Goal: Task Accomplishment & Management: Manage account settings

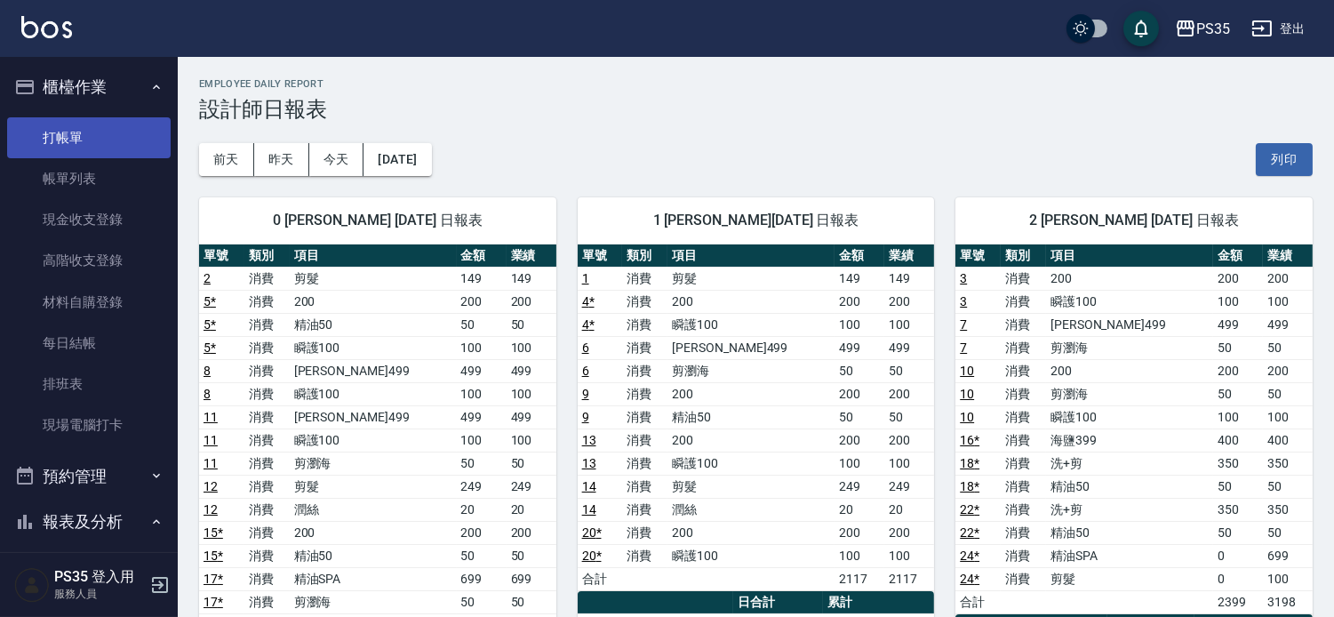
click at [62, 136] on link "打帳單" at bounding box center [89, 137] width 164 height 41
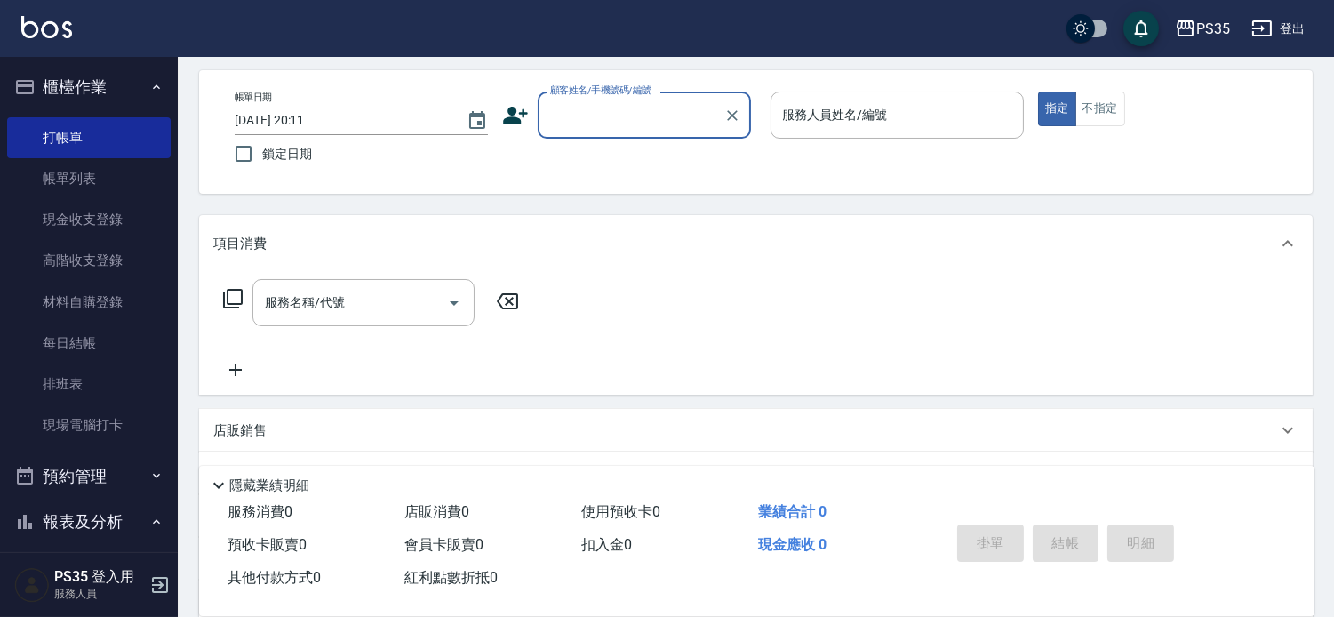
scroll to position [83, 0]
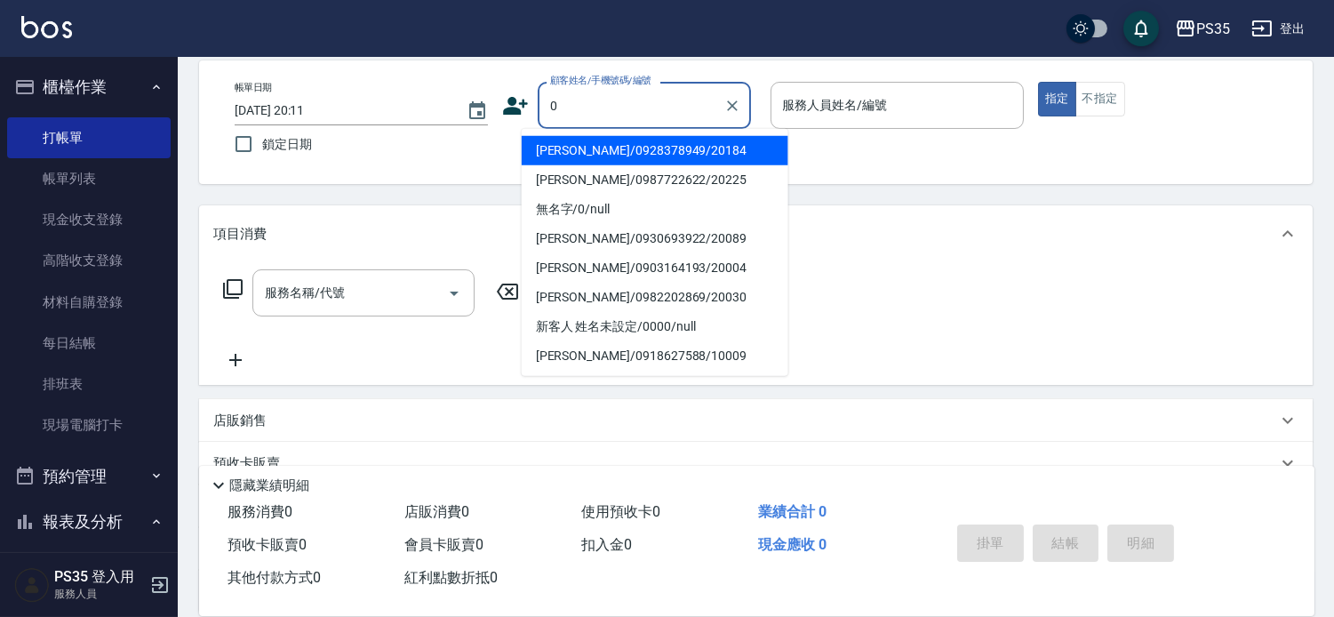
type input "[PERSON_NAME]/0928378949/20184"
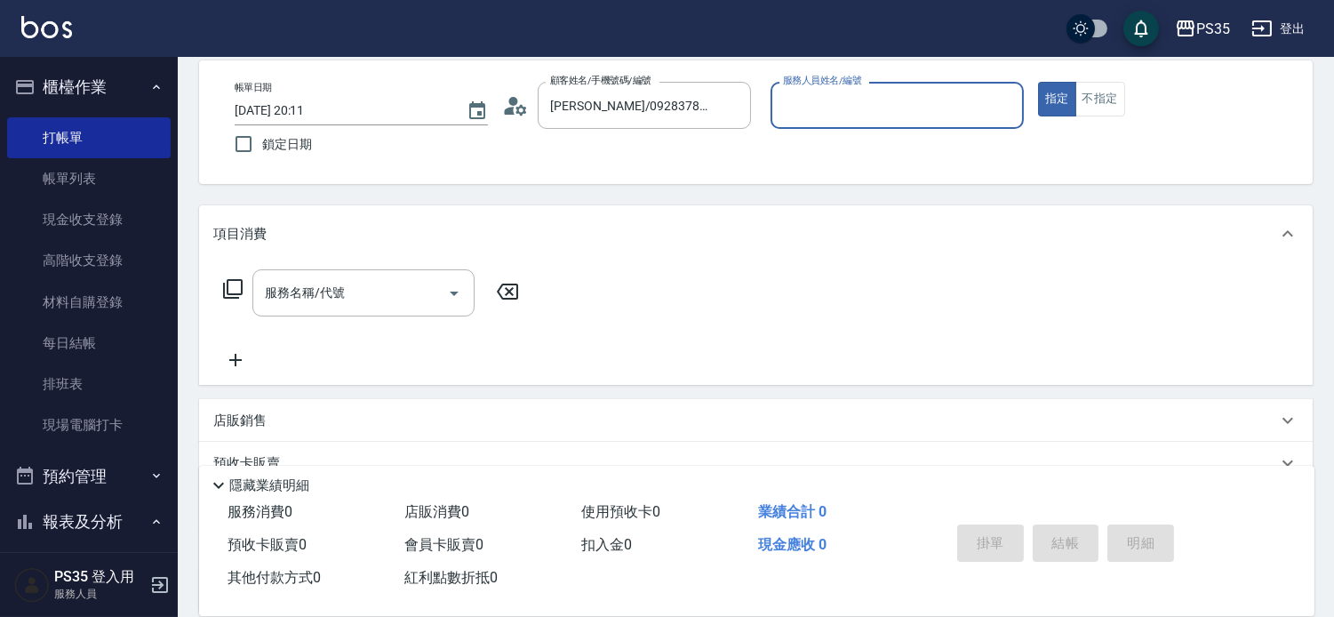
type input "栢沛怡-2"
type input "無名字/0/null"
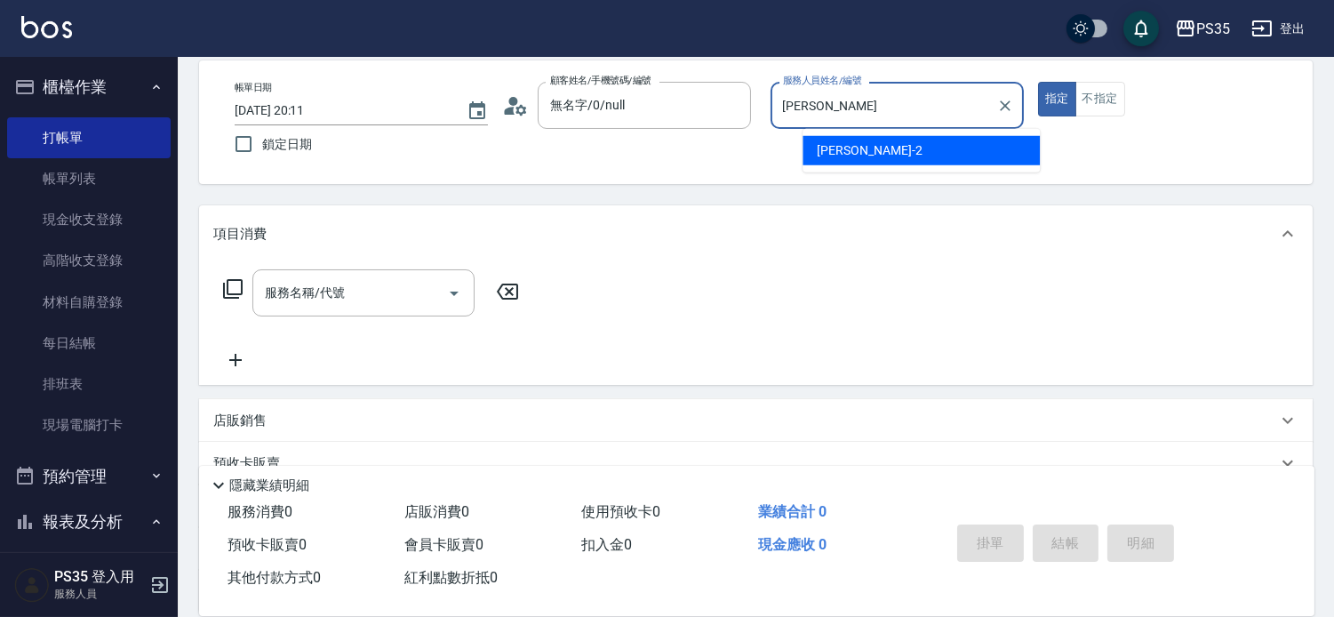
type input "栢"
type input "kiki-0"
type button "true"
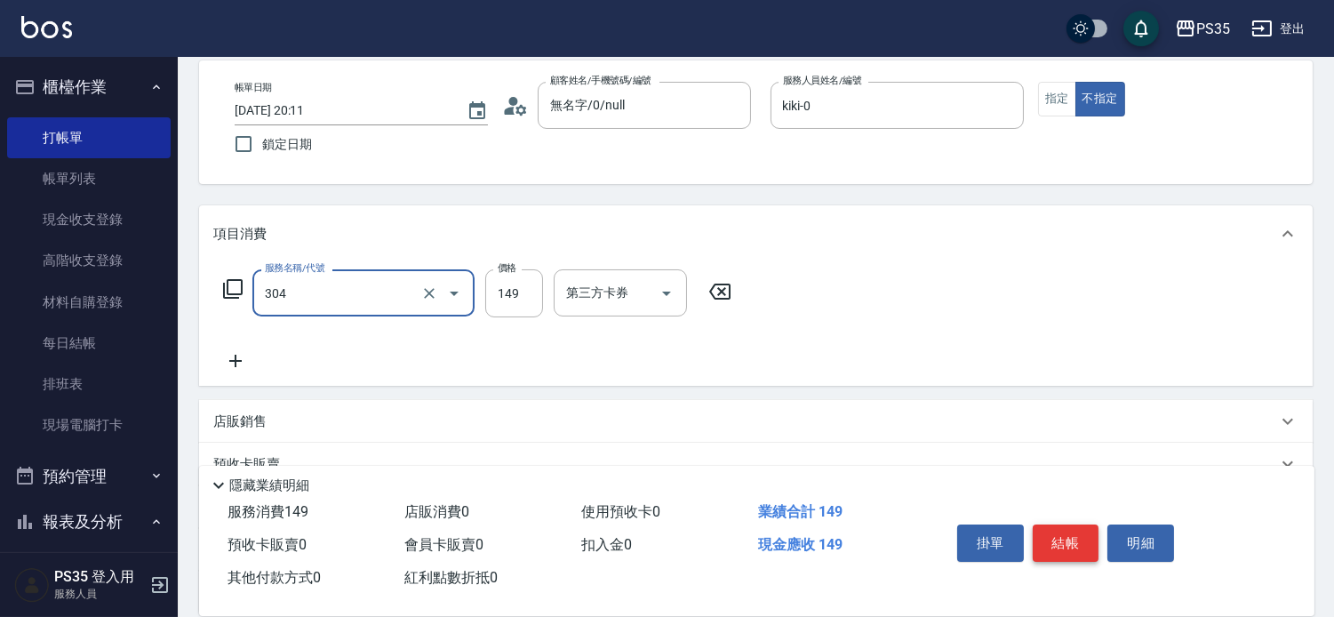
type input "剪髮(304)"
click at [1074, 525] on button "結帳" at bounding box center [1066, 543] width 67 height 37
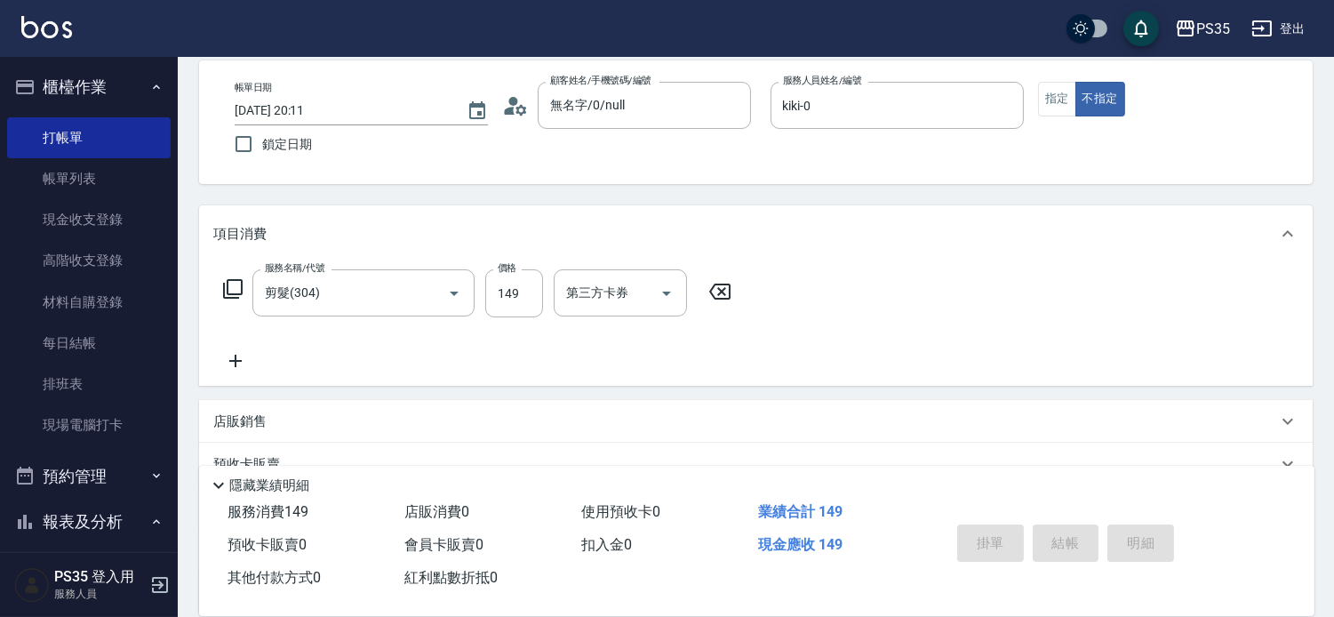
type input "2025/09/17 20:12"
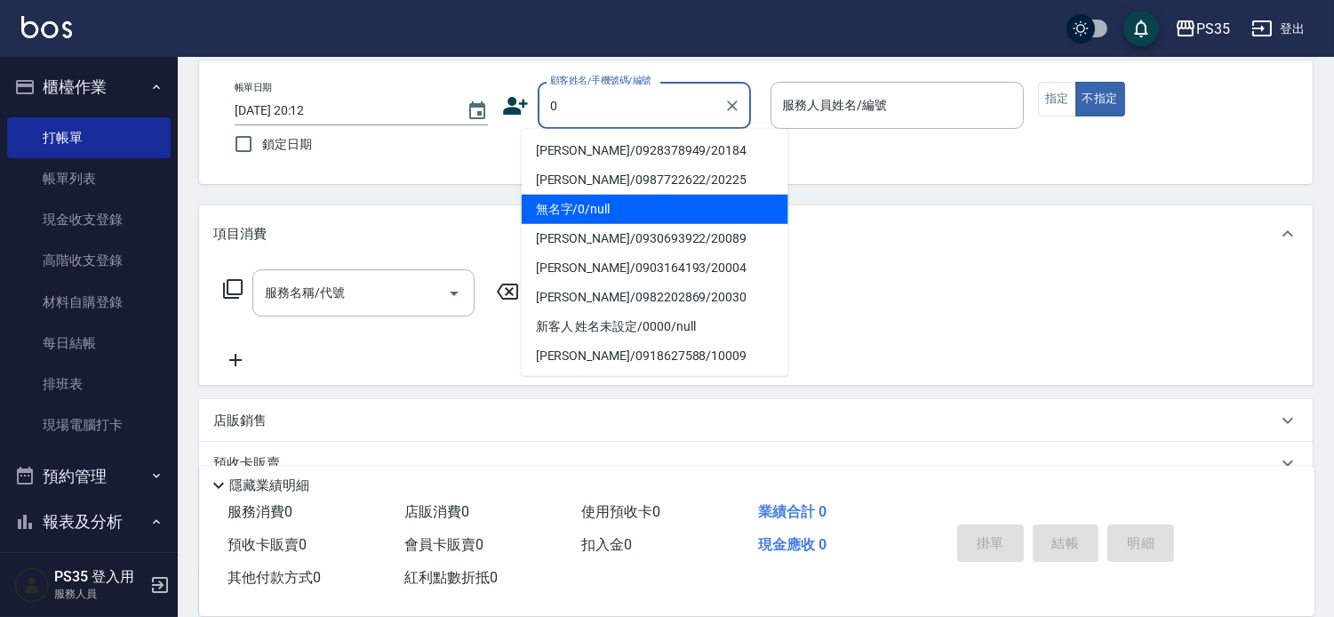
click at [649, 196] on li "無名字/0/null" at bounding box center [655, 209] width 267 height 29
type input "無名字/0/null"
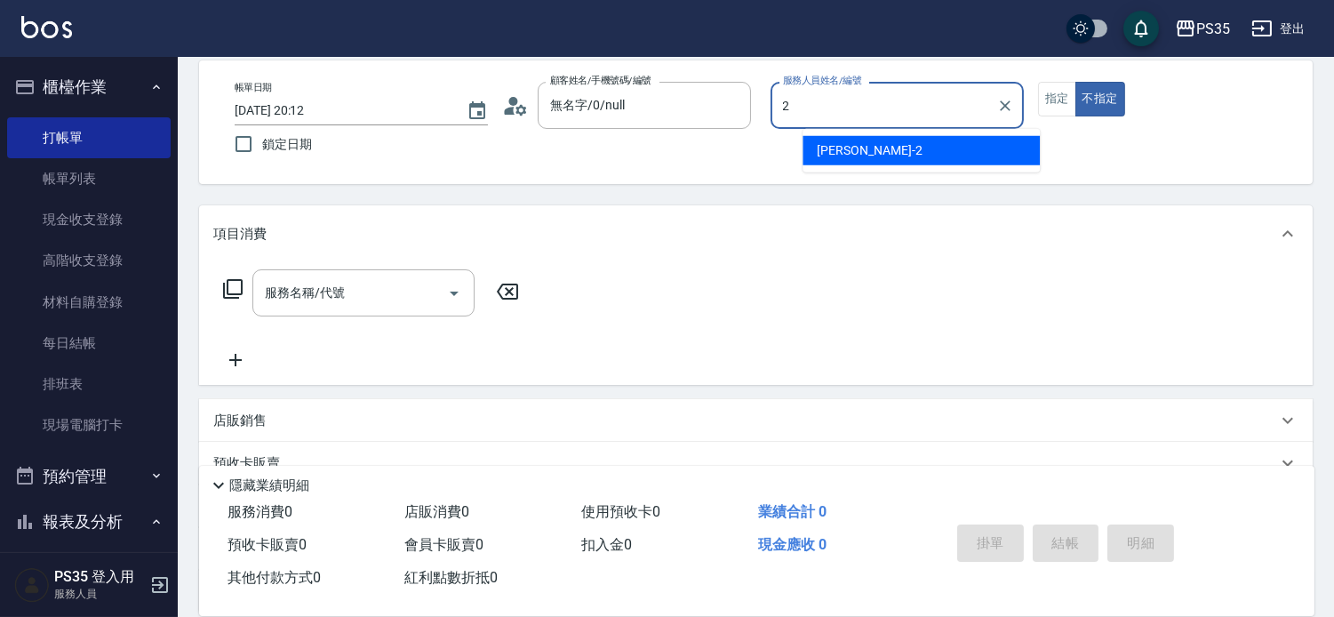
type input "栢沛怡-2"
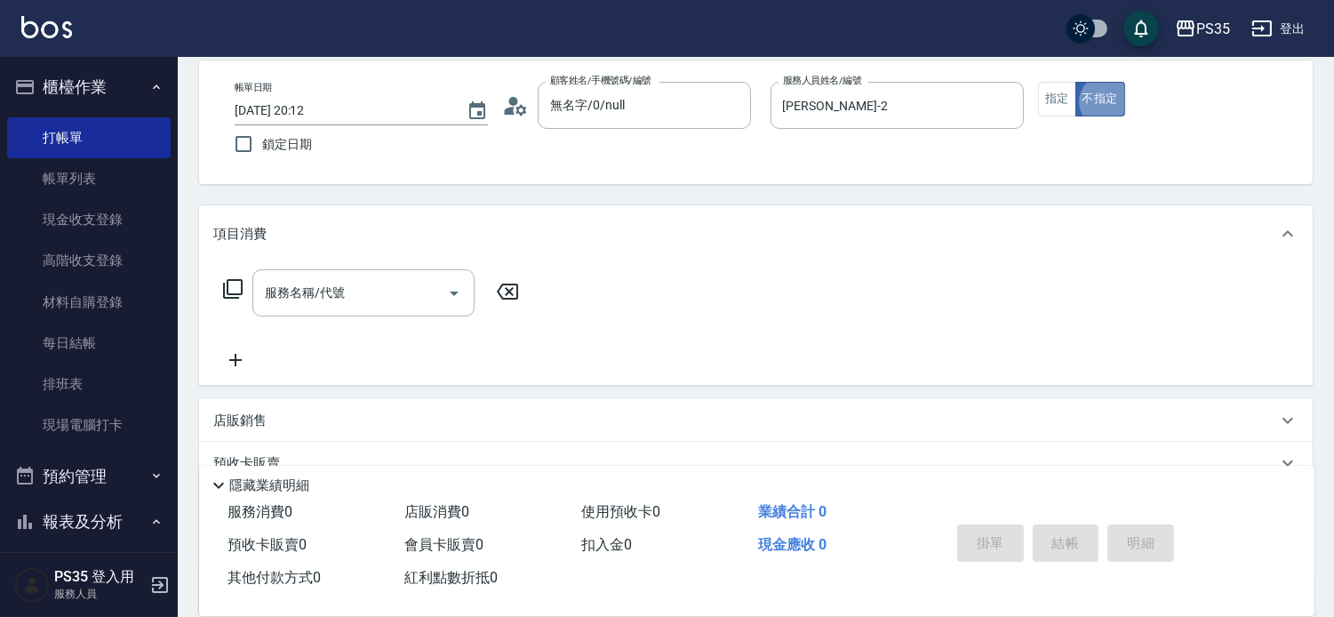
type button "false"
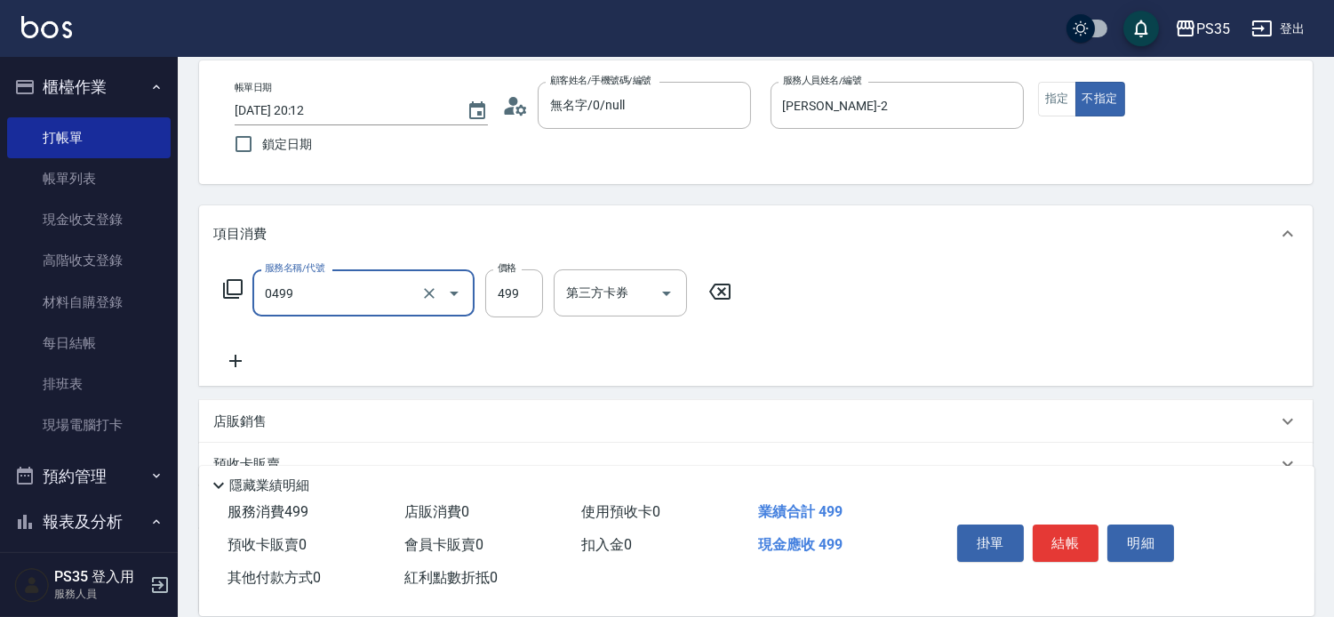
type input "伊黛莉499(0499)"
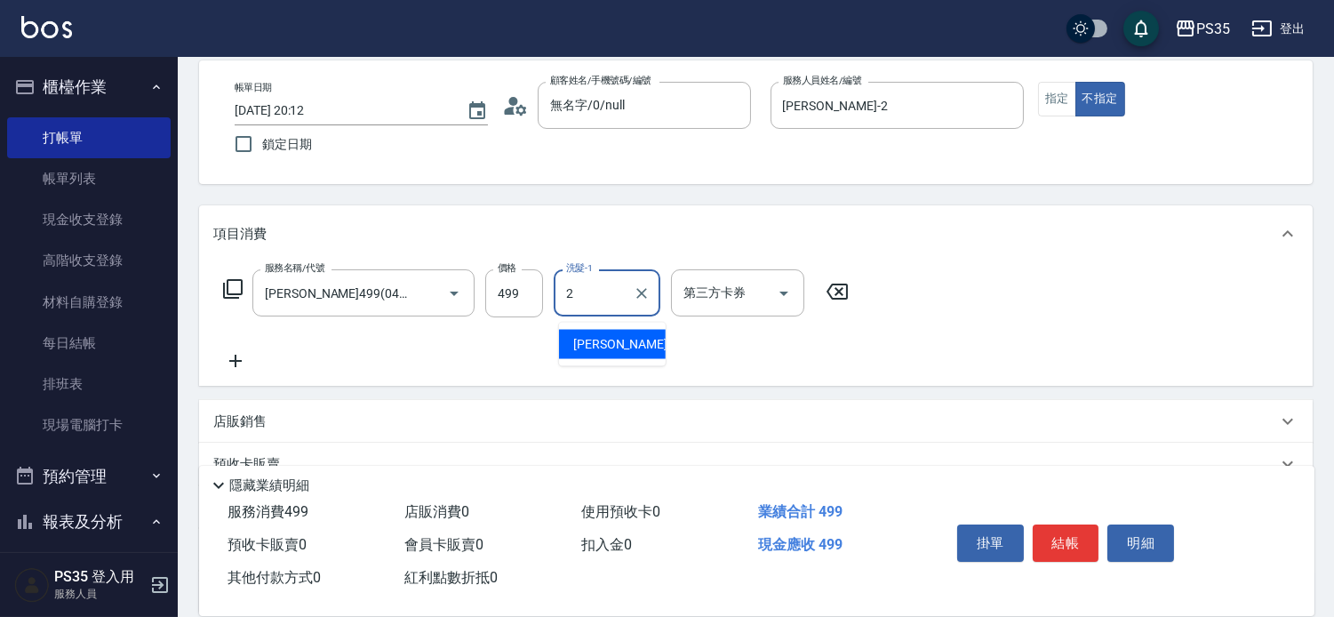
type input "栢沛怡-2"
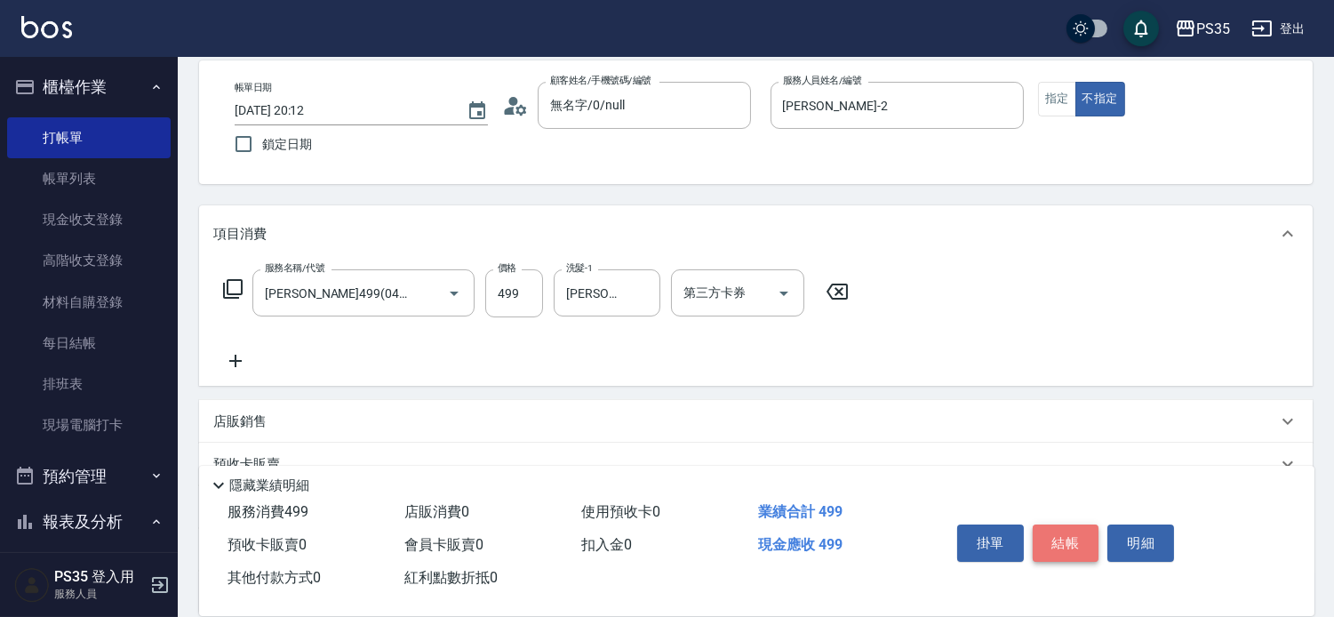
click at [1068, 525] on button "結帳" at bounding box center [1066, 543] width 67 height 37
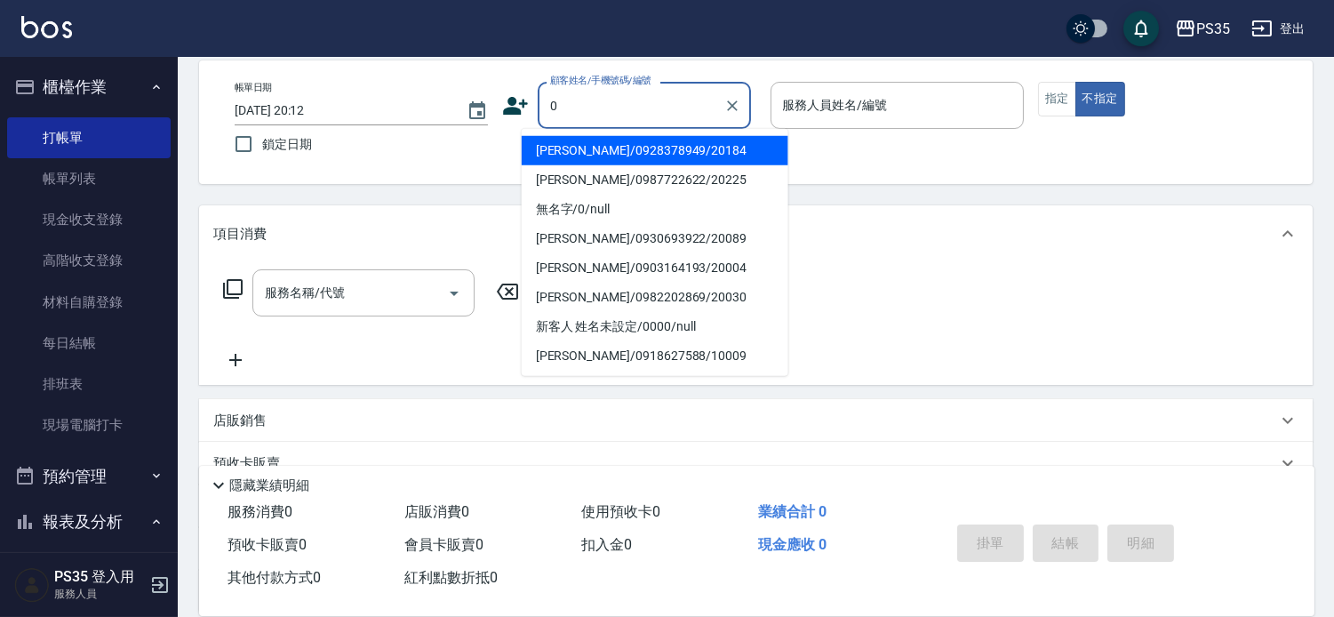
type input "0"
type input "1"
type input "[PERSON_NAME]/0928378949/20184"
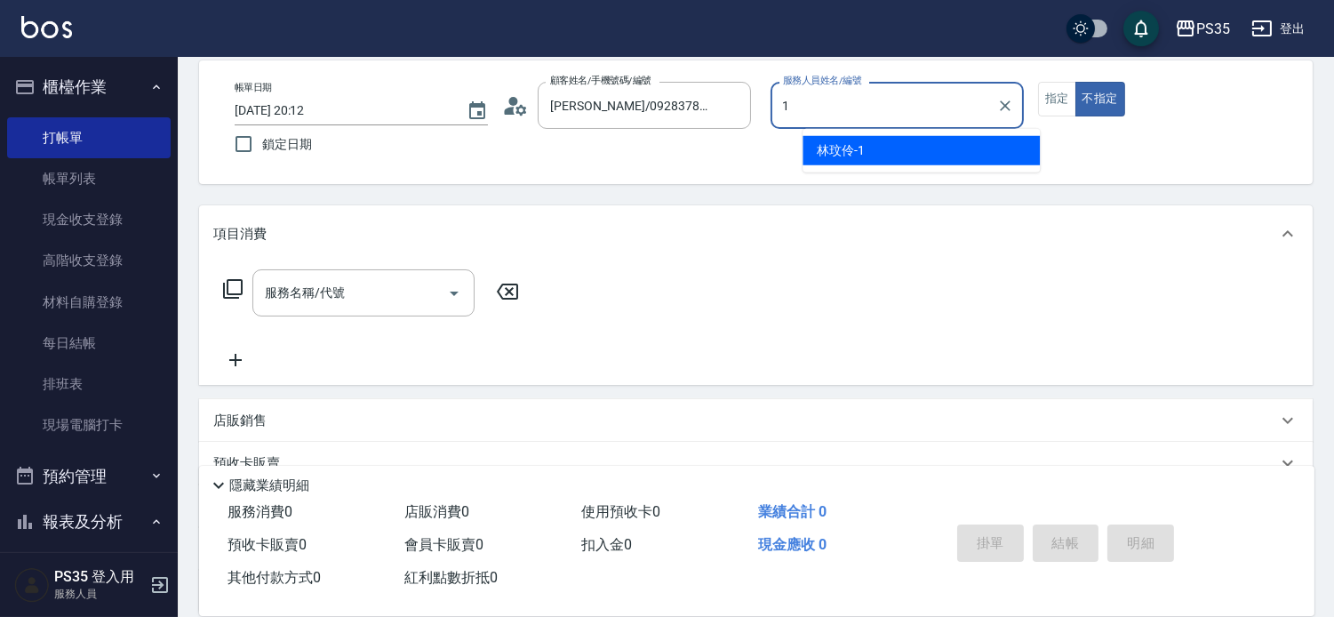
type input "栢沛怡-2"
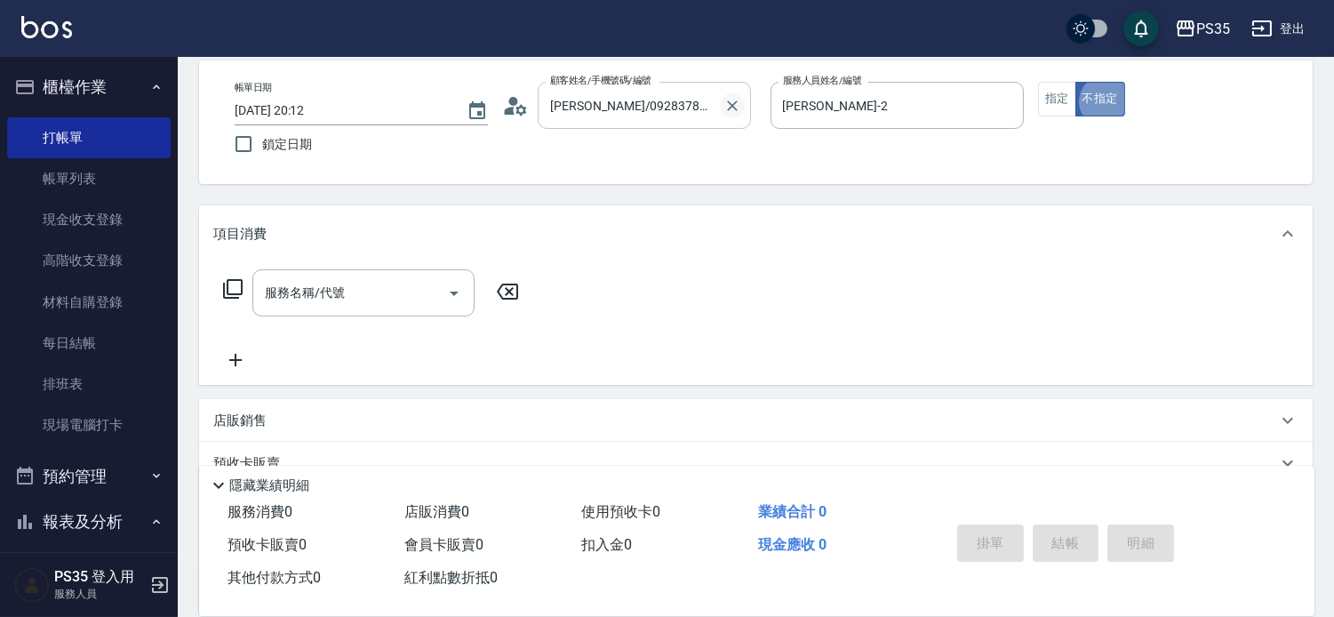
click at [741, 100] on icon "Clear" at bounding box center [733, 106] width 18 height 18
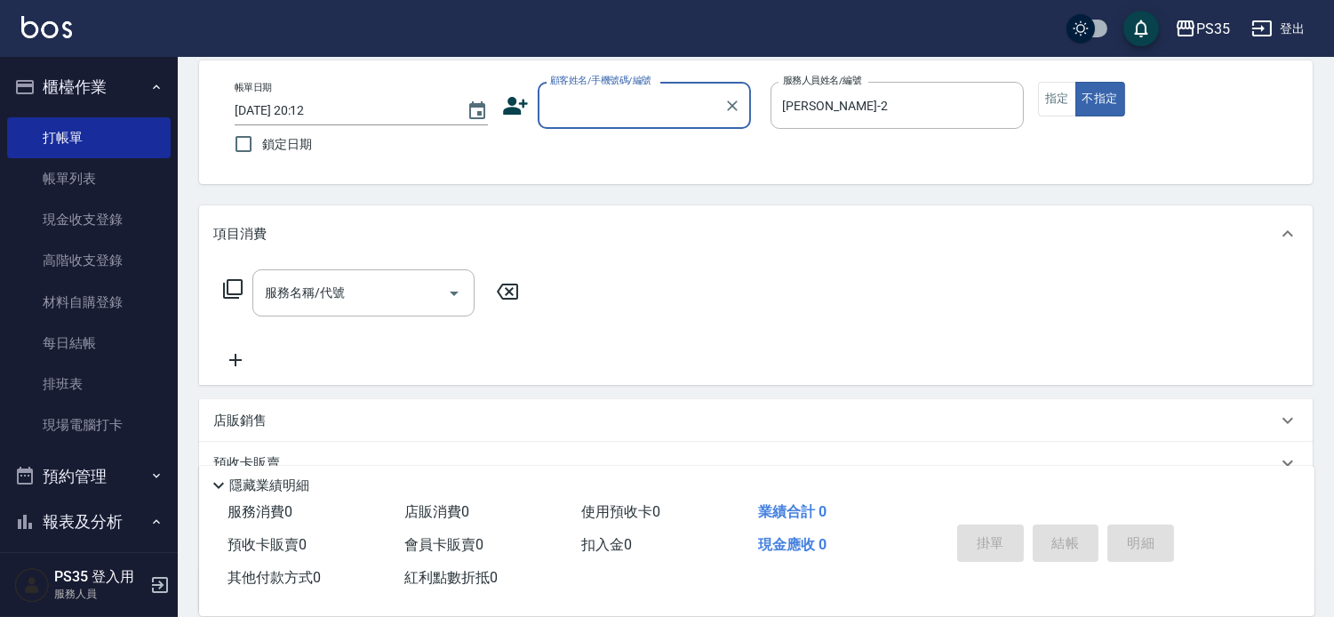
click at [633, 104] on input "顧客姓名/手機號碼/編號" at bounding box center [631, 105] width 171 height 31
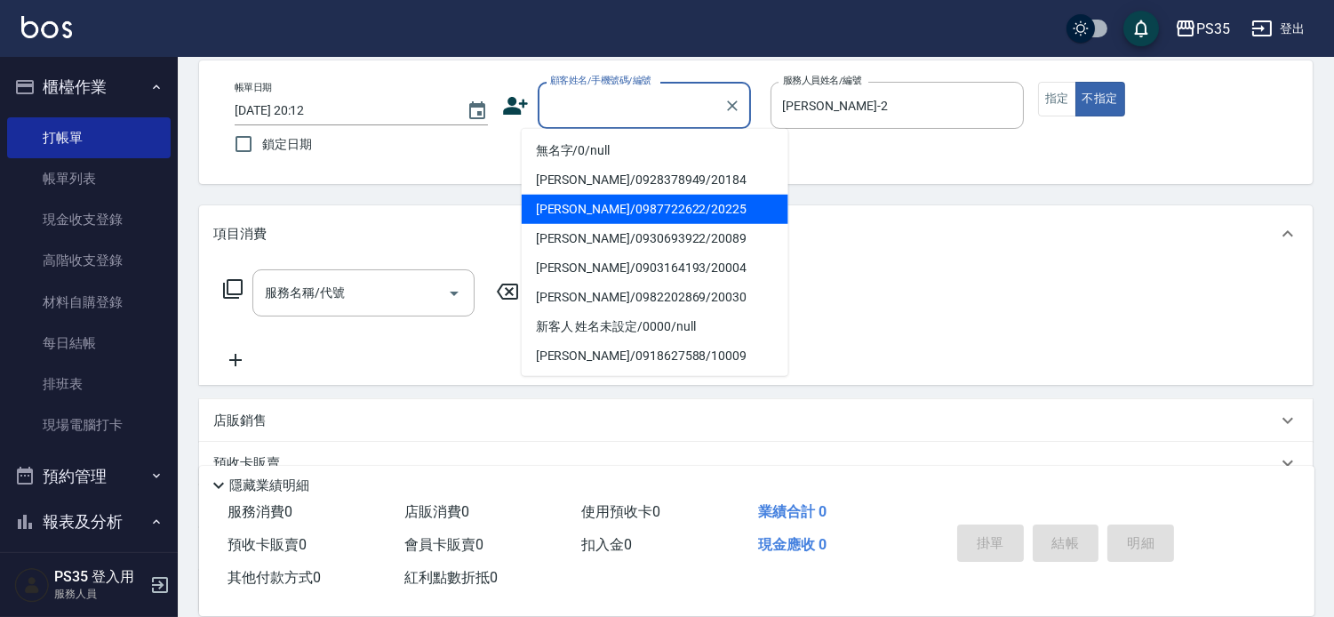
click at [597, 199] on li "[PERSON_NAME]/0987722622/20225" at bounding box center [655, 209] width 267 height 29
type input "[PERSON_NAME]/0987722622/20225"
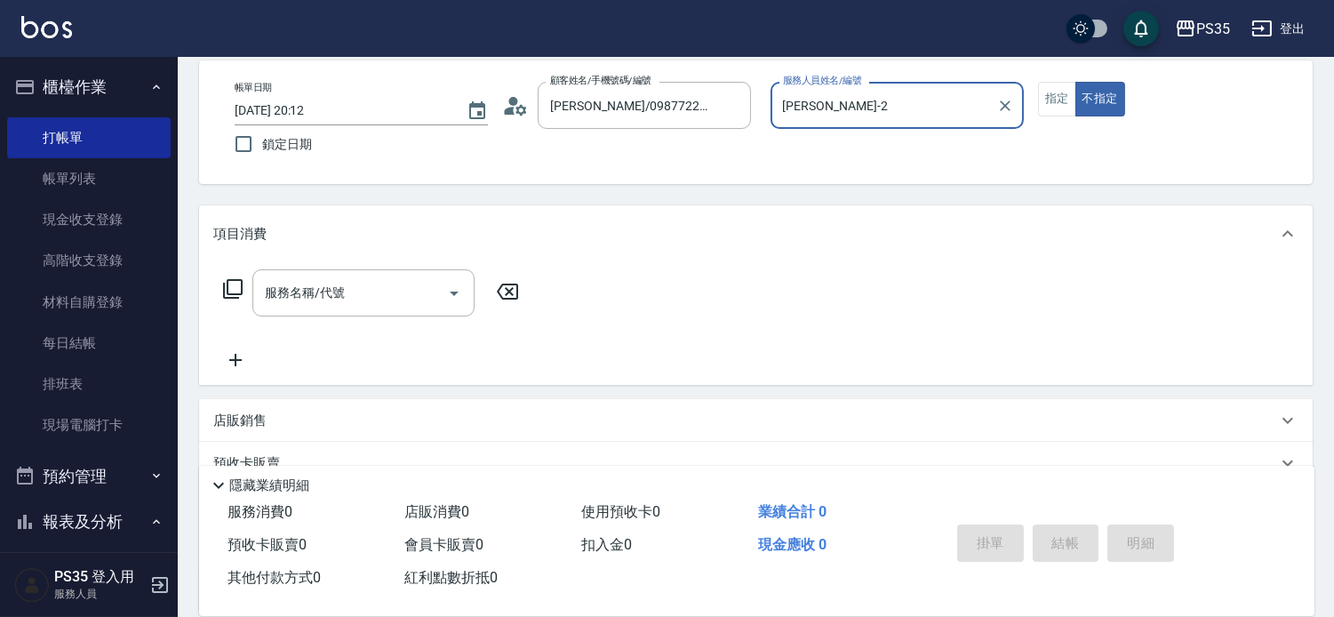
type input "kiki-0"
click at [741, 97] on icon "Clear" at bounding box center [733, 106] width 18 height 18
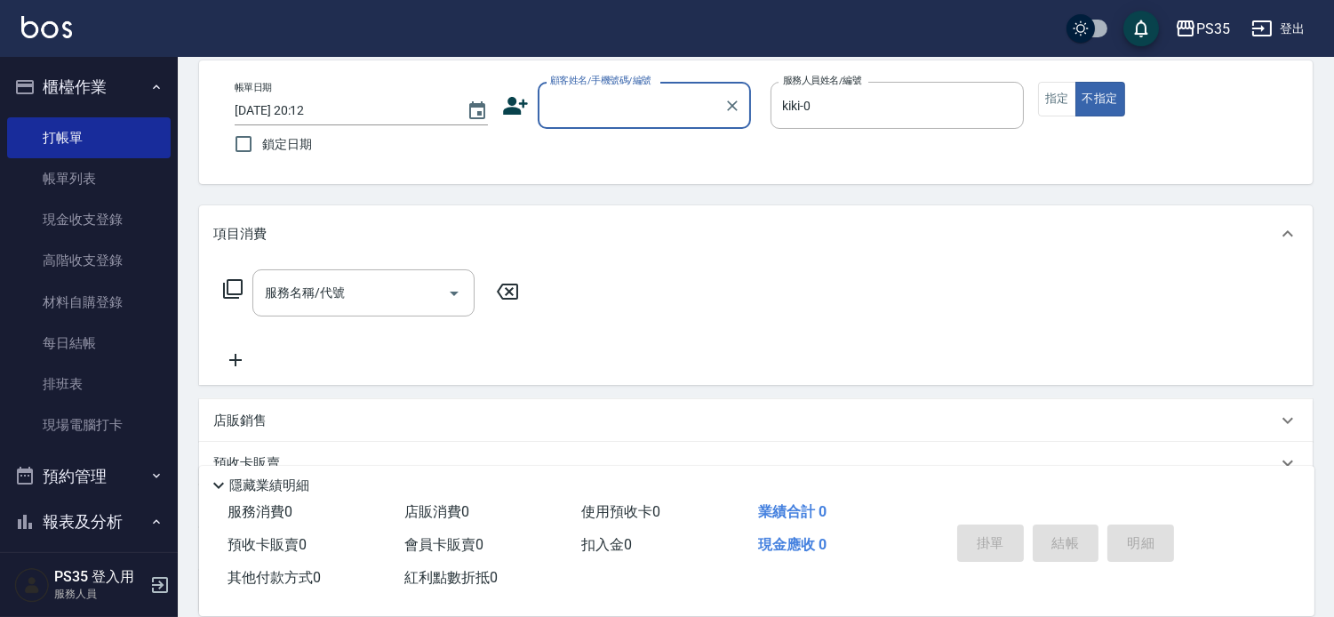
click at [677, 108] on input "顧客姓名/手機號碼/編號" at bounding box center [631, 105] width 171 height 31
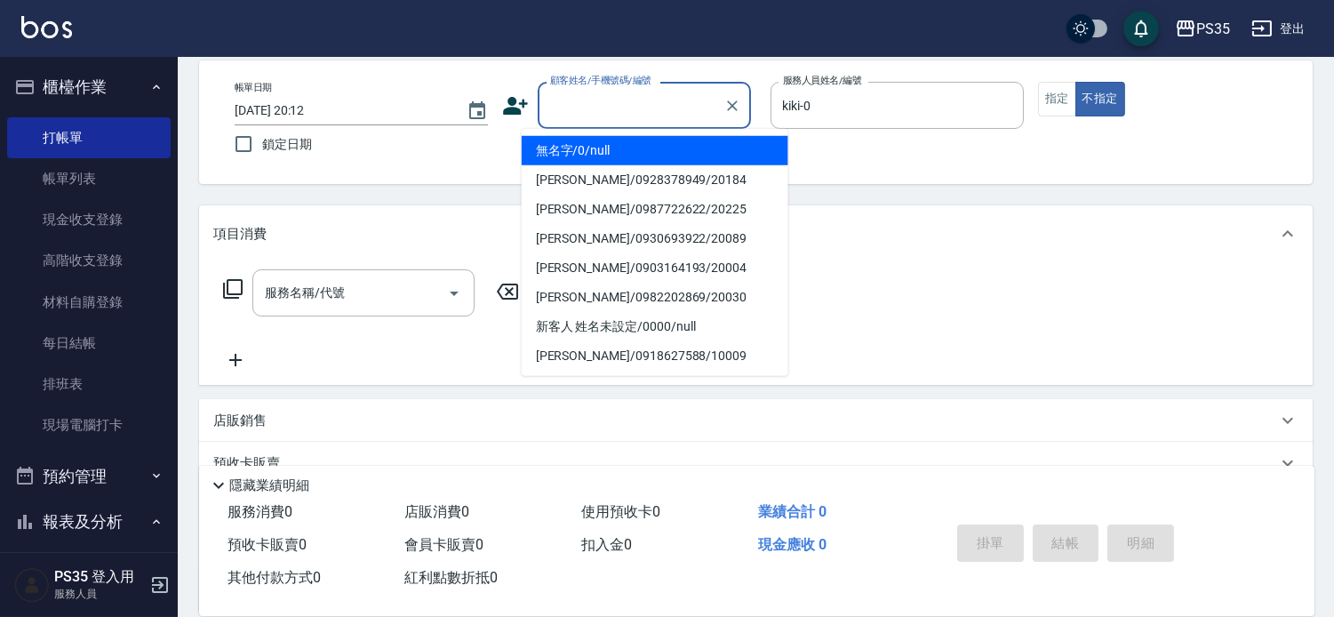
click at [603, 148] on li "無名字/0/null" at bounding box center [655, 150] width 267 height 29
type input "無名字/0/null"
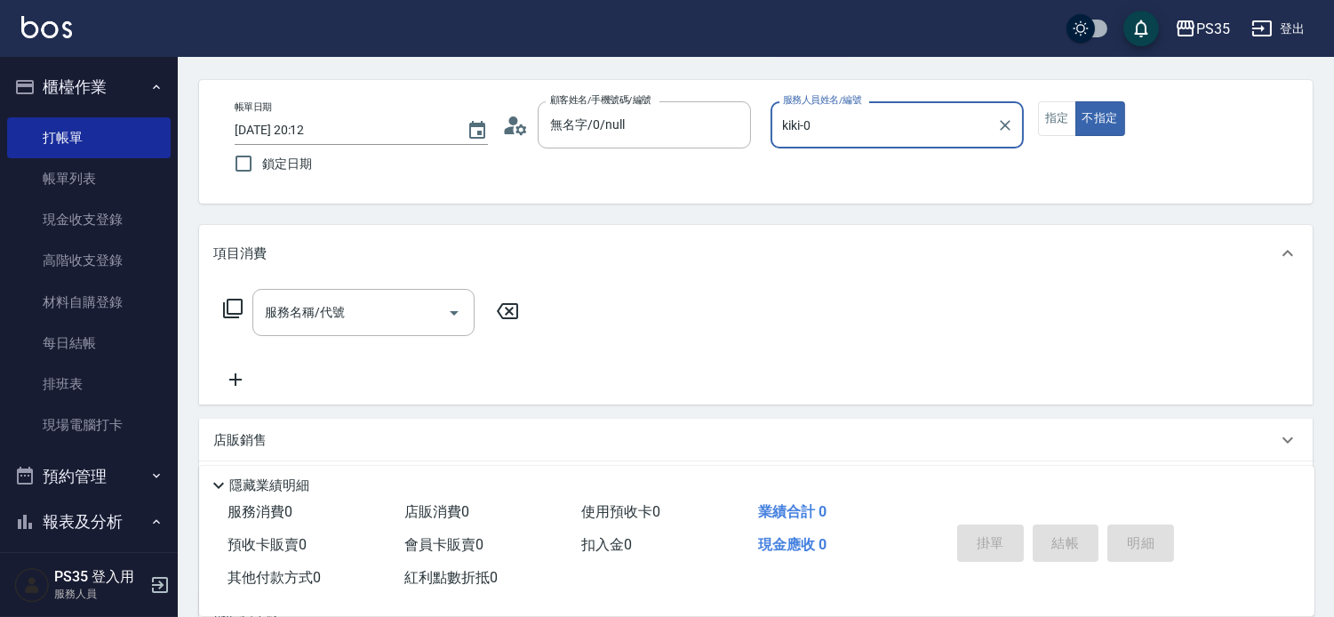
scroll to position [99, 0]
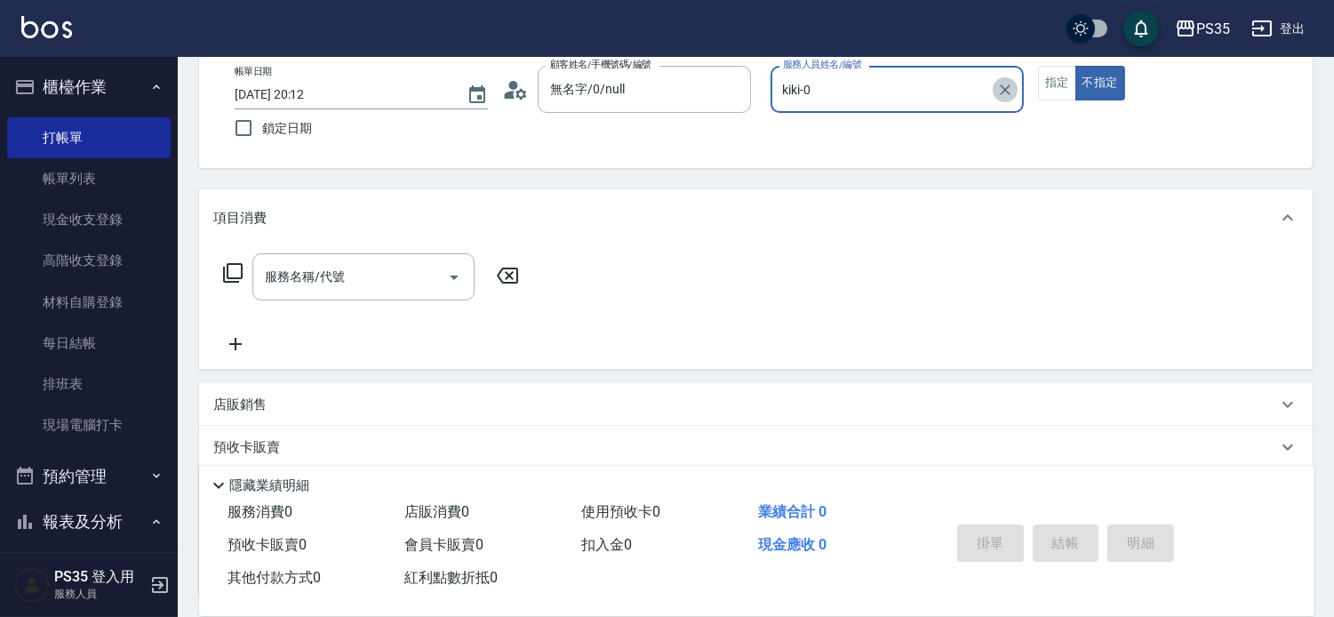
click at [1014, 87] on icon "Clear" at bounding box center [1006, 90] width 18 height 18
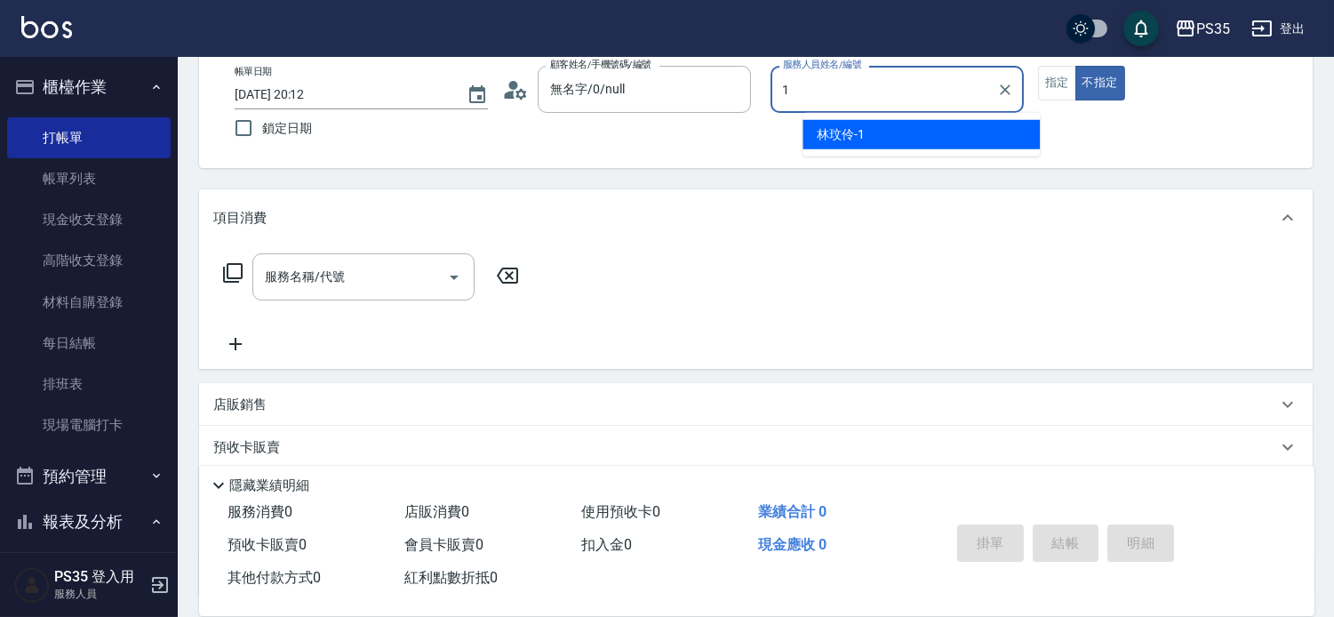
type input "林玟伶-1"
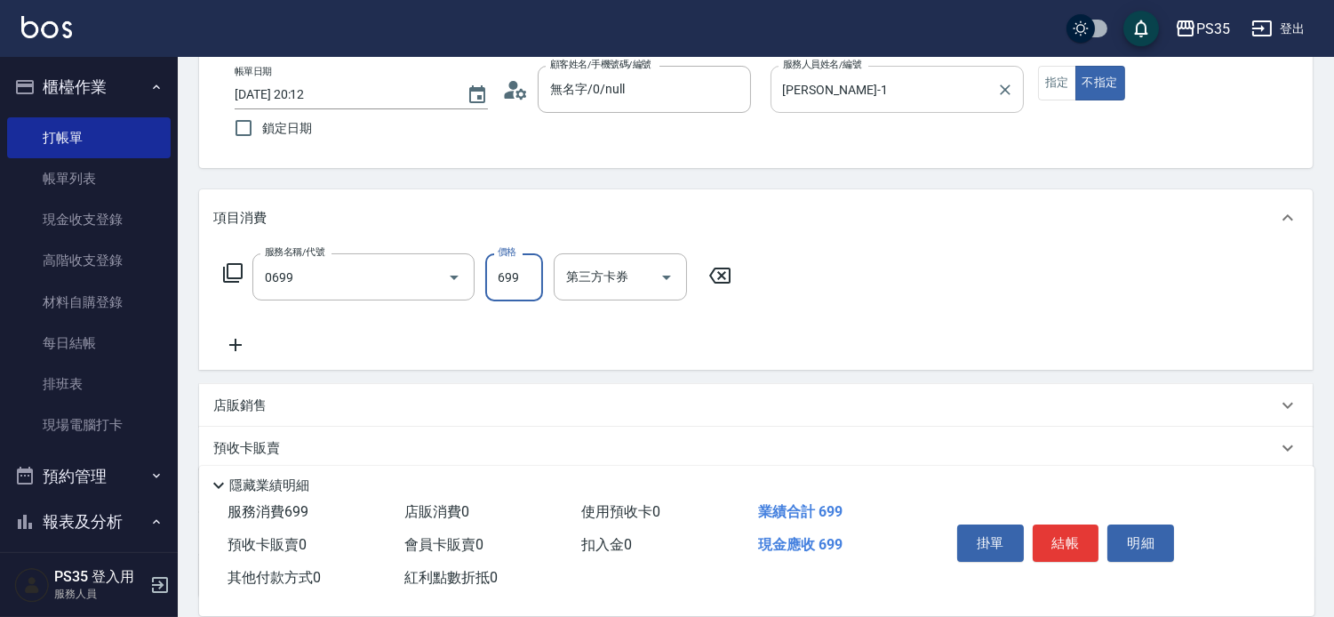
type input "精油SPA(0699)"
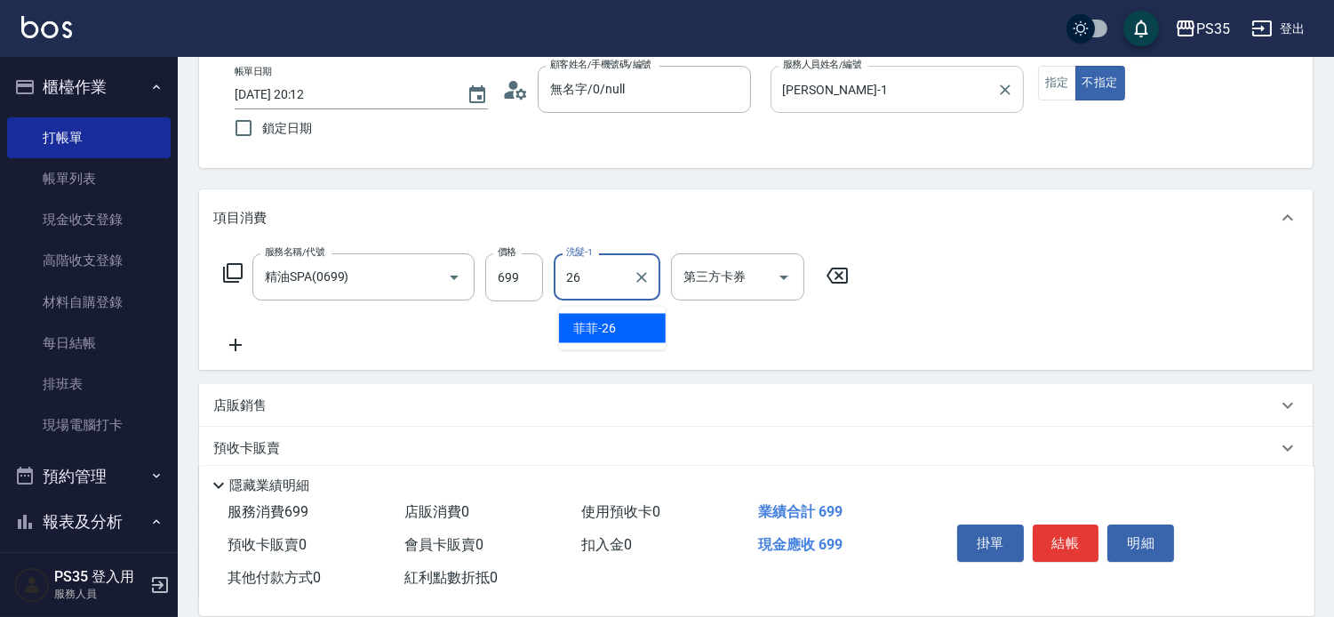
type input "菲菲-26"
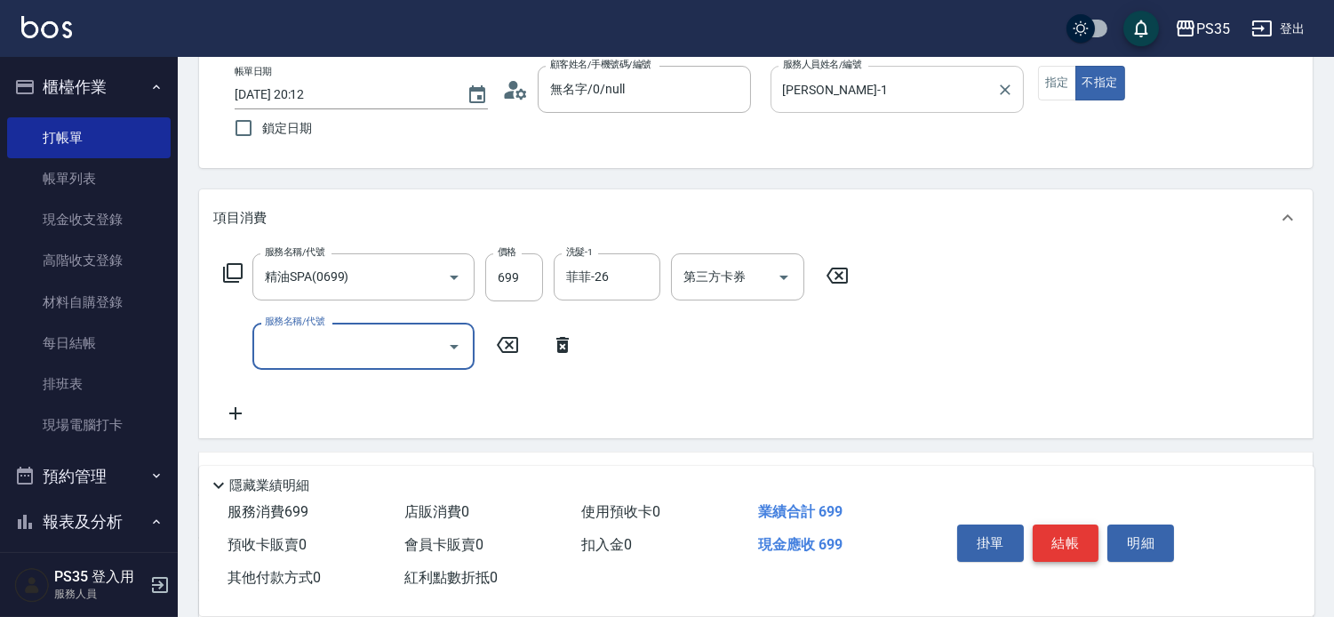
click at [1076, 525] on button "結帳" at bounding box center [1066, 543] width 67 height 37
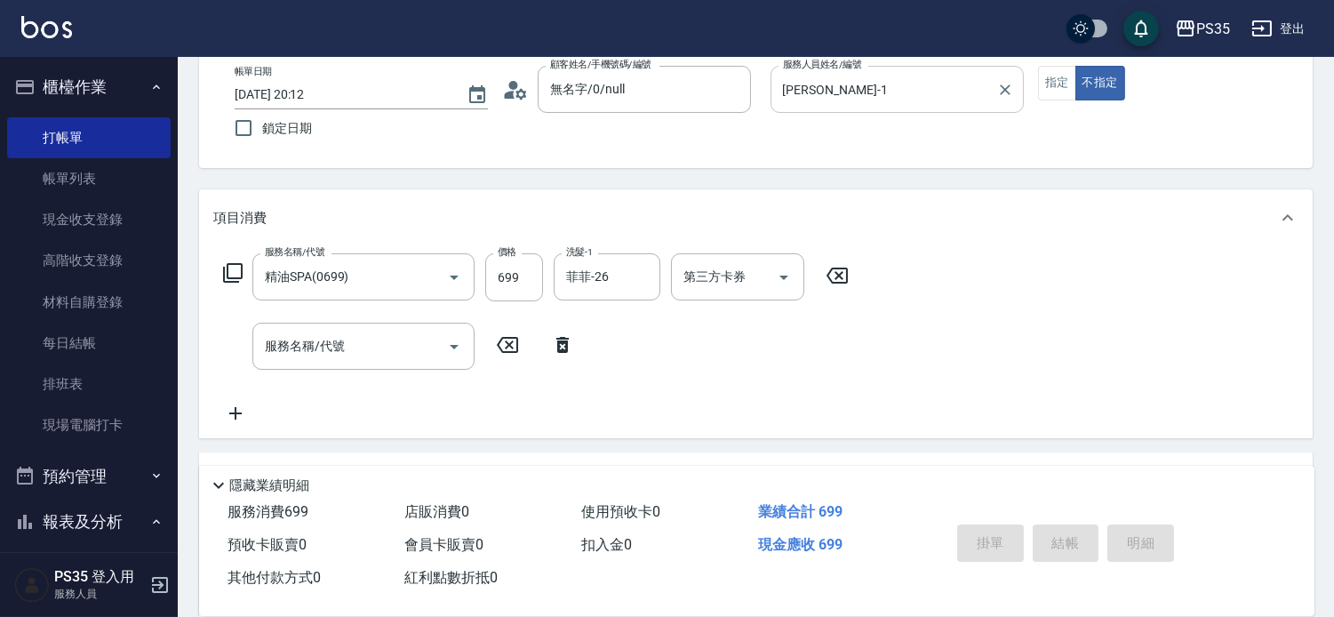
type input "2025/09/17 20:14"
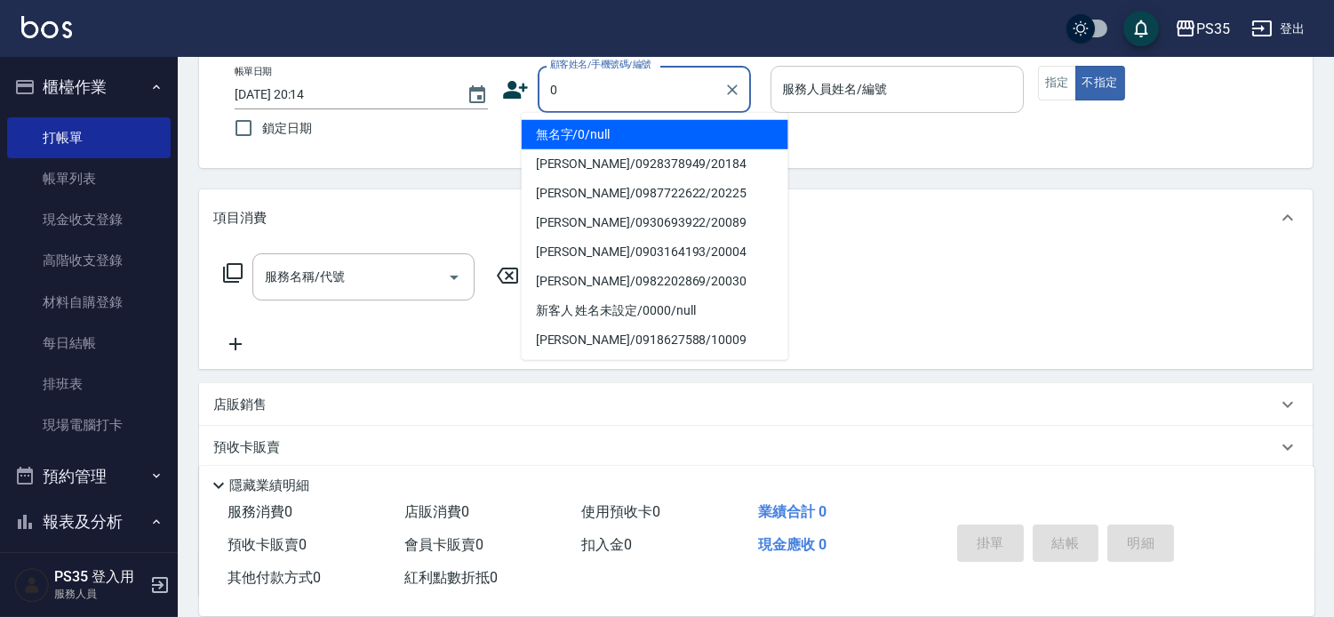
type input "0"
type input "2"
type input "無名字/0/null"
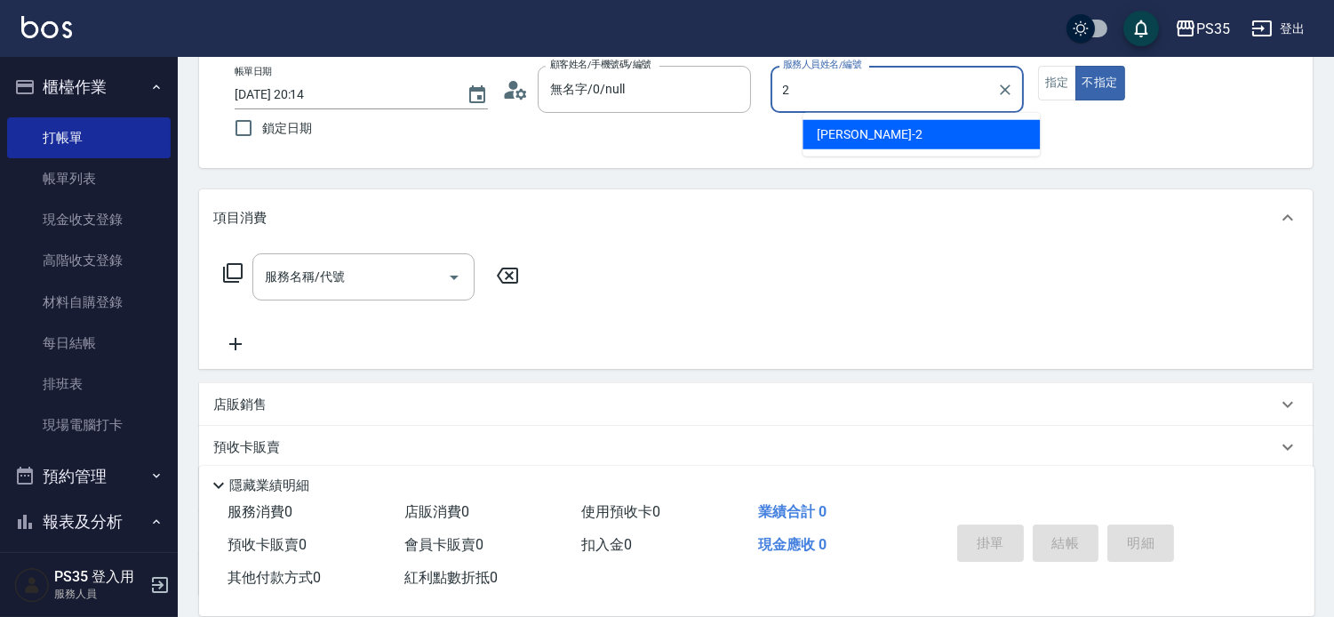
type input "栢沛怡-2"
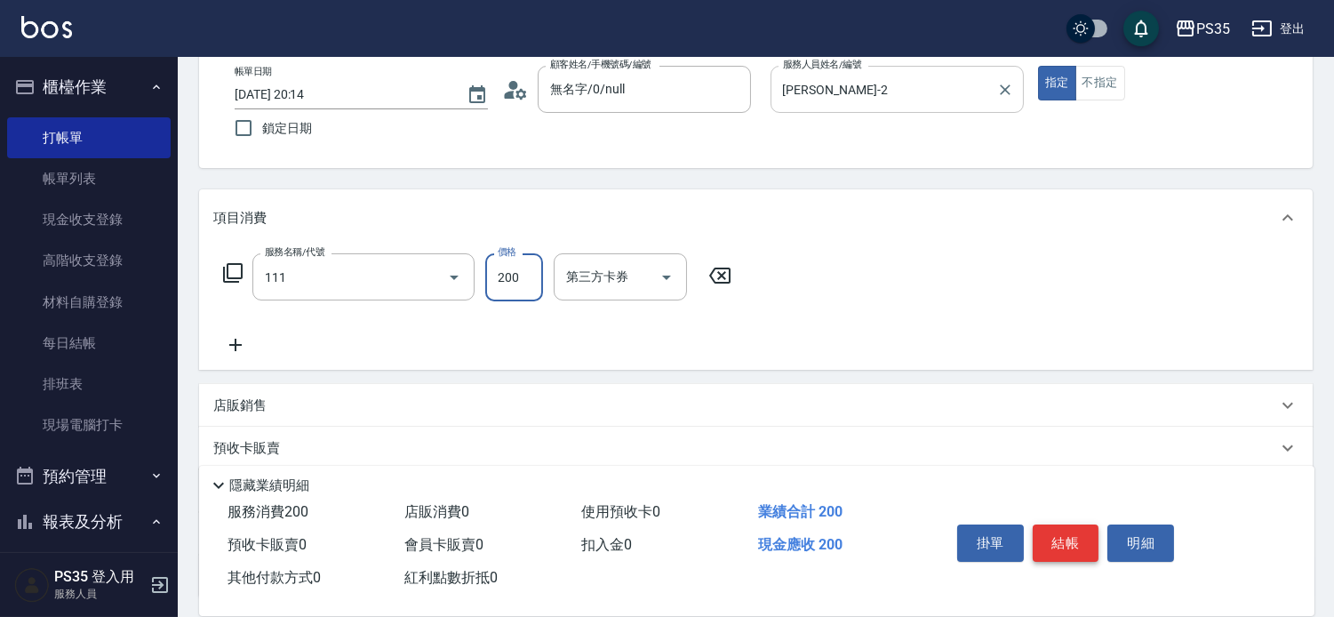
type input "200(111)"
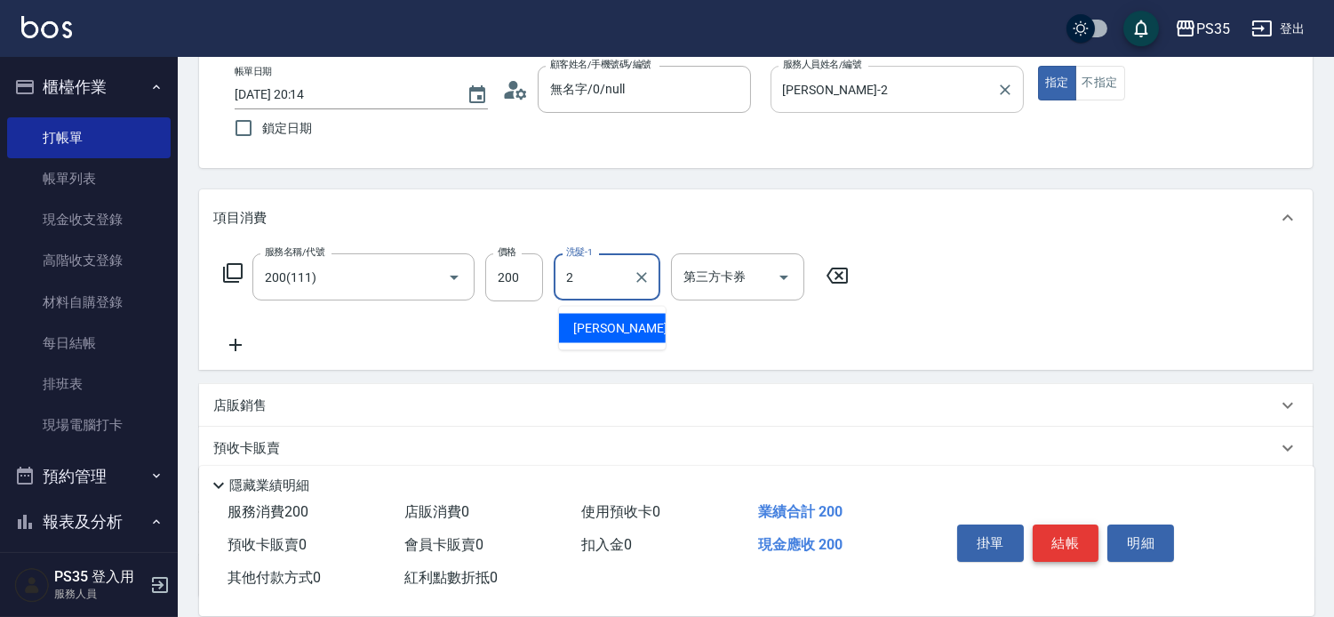
type input "栢沛怡-2"
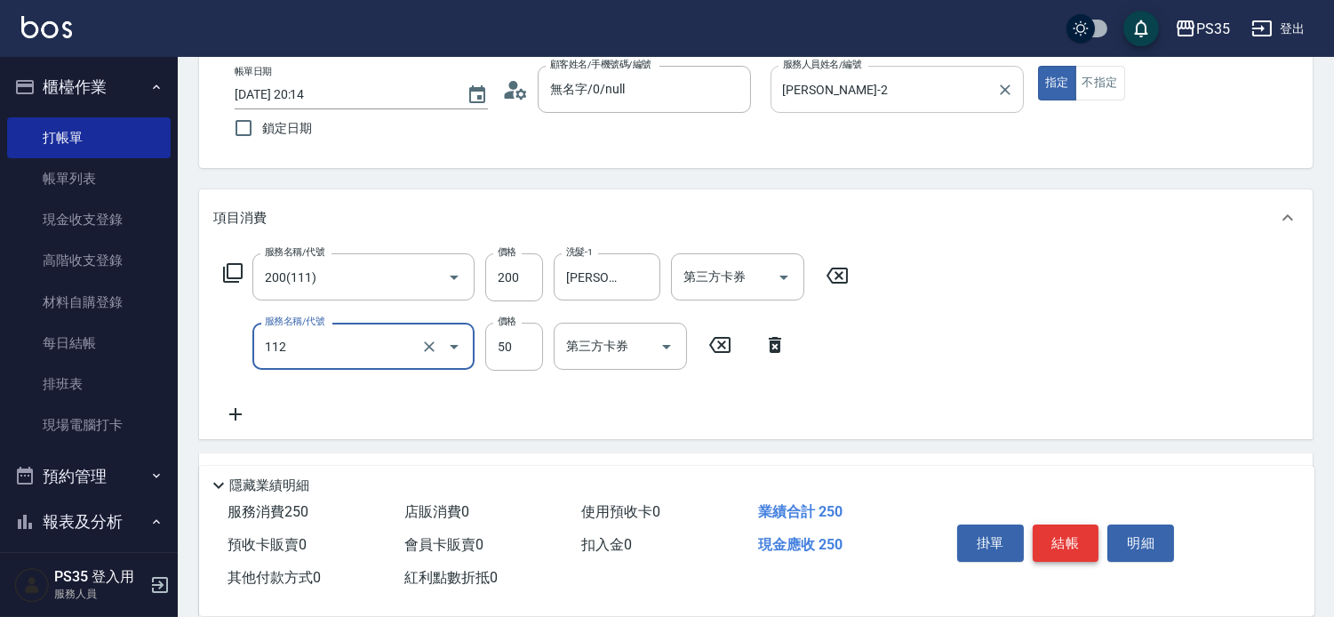
type input "精油50(112)"
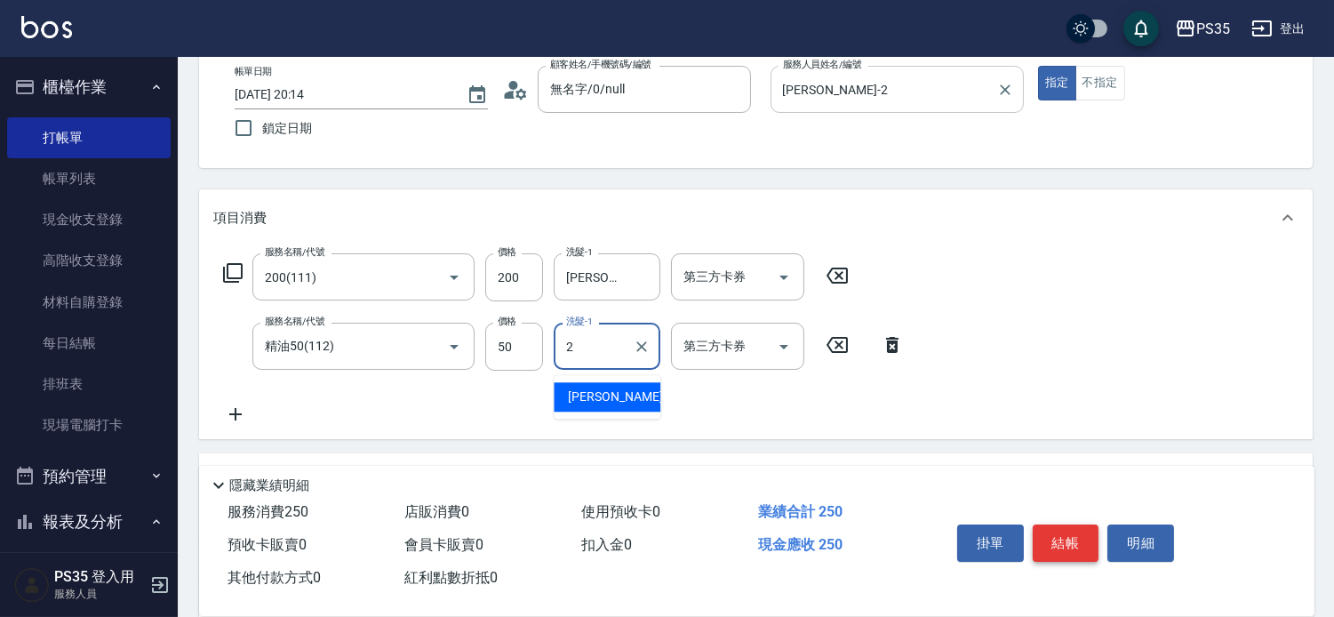
type input "栢沛怡-2"
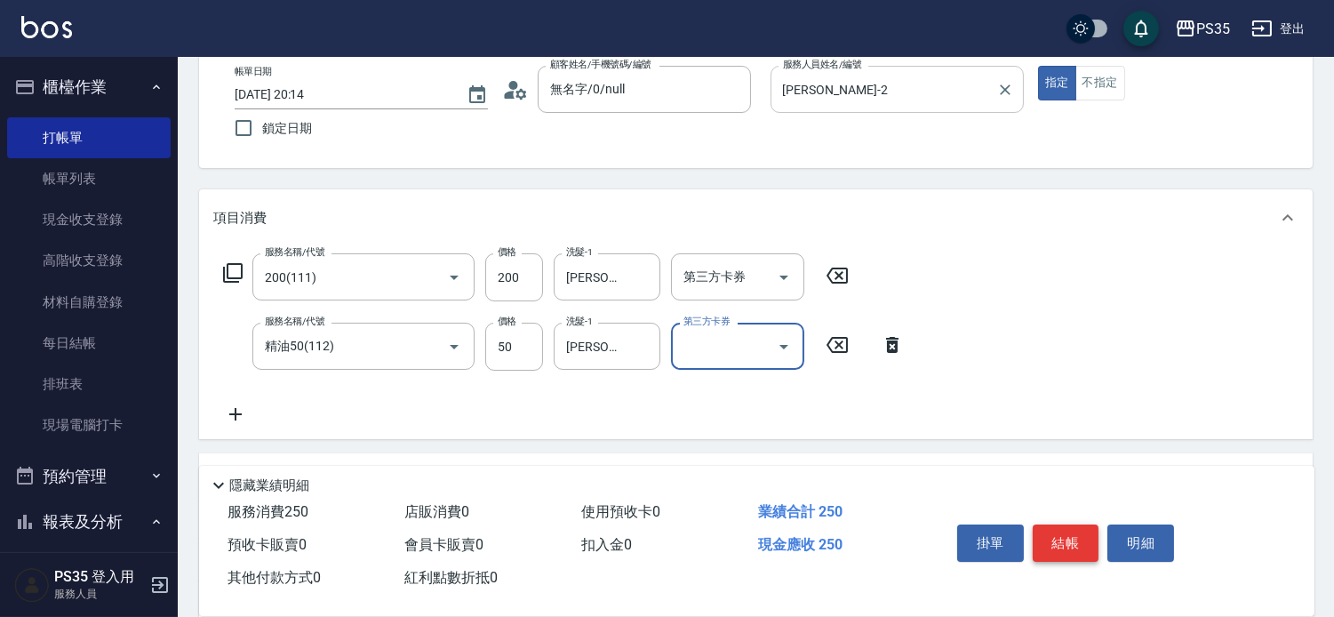
click at [1076, 525] on button "結帳" at bounding box center [1066, 543] width 67 height 37
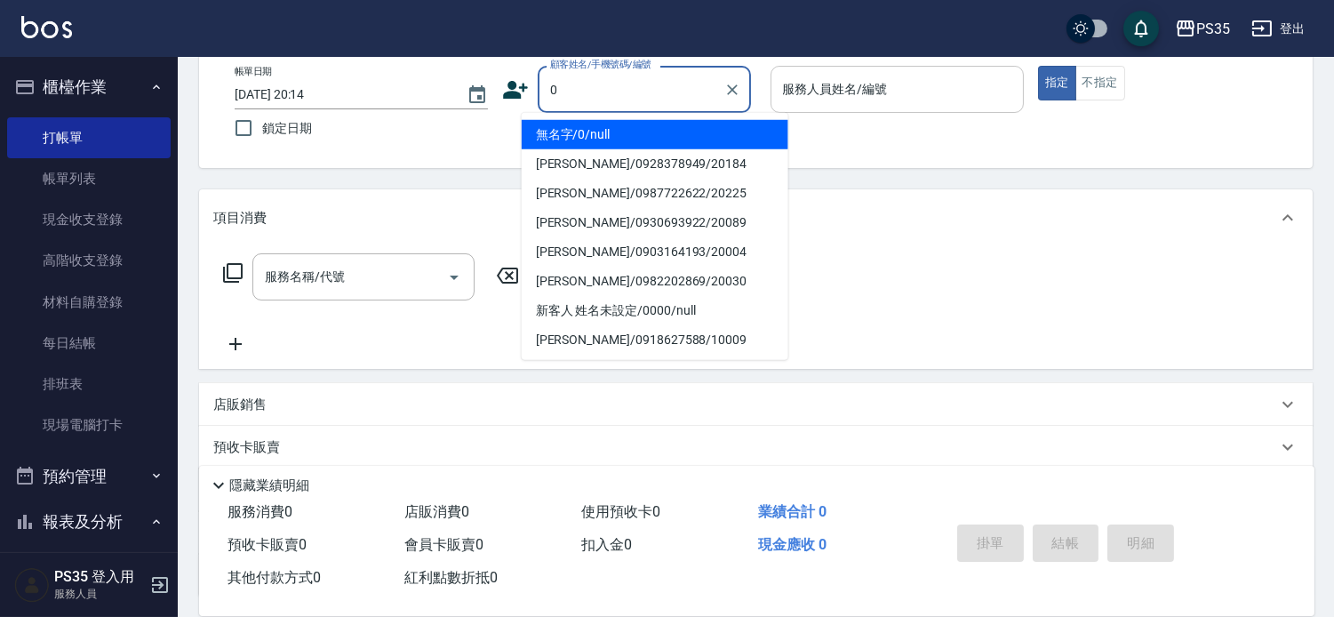
type input "0"
type input "2"
type input "無名字/0/null"
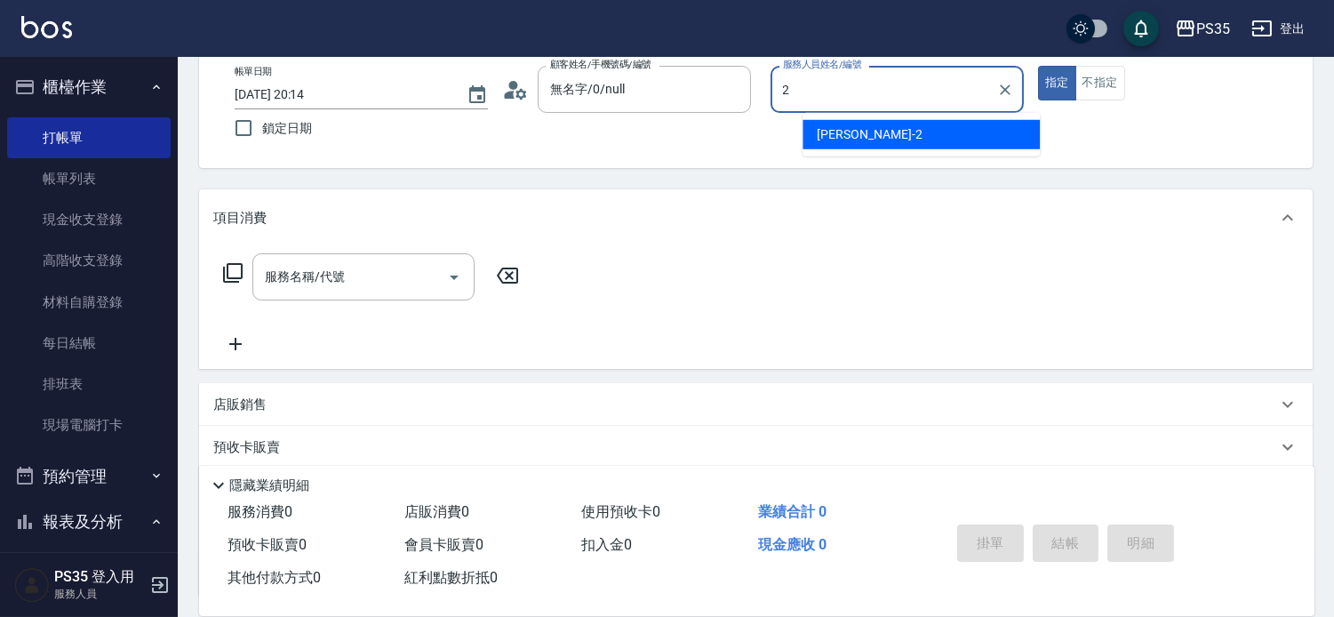
type input "栢沛怡-2"
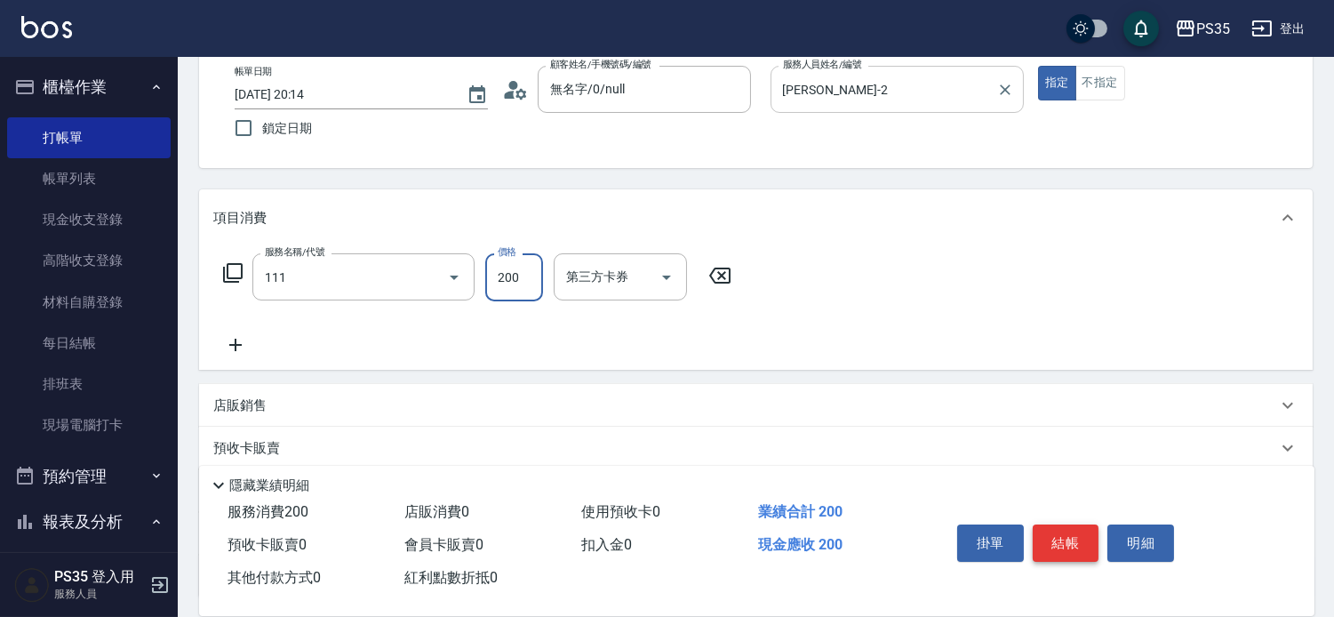
type input "200(111)"
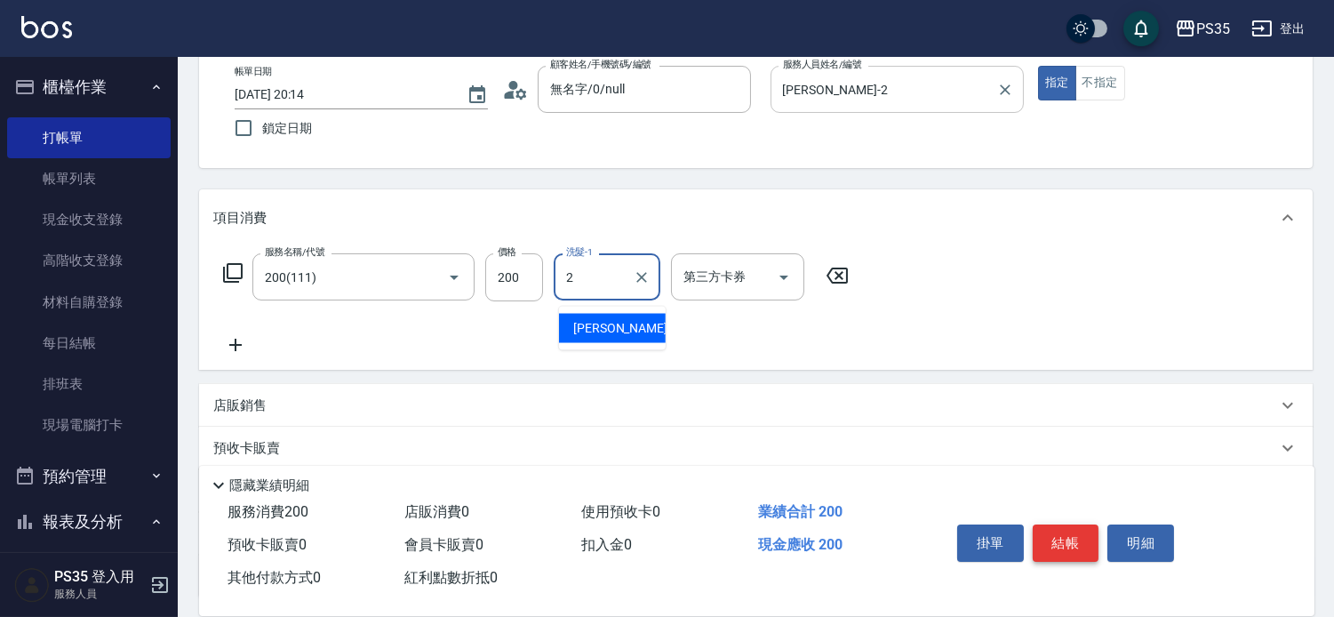
type input "栢沛怡-2"
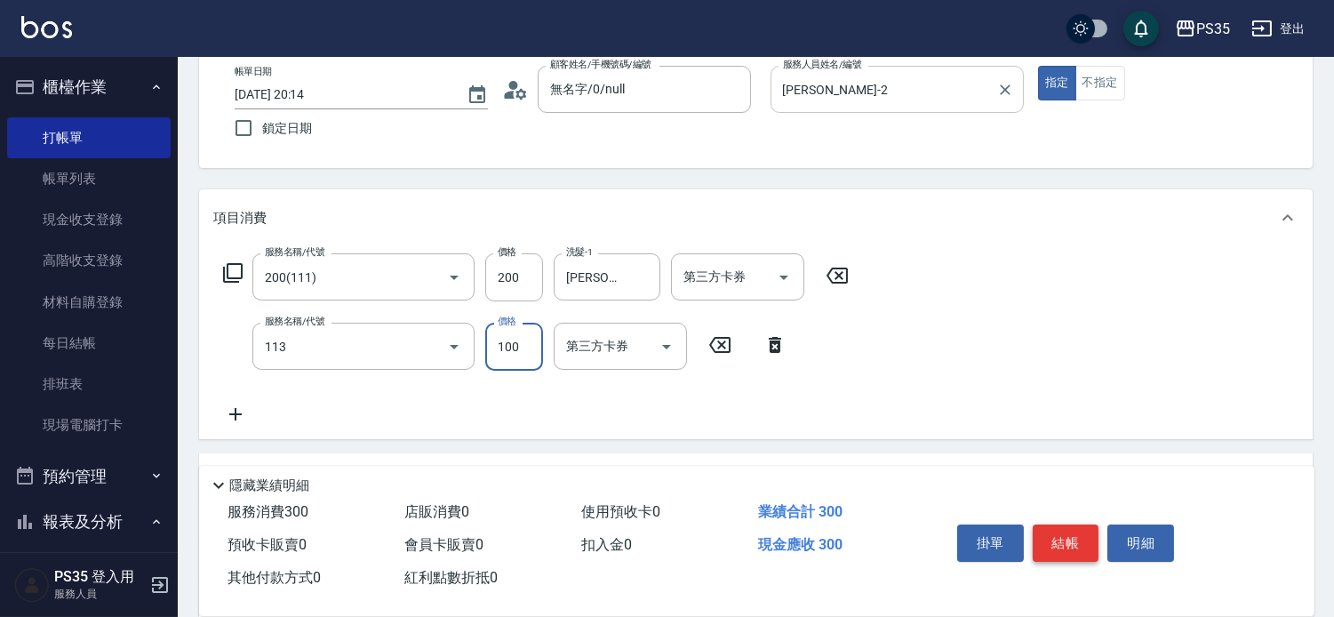
type input "瞬護100(113)"
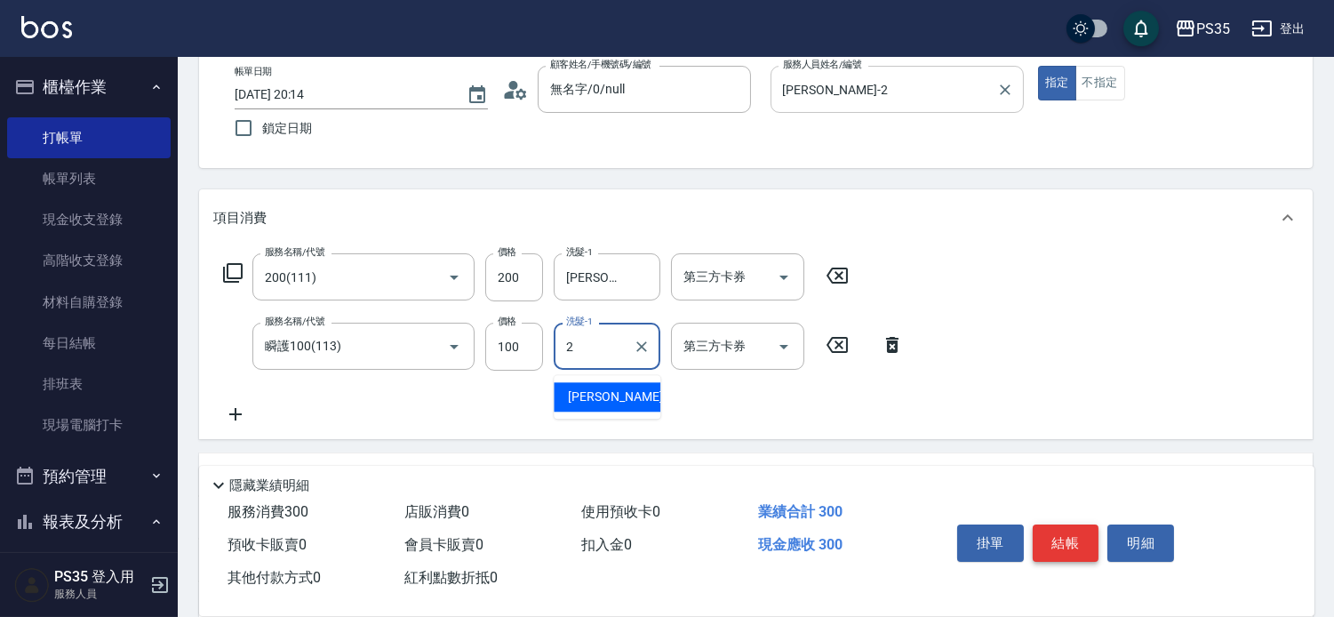
type input "栢沛怡-2"
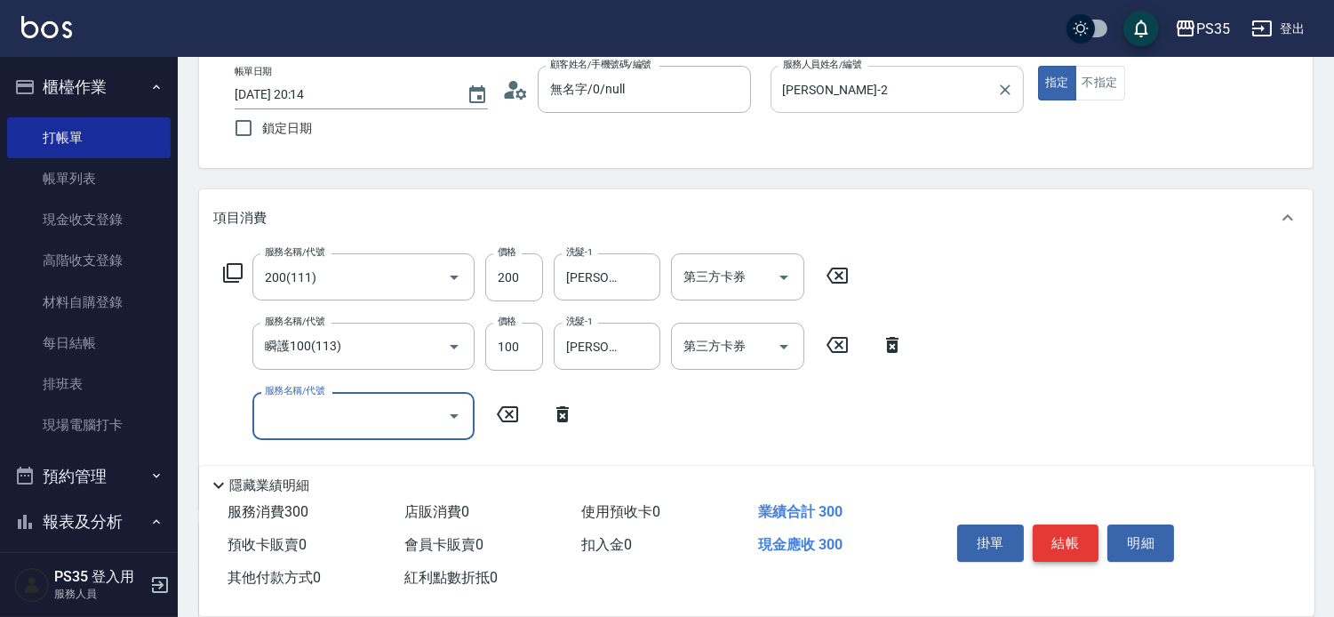
click at [1076, 525] on button "結帳" at bounding box center [1066, 543] width 67 height 37
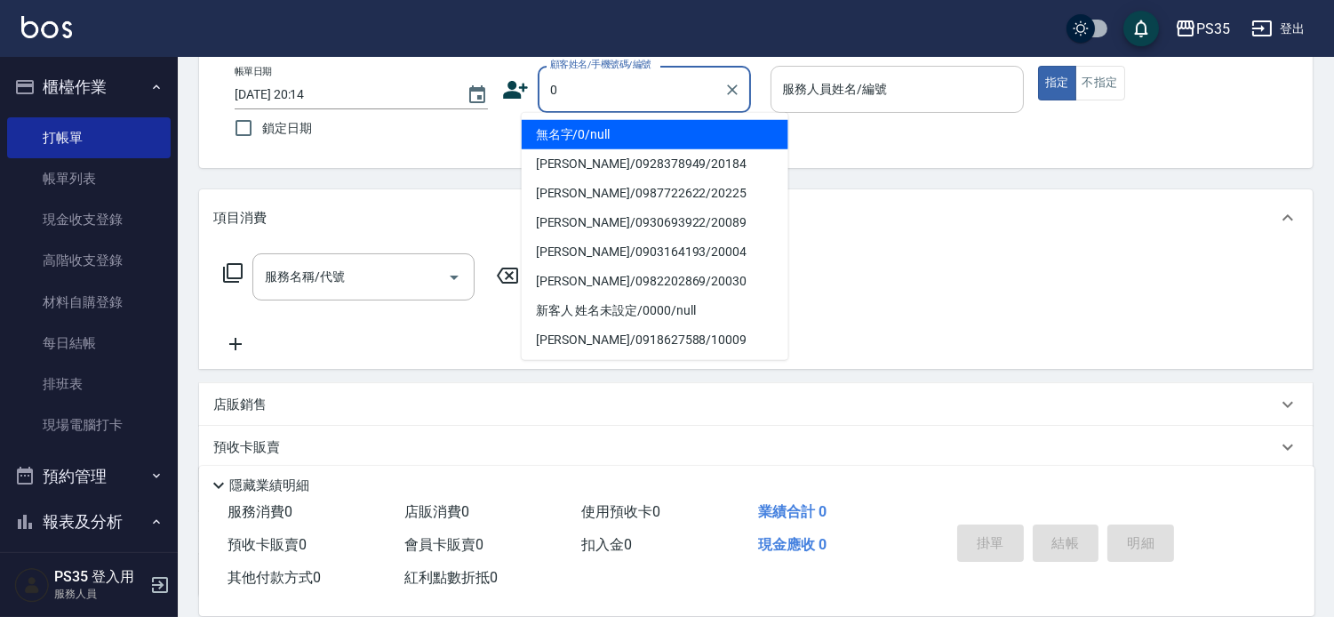
type input "0"
type input "1"
type input "無名字/0/null"
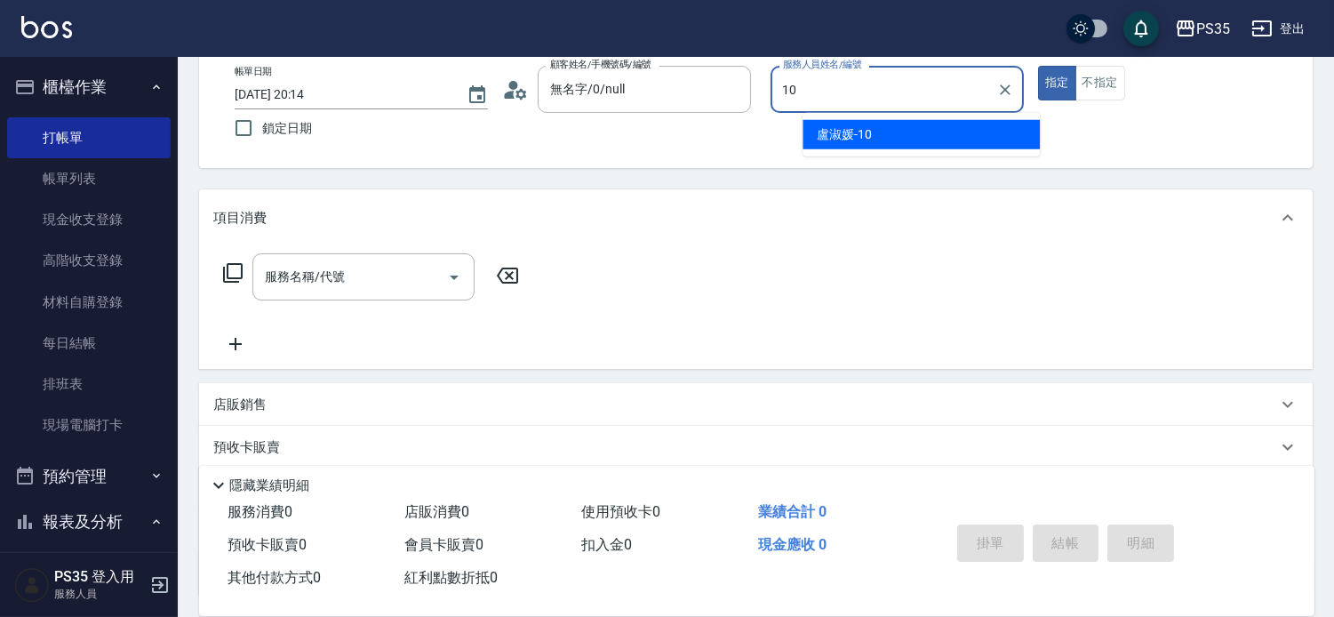
type input "盧淑媛-10"
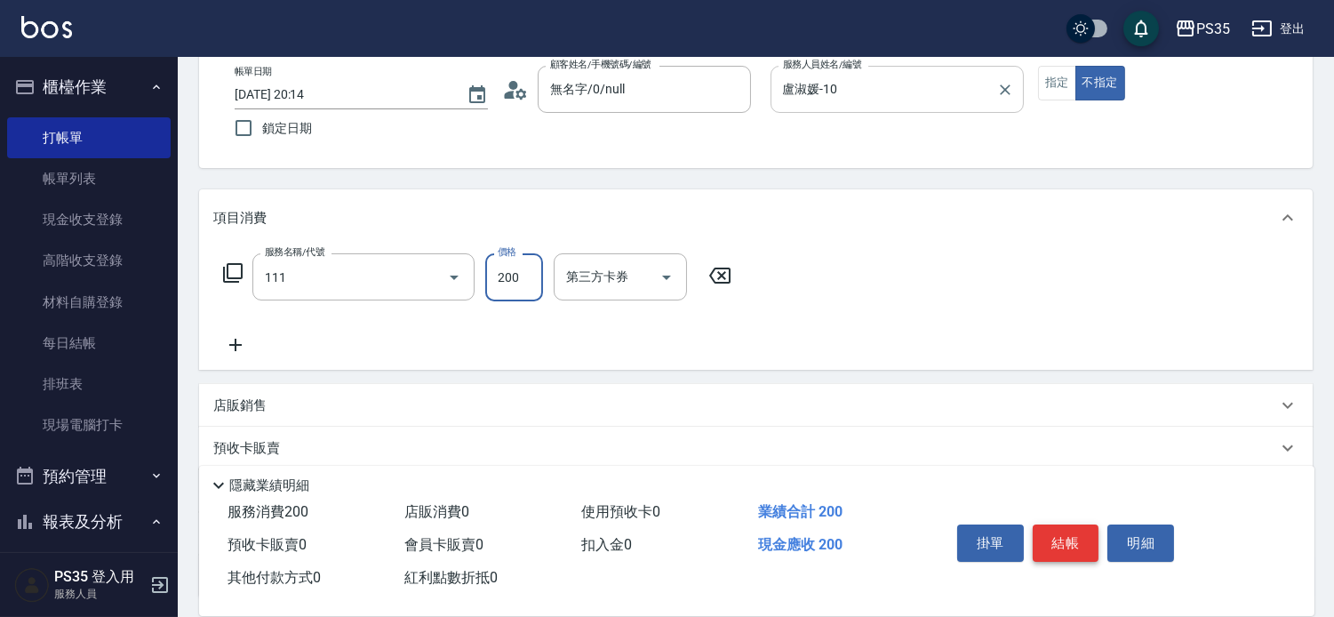
type input "200(111)"
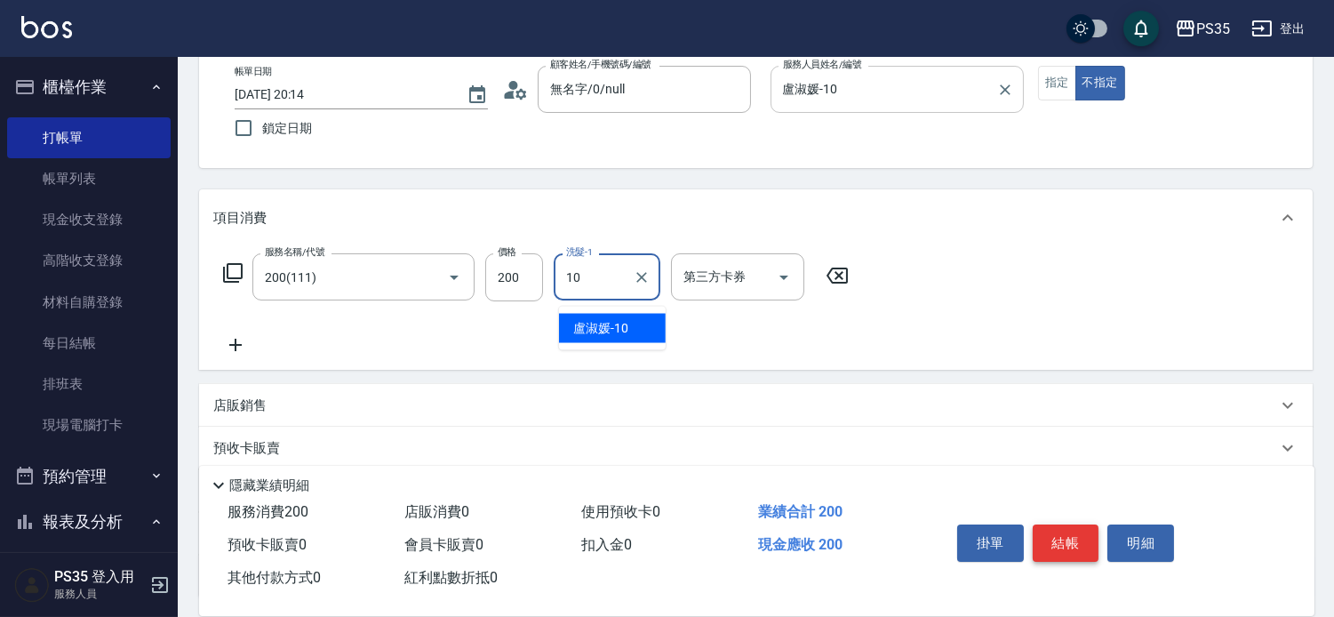
type input "盧淑媛-10"
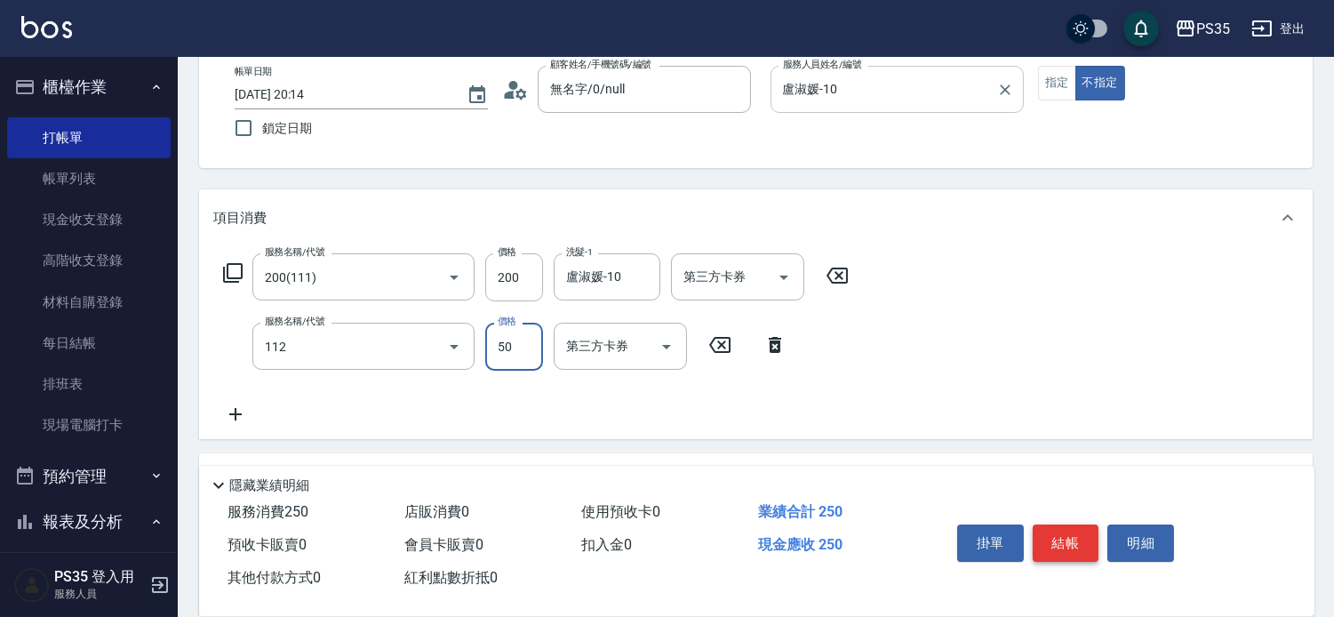
type input "精油50(112)"
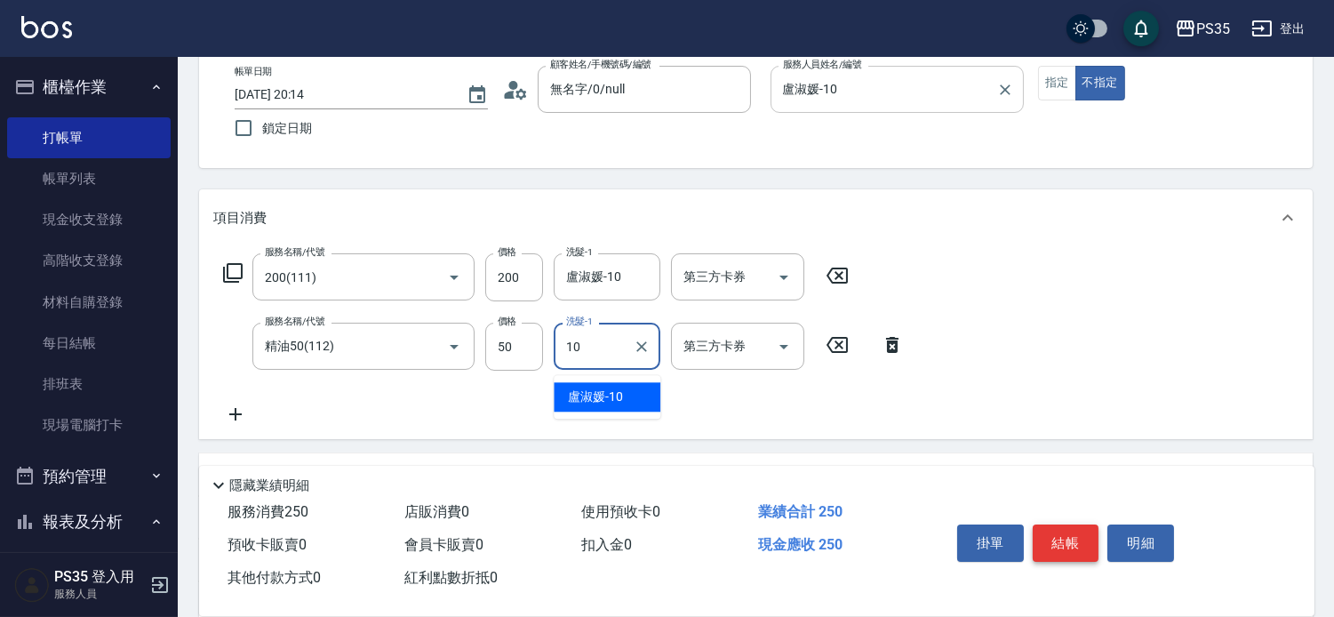
type input "盧淑媛-10"
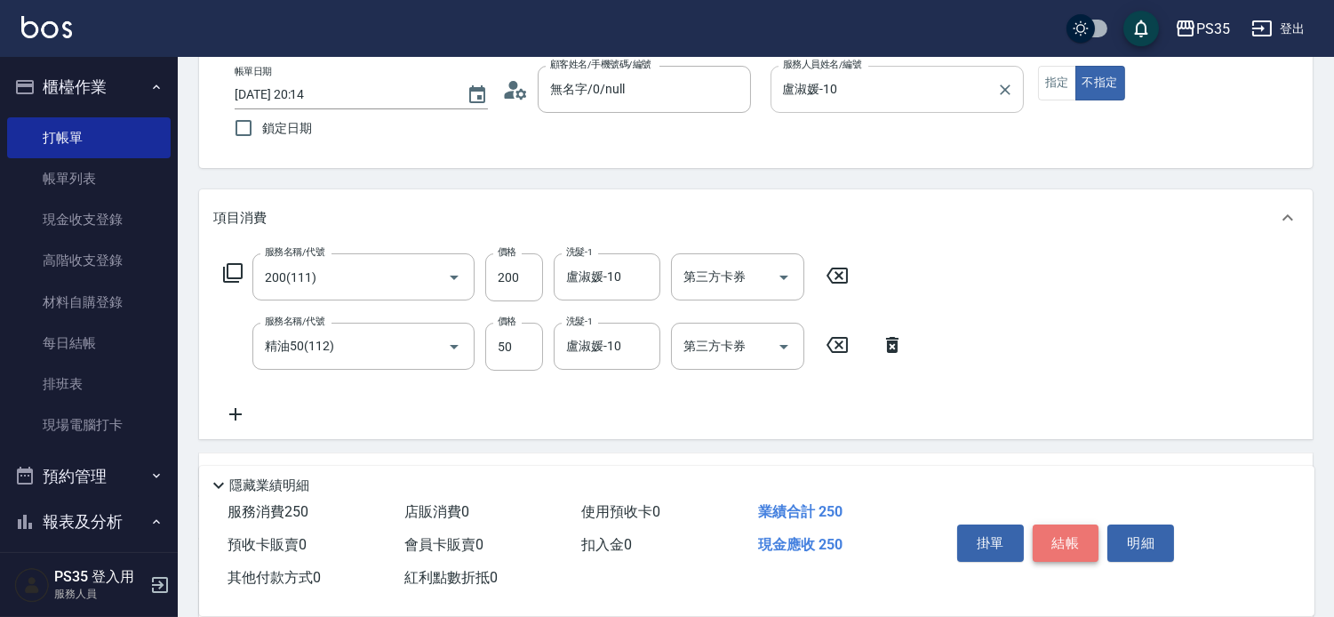
click at [1076, 525] on button "結帳" at bounding box center [1066, 543] width 67 height 37
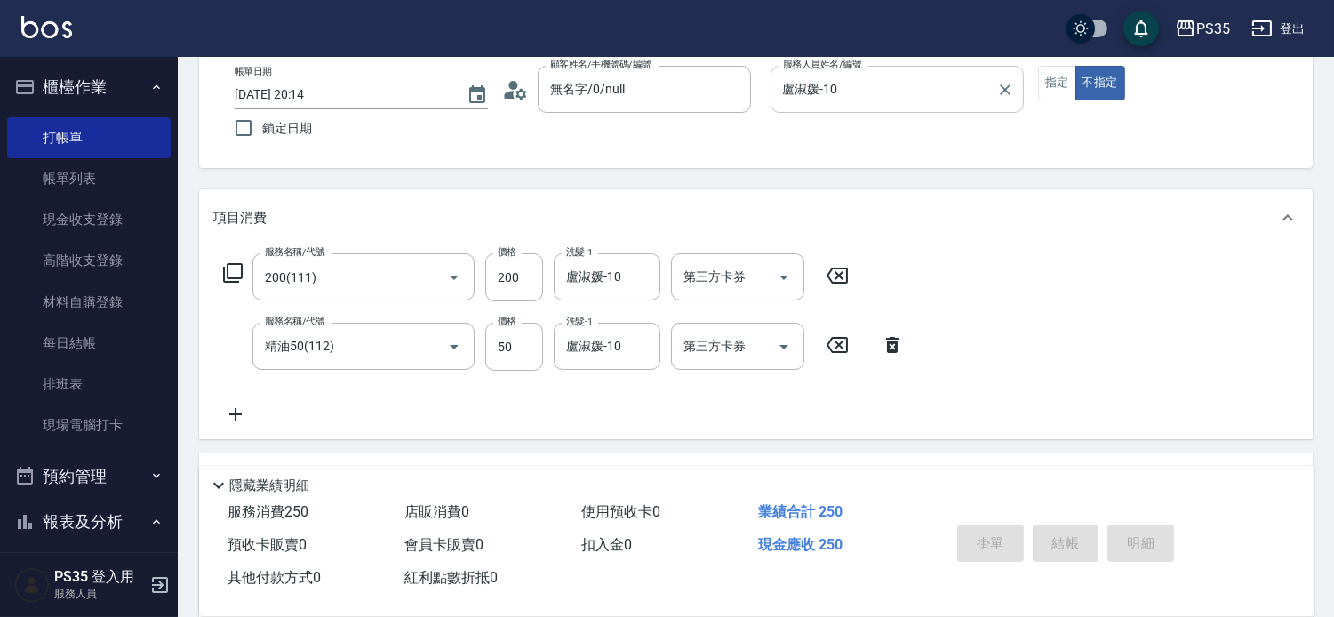
type input "2025/09/17 20:15"
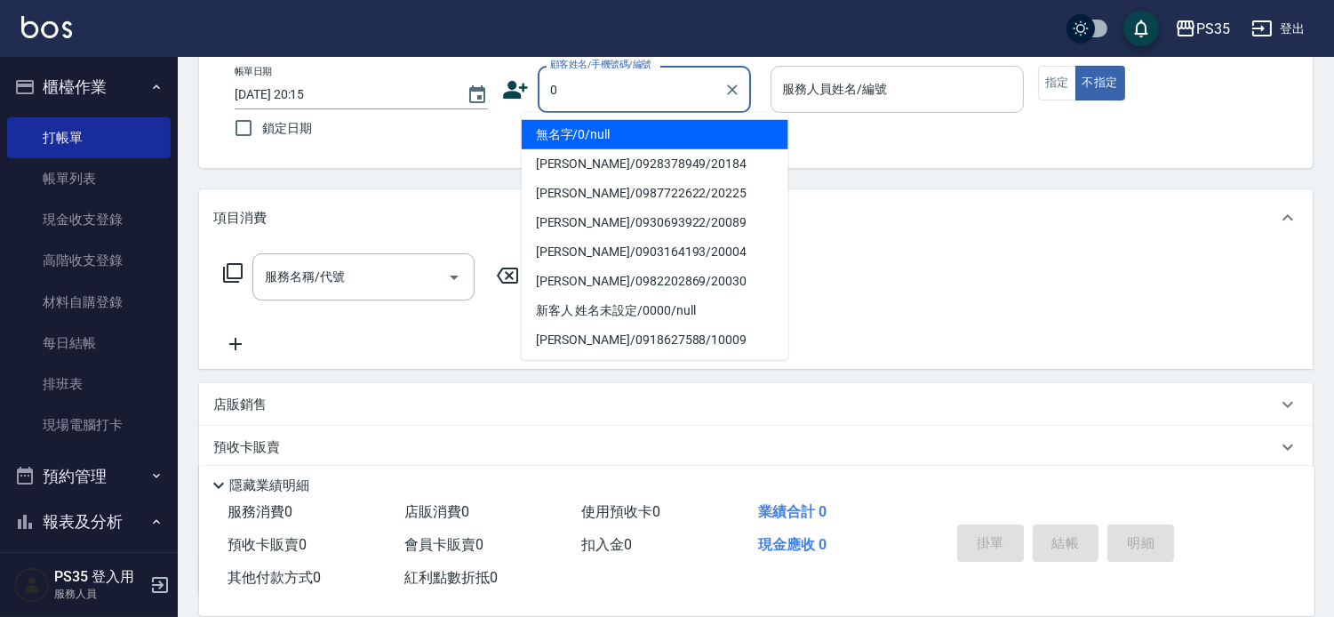
type input "無名字/0/null"
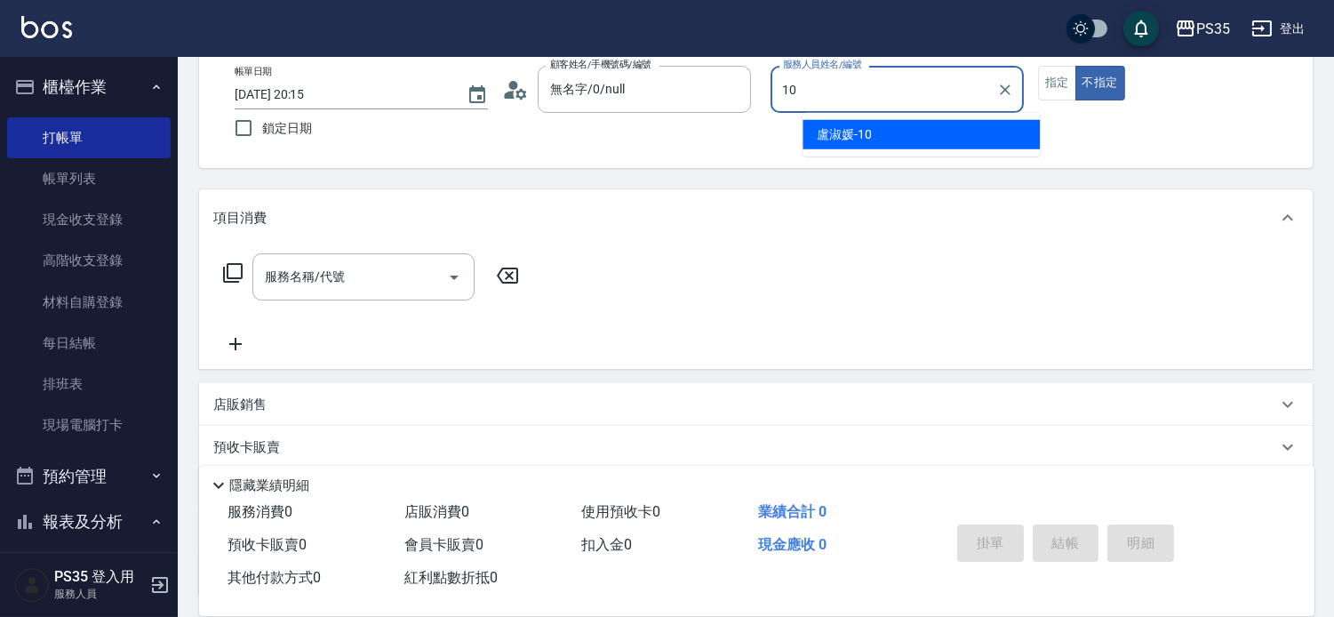
type input "盧淑媛-10"
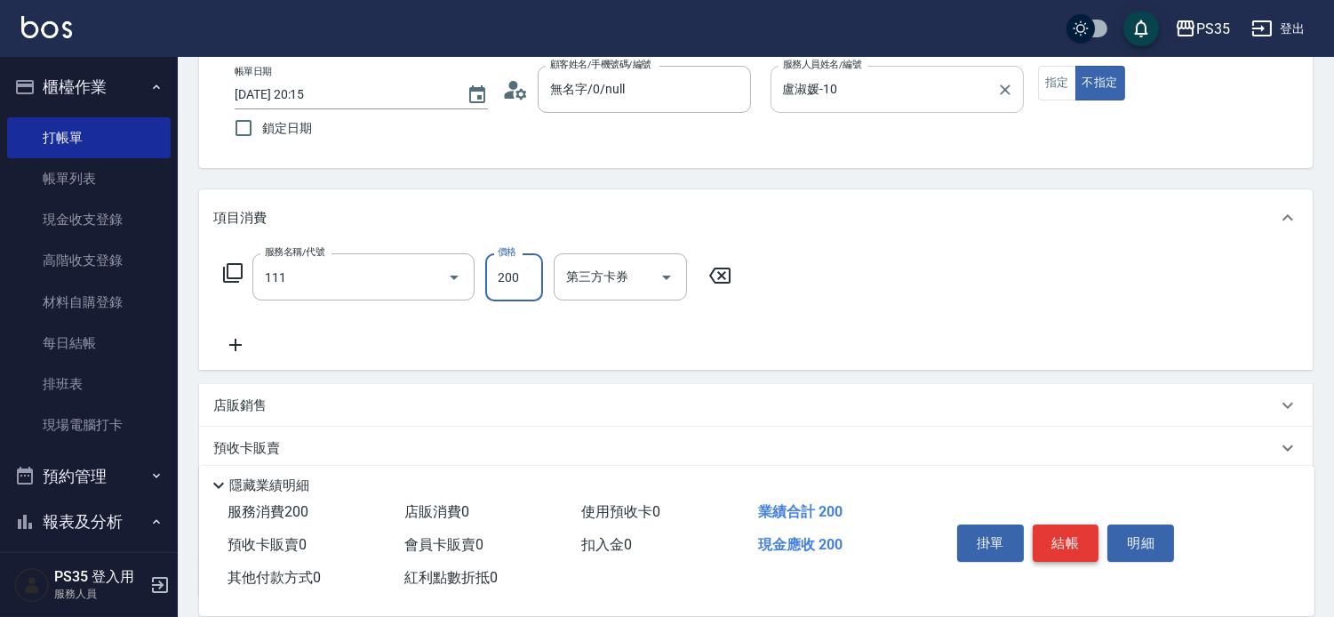
type input "200(111)"
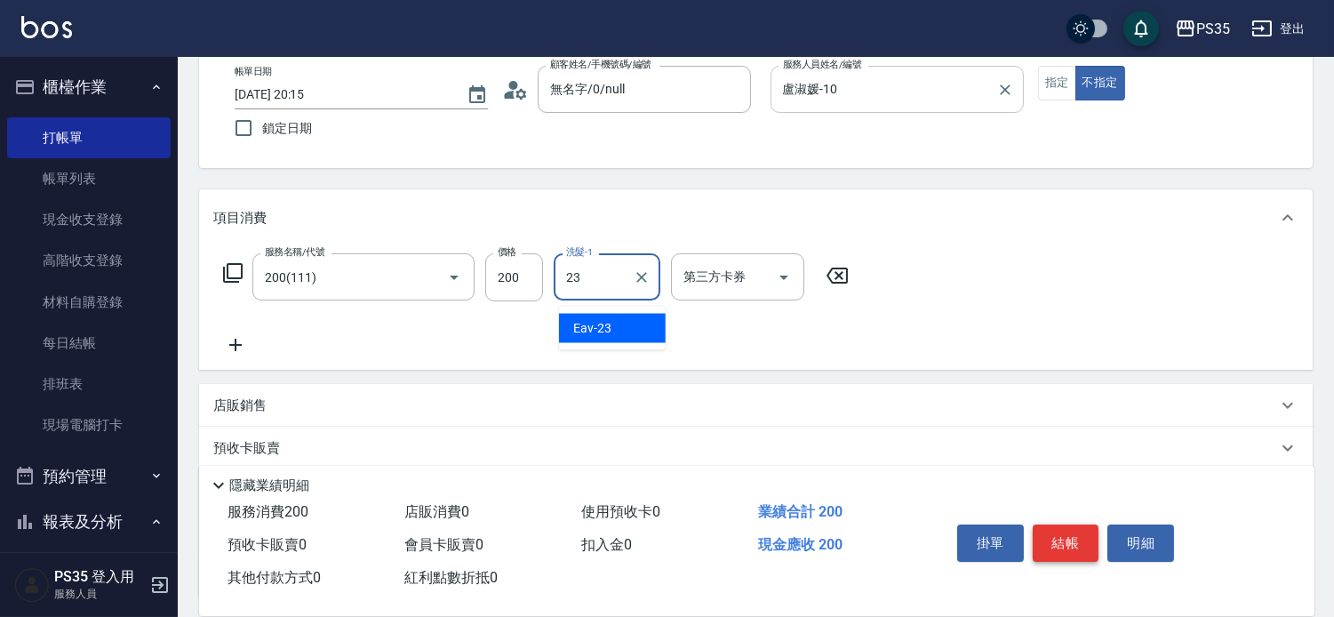
type input "Eav-23"
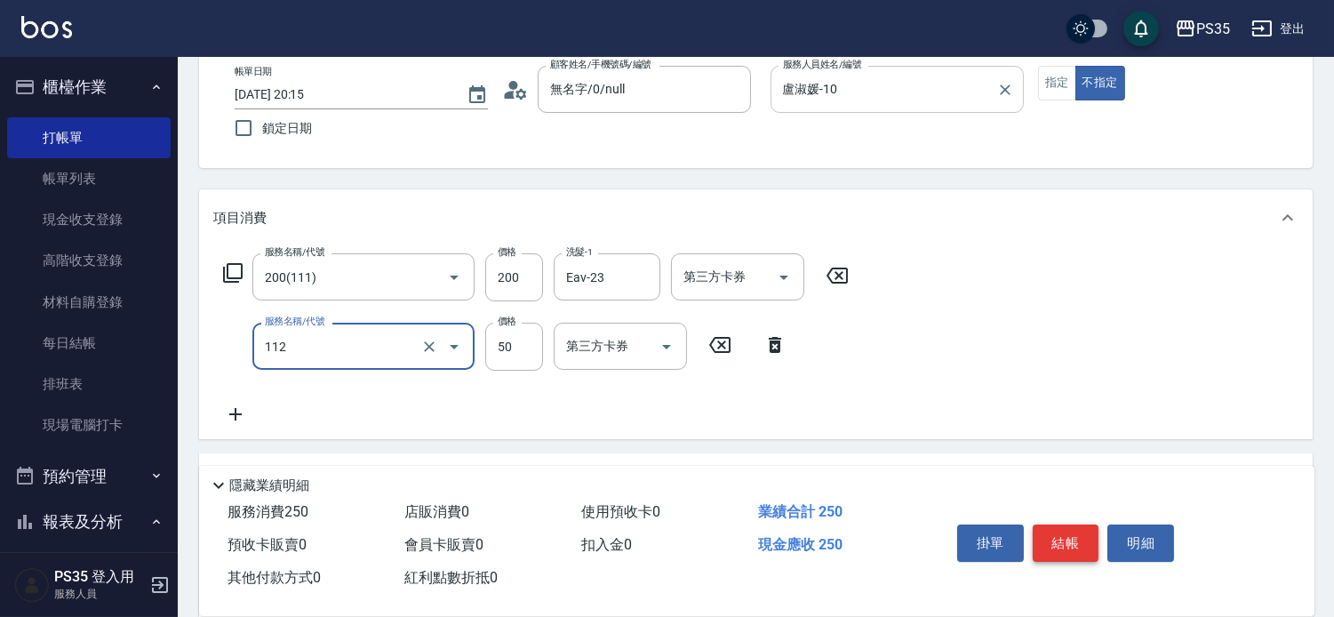
type input "精油50(112)"
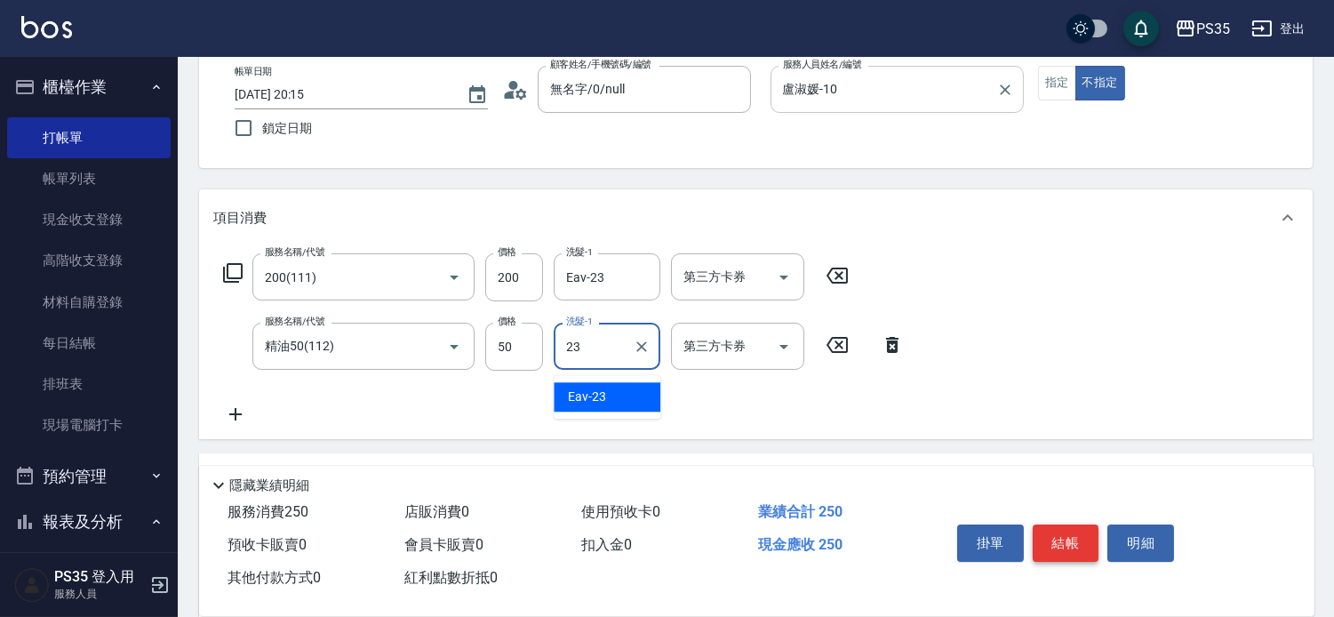
type input "Eav-23"
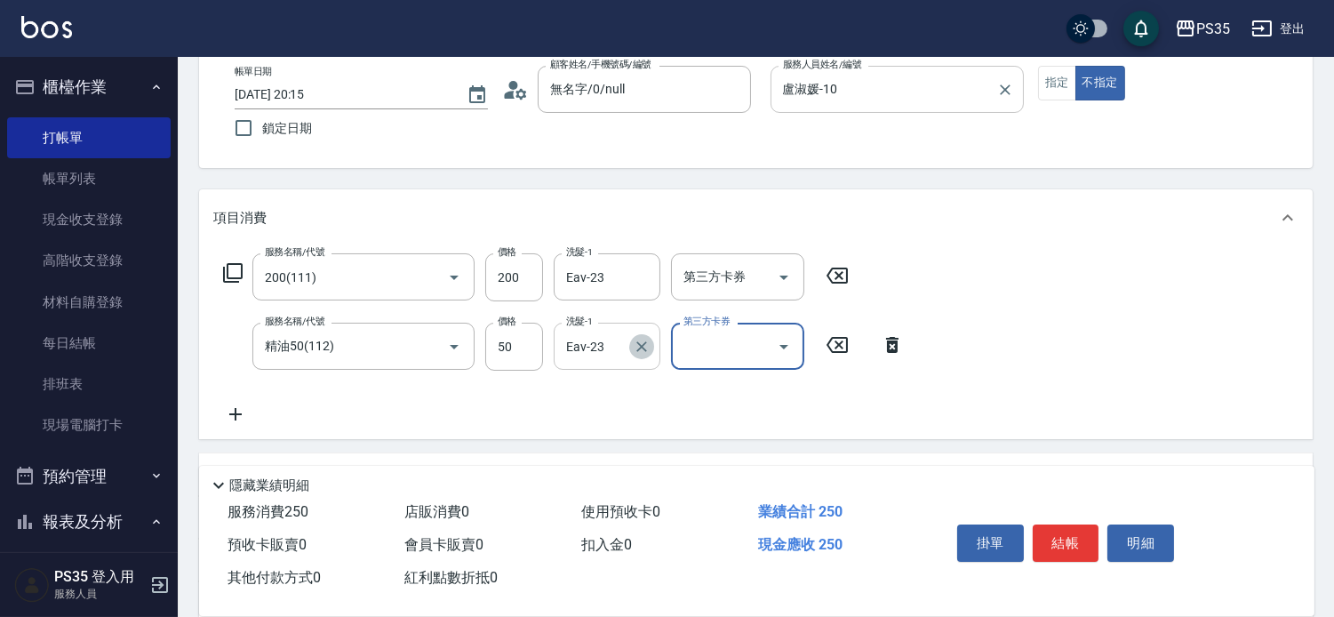
click at [641, 345] on icon "Clear" at bounding box center [642, 347] width 18 height 18
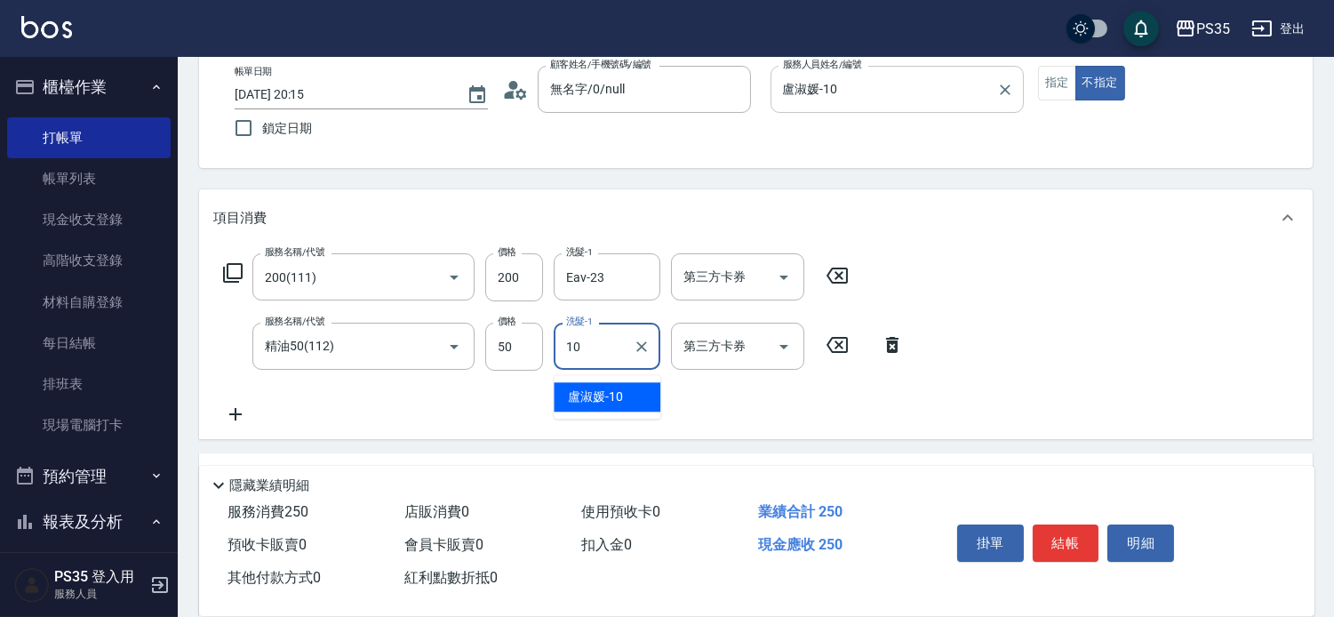
type input "盧淑媛-10"
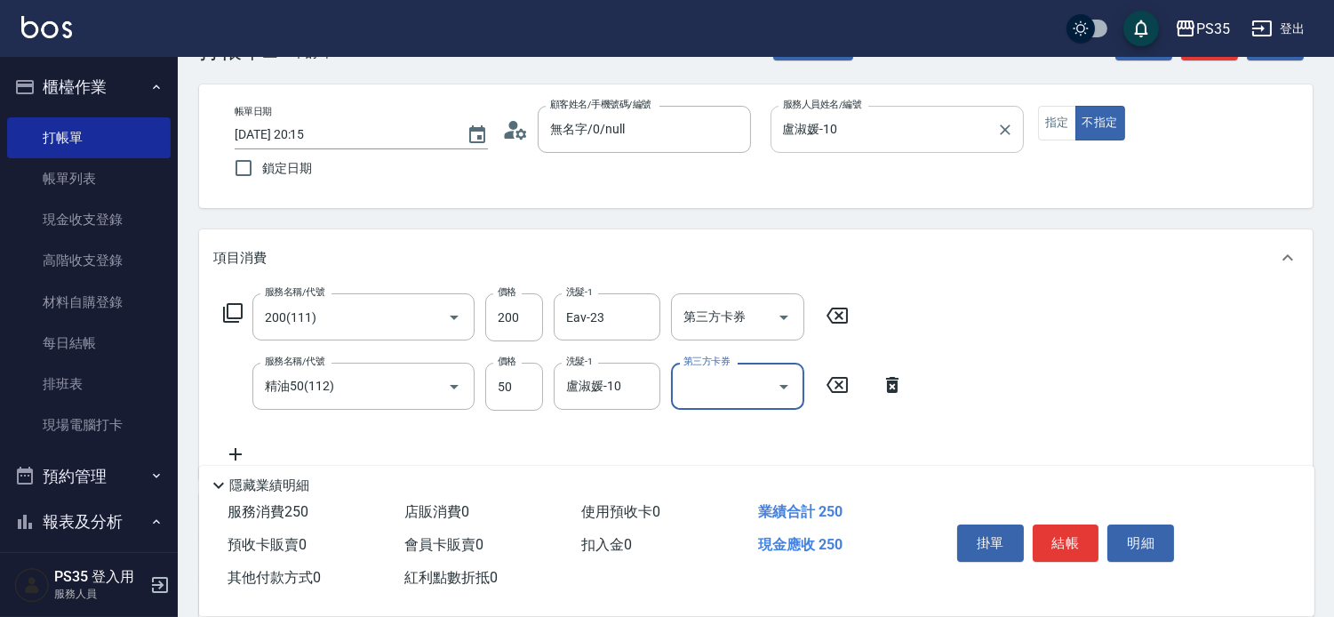
scroll to position [0, 0]
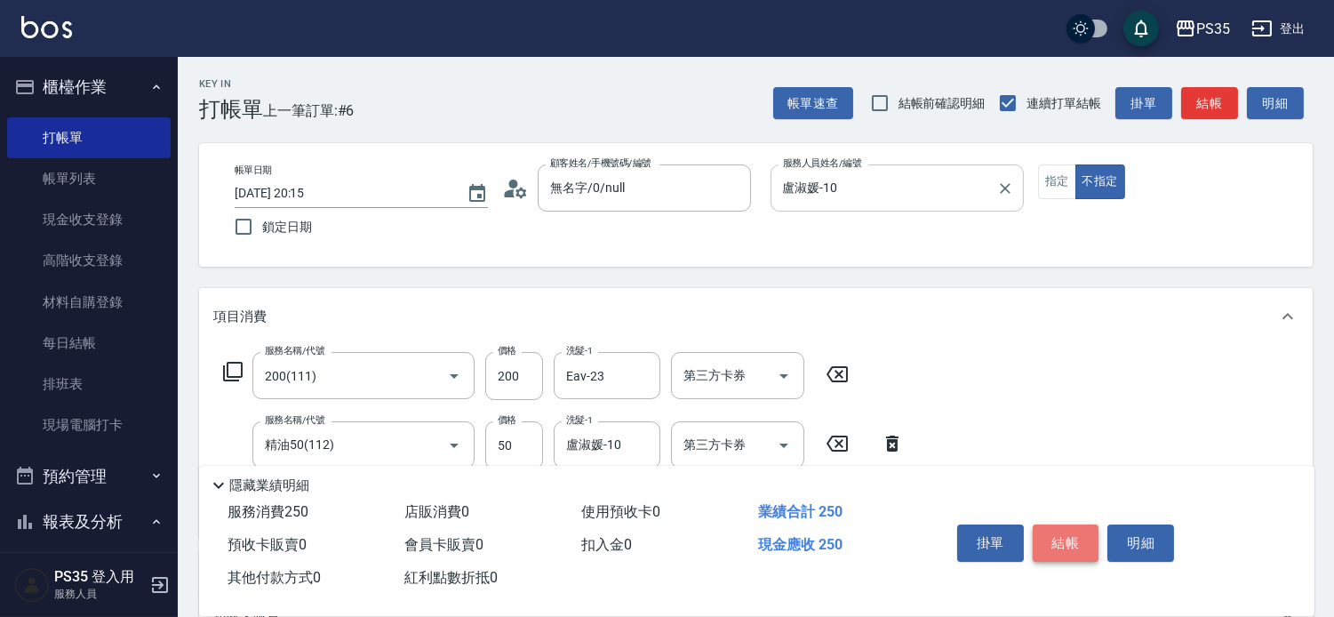
click at [1060, 528] on button "結帳" at bounding box center [1066, 543] width 67 height 37
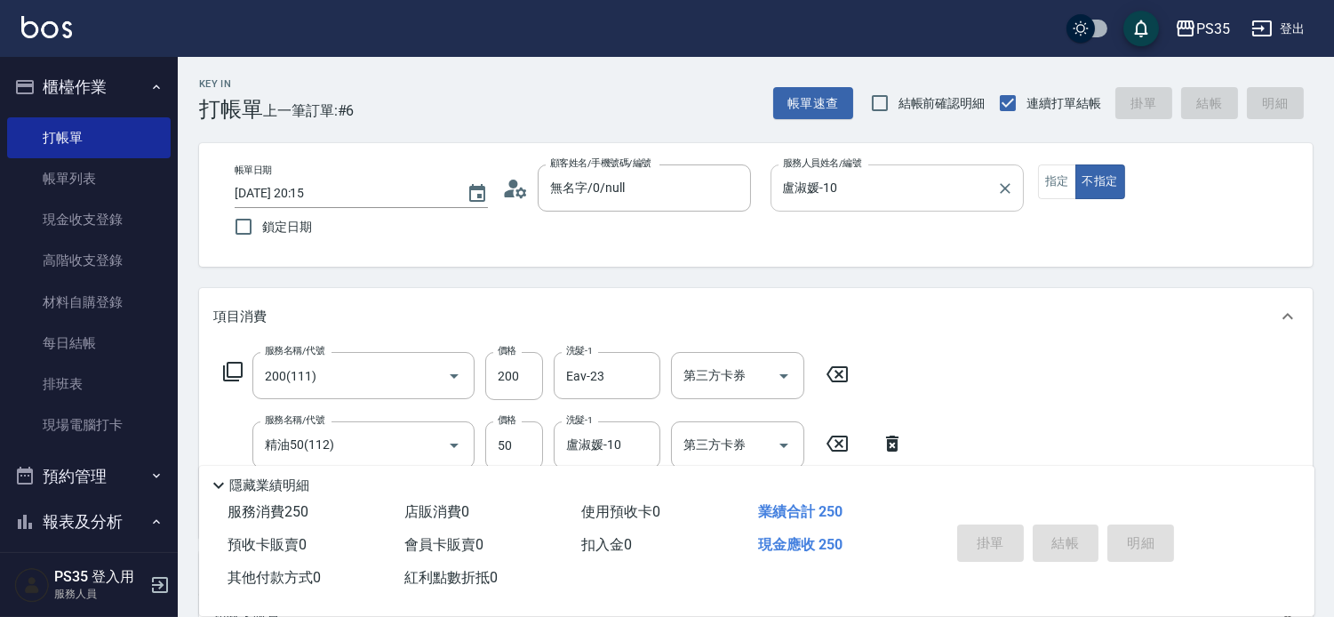
type input "2025/09/17 20:16"
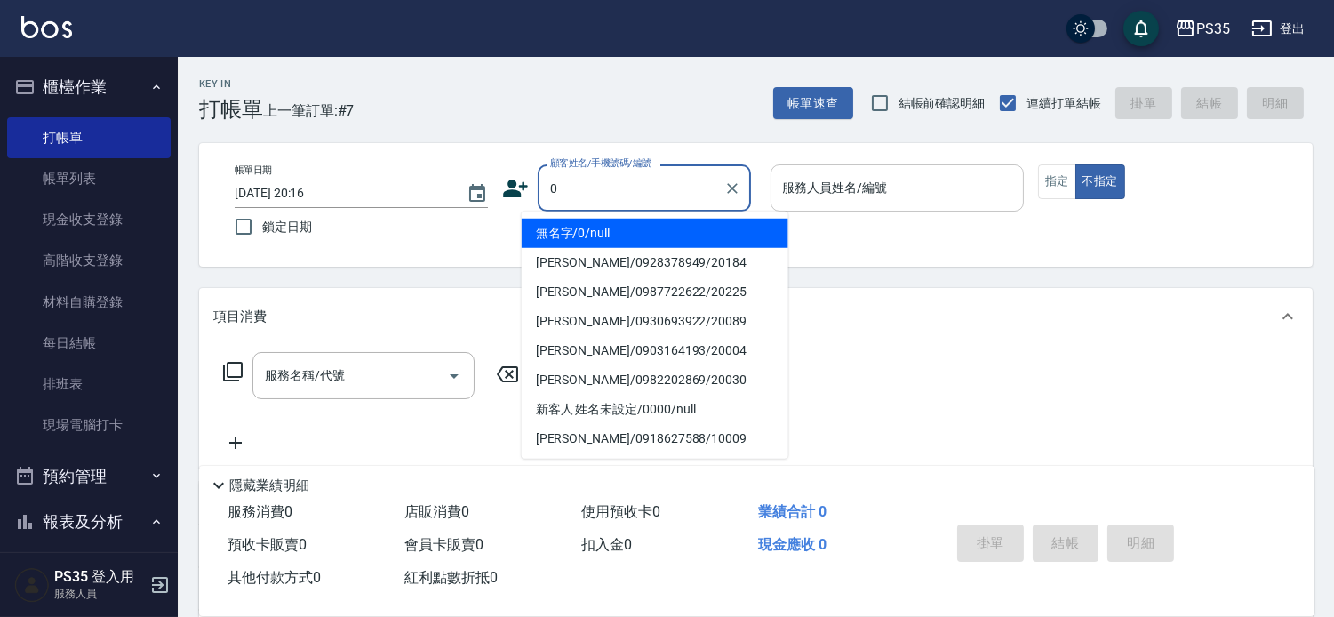
type input "無名字/0/null"
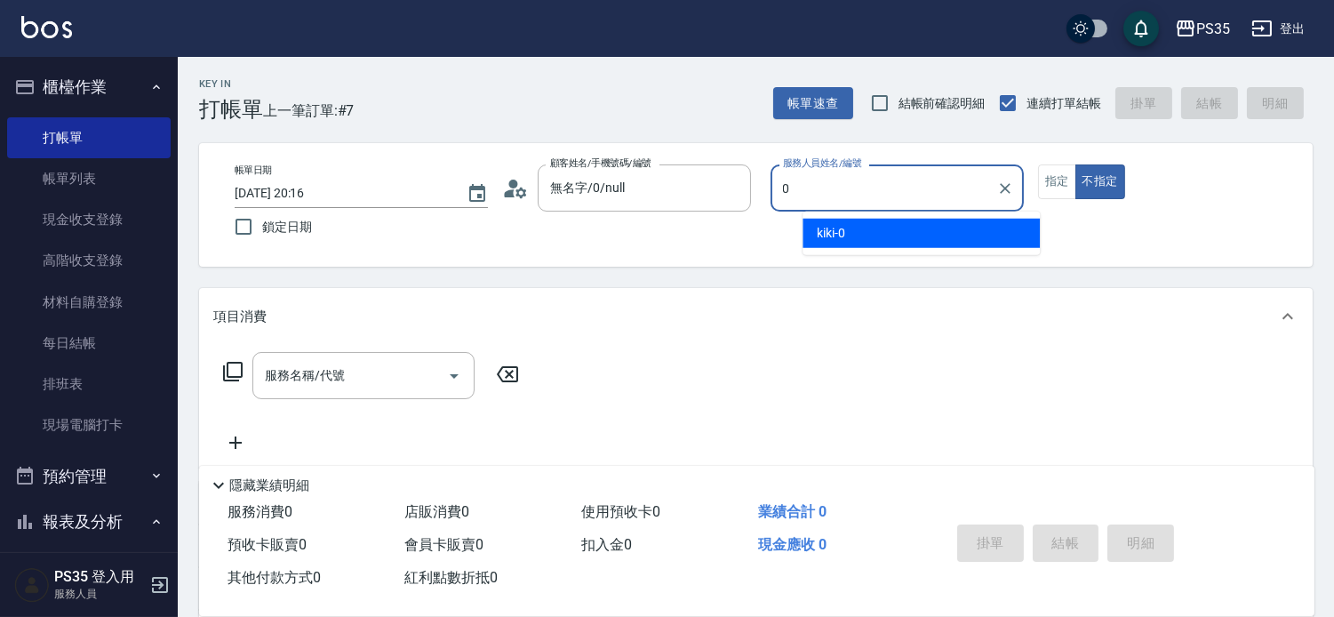
type input "kiki-0"
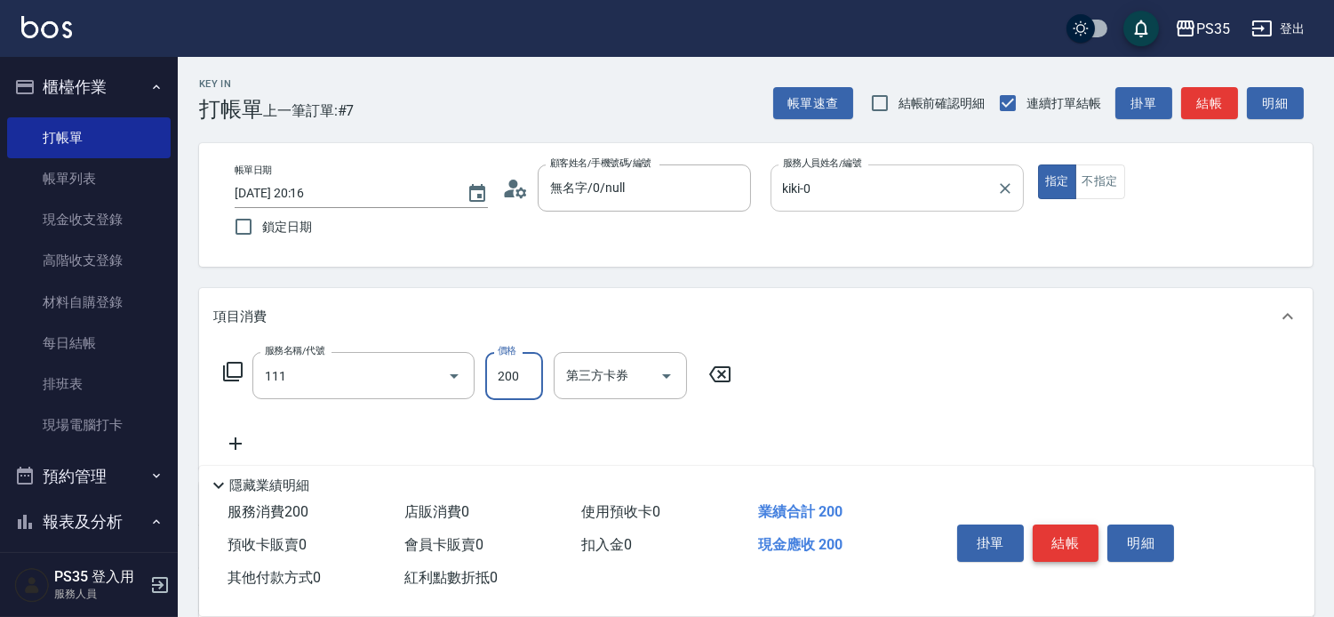
type input "200(111)"
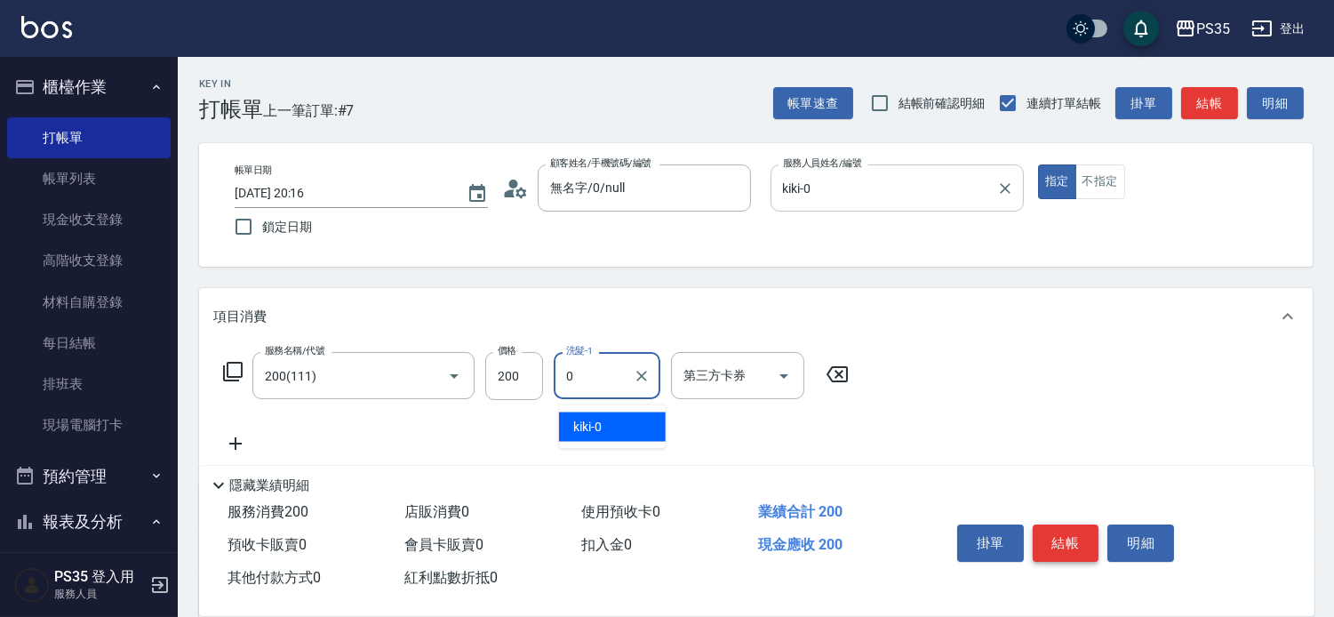
type input "kiki-0"
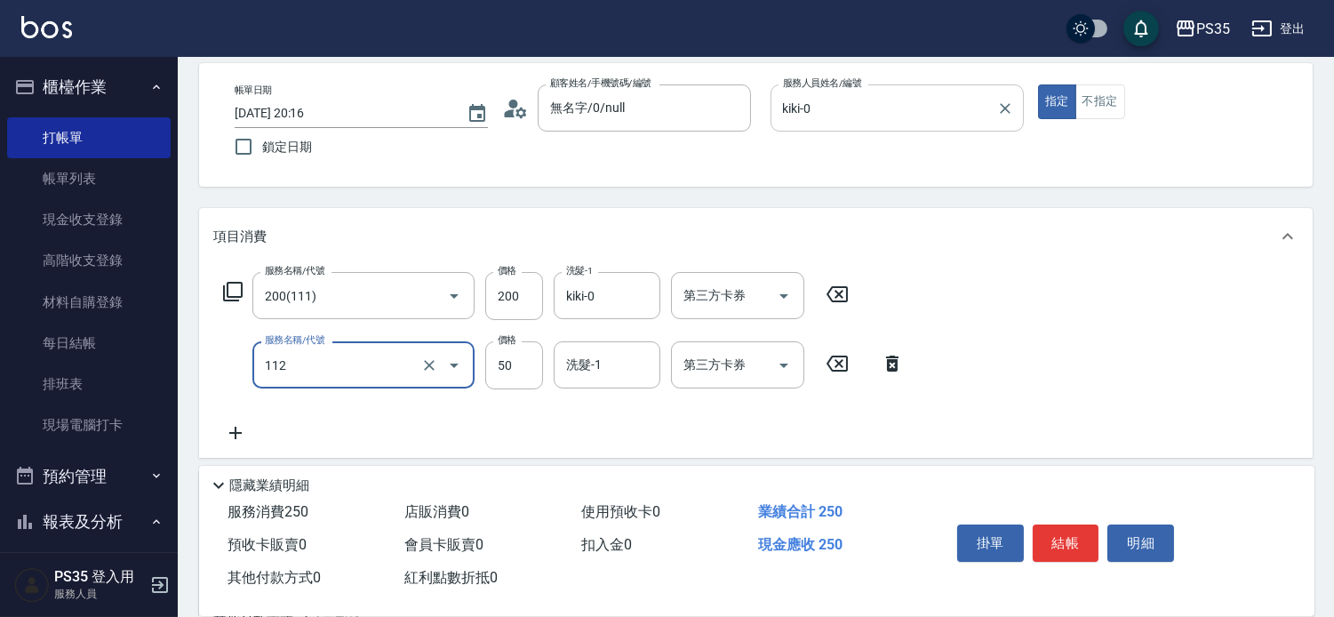
scroll to position [86, 0]
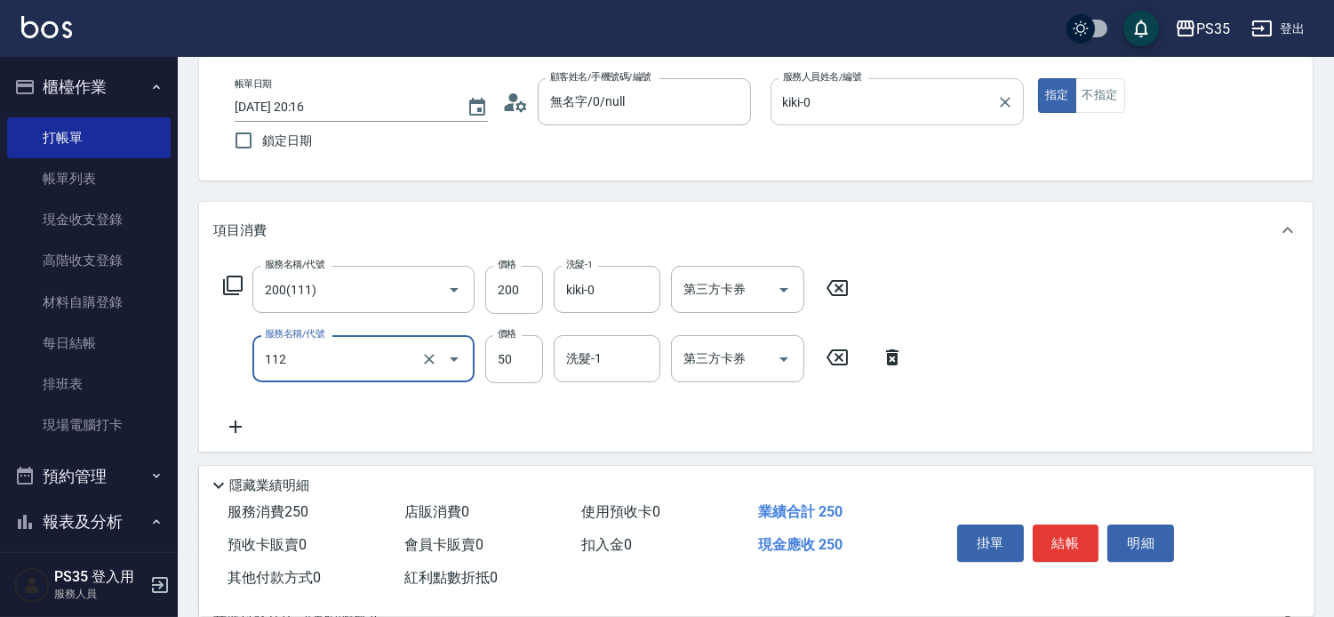
type input "精油50(112)"
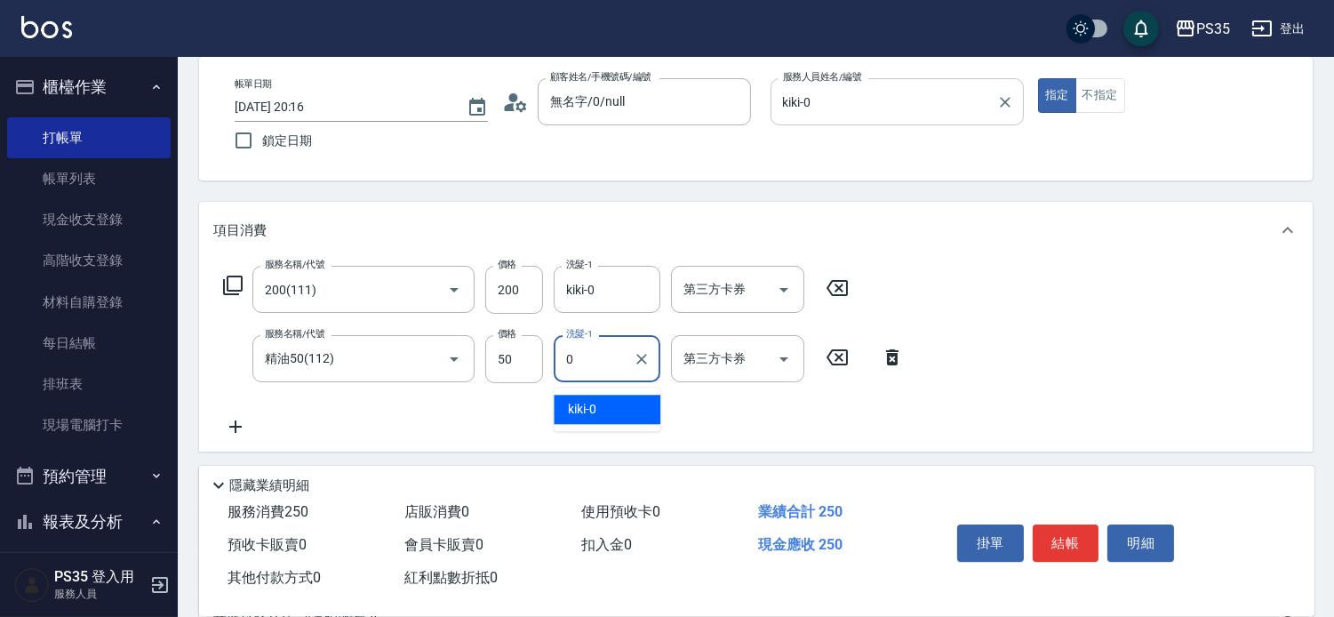
type input "kiki-0"
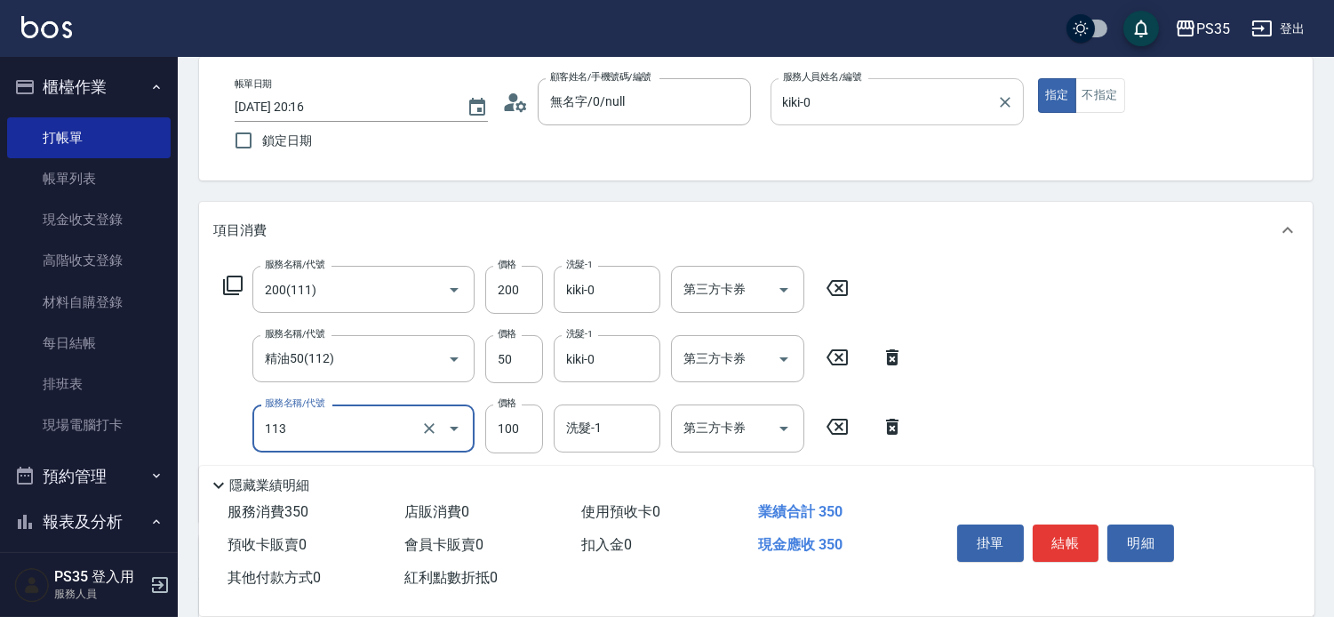
type input "瞬護100(113)"
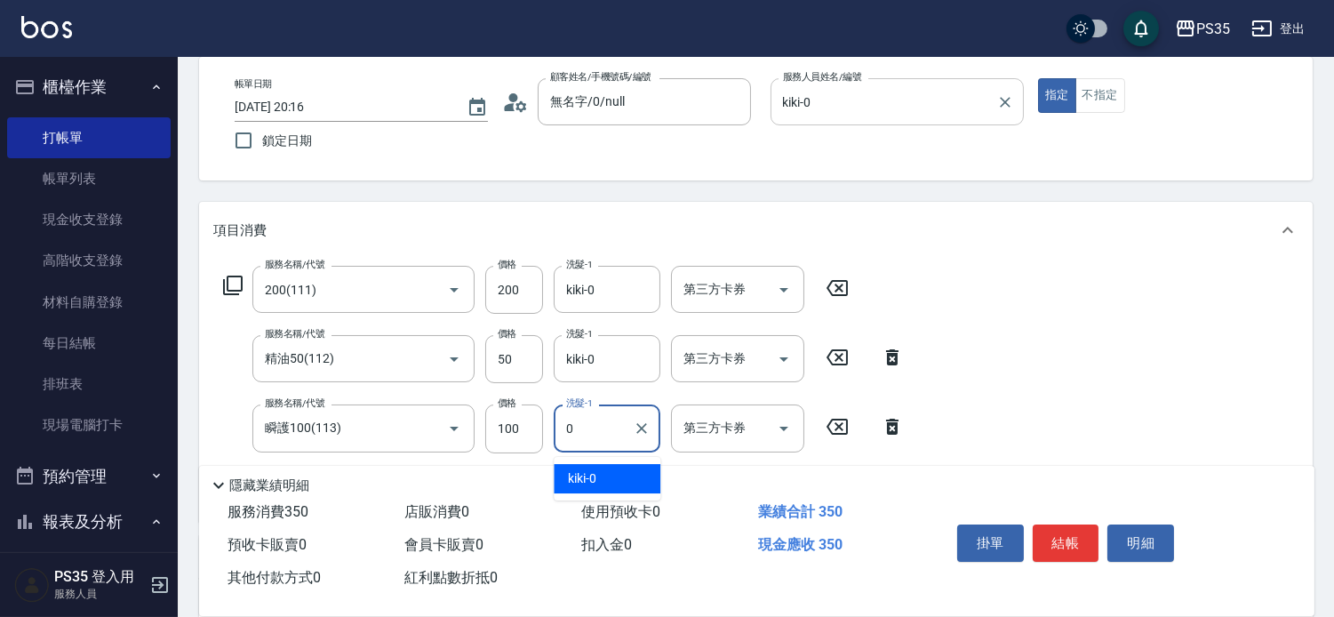
type input "kiki-0"
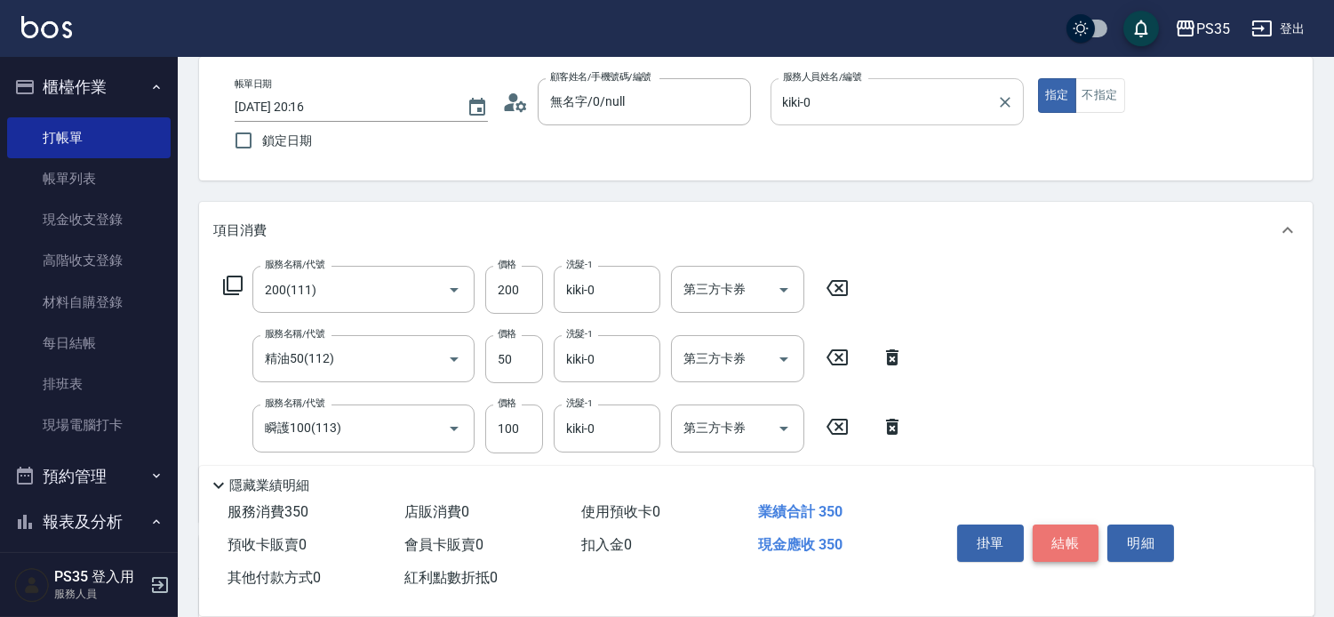
click at [1062, 525] on button "結帳" at bounding box center [1066, 543] width 67 height 37
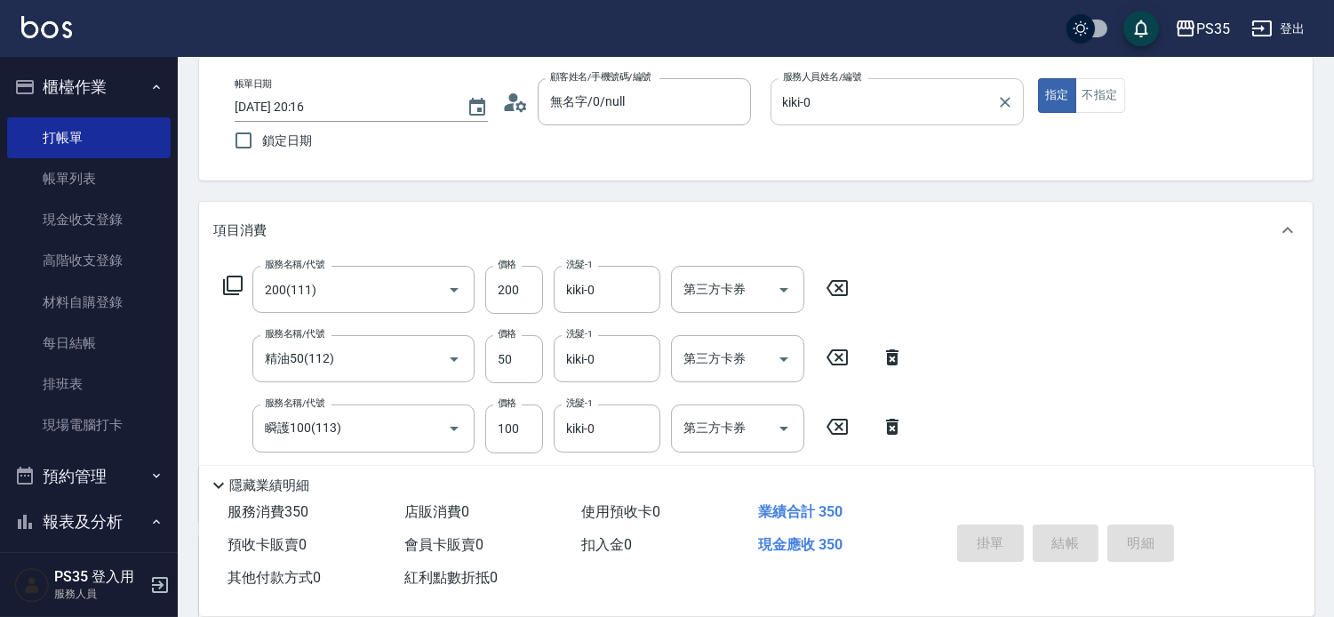
type input "2025/09/17 20:17"
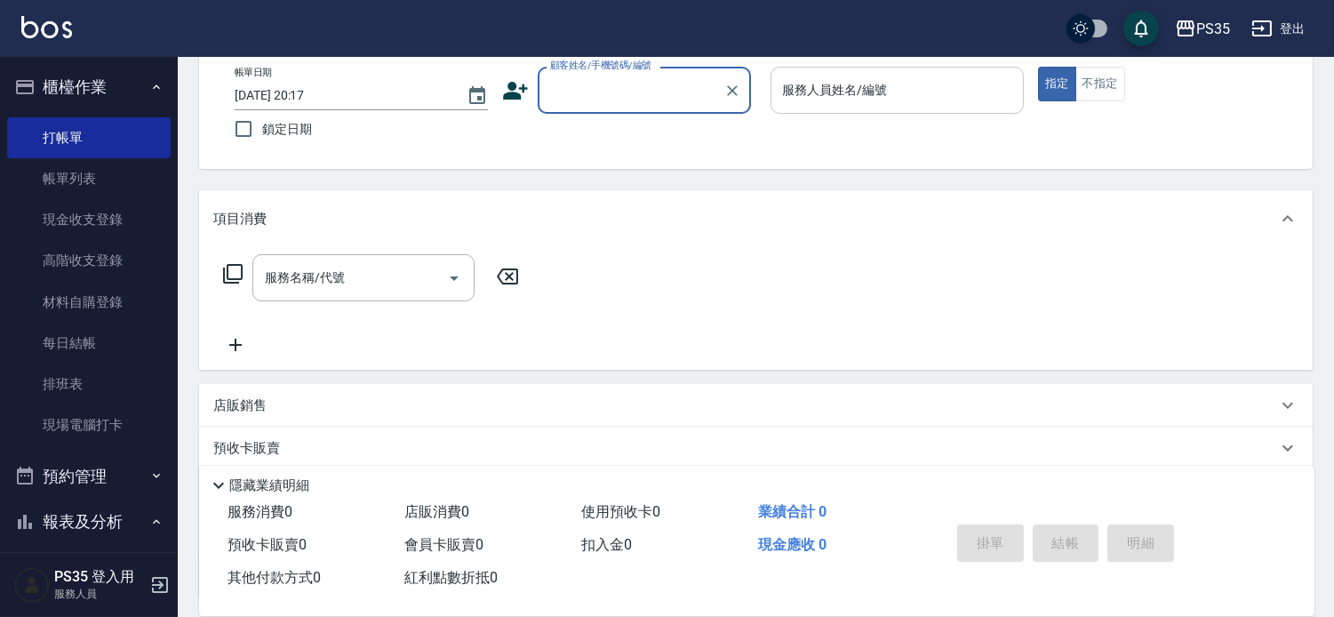
scroll to position [99, 0]
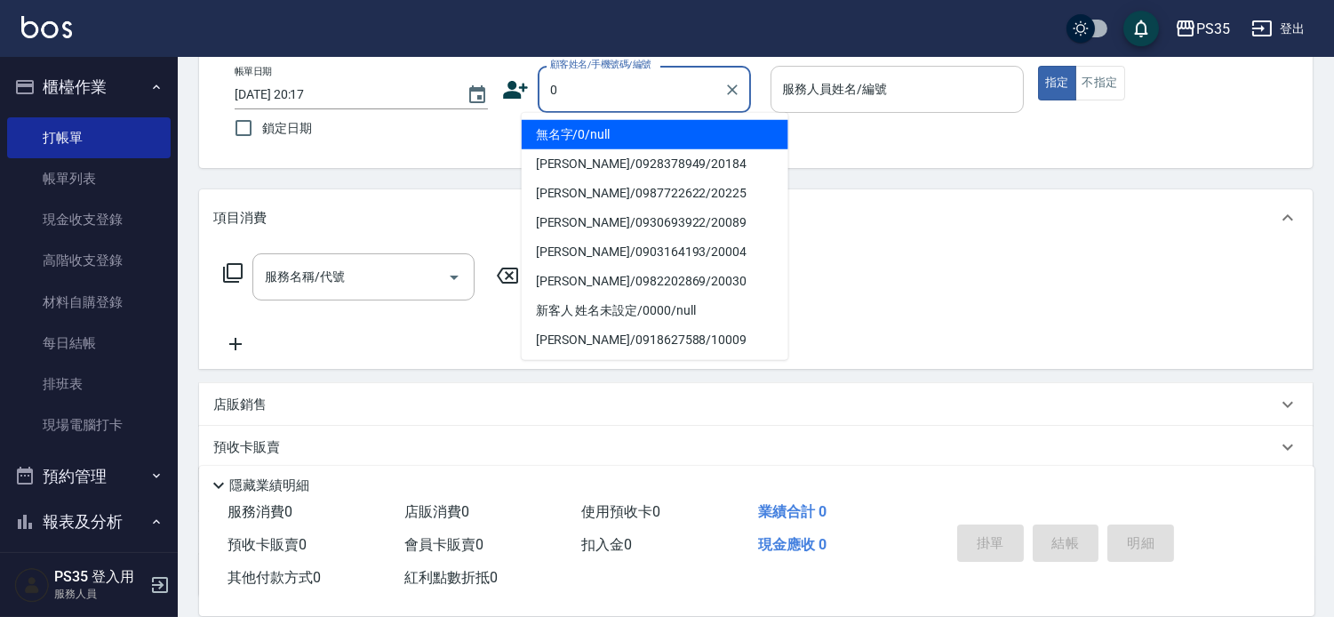
type input "無名字/0/null"
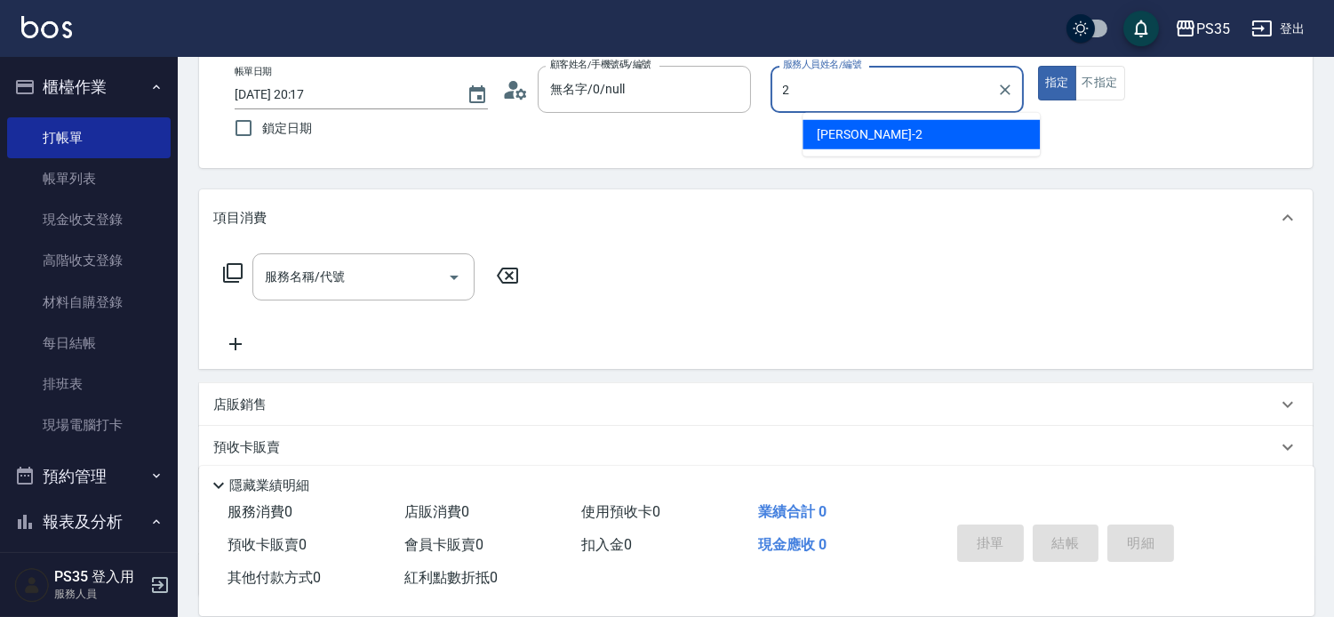
type input "栢沛怡-2"
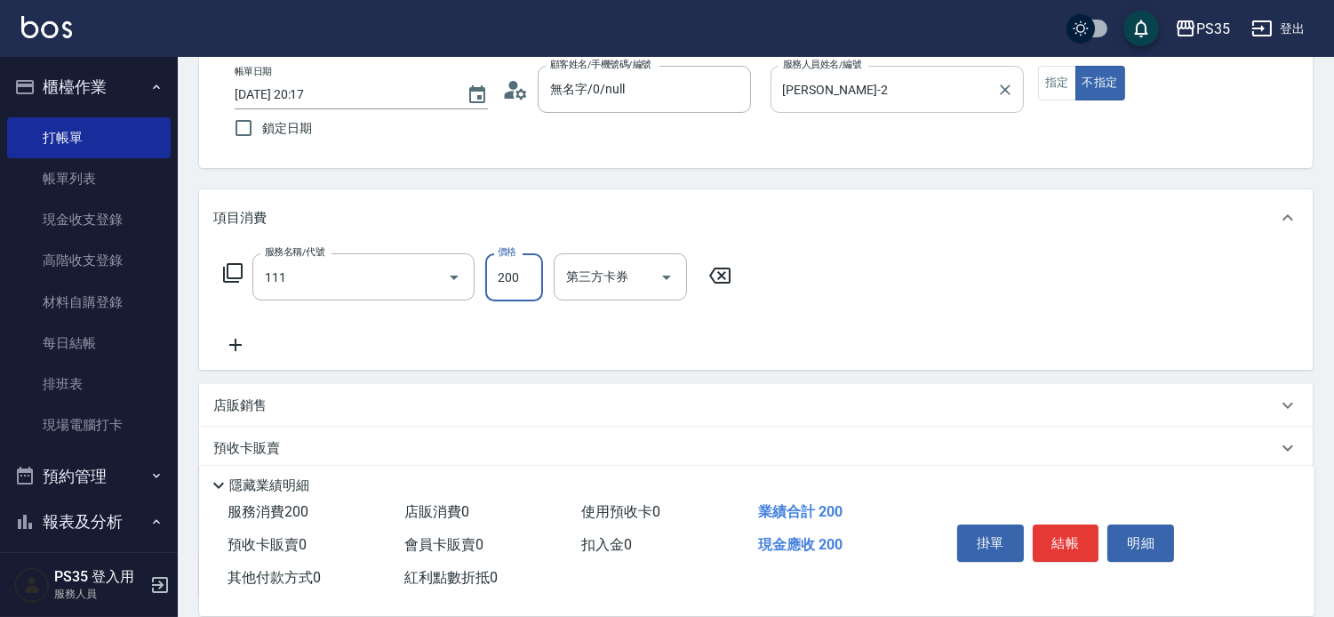
type input "200(111)"
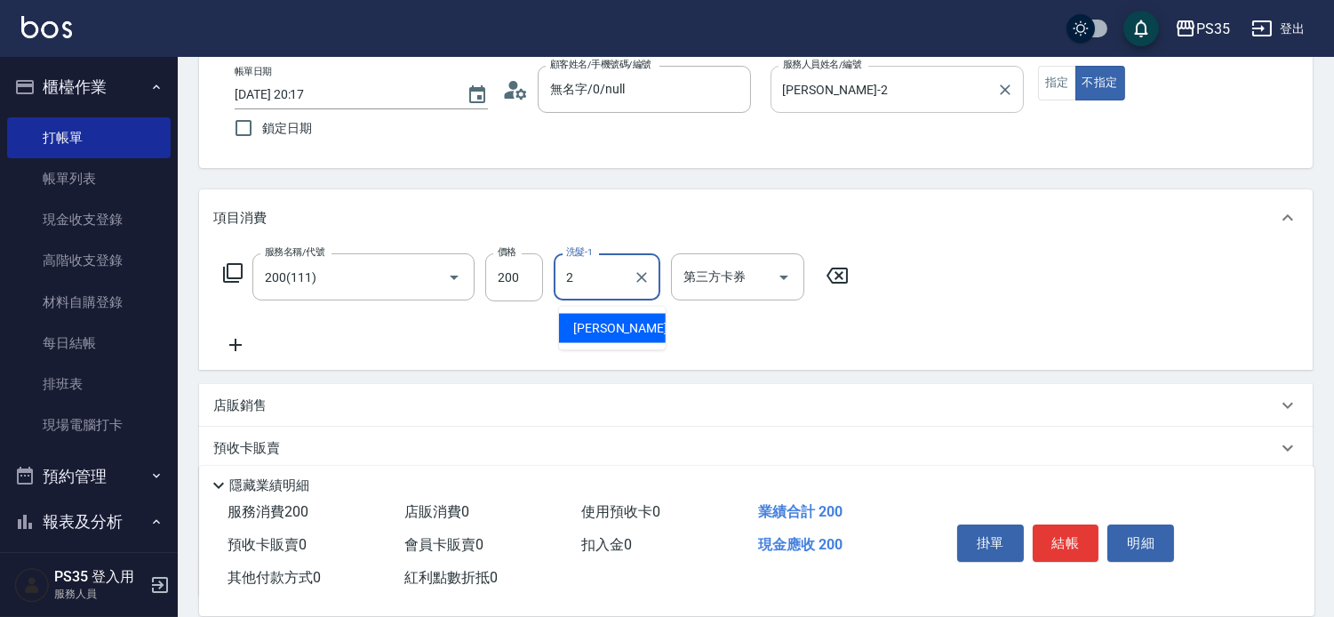
type input "栢沛怡-2"
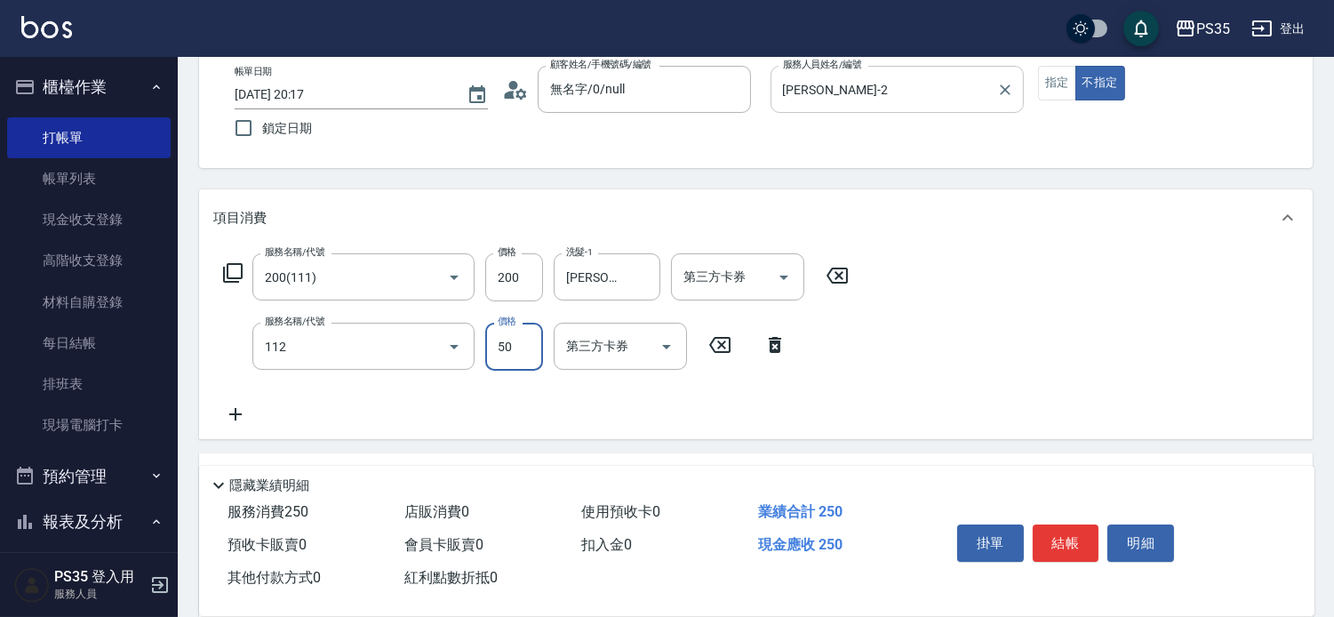
type input "精油50(112)"
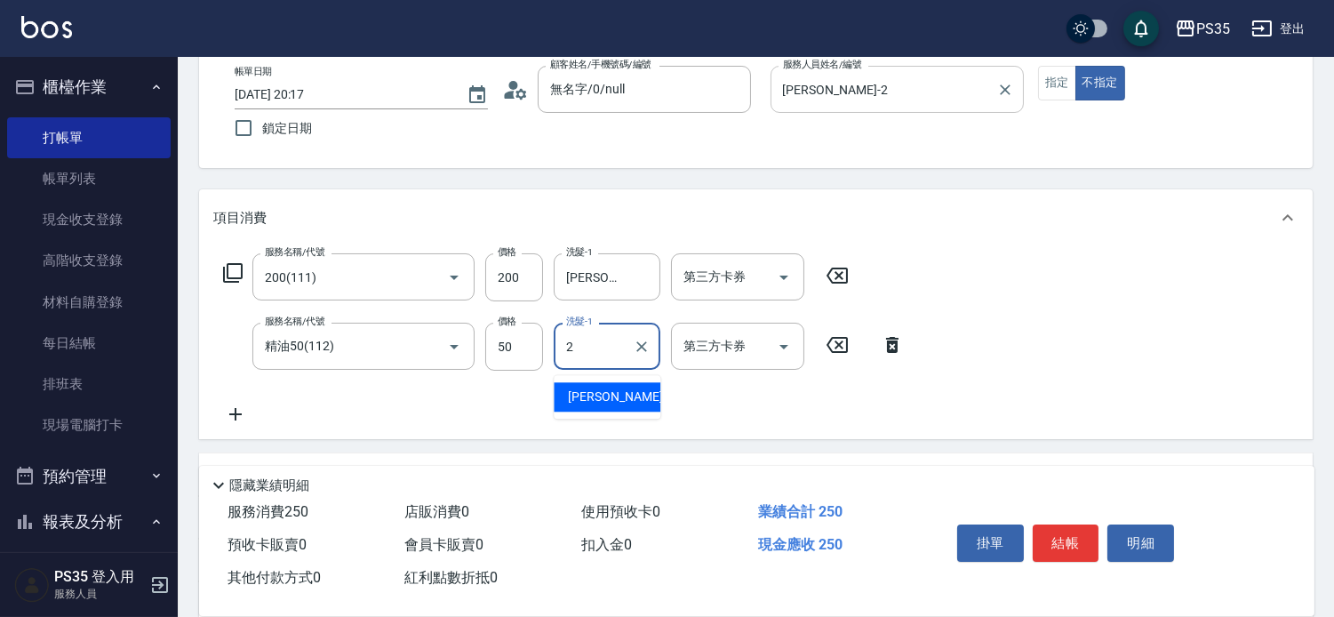
type input "栢沛怡-2"
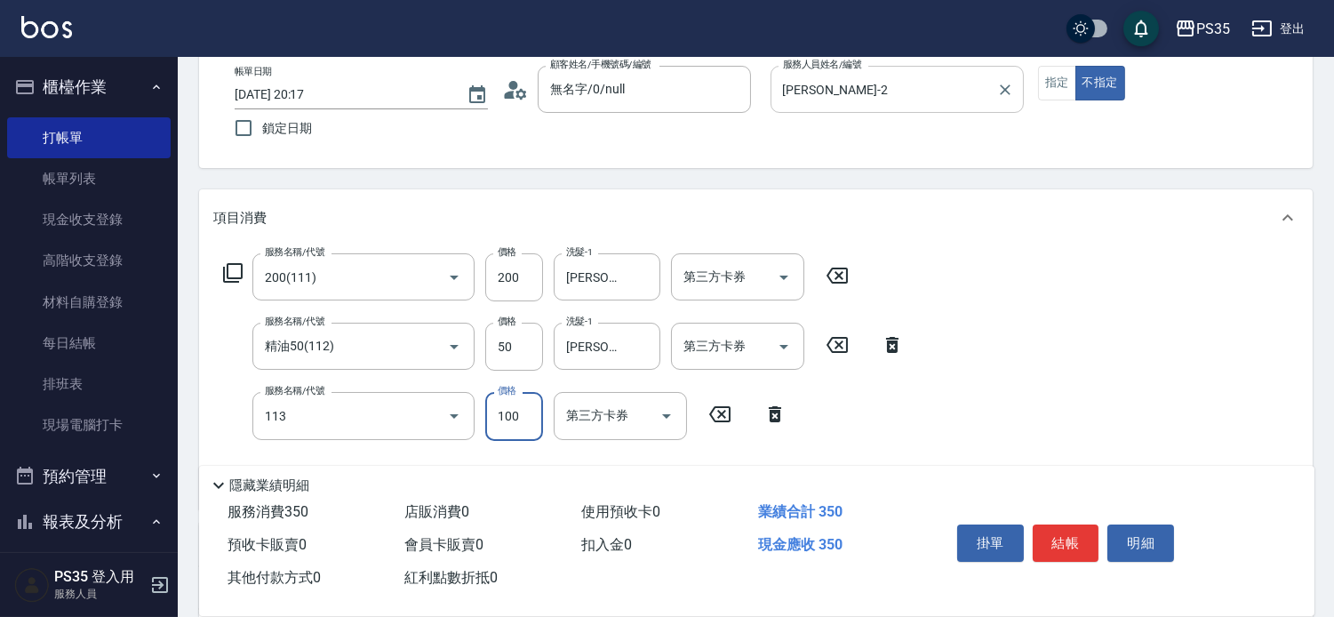
type input "瞬護100(113)"
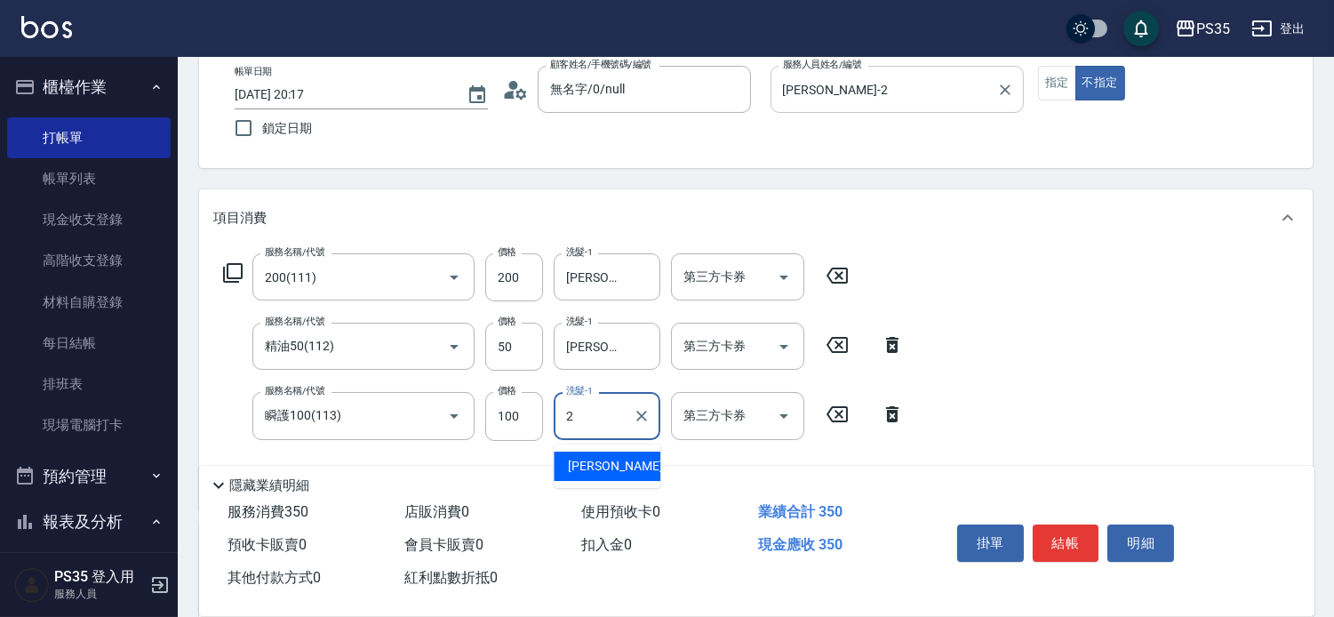
type input "栢沛怡-2"
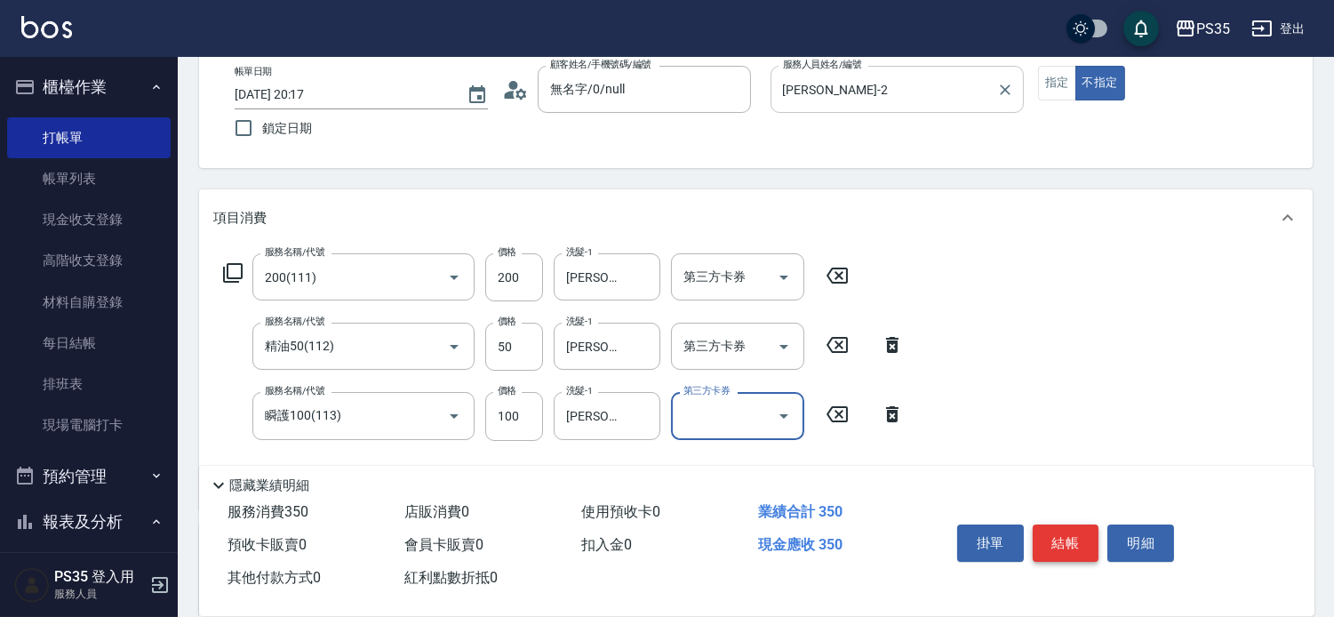
click at [1078, 525] on button "結帳" at bounding box center [1066, 543] width 67 height 37
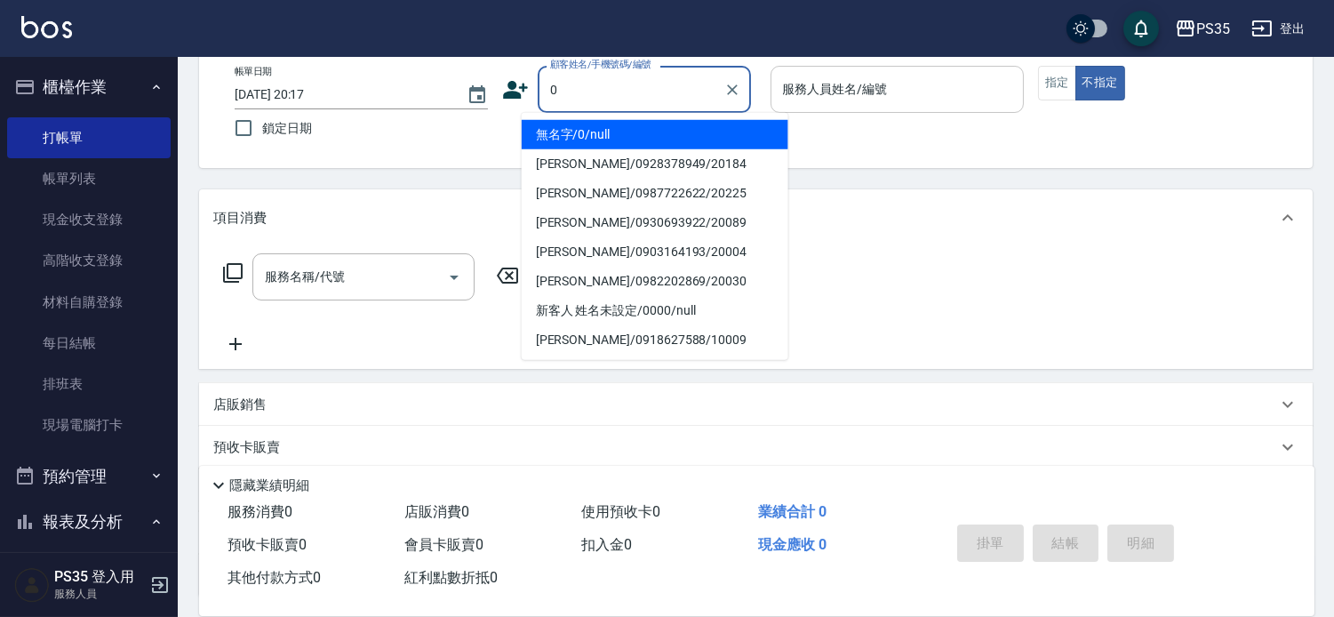
type input "0"
type input "10"
type input "無名字/0/null"
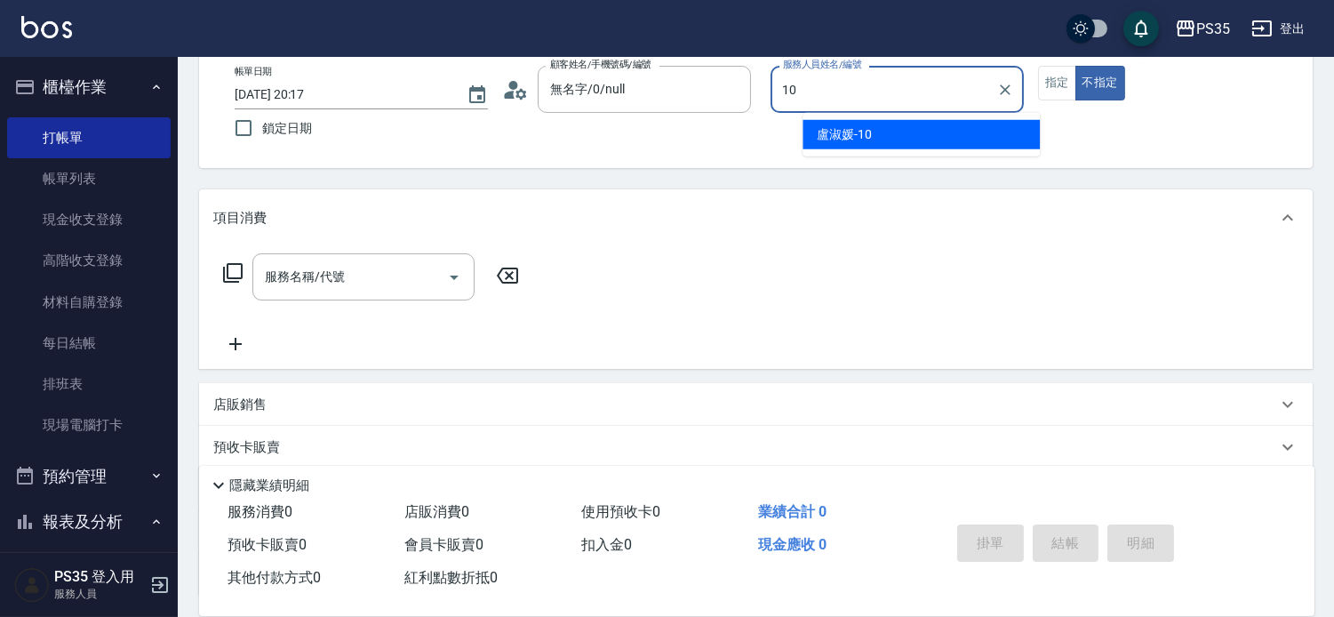
type input "盧淑媛-10"
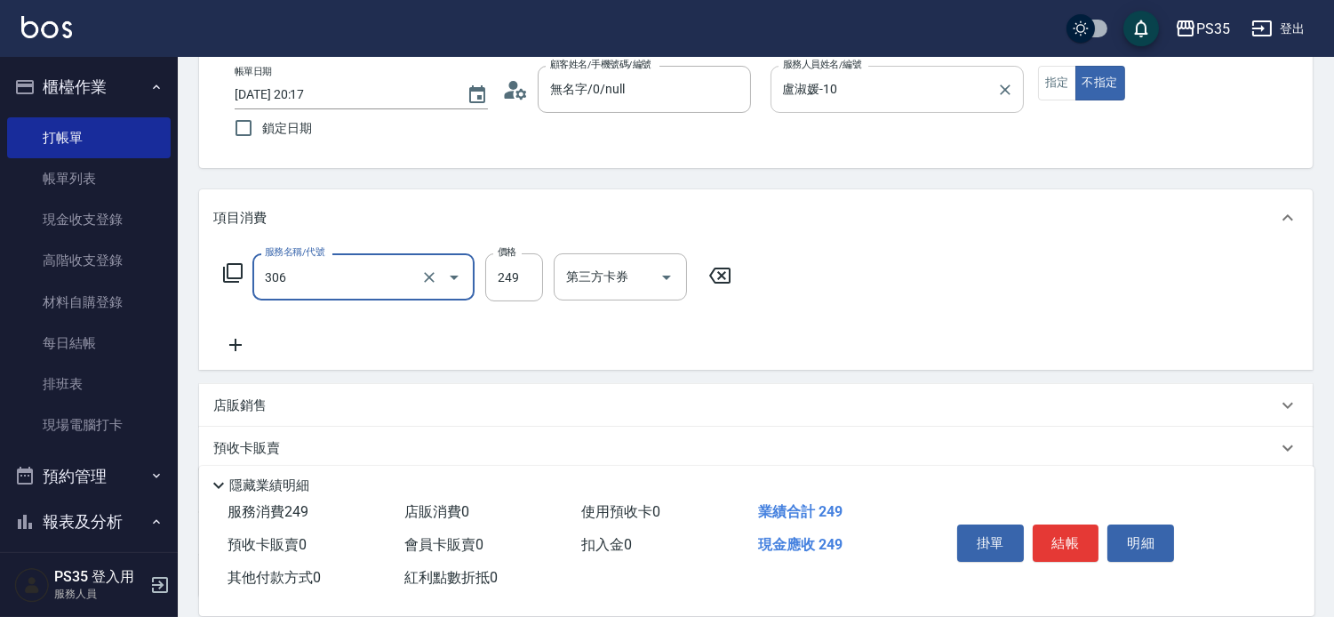
type input "剪髮(306)"
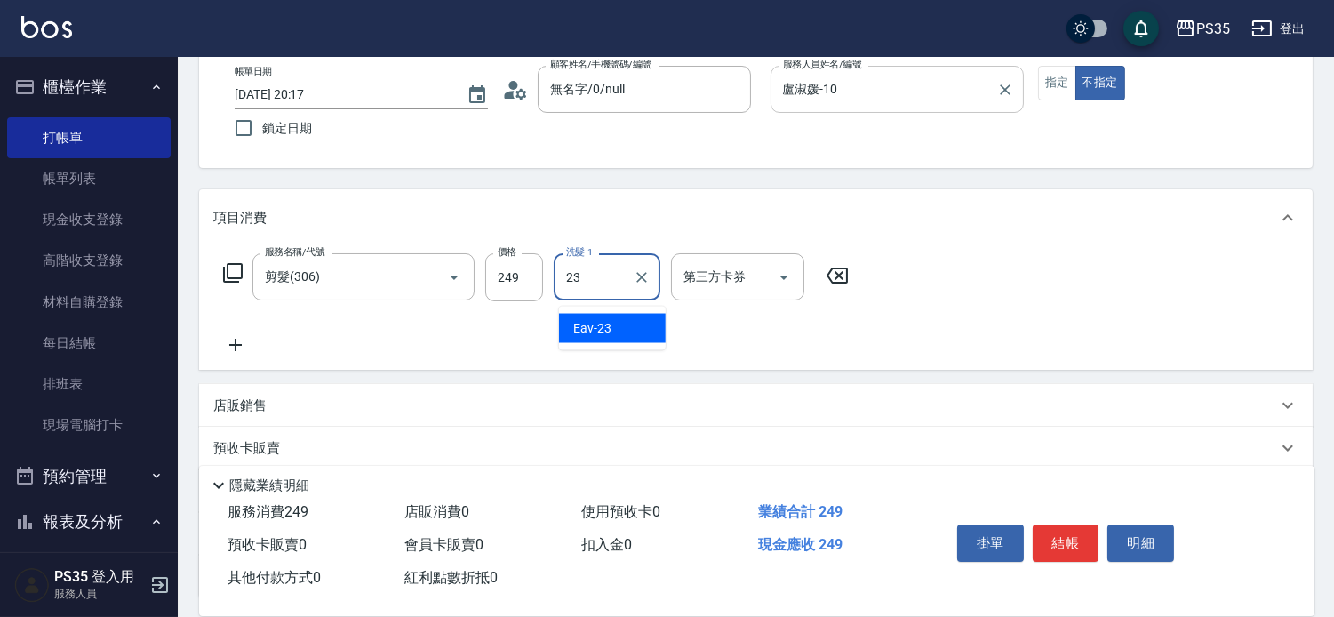
type input "Eav-23"
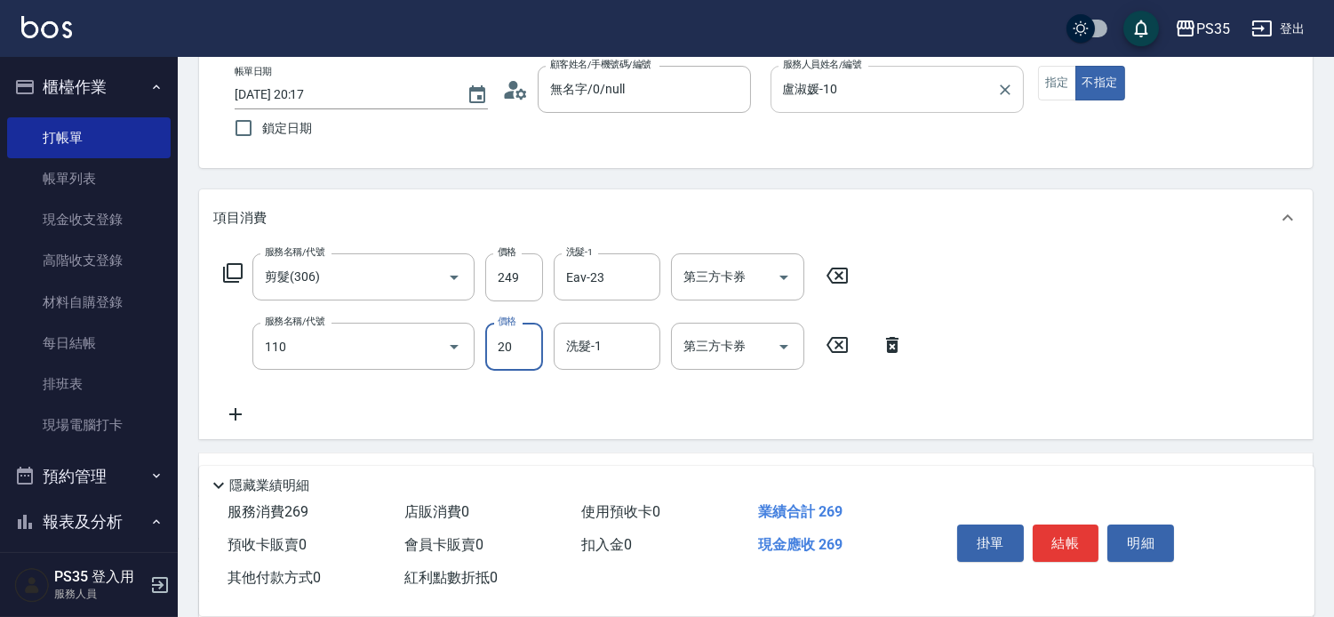
type input "潤絲(110)"
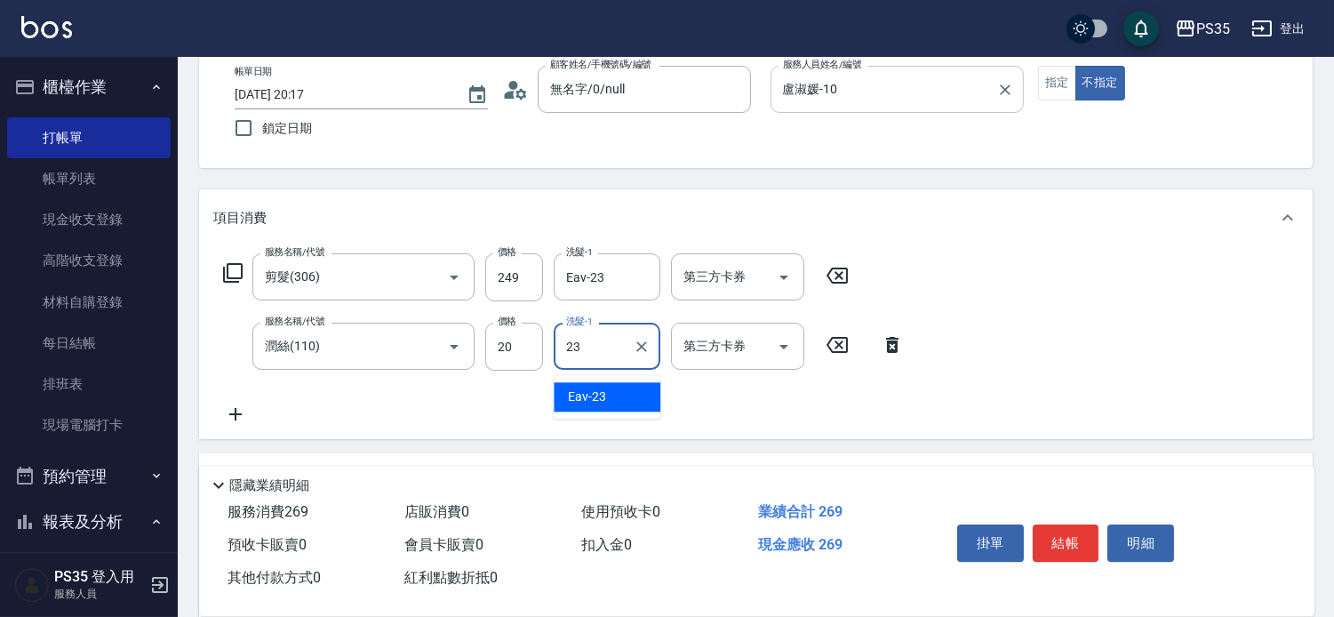
type input "Eav-23"
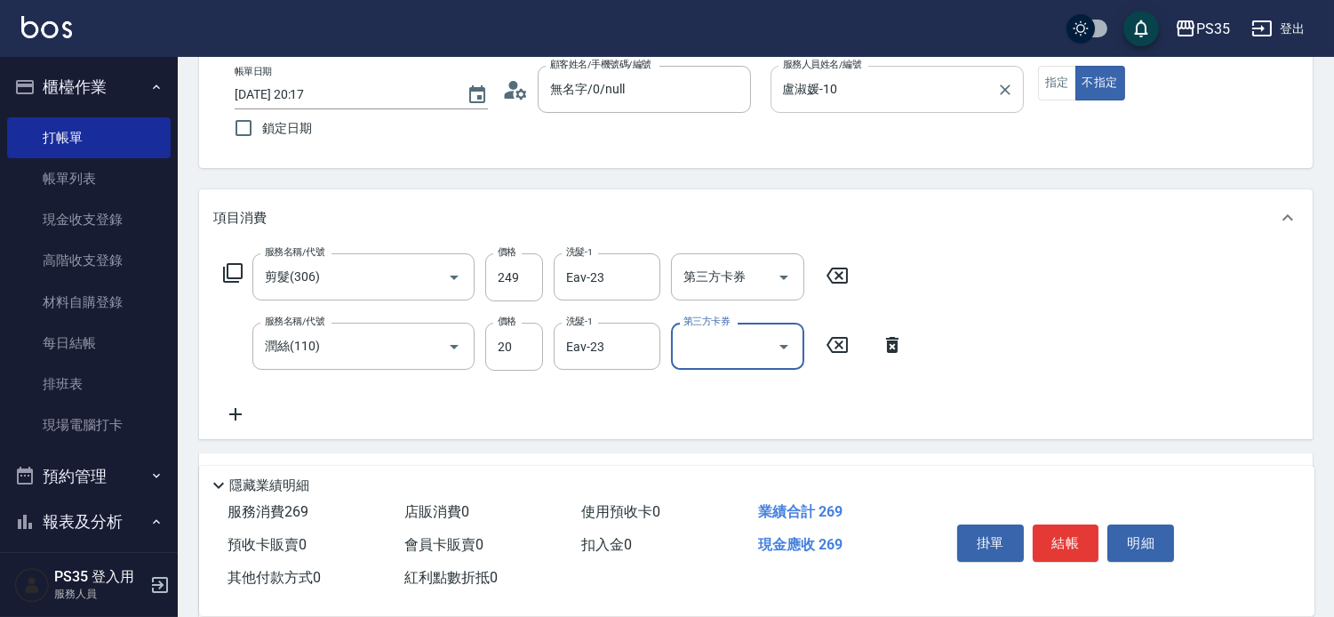
click at [1078, 525] on button "結帳" at bounding box center [1066, 543] width 67 height 37
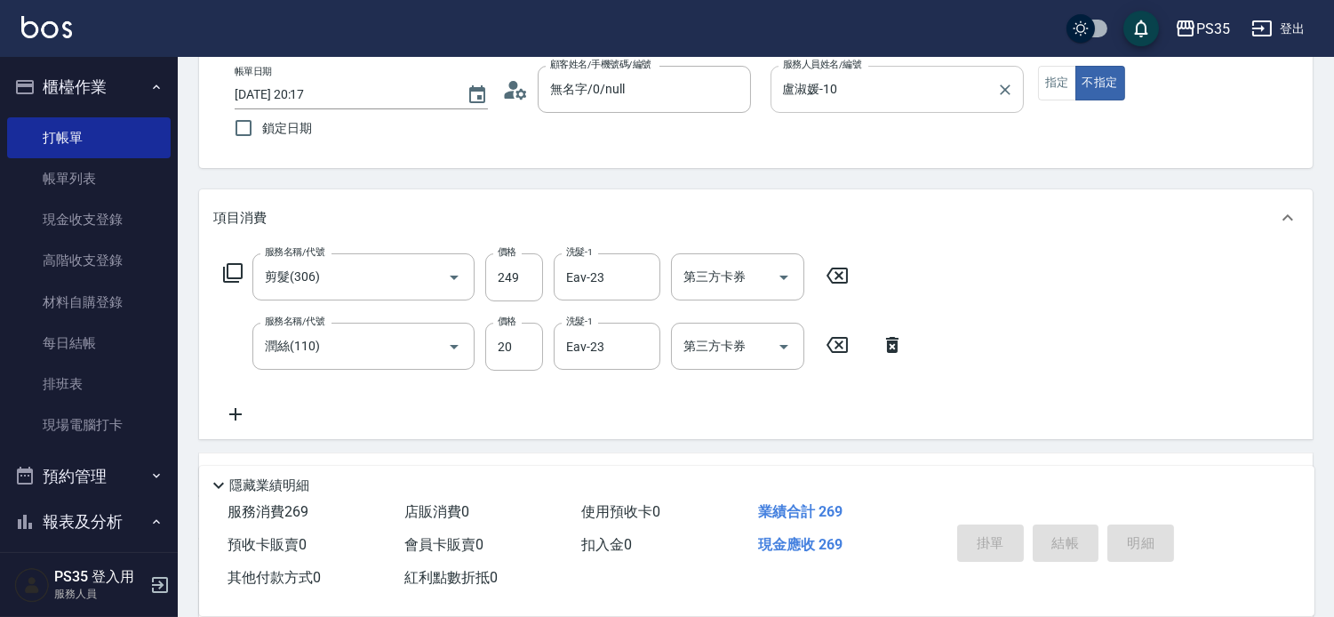
type input "2025/09/17 20:18"
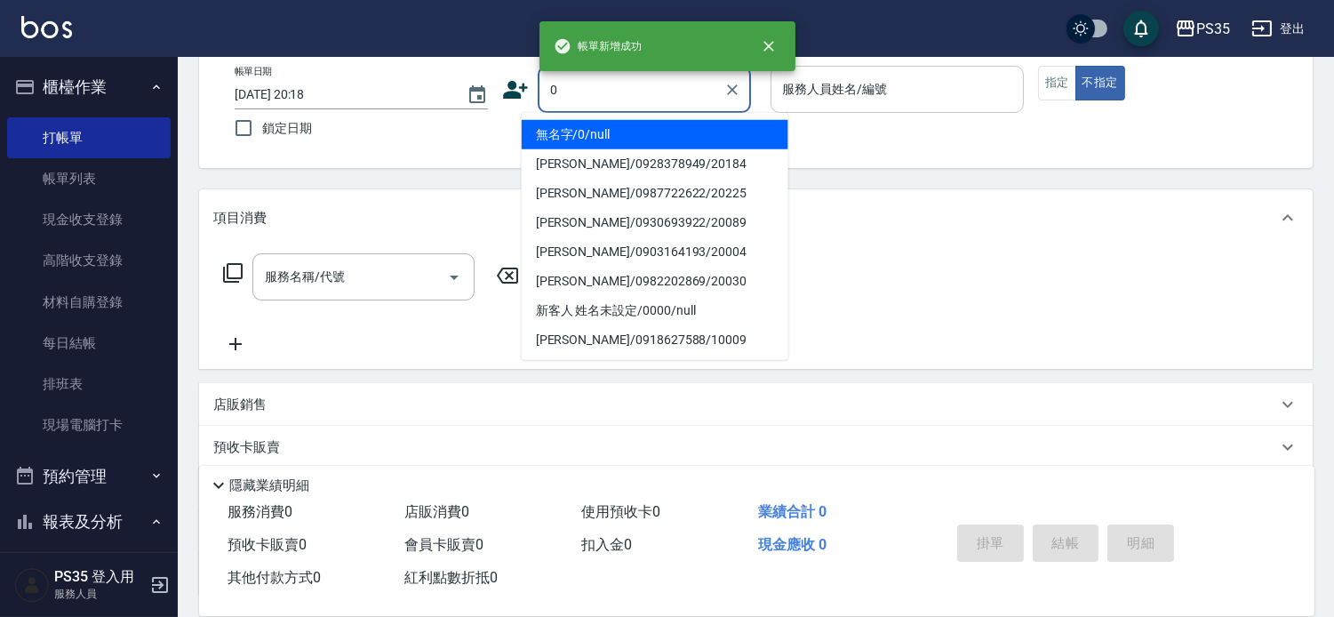
type input "0"
type input "1"
type input "無名字/0/null"
type input "林玟伶-1"
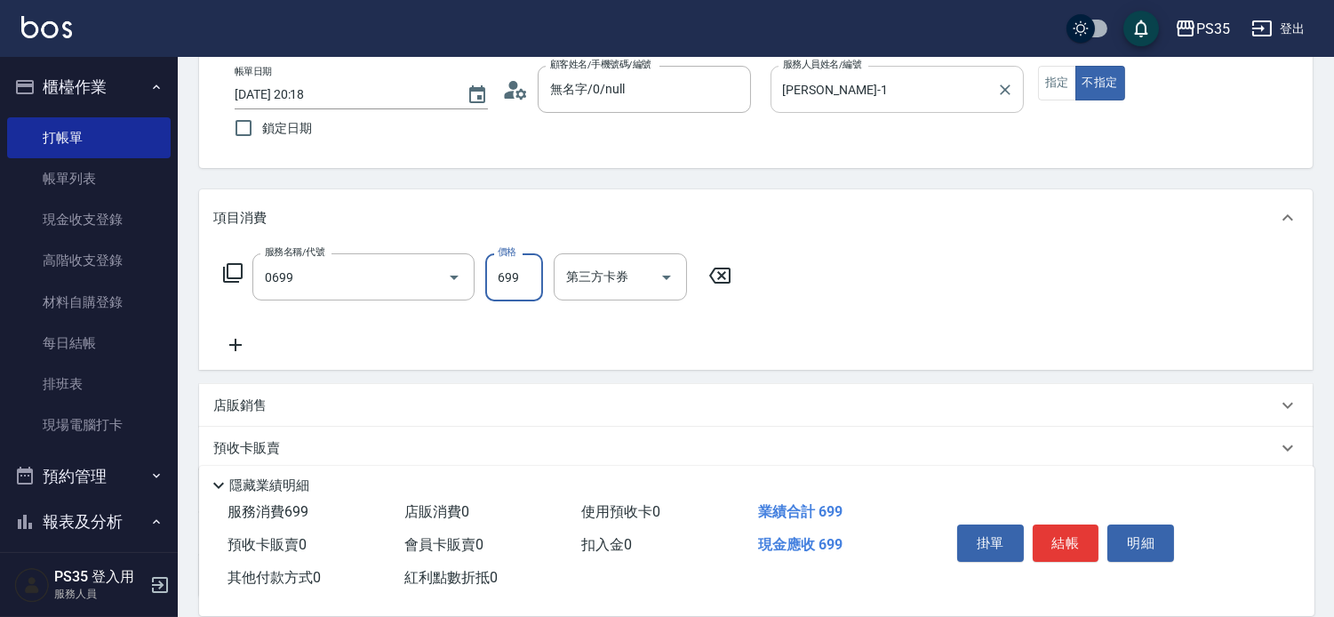
type input "精油SPA(0699)"
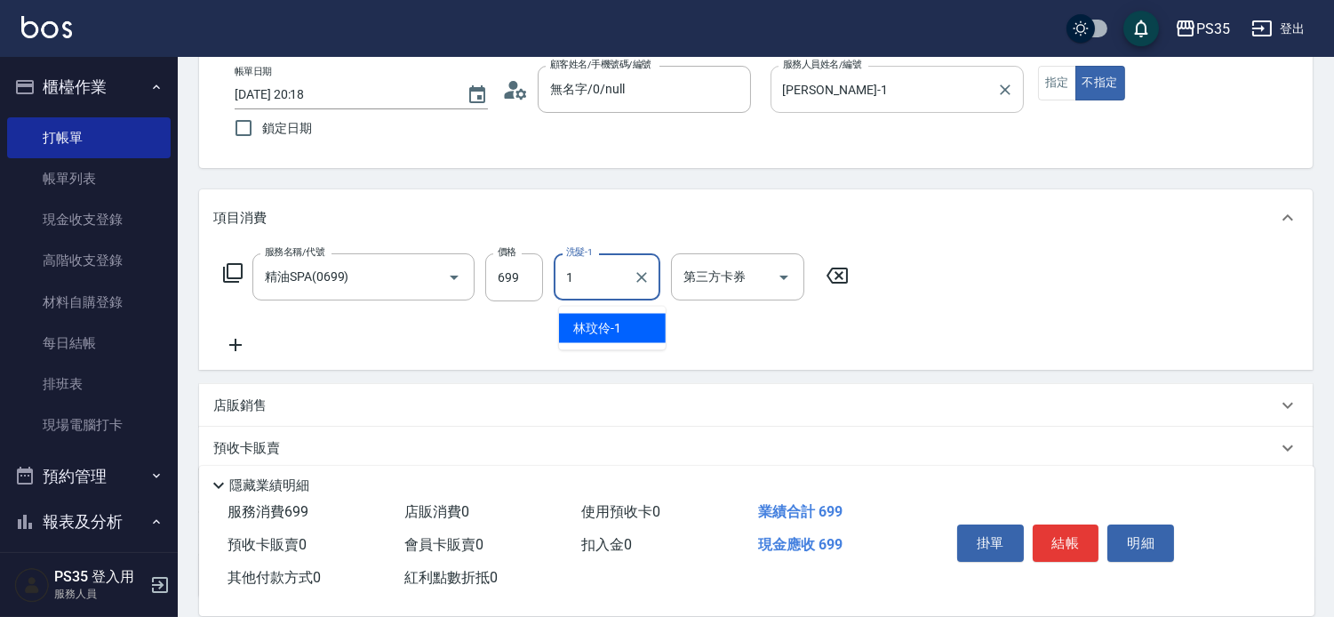
type input "林玟伶-1"
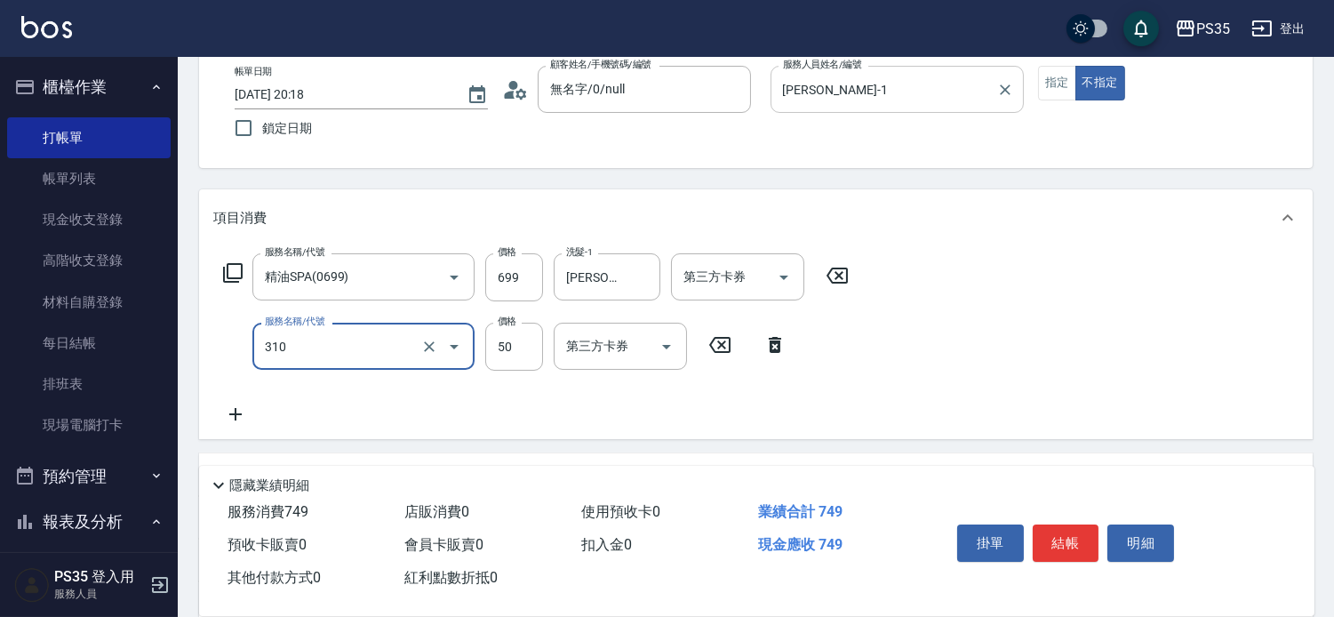
type input "剪瀏海(310)"
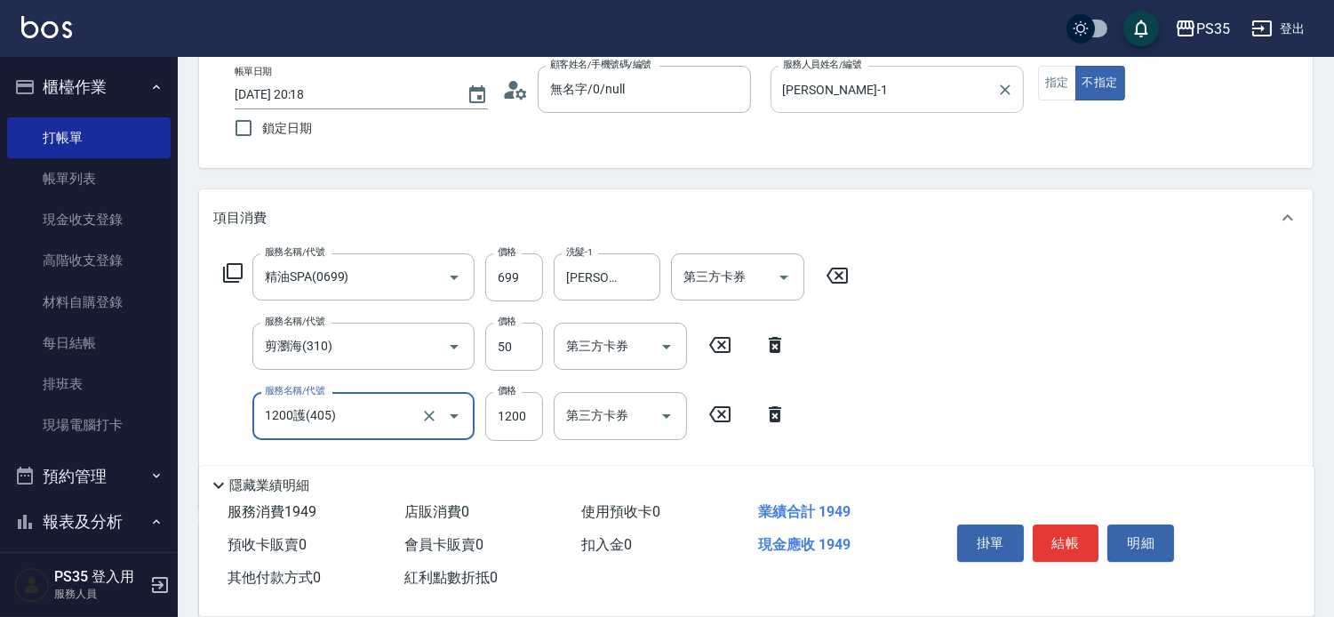
type input "1200護(405)"
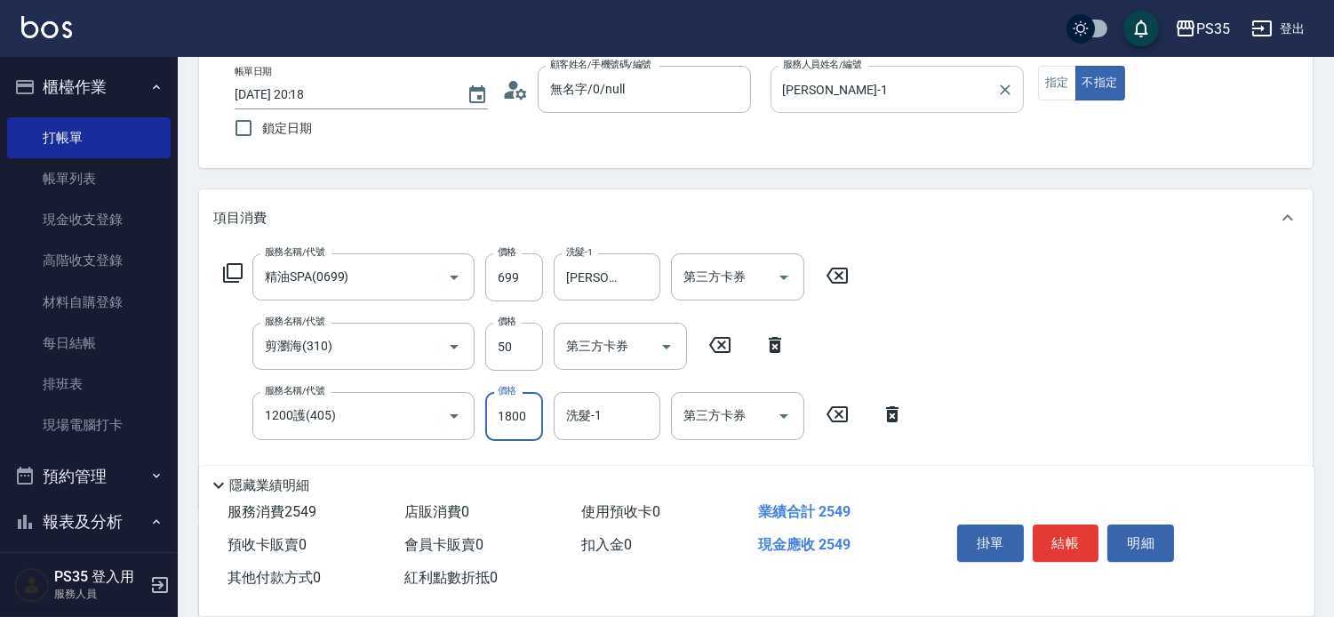
type input "1800"
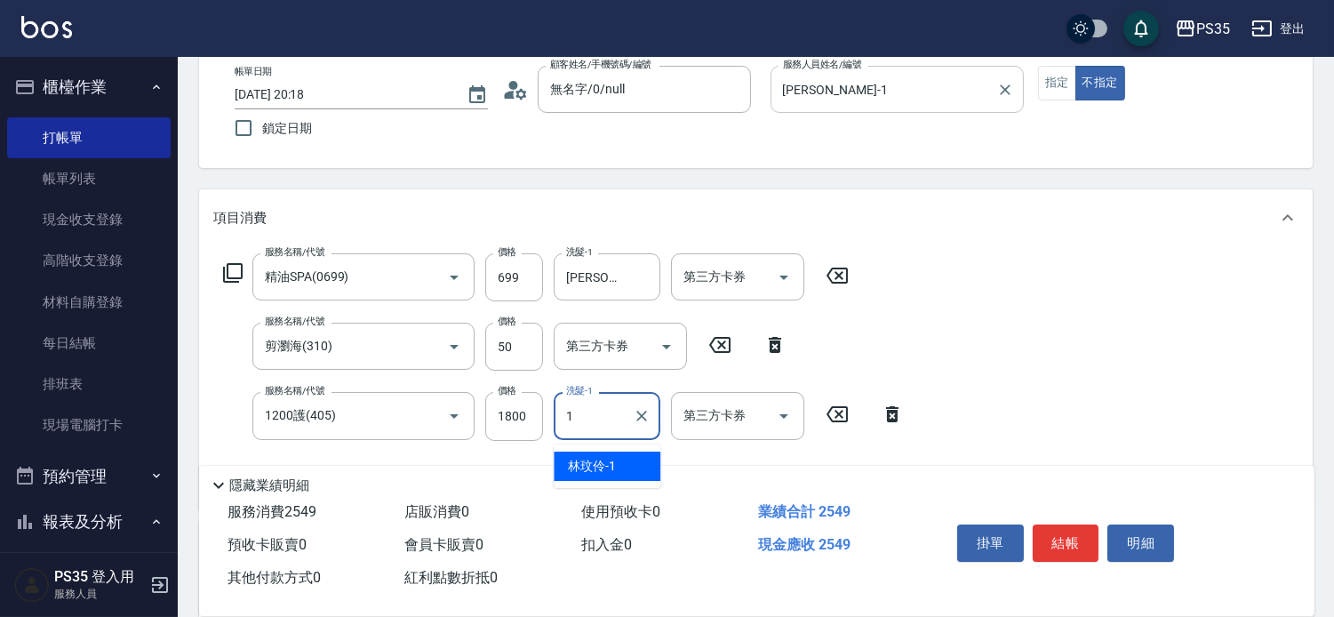
type input "1"
type input "林玟伶-1"
click at [1038, 357] on div "服務名稱/代號 精油SPA(0699) 服務名稱/代號 價格 699 價格 洗髮-1 林玟伶-1 洗髮-1 第三方卡券 第三方卡券 服務名稱/代號 剪瀏海(3…" at bounding box center [756, 377] width 1114 height 262
click at [1062, 525] on button "結帳" at bounding box center [1066, 543] width 67 height 37
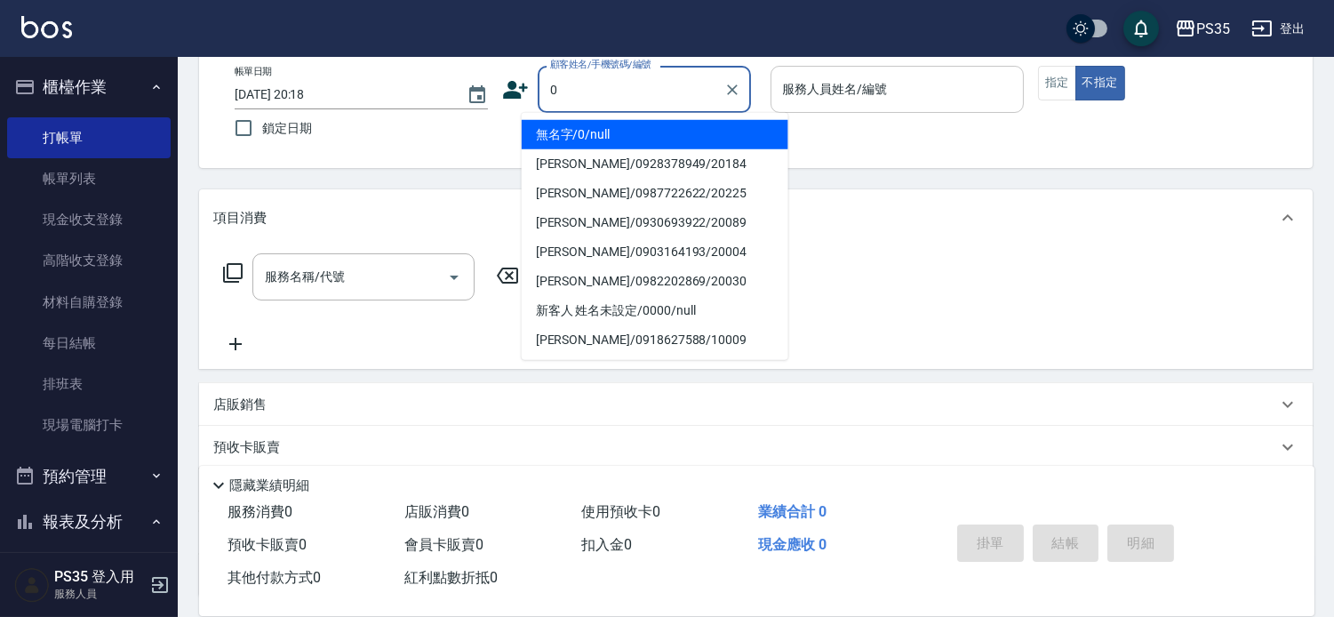
type input "0"
type input "1"
type input "無名字/0/null"
type input "林玟伶-1"
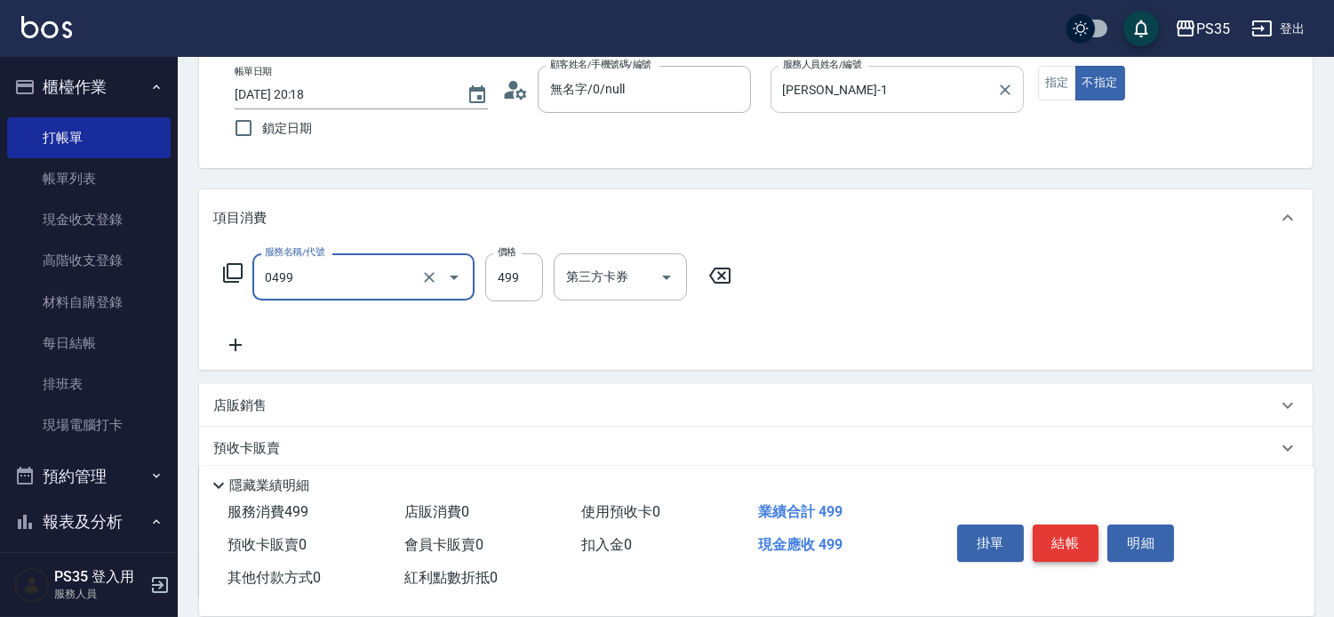
type input "伊黛莉499(0499)"
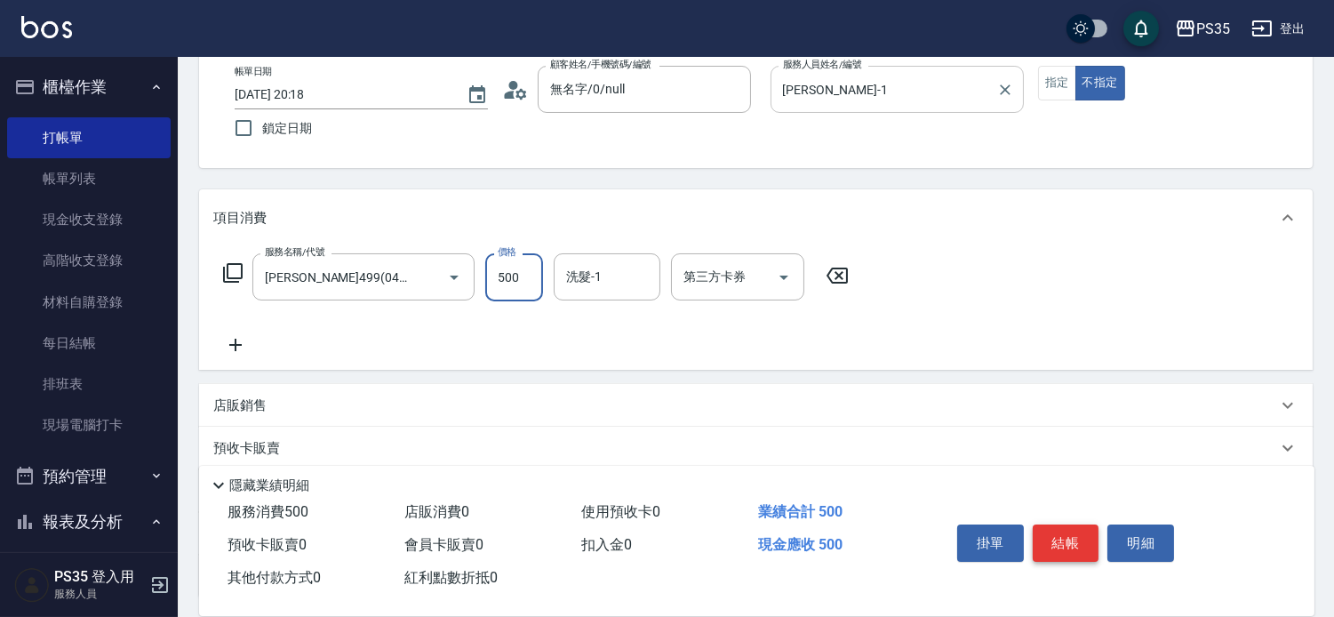
type input "500"
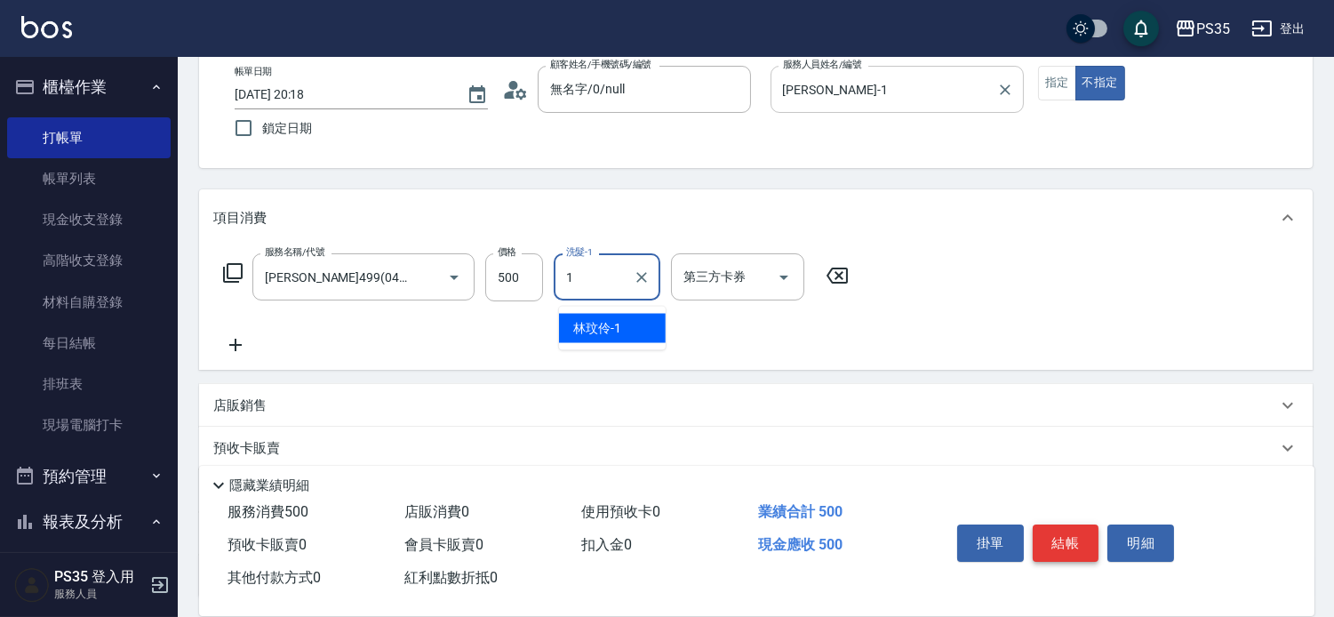
type input "林玟伶-1"
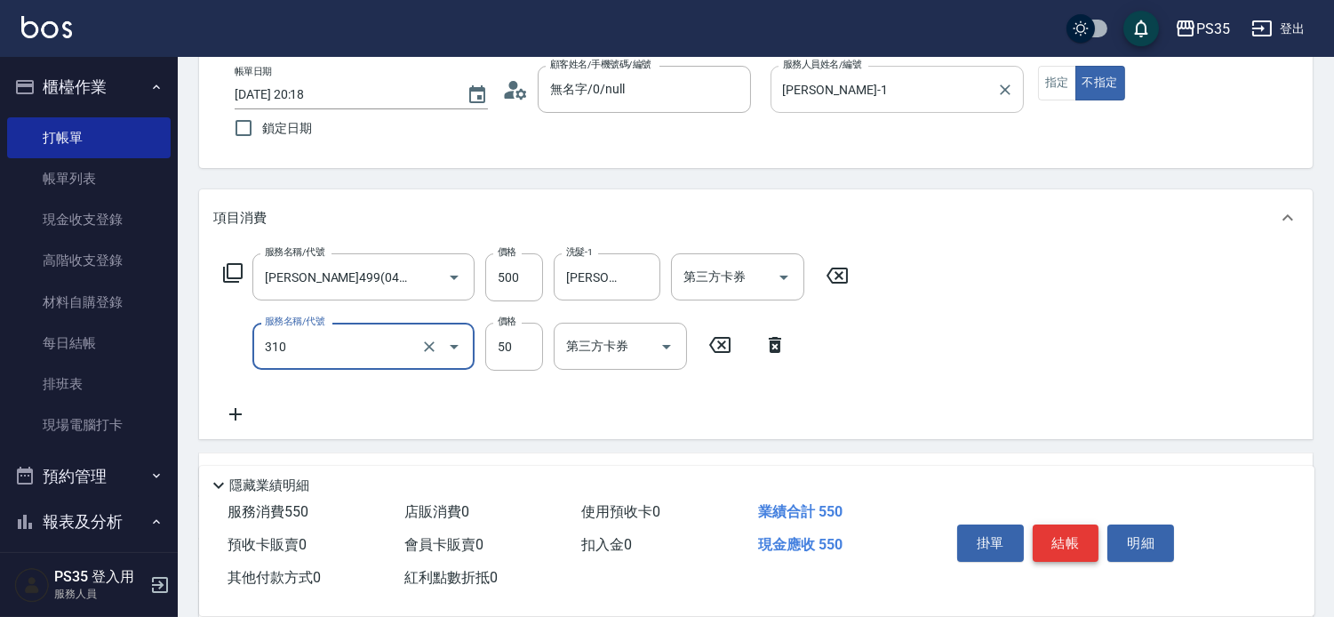
type input "剪瀏海(310)"
click at [1062, 525] on button "結帳" at bounding box center [1066, 543] width 67 height 37
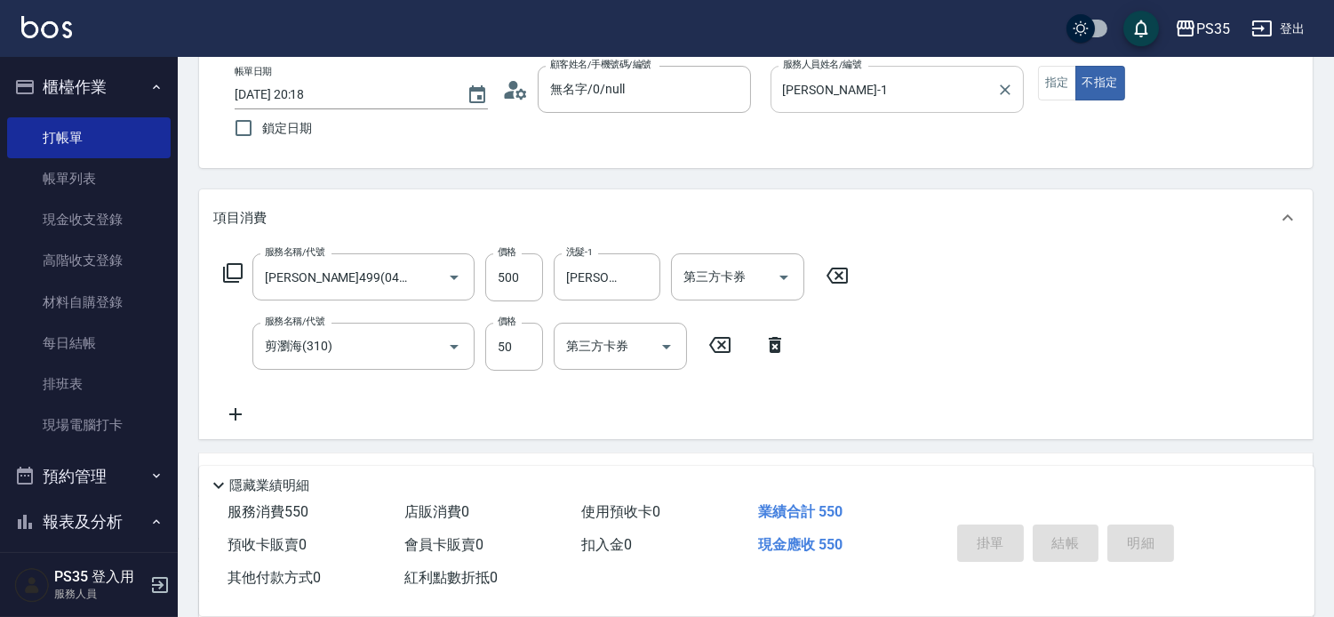
type input "2025/09/17 20:19"
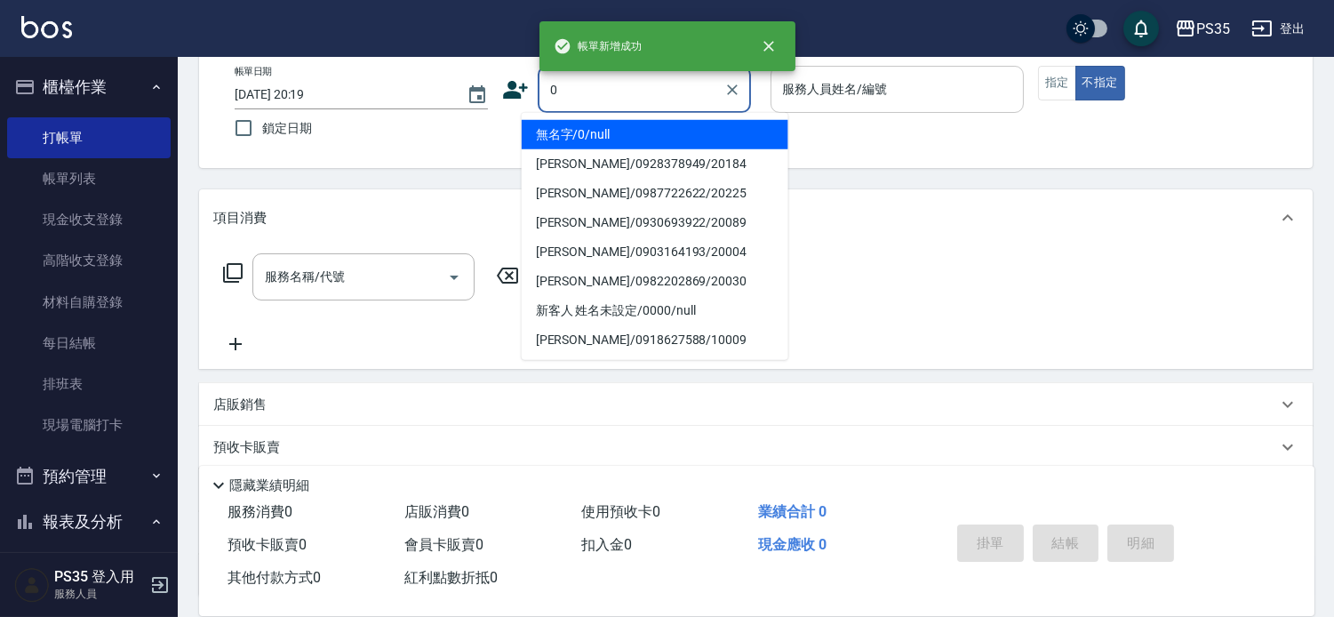
type input "0"
type input "無名字/0/null"
type input "kiki-0"
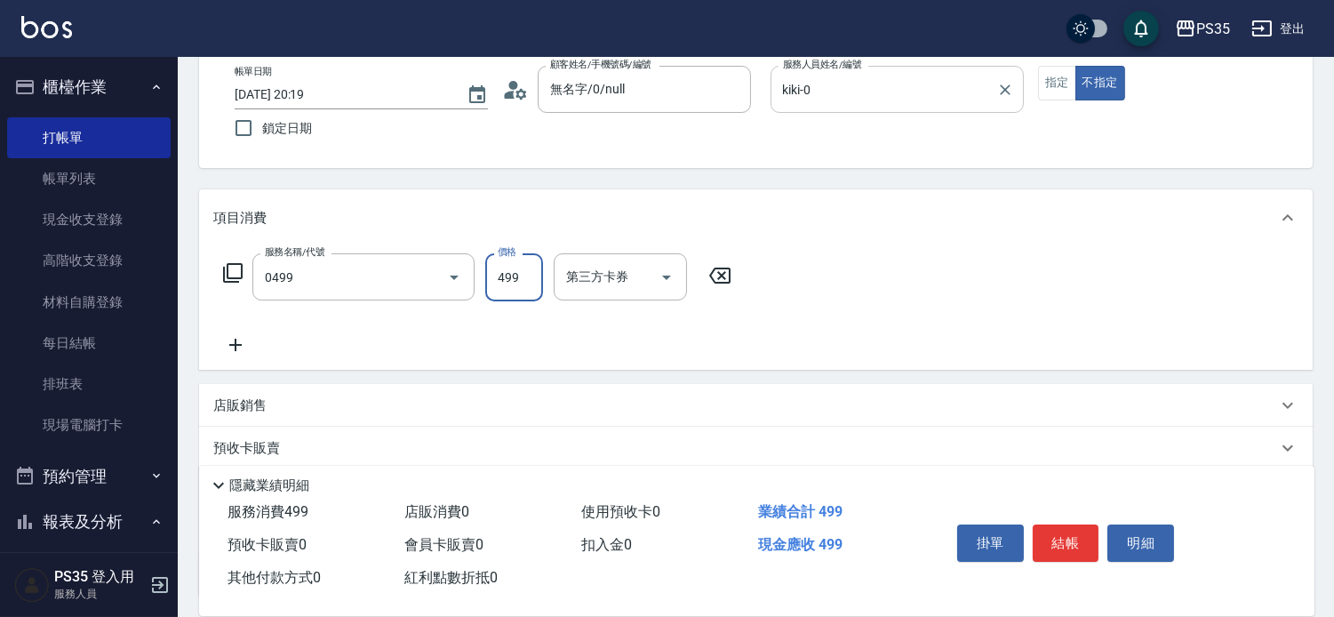
type input "伊黛莉499(0499)"
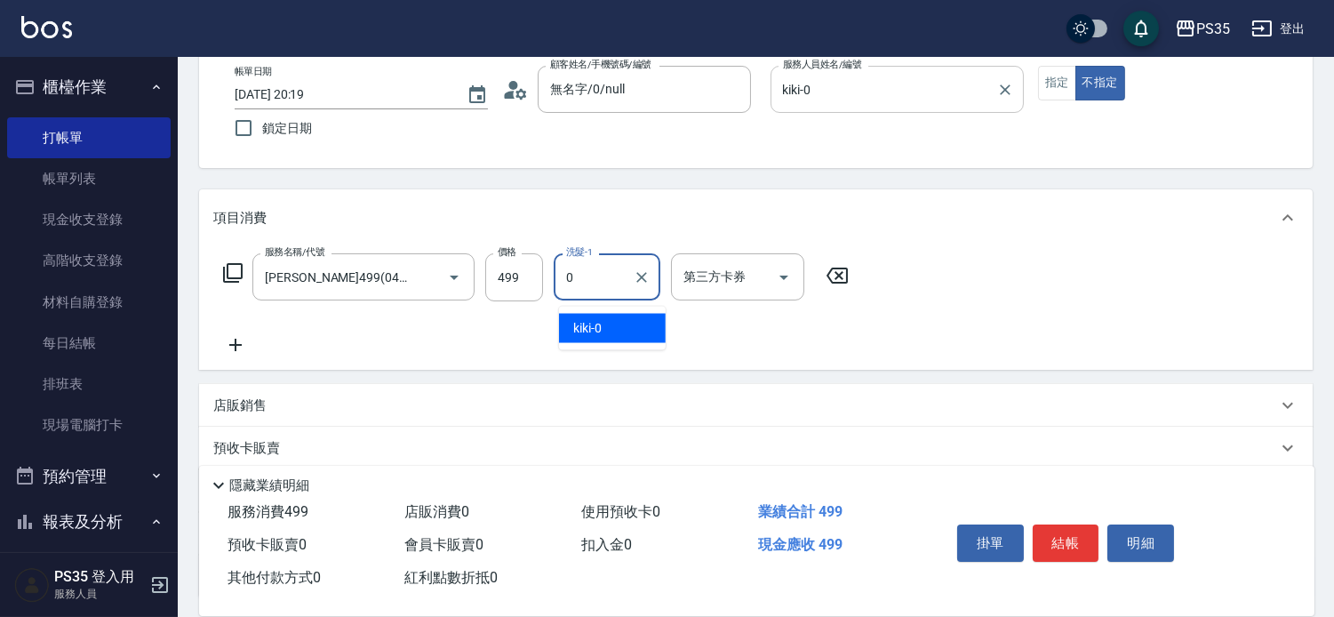
type input "kiki-0"
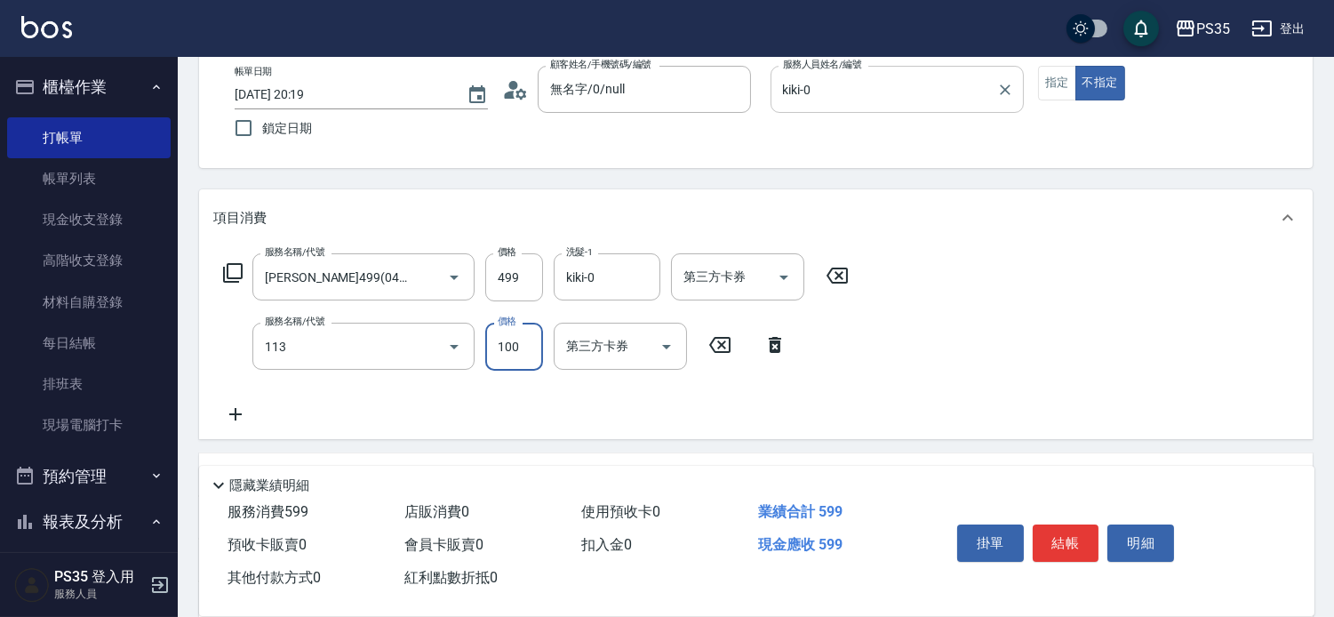
type input "瞬護100(113)"
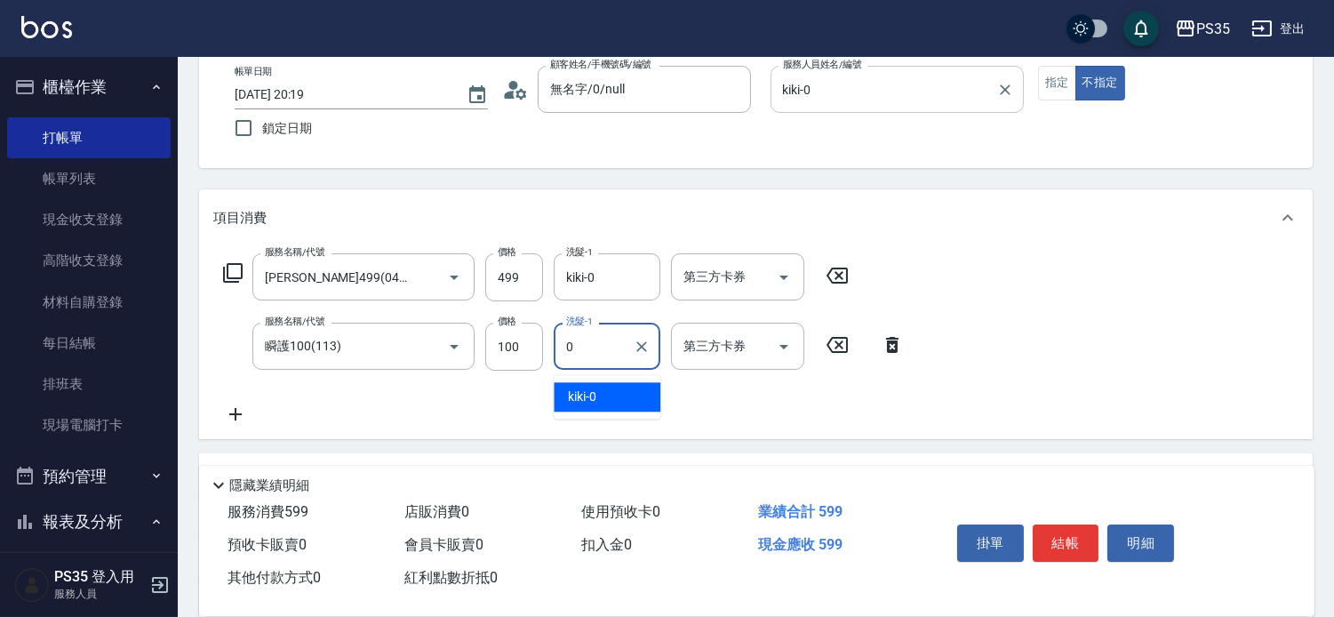
type input "kiki-0"
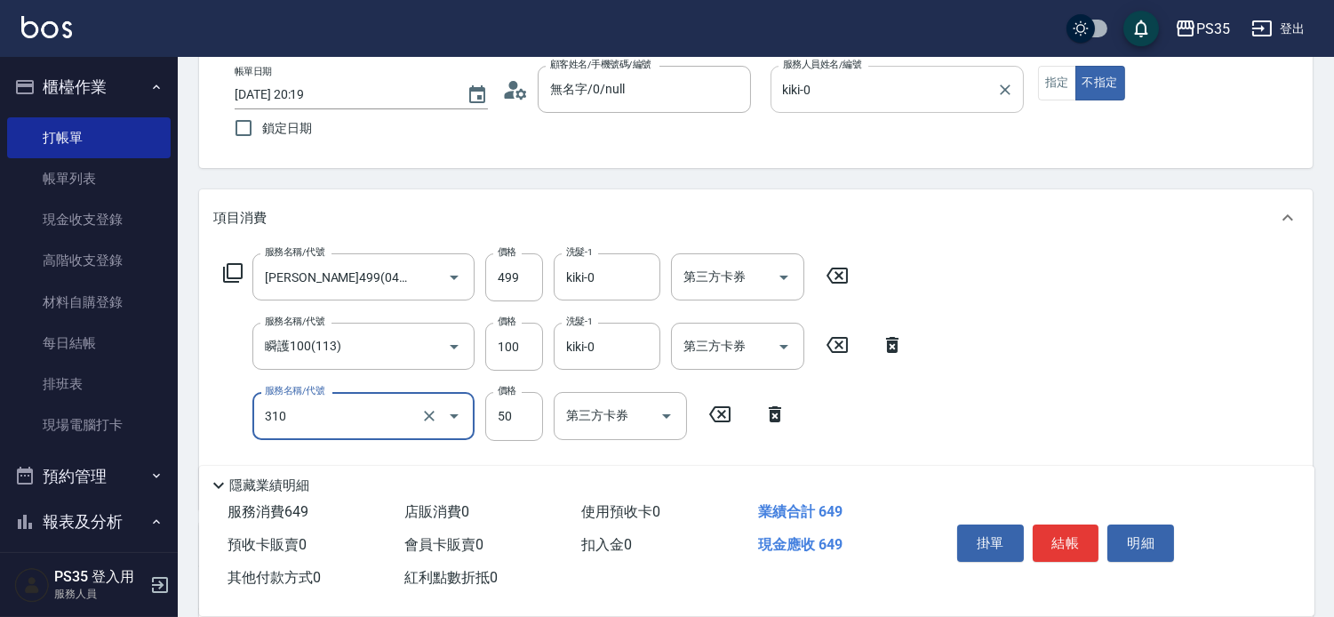
type input "剪瀏海(310)"
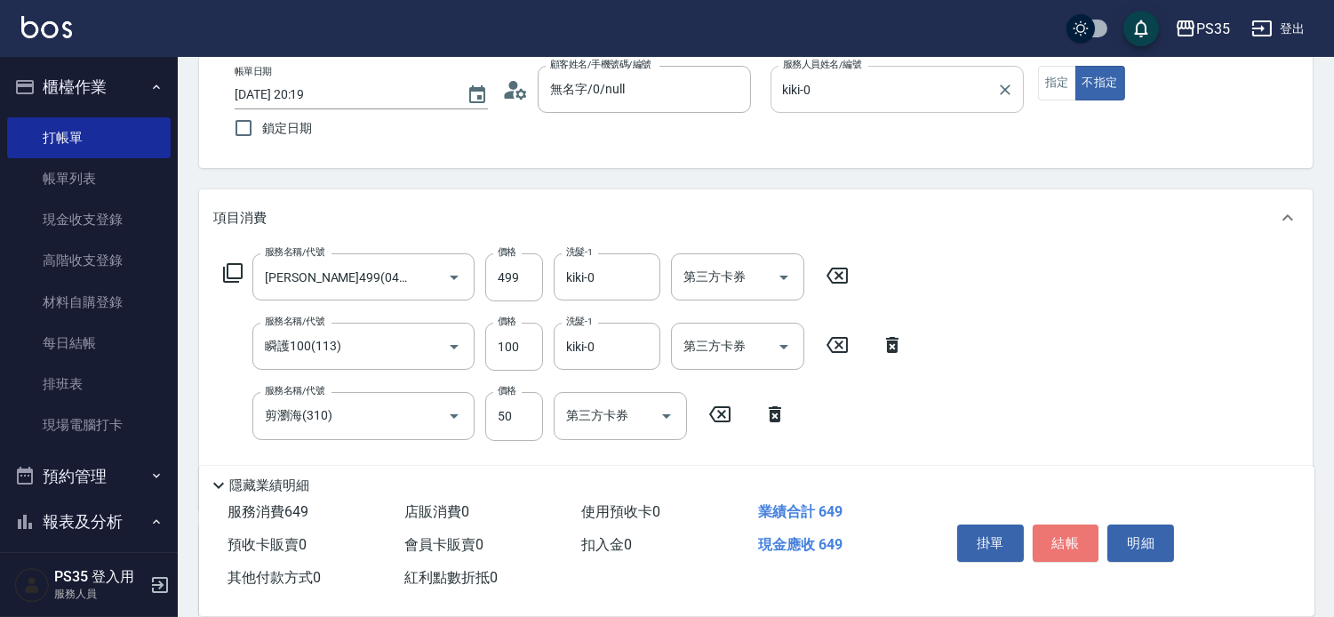
click at [1062, 525] on button "結帳" at bounding box center [1066, 543] width 67 height 37
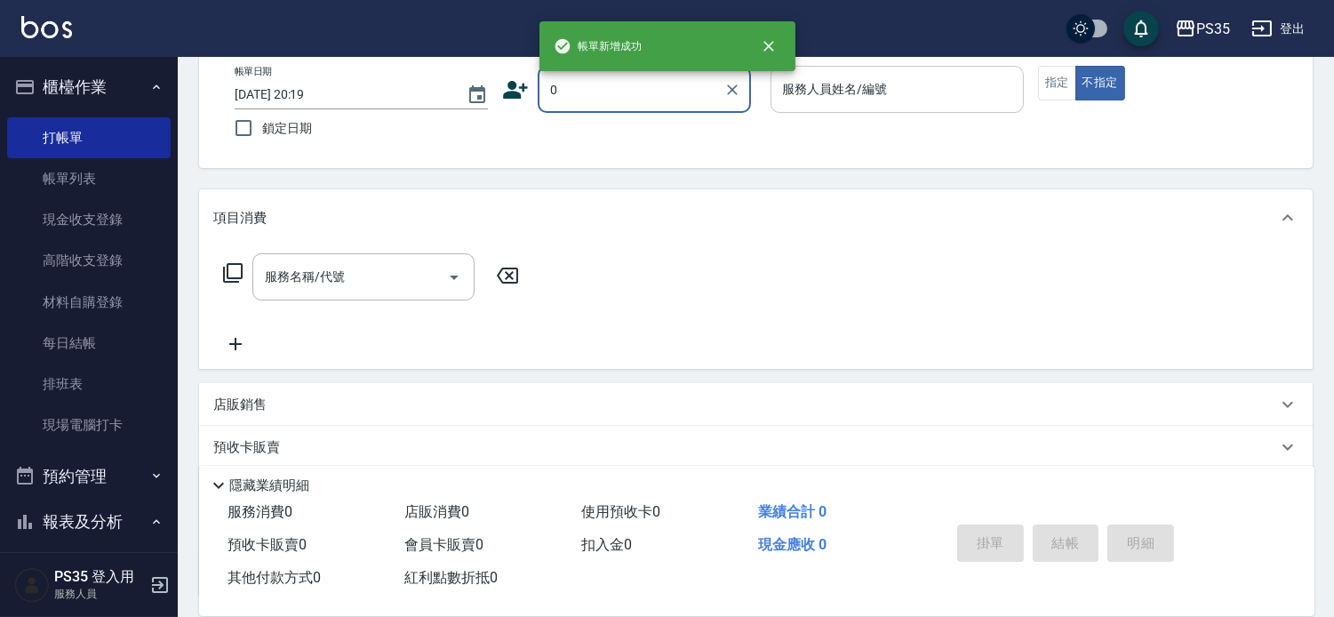
type input "無名字/0/null"
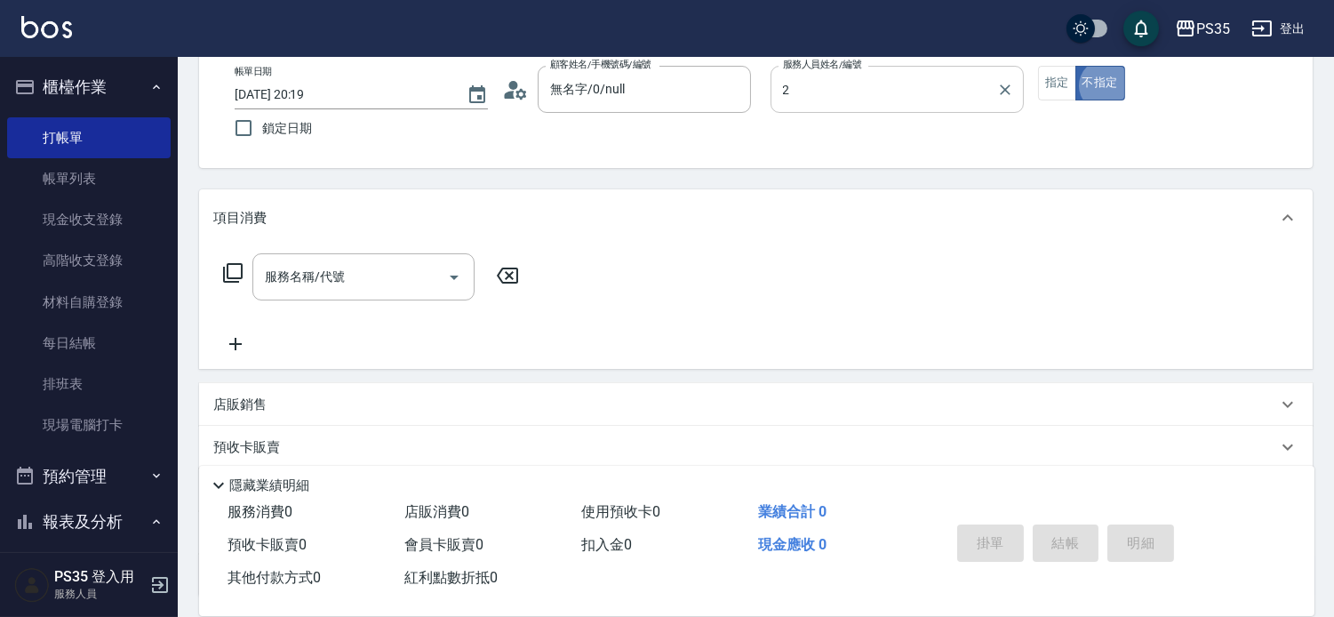
type input "栢沛怡-2"
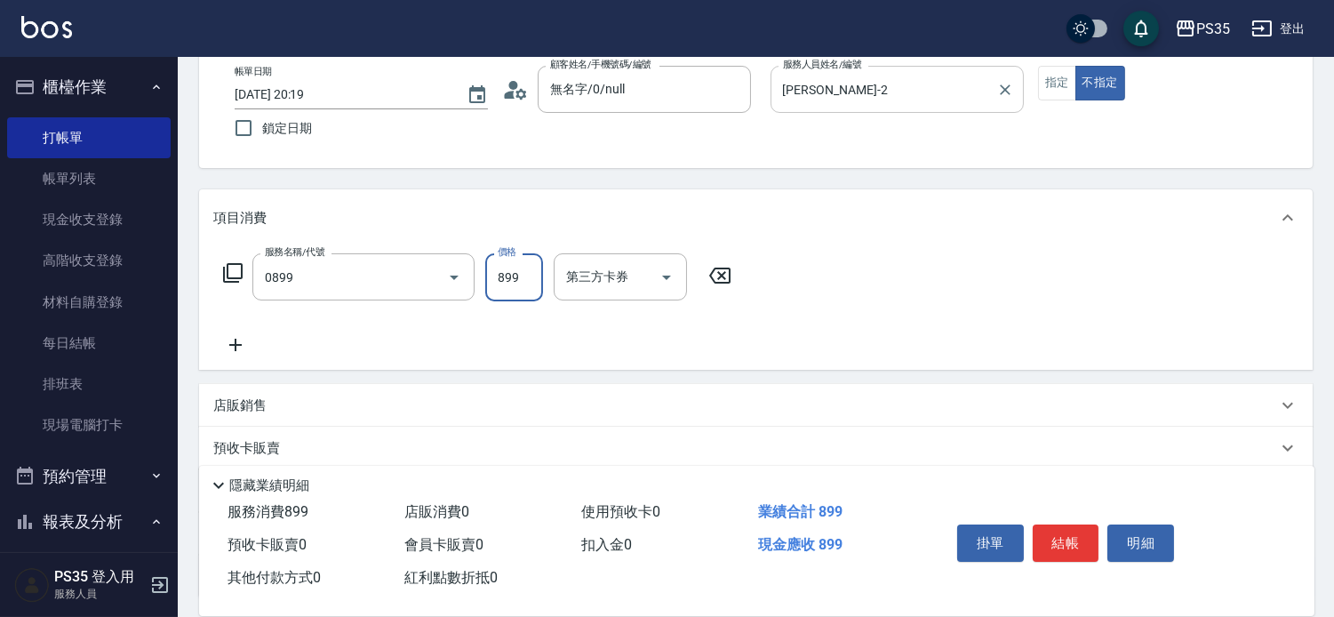
type input "排毒SPA(0899)"
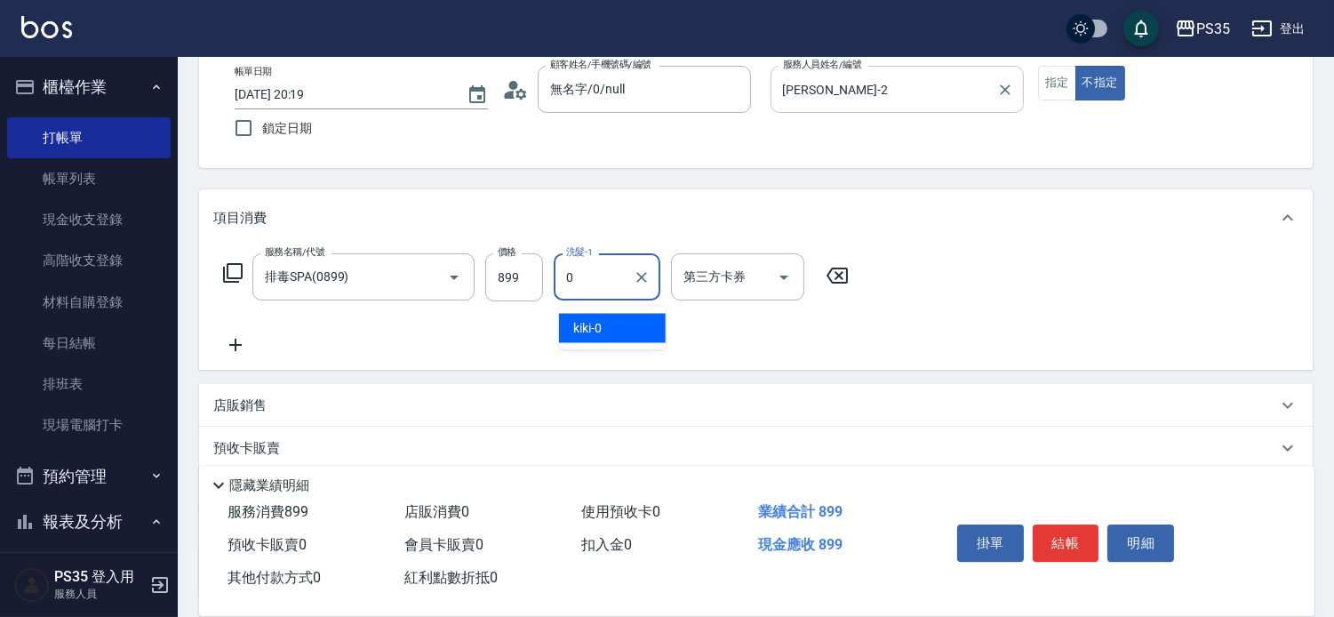
type input "kiki-0"
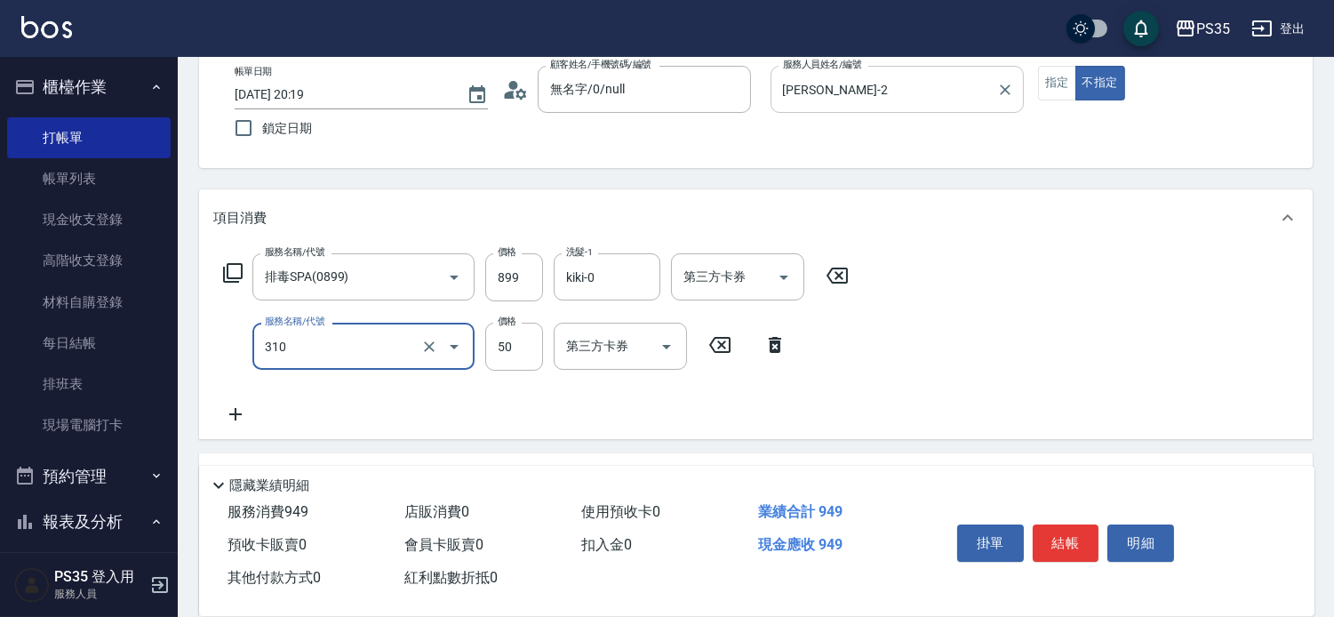
type input "剪瀏海(310)"
click at [1062, 525] on button "結帳" at bounding box center [1066, 543] width 67 height 37
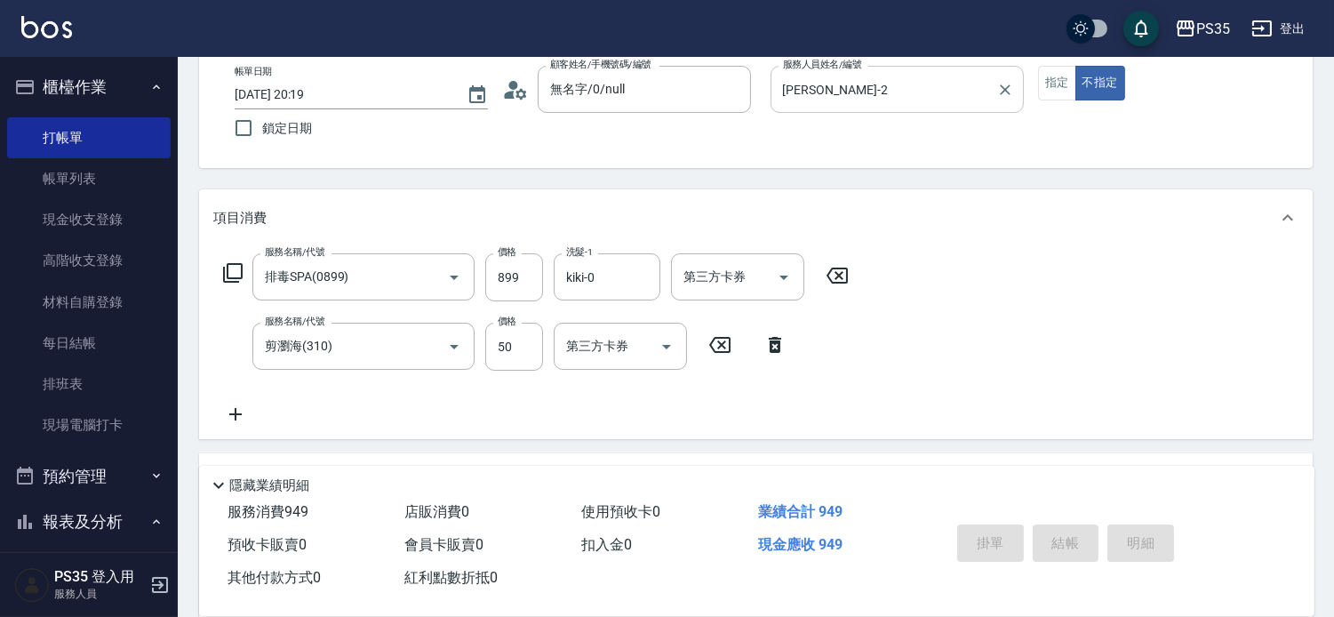
type input "2025/09/17 20:20"
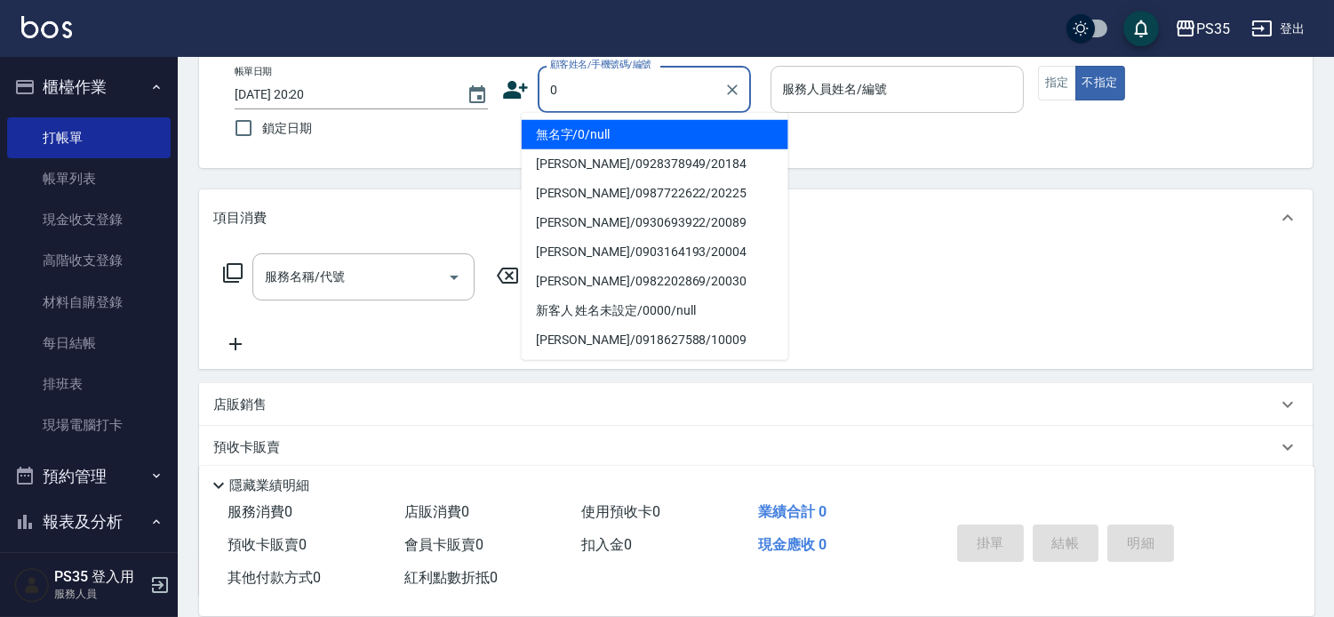
type input "無名字/0/null"
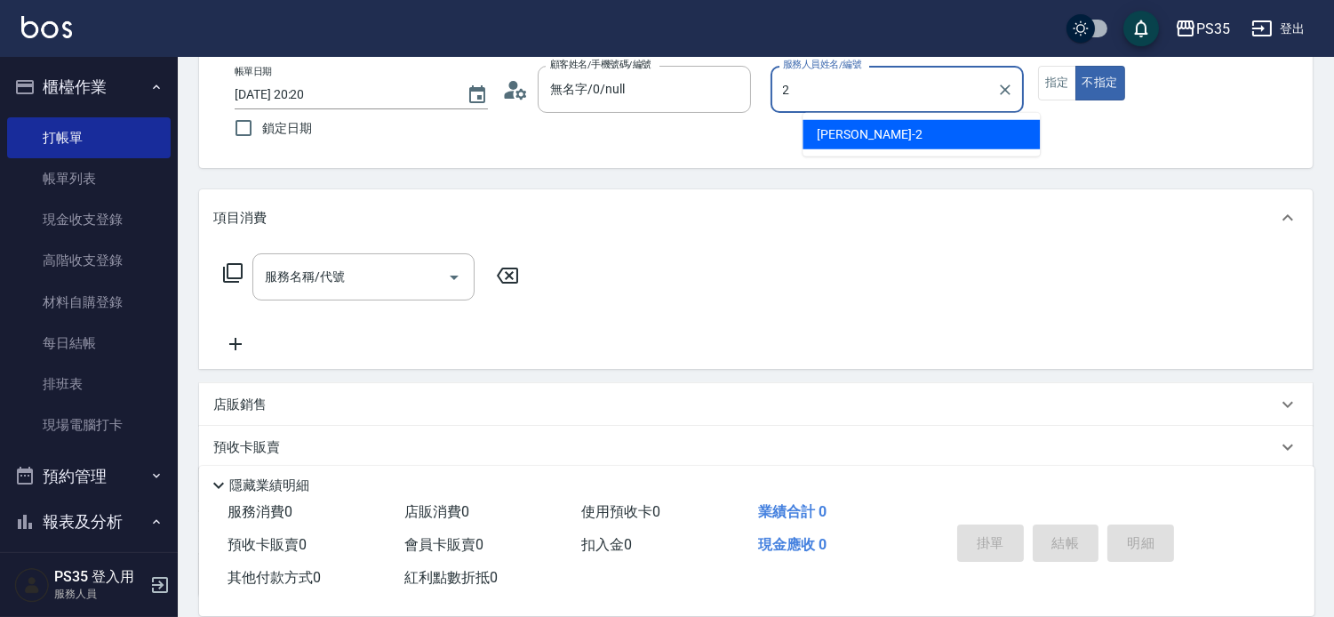
type input "栢沛怡-2"
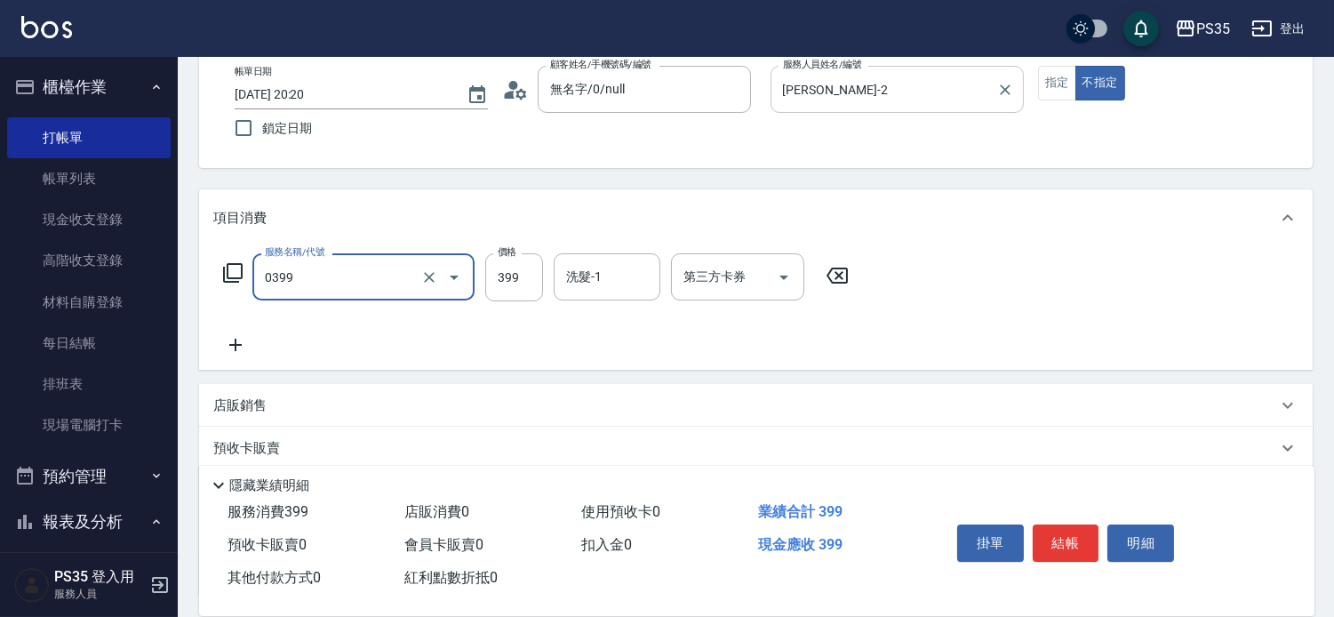
type input "海鹽399(0399)"
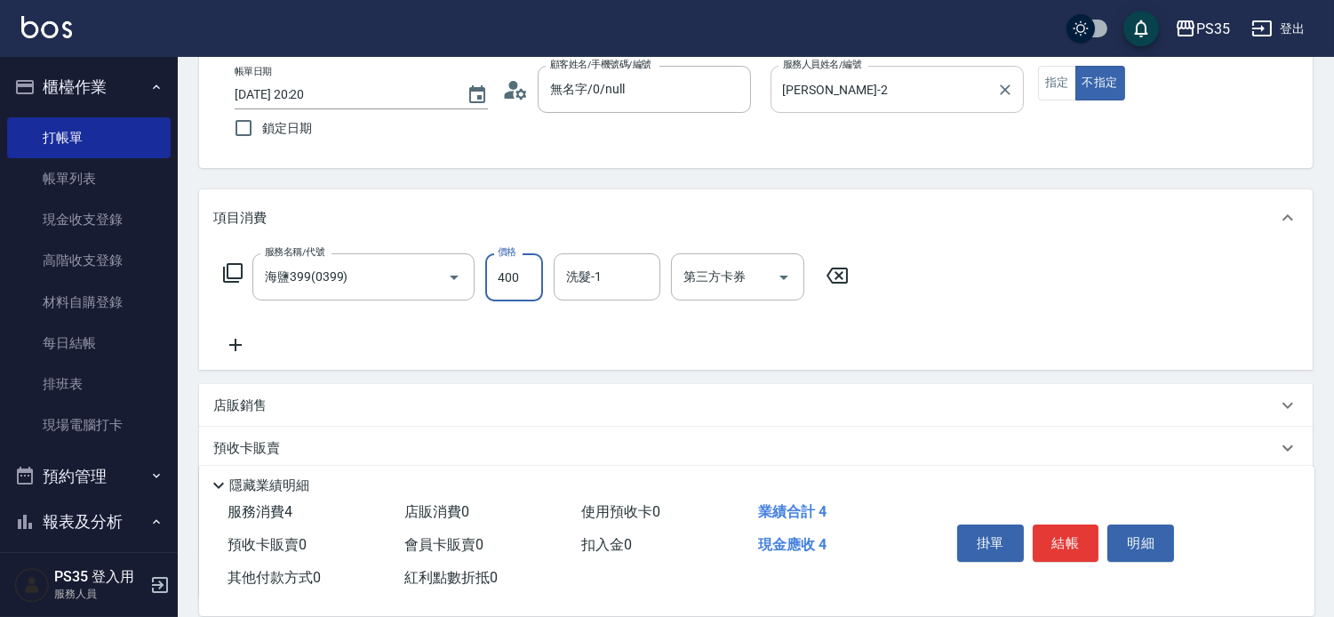
type input "400"
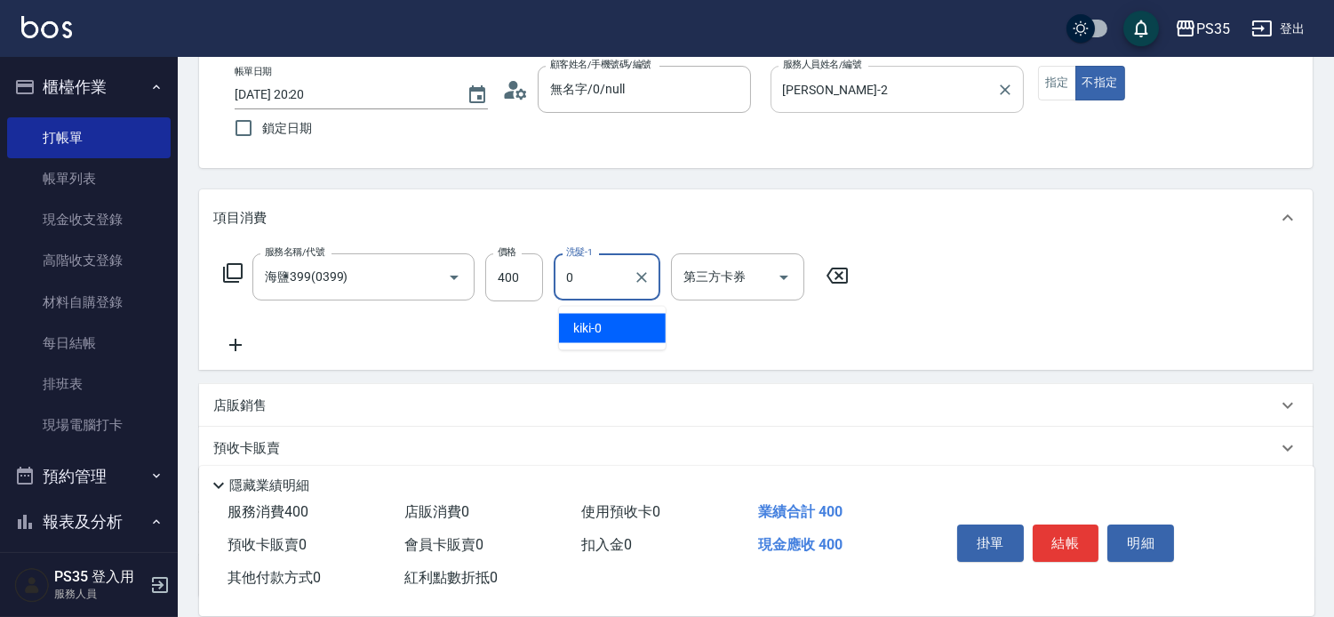
type input "kiki-0"
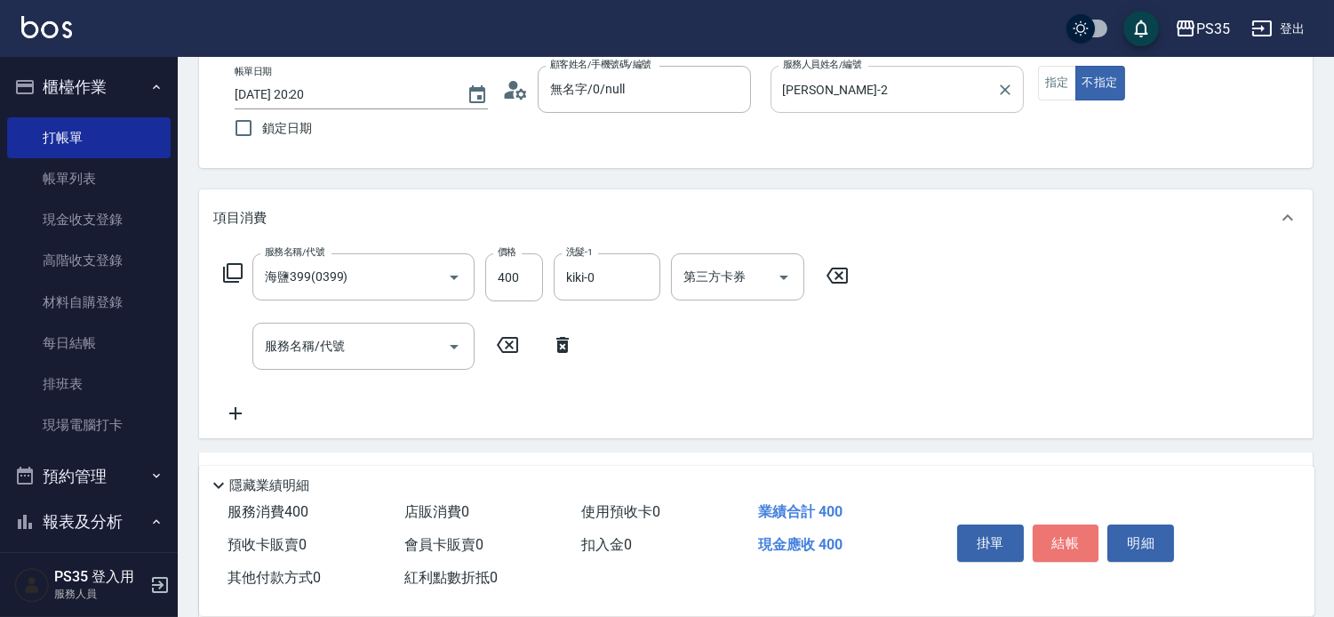
click at [1062, 525] on button "結帳" at bounding box center [1066, 543] width 67 height 37
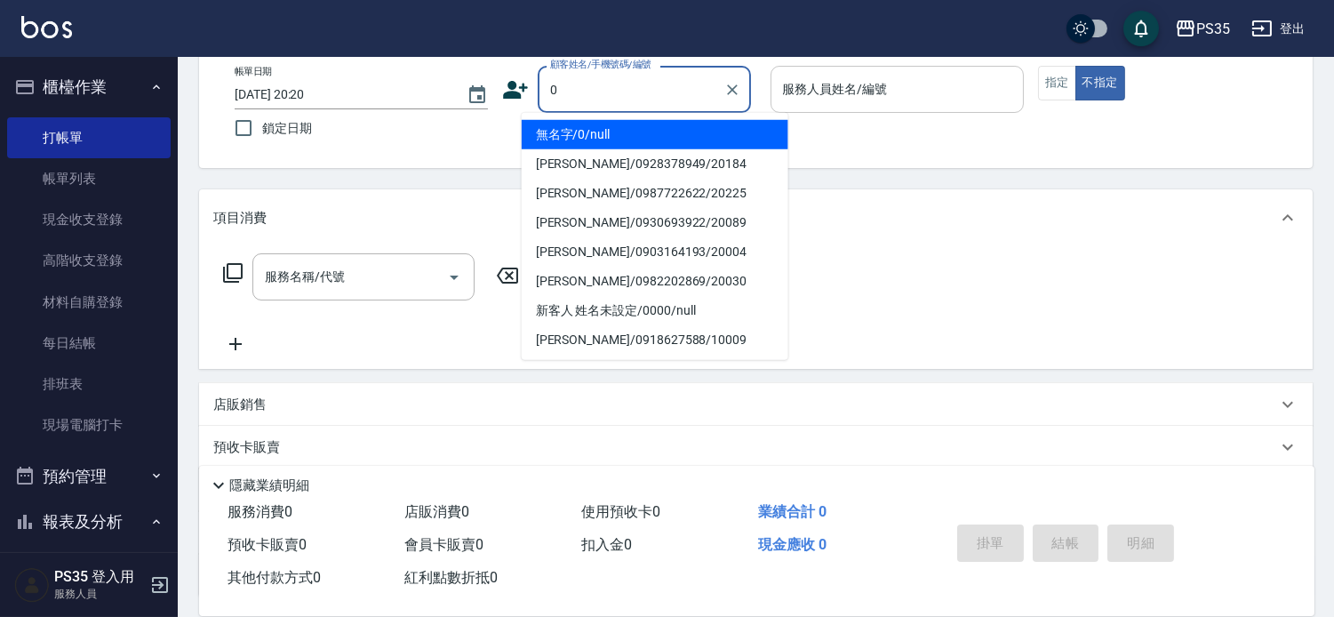
type input "0"
type input "無名字/0/null"
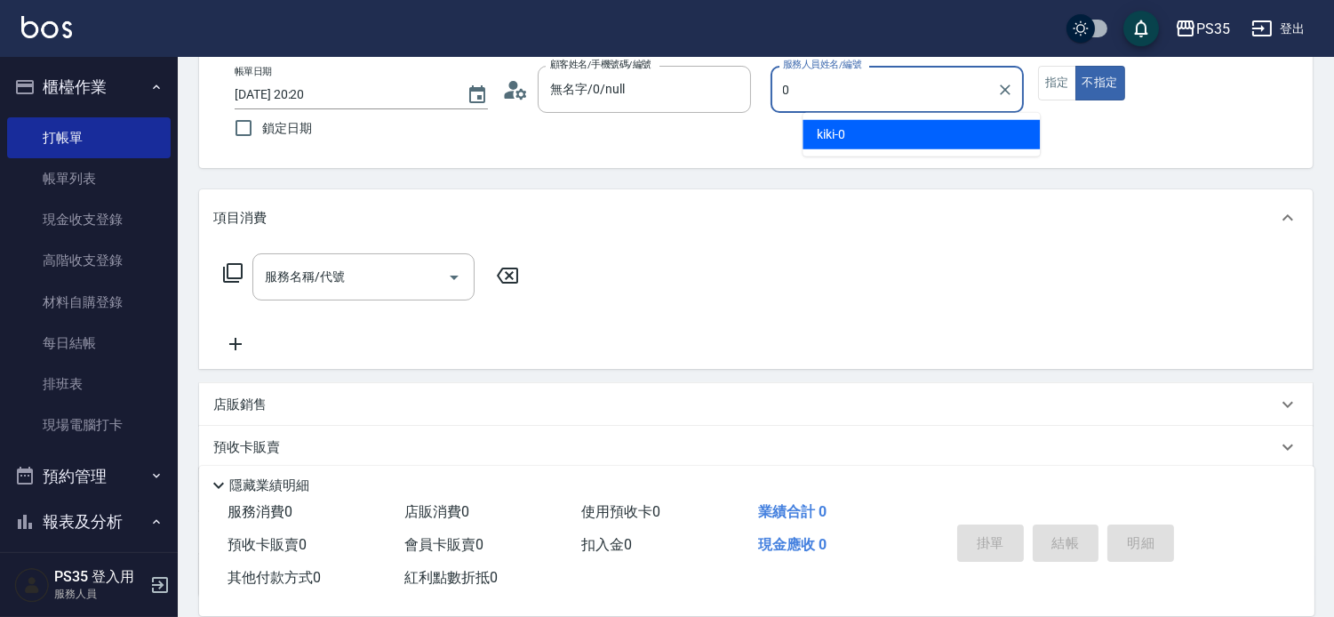
type input "kiki-0"
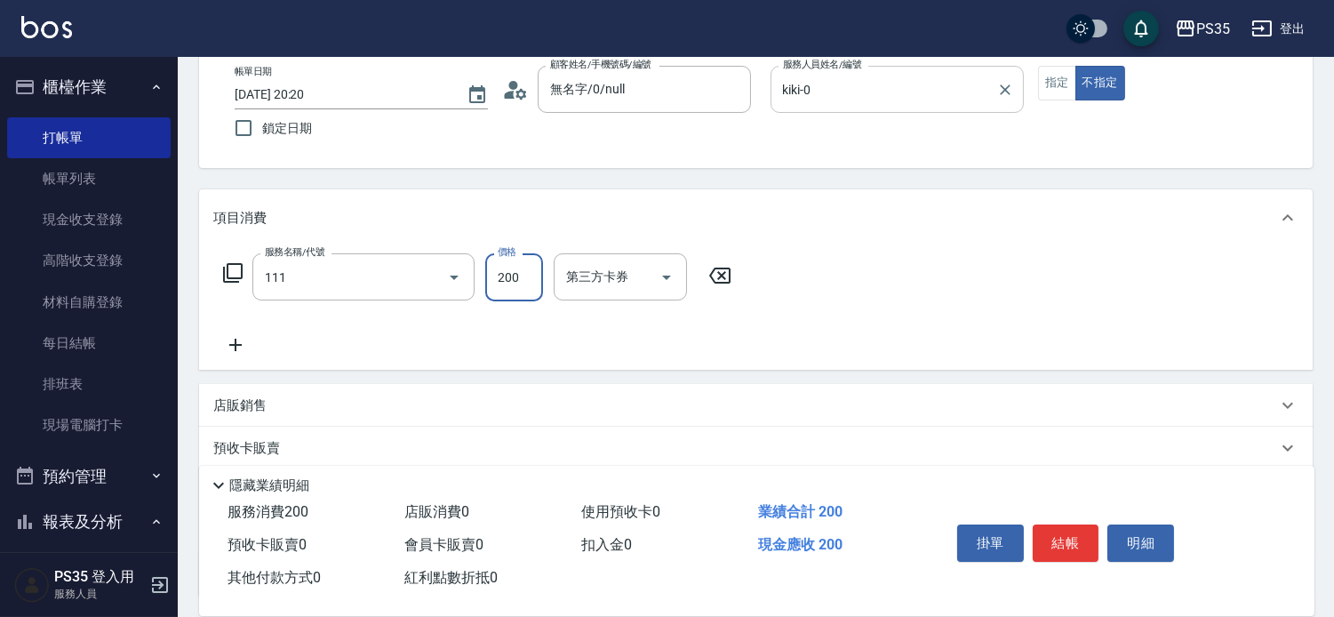
type input "200(111)"
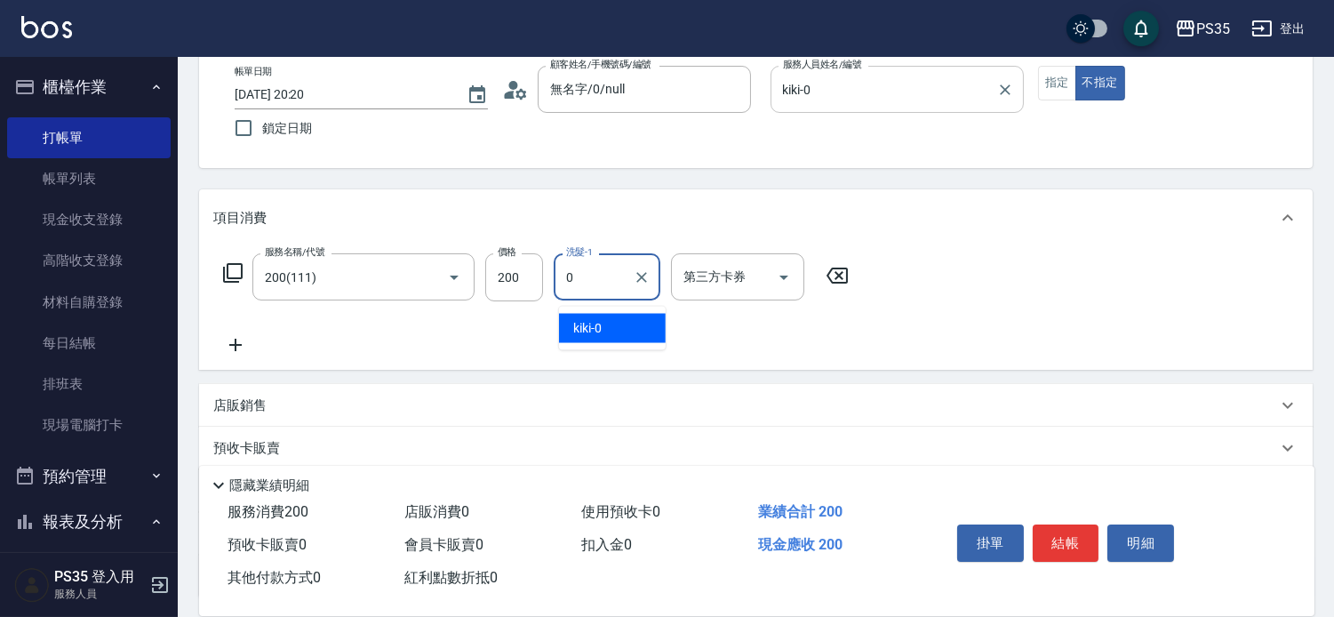
type input "kiki-0"
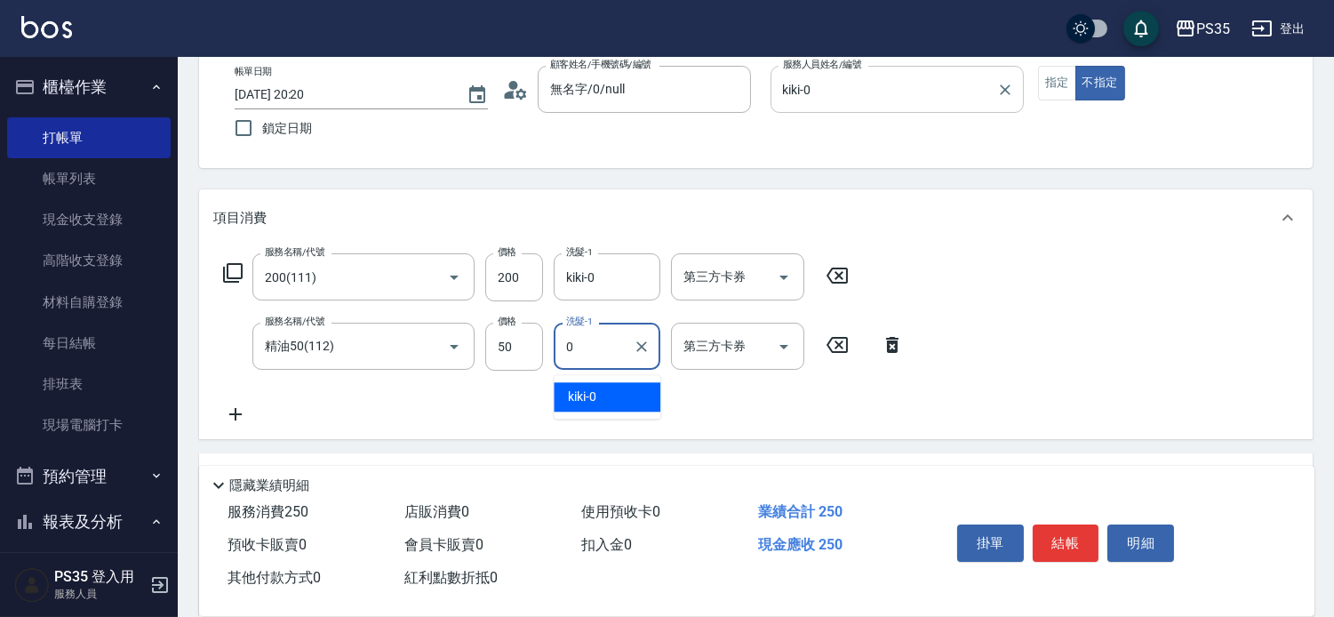
type input "kiki-0"
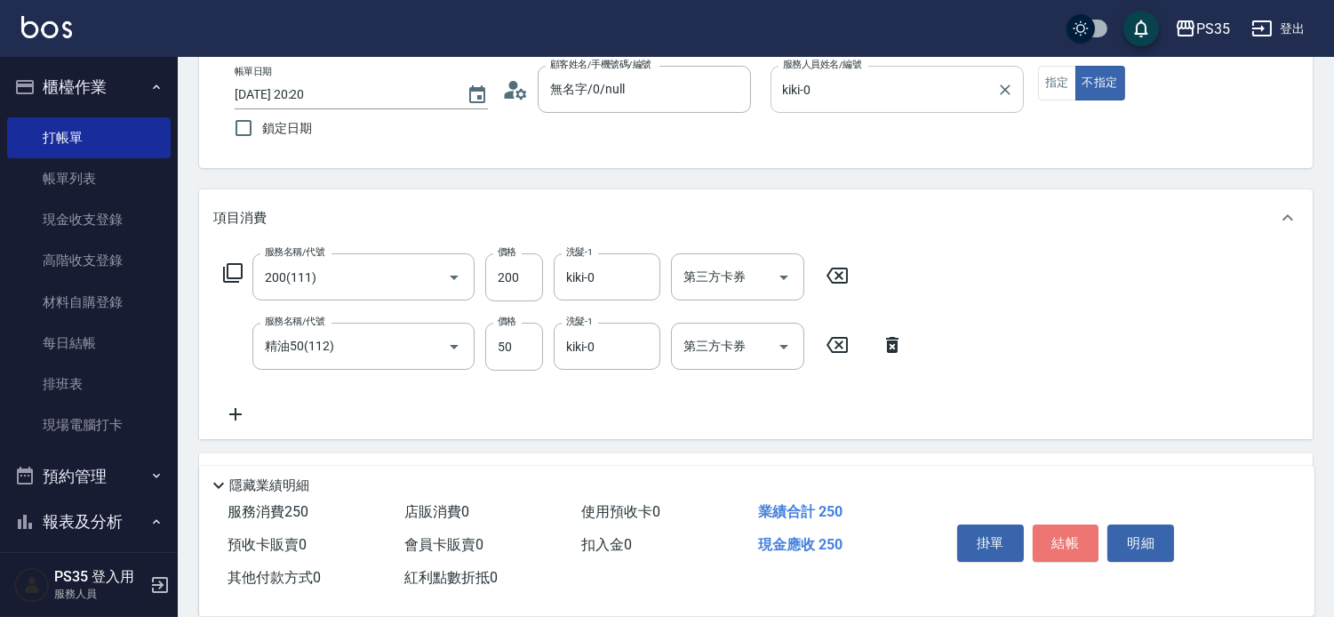
click at [1062, 525] on button "結帳" at bounding box center [1066, 543] width 67 height 37
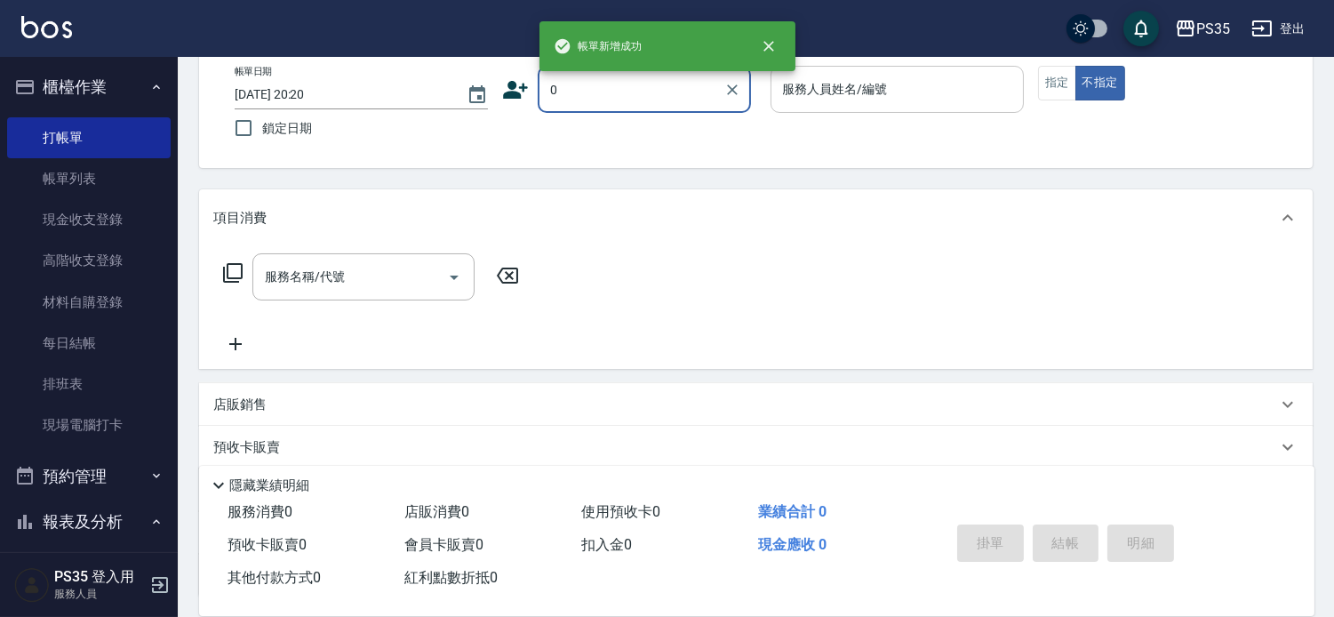
type input "0"
type input "1"
type input "無名字/0/null"
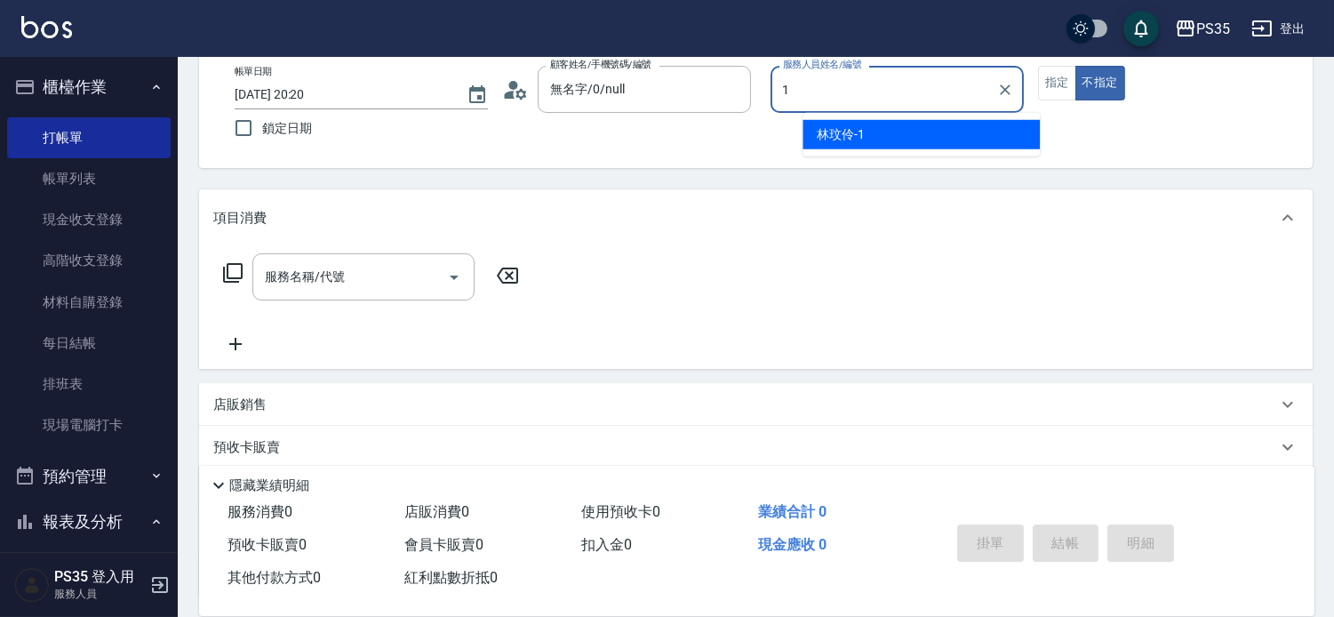
type input "林玟伶-1"
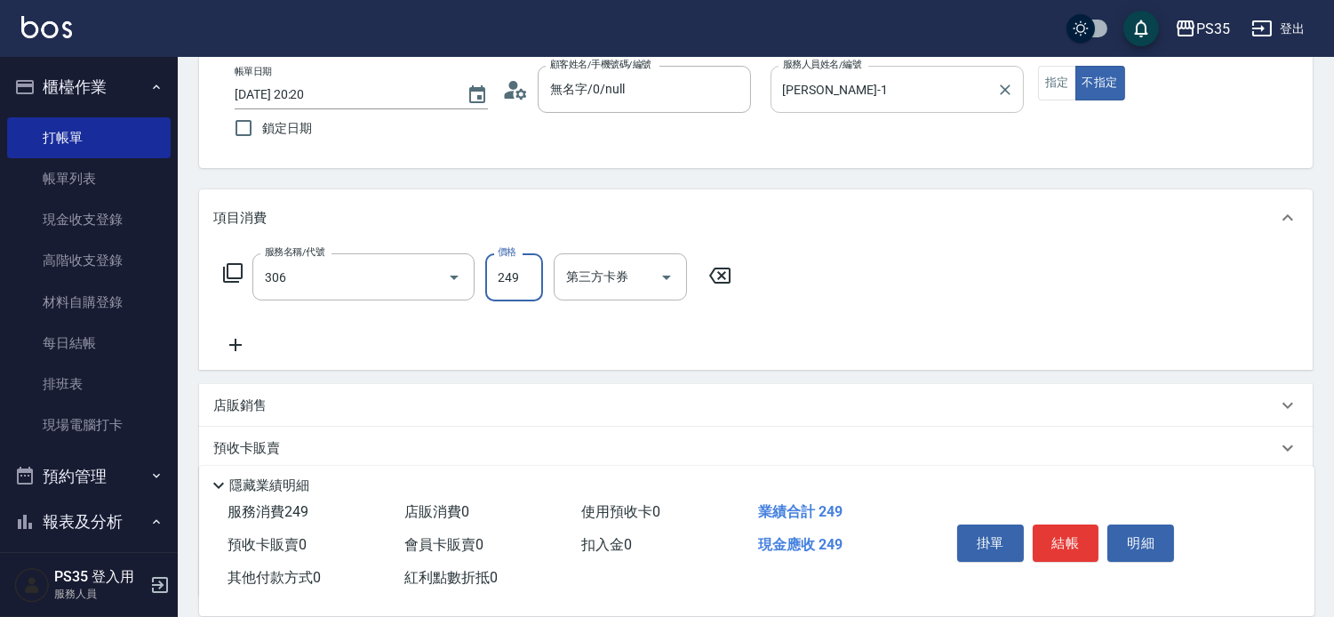
type input "剪髮(306)"
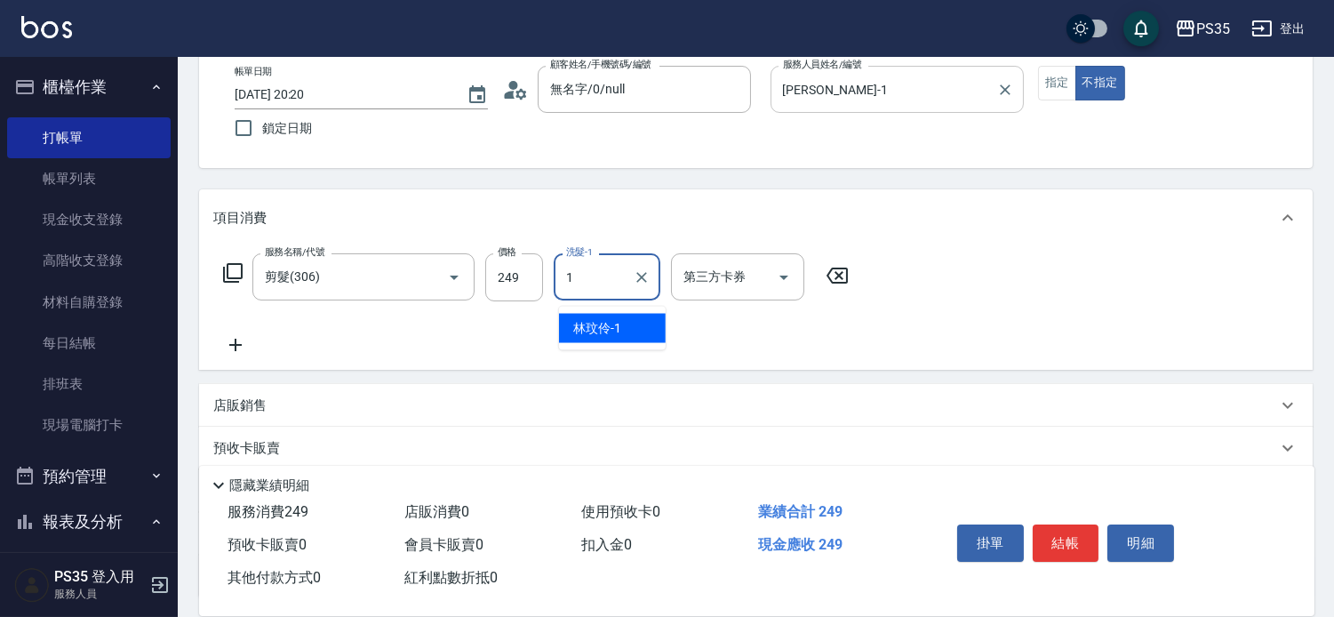
type input "林玟伶-1"
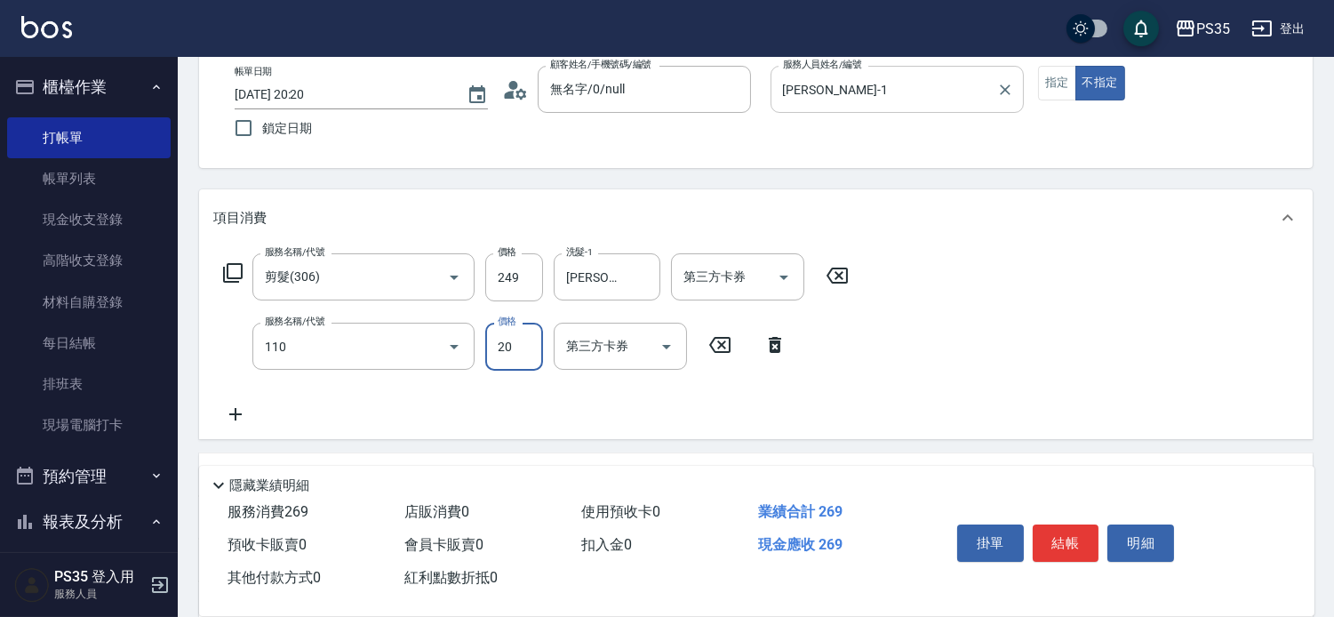
type input "潤絲(110)"
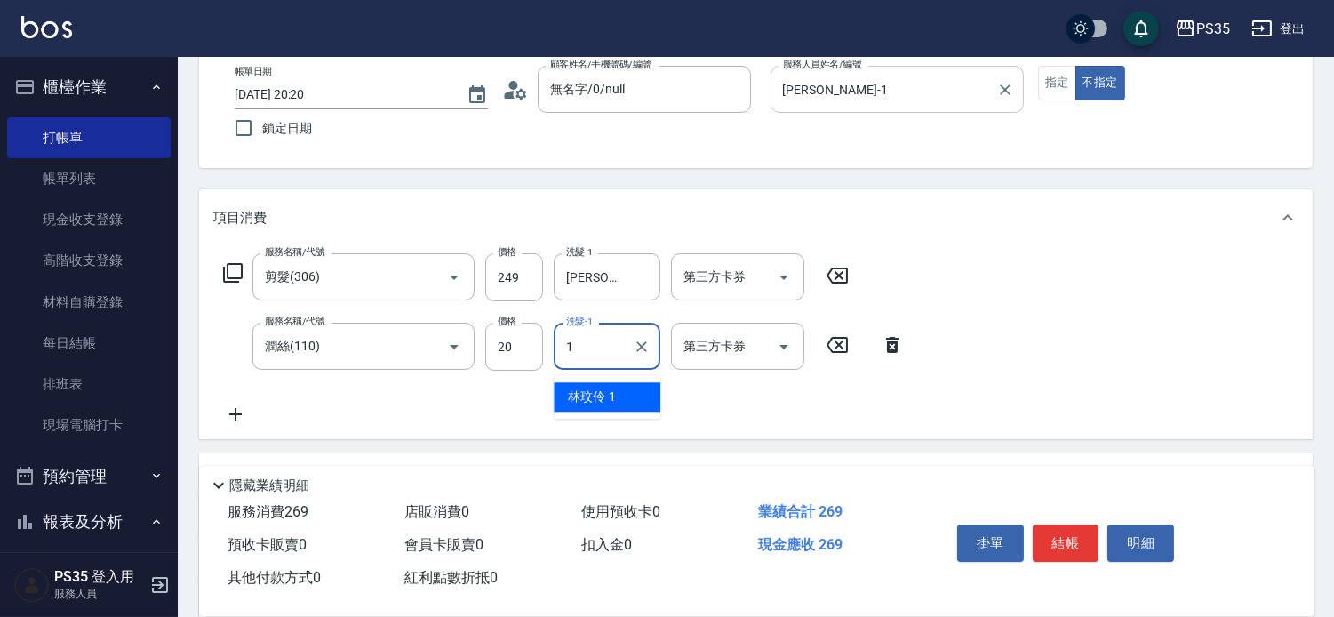
type input "林玟伶-1"
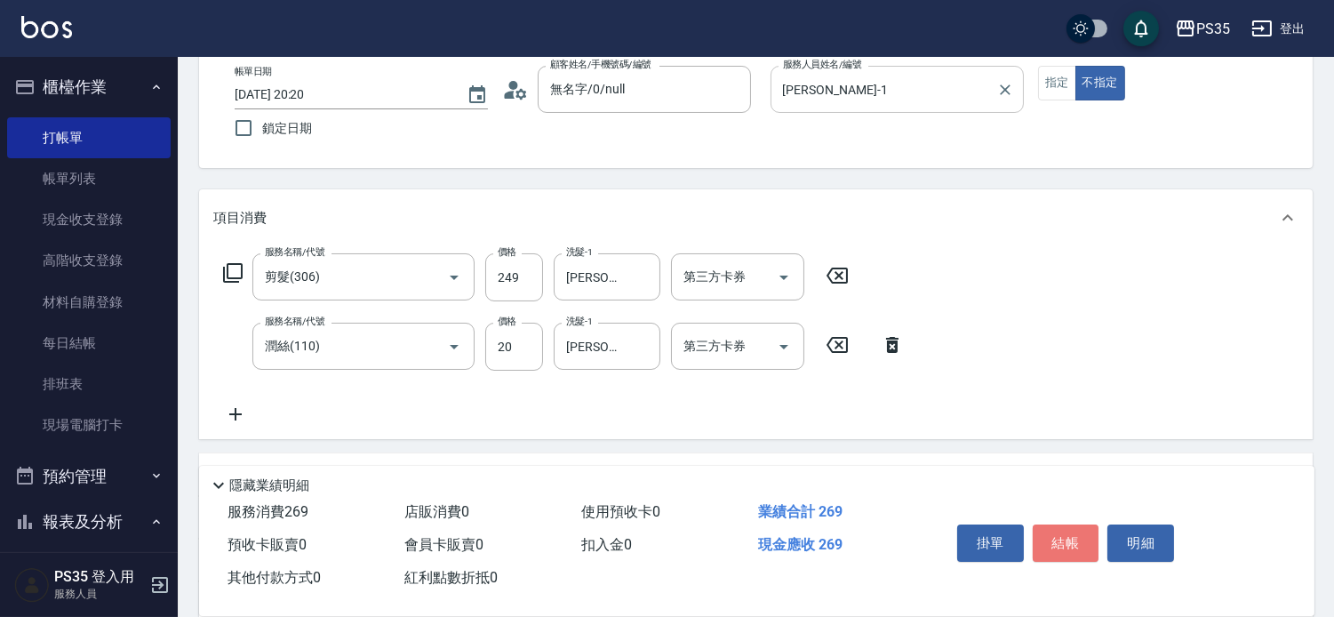
click at [1062, 525] on button "結帳" at bounding box center [1066, 543] width 67 height 37
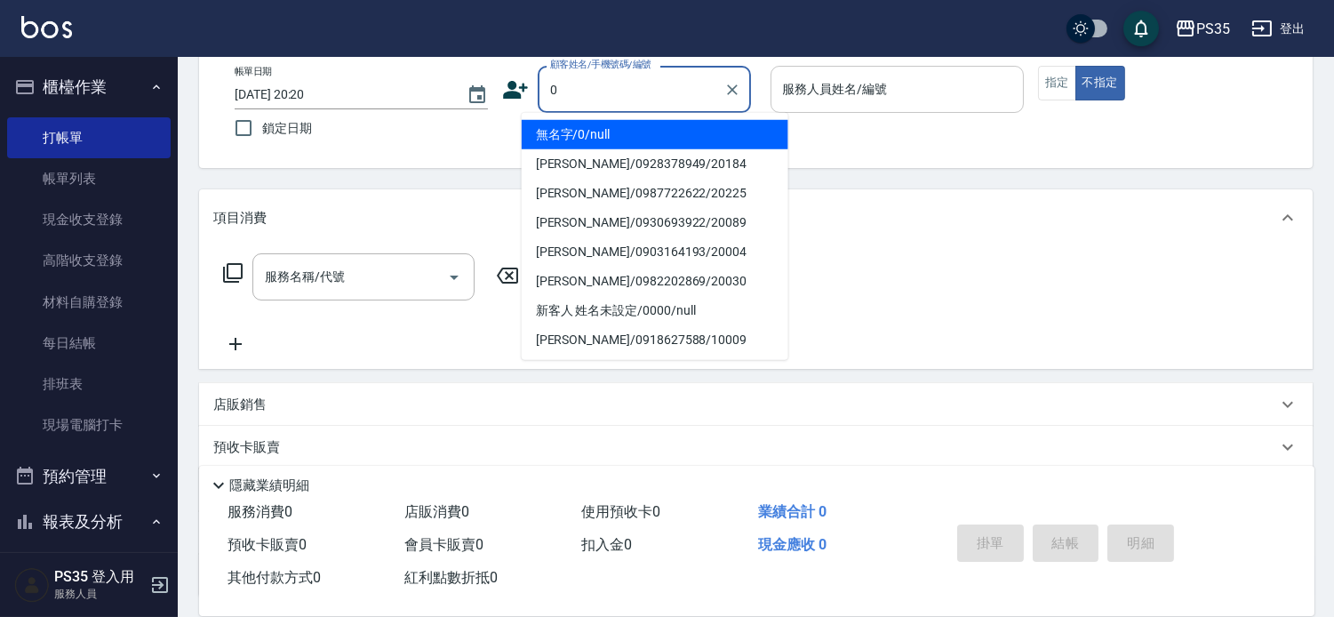
type input "0"
type input "1"
type input "無名字/0/null"
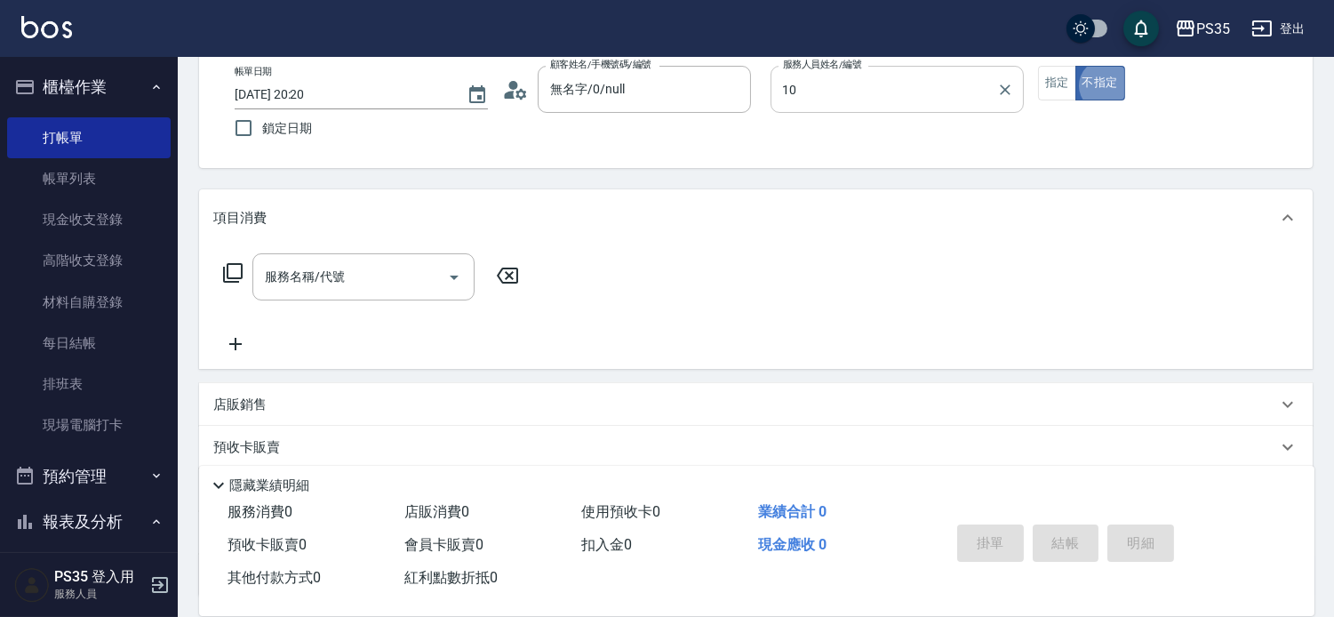
type input "盧淑媛-10"
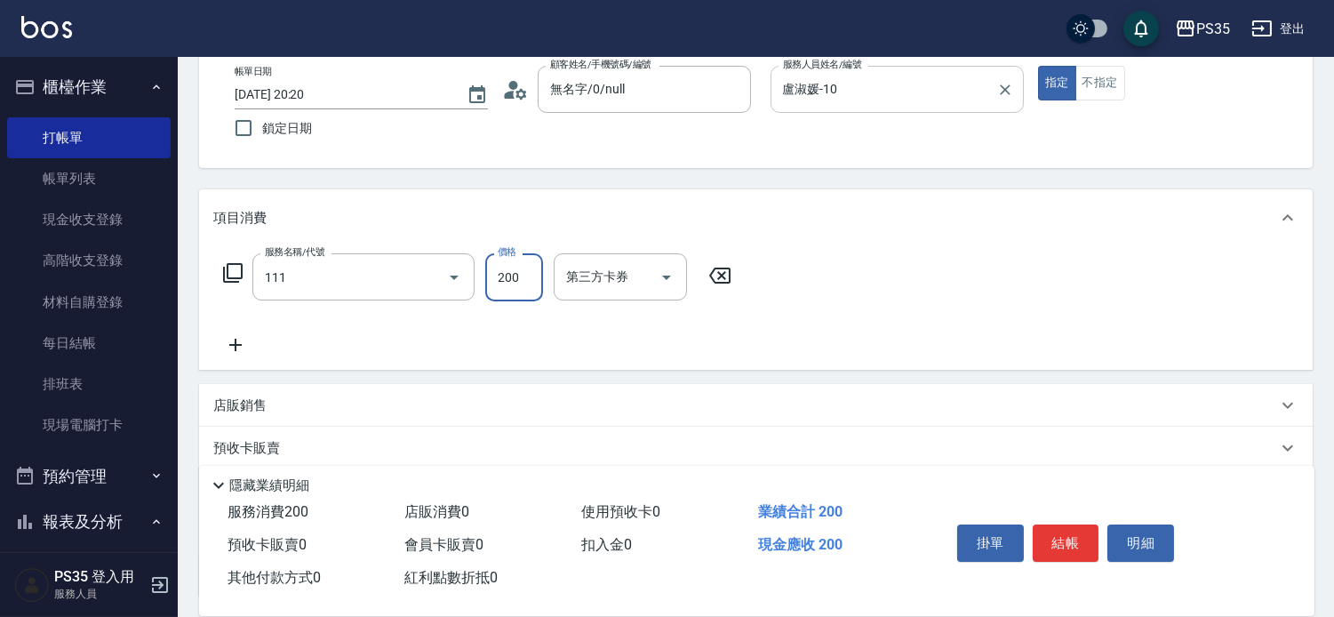
type input "200(111)"
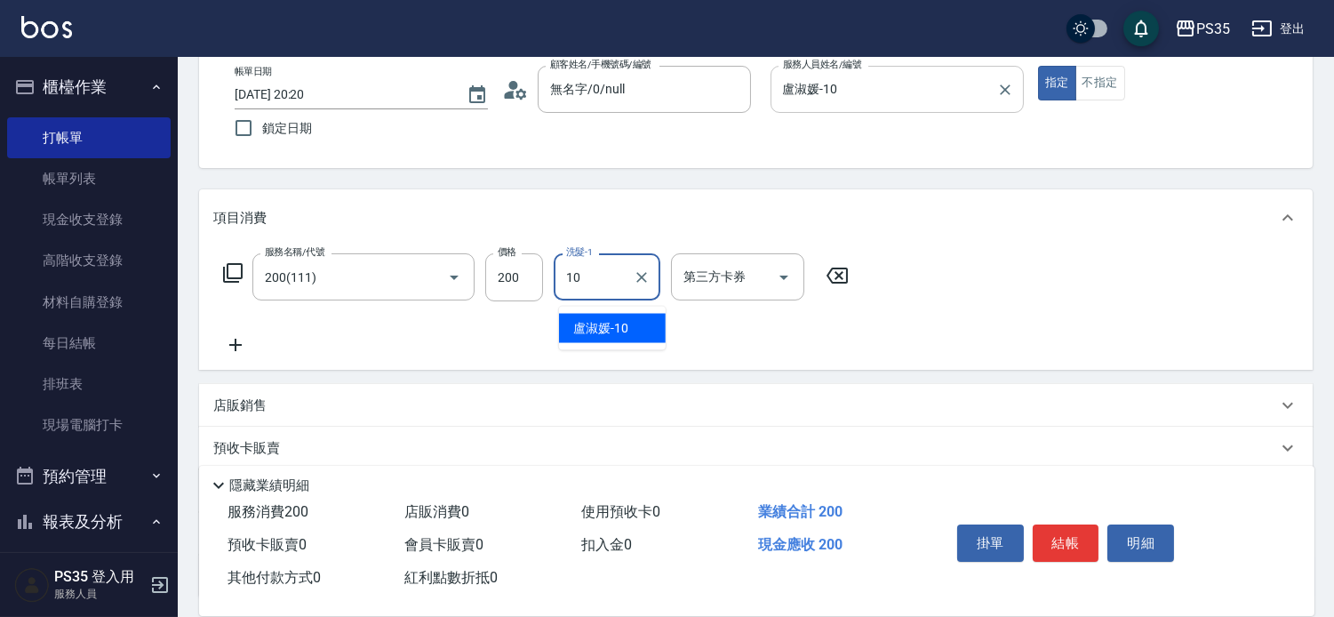
type input "盧淑媛-10"
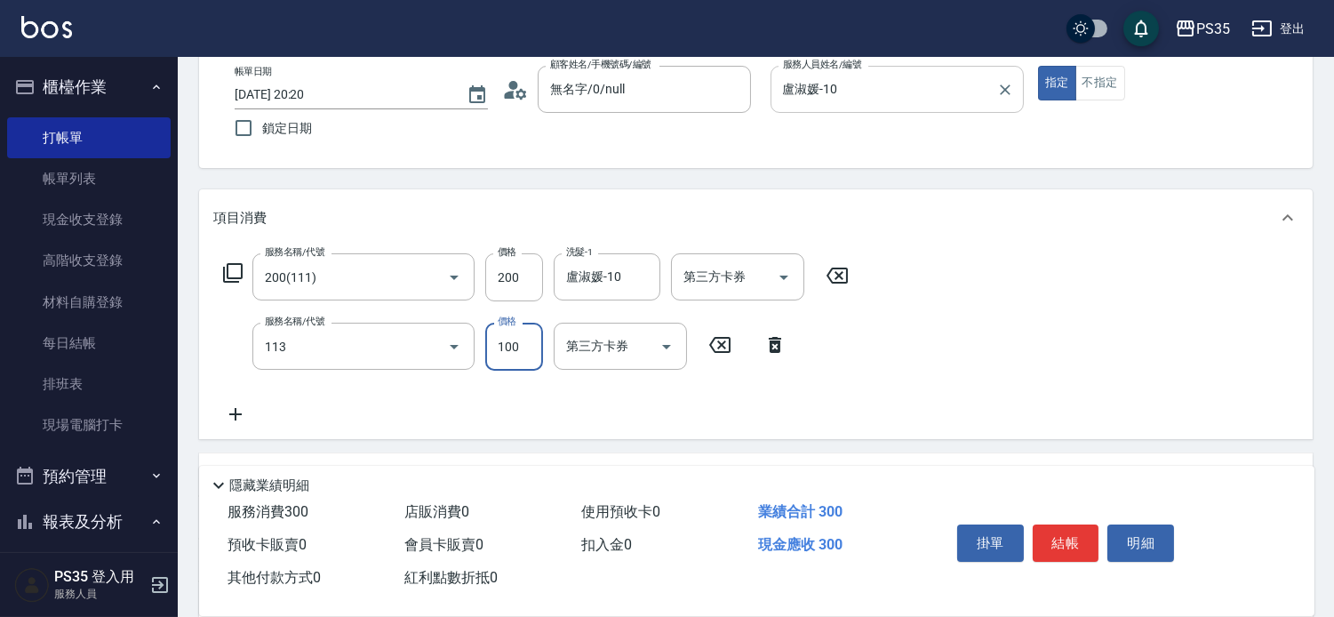
type input "瞬護100(113)"
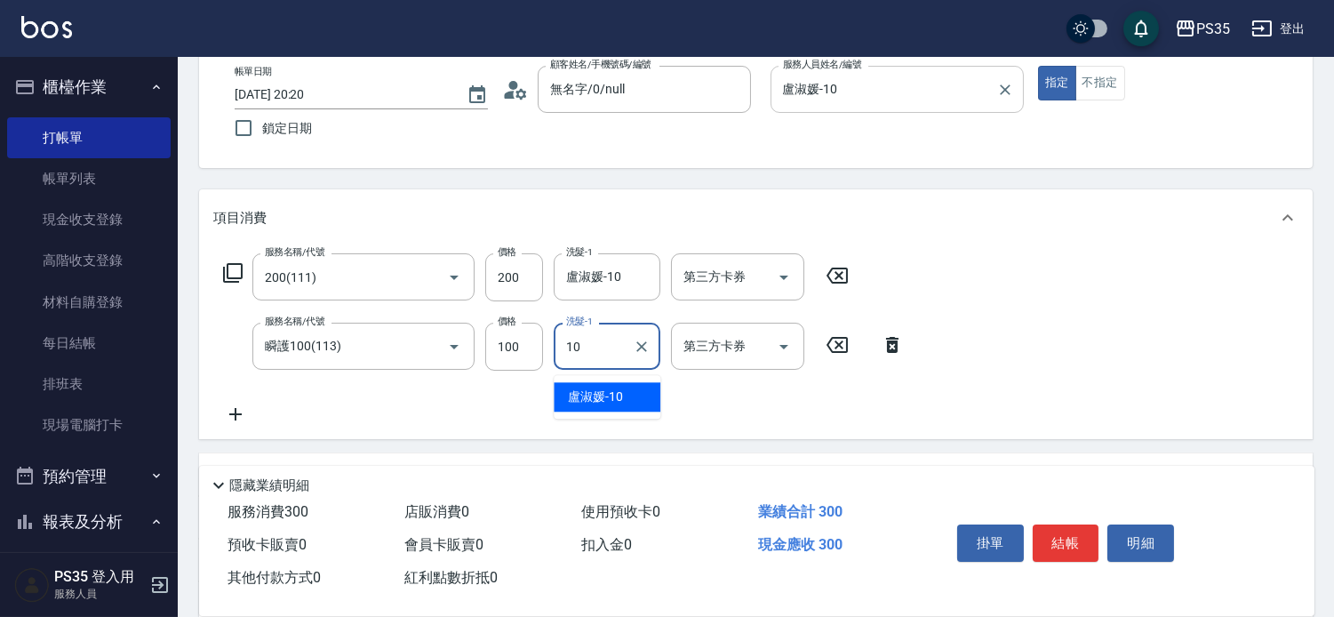
type input "盧淑媛-10"
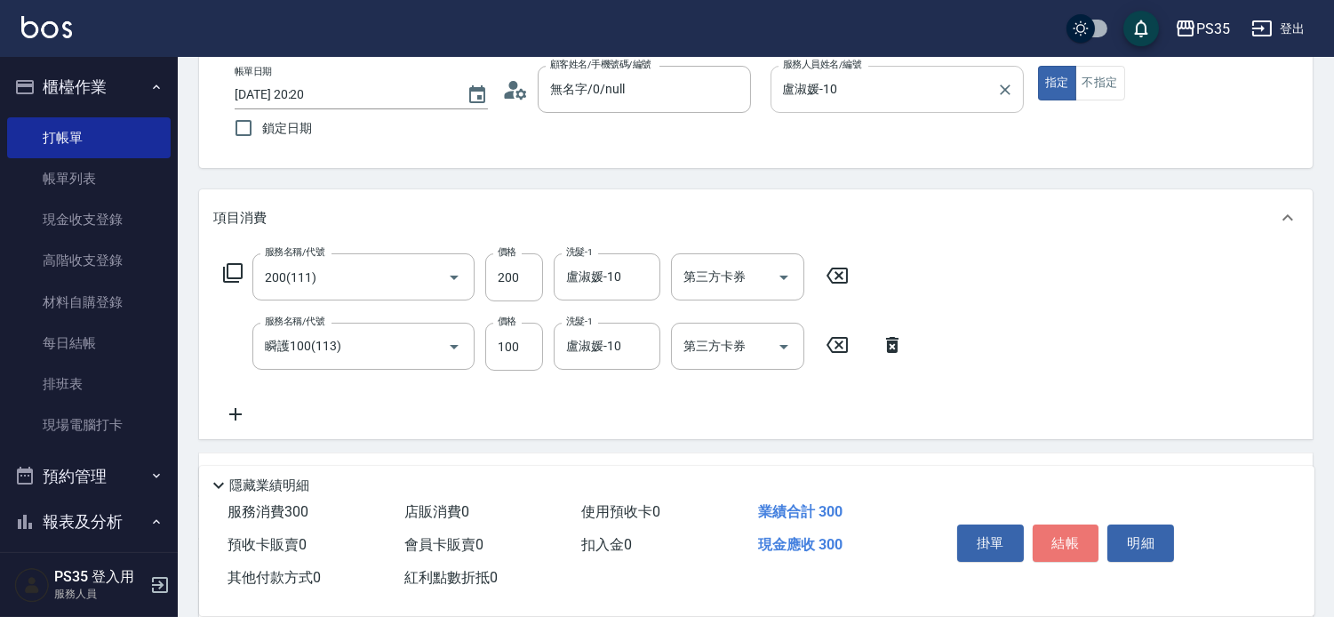
click at [1062, 525] on button "結帳" at bounding box center [1066, 543] width 67 height 37
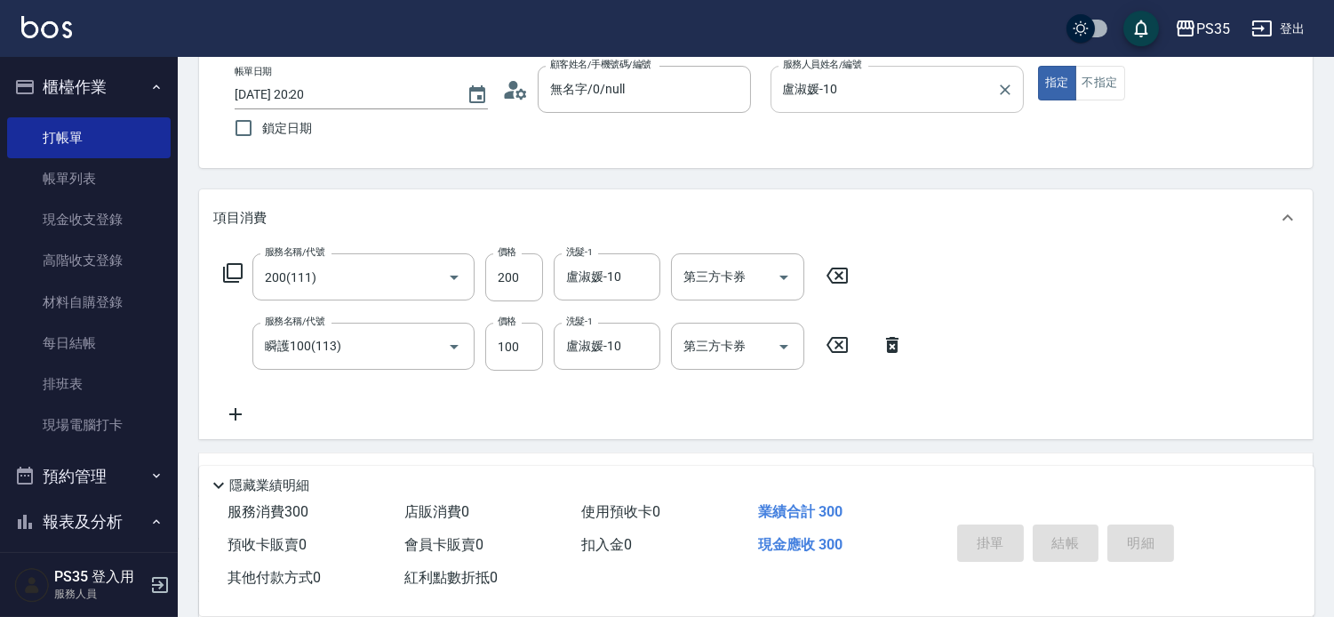
type input "2025/09/17 20:21"
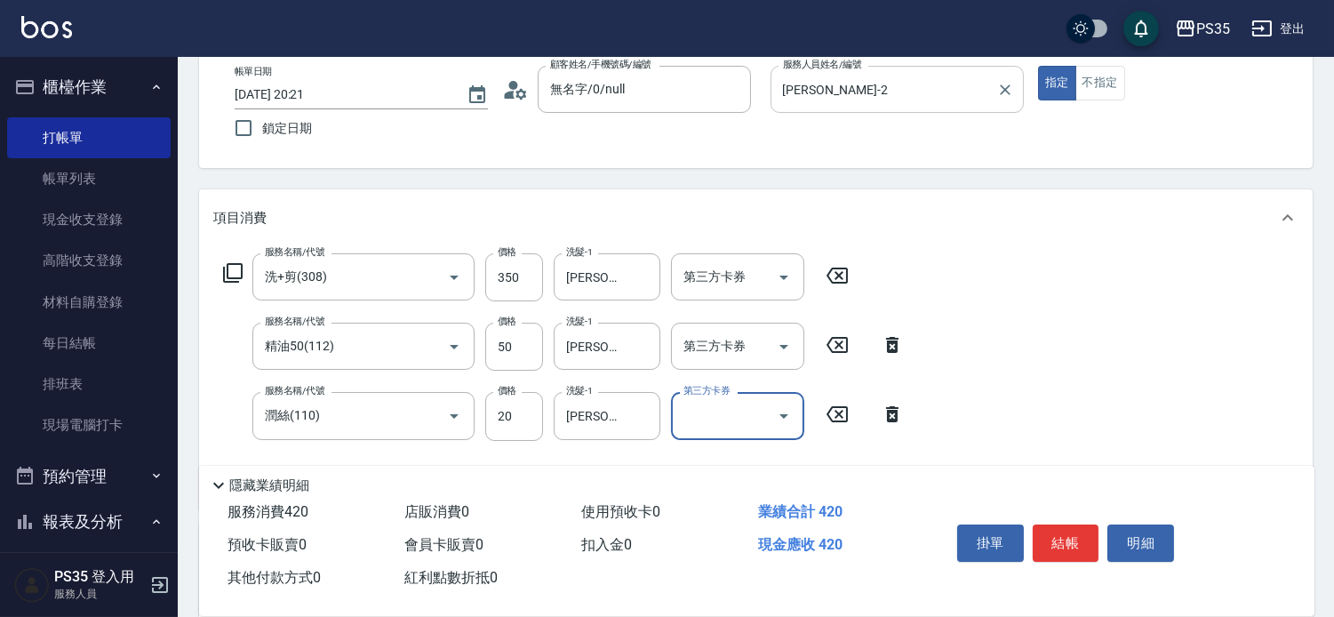
click at [1063, 525] on button "結帳" at bounding box center [1066, 543] width 67 height 37
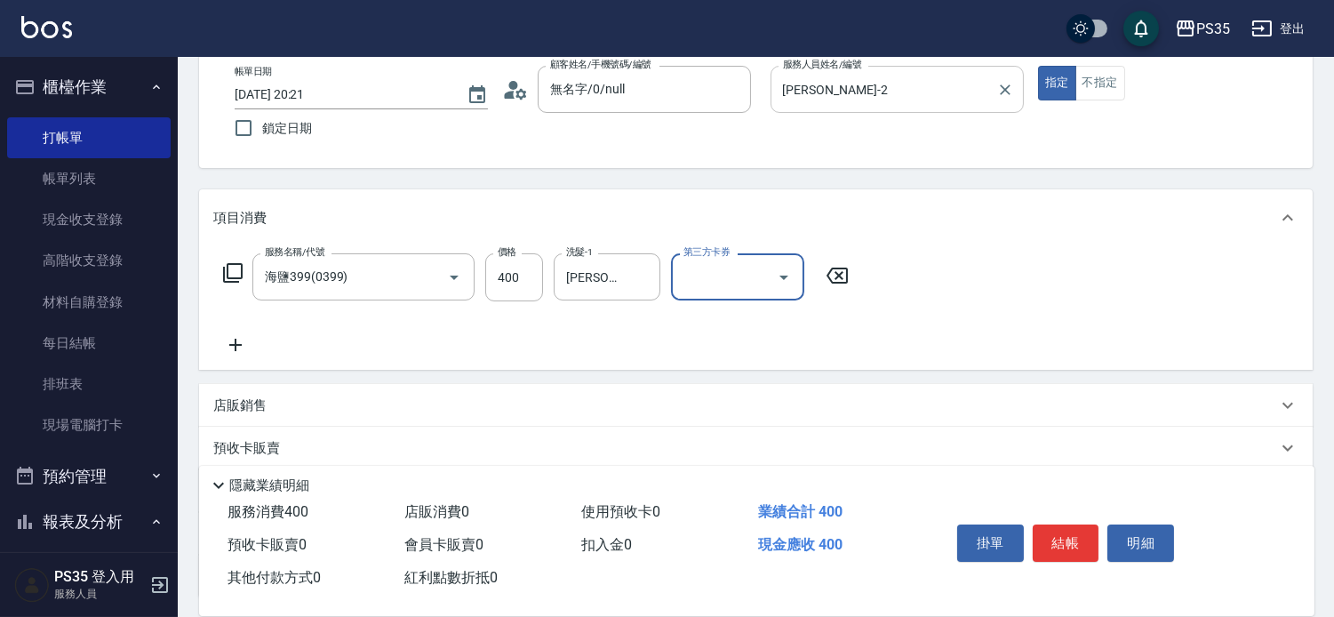
click at [1063, 525] on button "結帳" at bounding box center [1066, 543] width 67 height 37
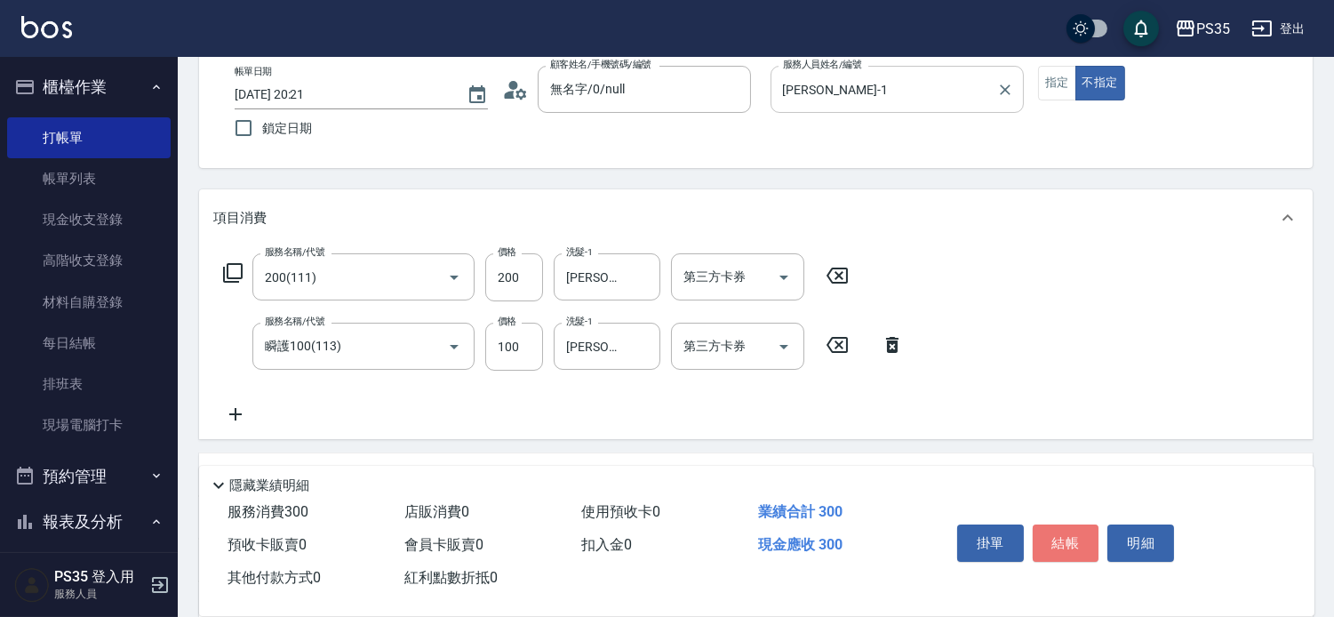
click at [1063, 525] on button "結帳" at bounding box center [1066, 543] width 67 height 37
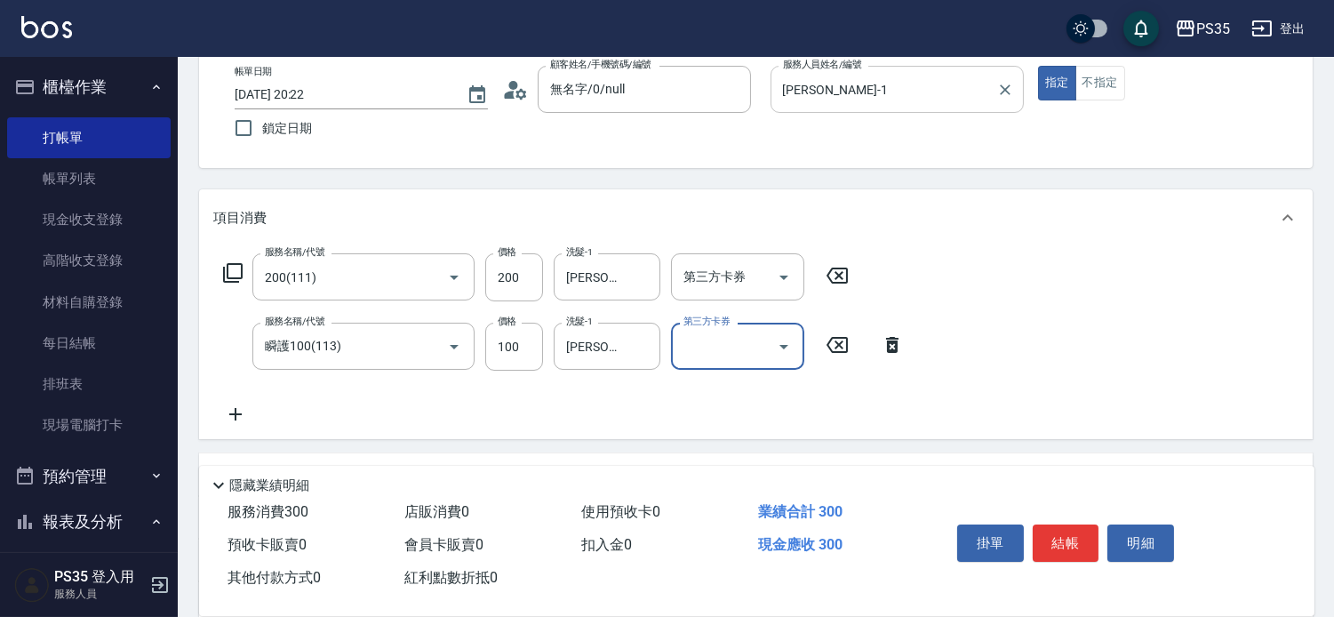
click at [1063, 527] on button "結帳" at bounding box center [1066, 543] width 67 height 37
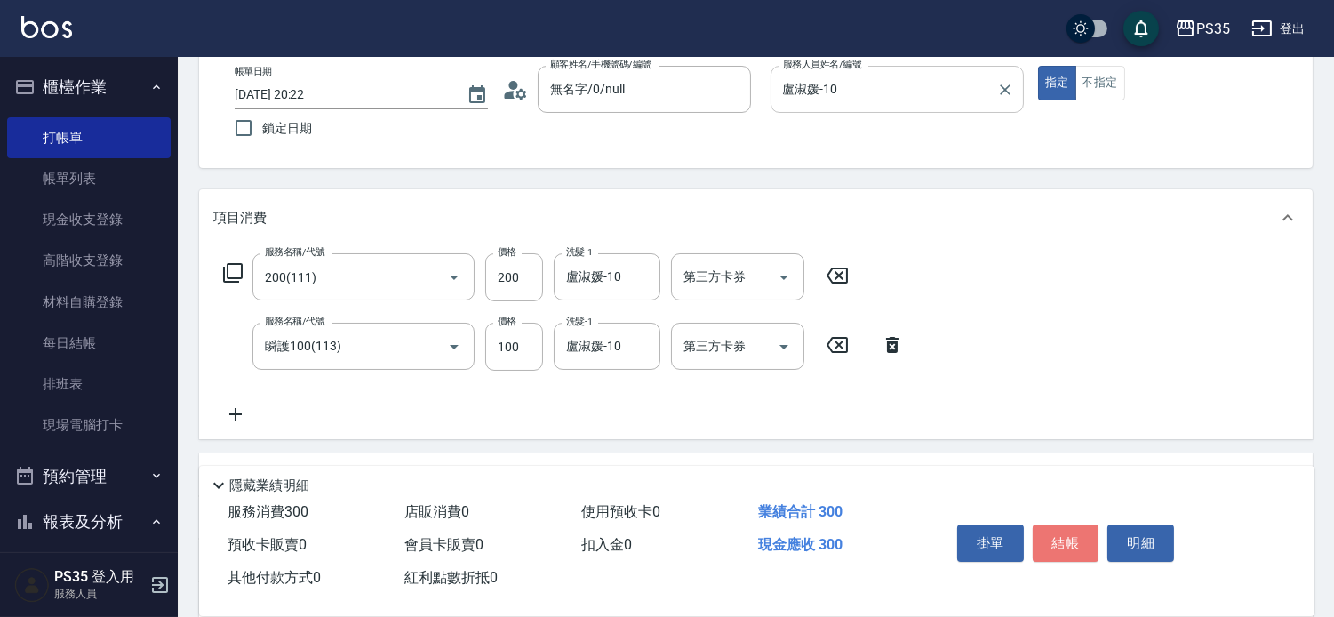
click at [1063, 527] on button "結帳" at bounding box center [1066, 543] width 67 height 37
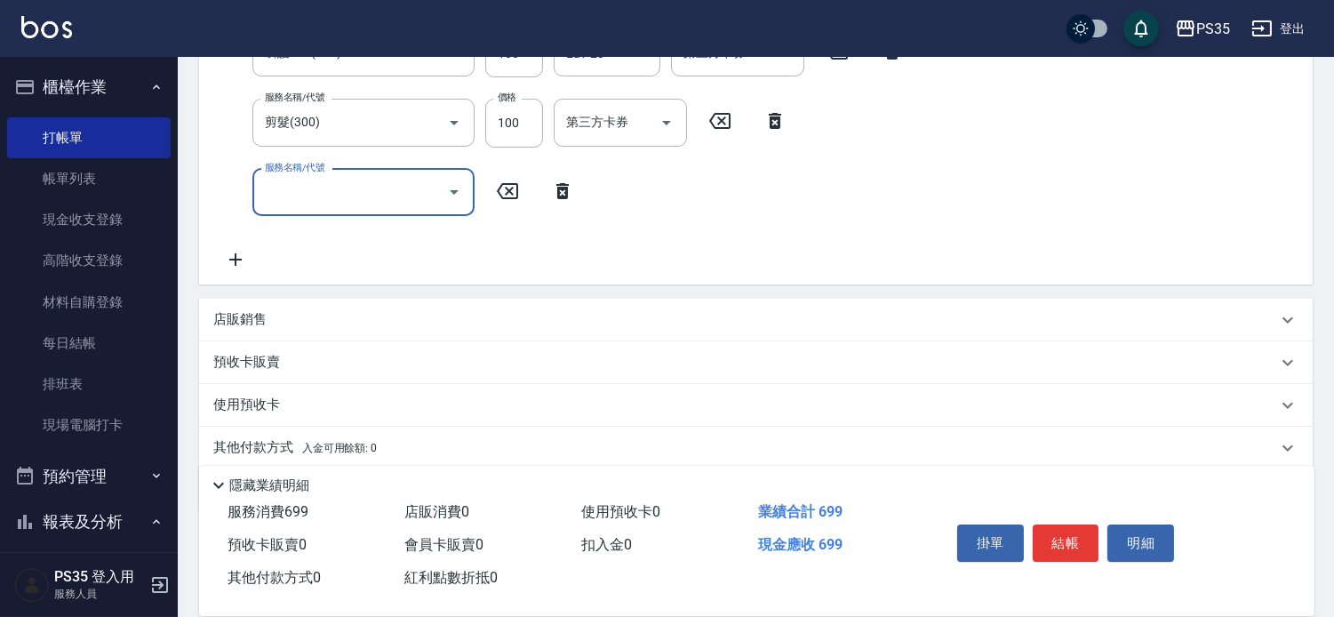
scroll to position [395, 0]
click at [279, 313] on div "店販銷售" at bounding box center [756, 317] width 1114 height 43
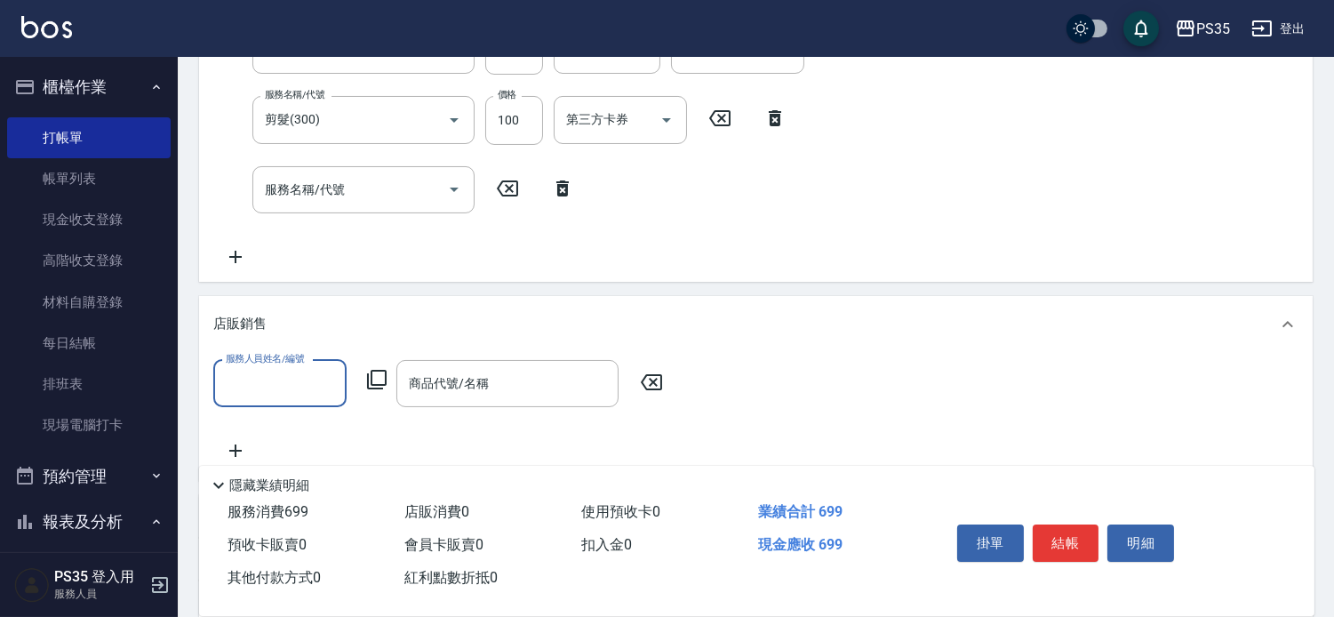
scroll to position [0, 0]
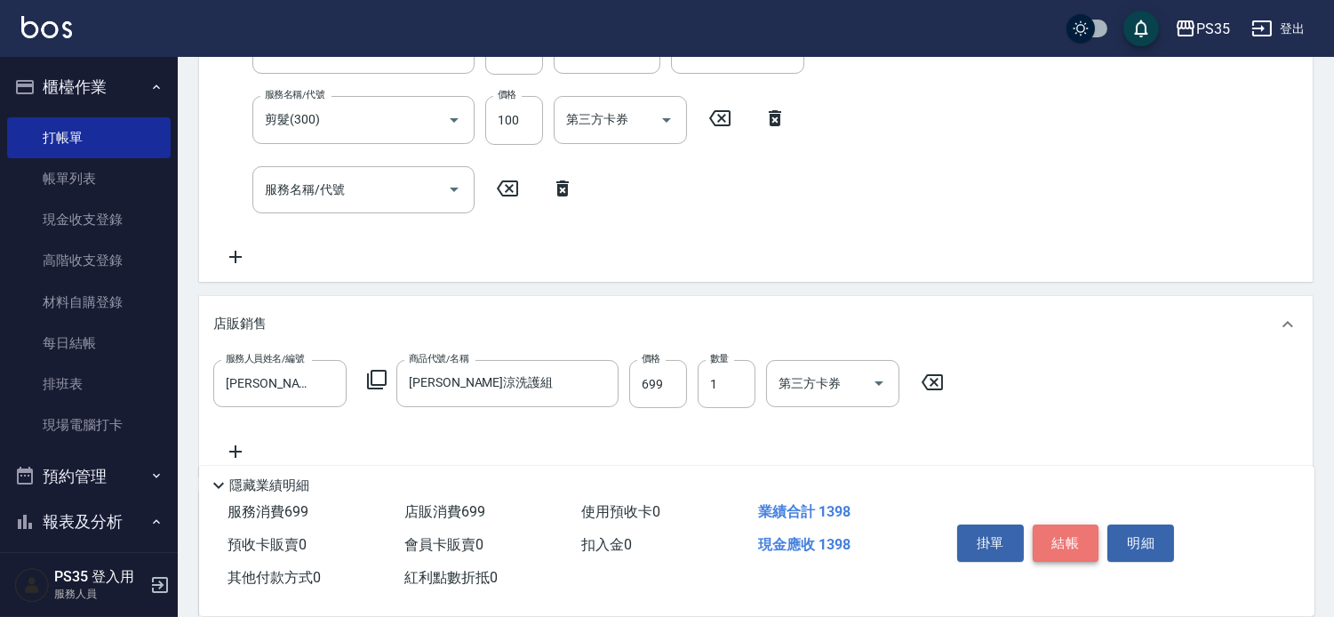
click at [1086, 525] on button "結帳" at bounding box center [1066, 543] width 67 height 37
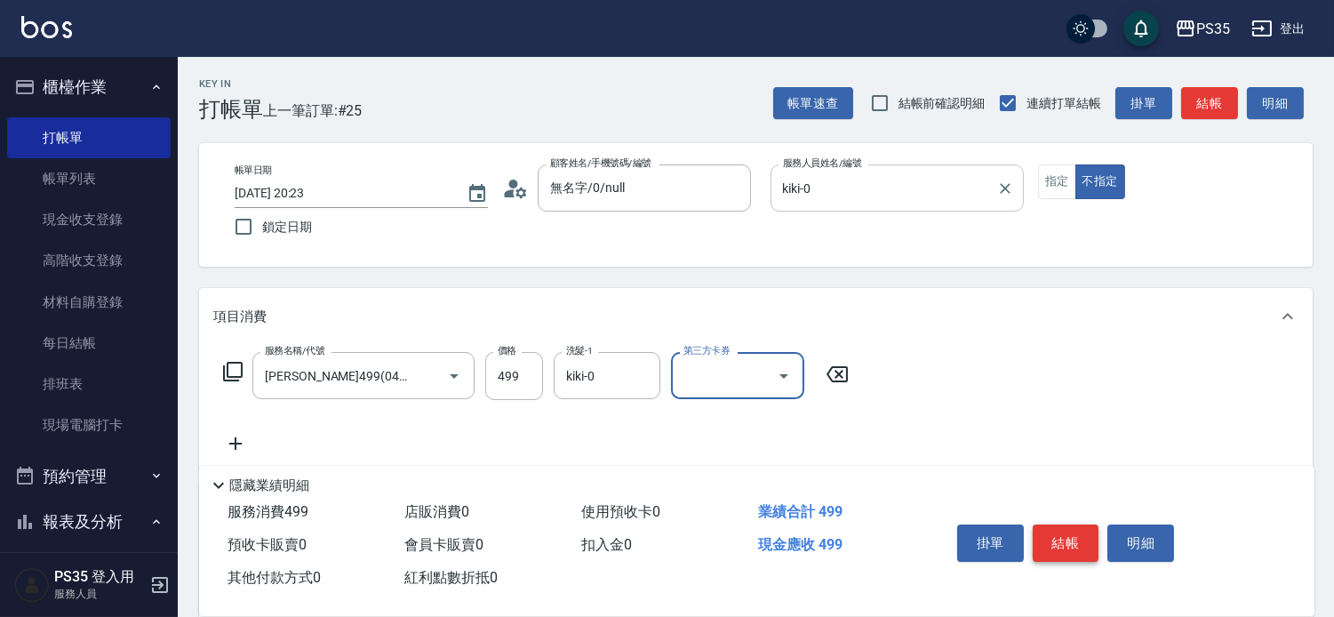
click at [1086, 525] on button "結帳" at bounding box center [1066, 543] width 67 height 37
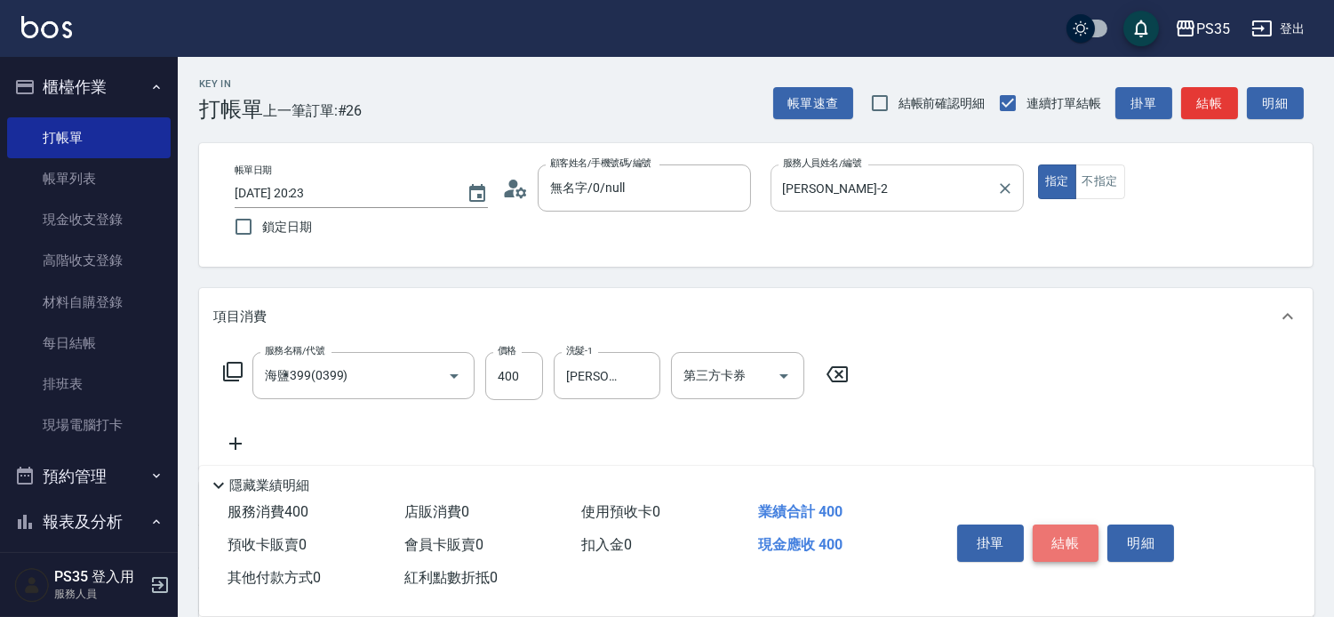
click at [1086, 525] on button "結帳" at bounding box center [1066, 543] width 67 height 37
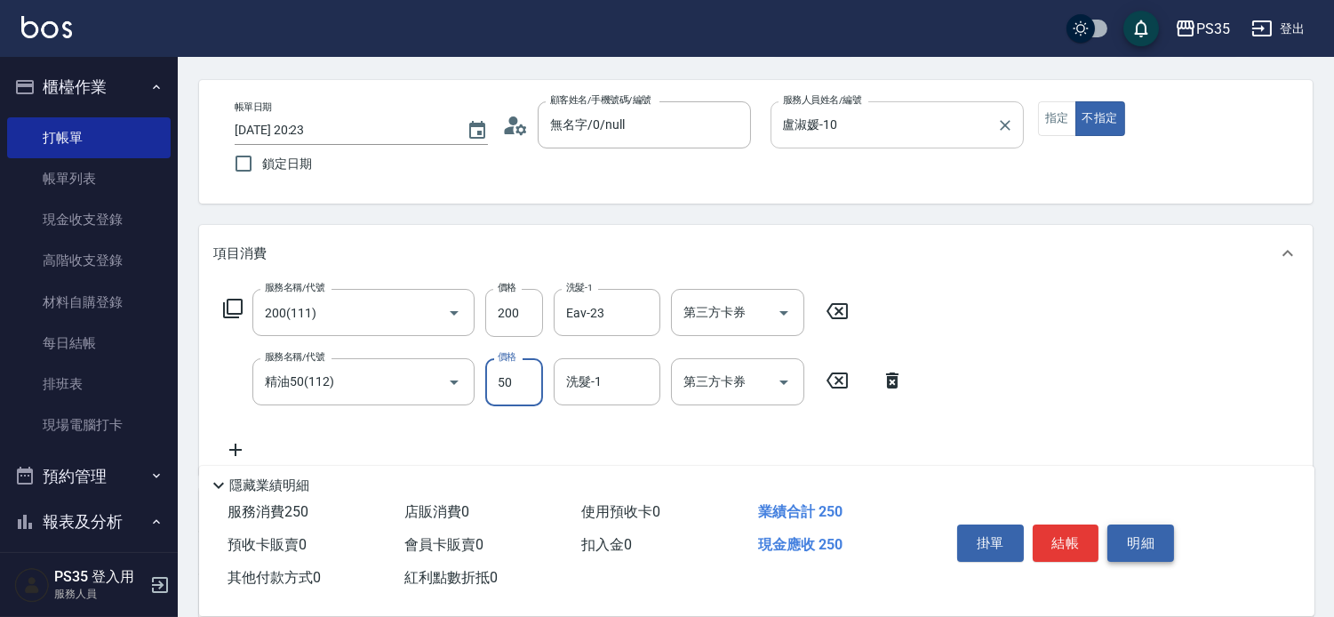
scroll to position [99, 0]
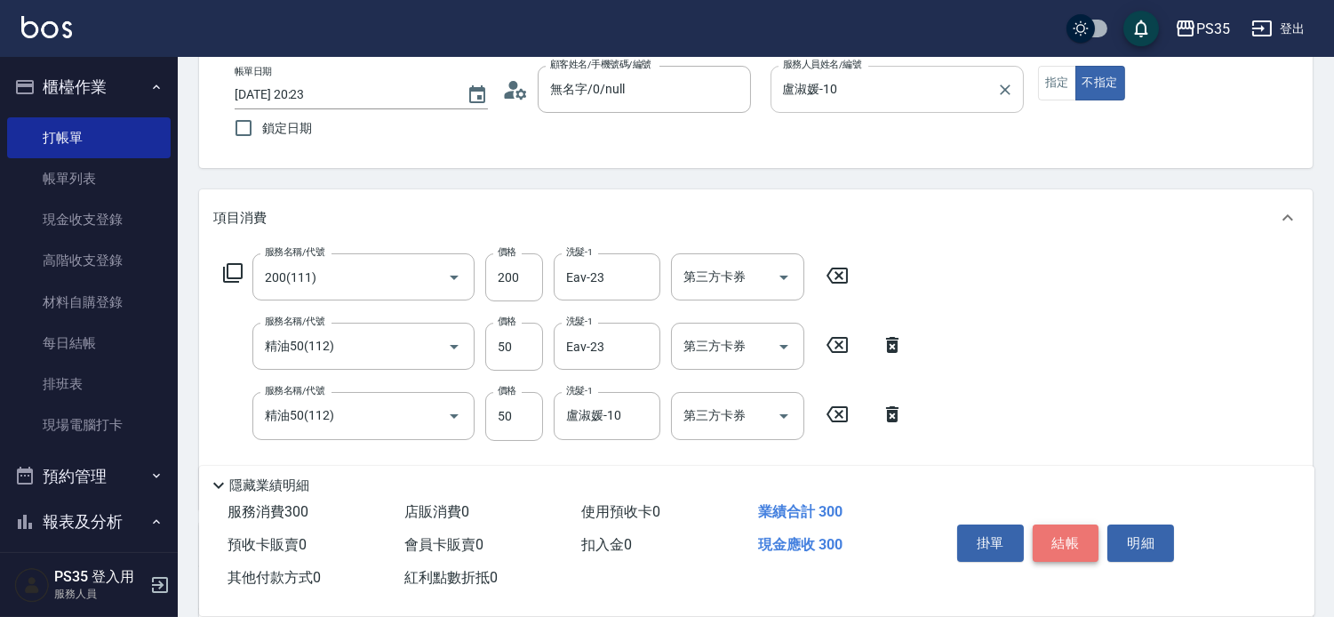
click at [1068, 525] on button "結帳" at bounding box center [1066, 543] width 67 height 37
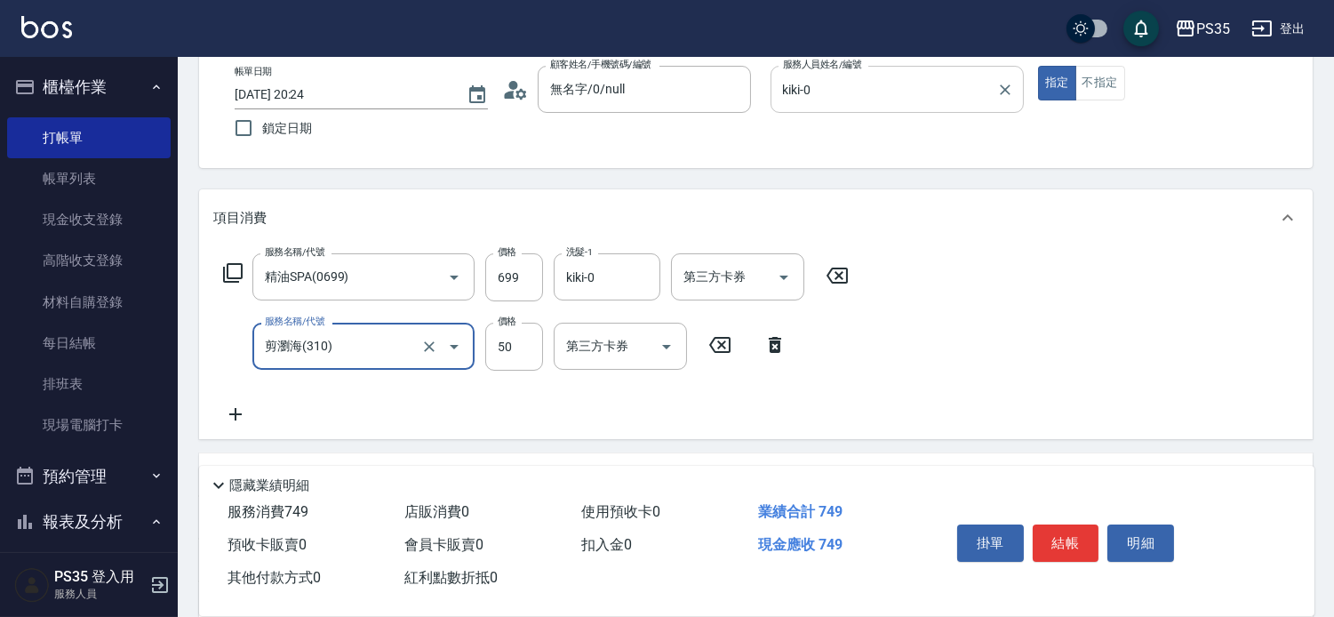
click at [1067, 525] on button "結帳" at bounding box center [1066, 543] width 67 height 37
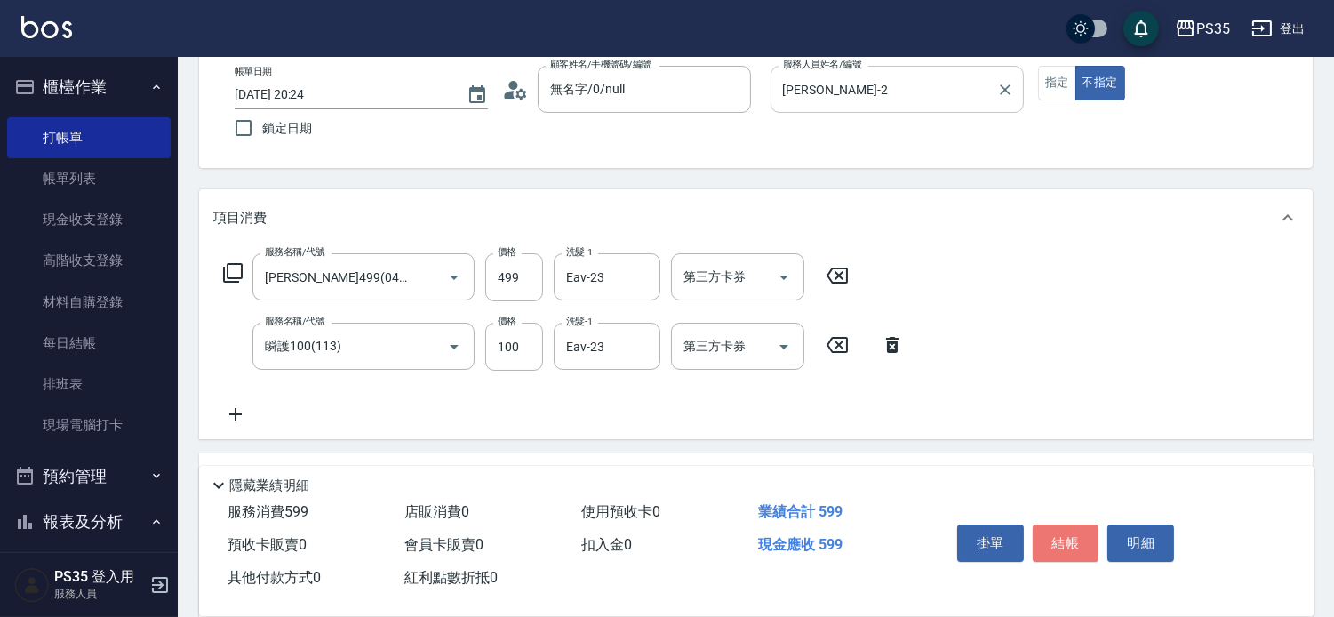
click at [1067, 525] on button "結帳" at bounding box center [1066, 543] width 67 height 37
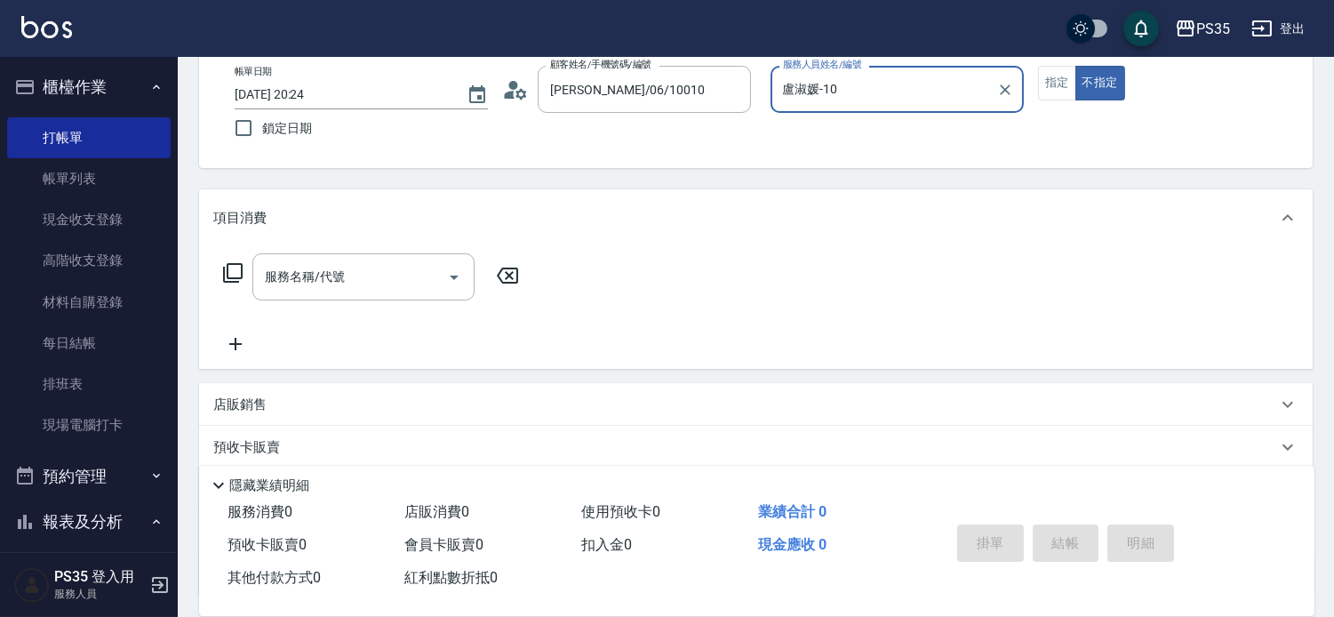
click at [1076, 66] on button "不指定" at bounding box center [1101, 83] width 50 height 35
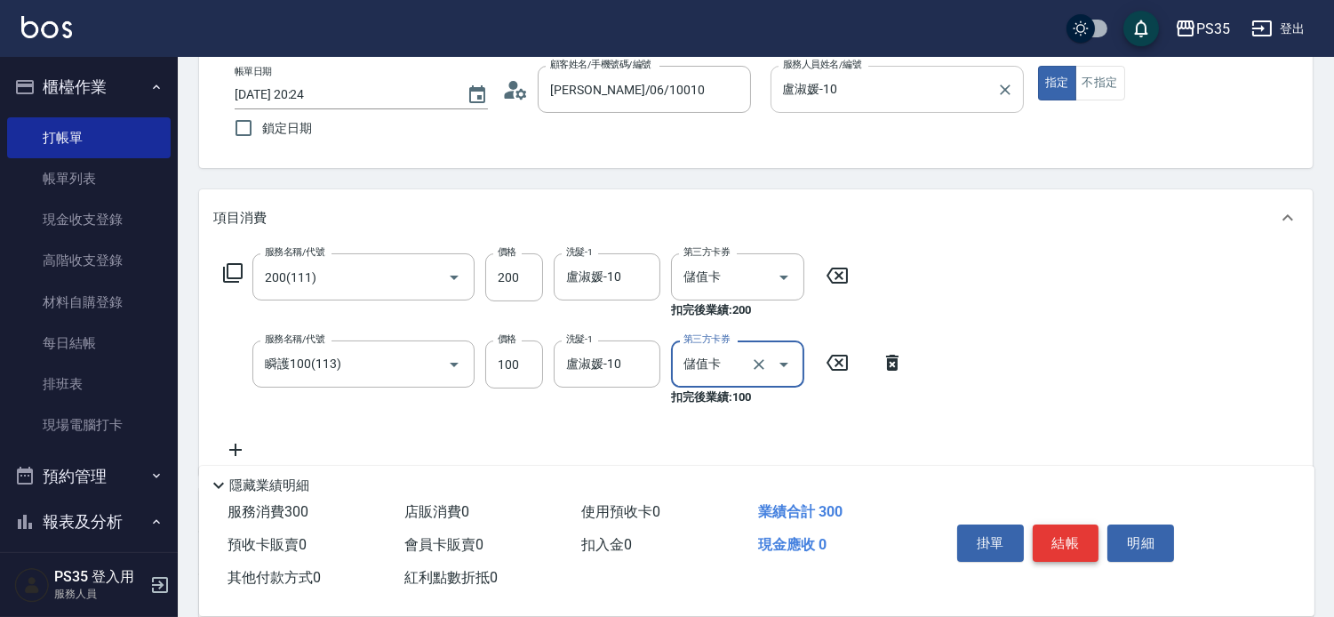
click at [1079, 525] on button "結帳" at bounding box center [1066, 543] width 67 height 37
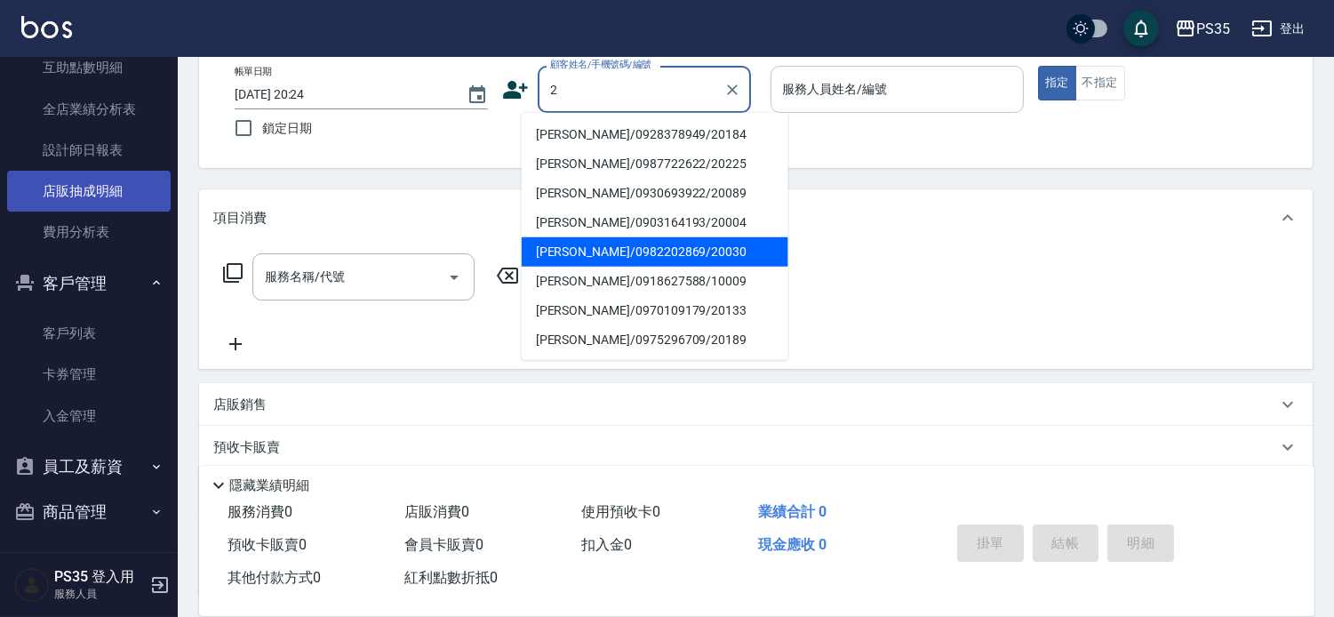
scroll to position [631, 0]
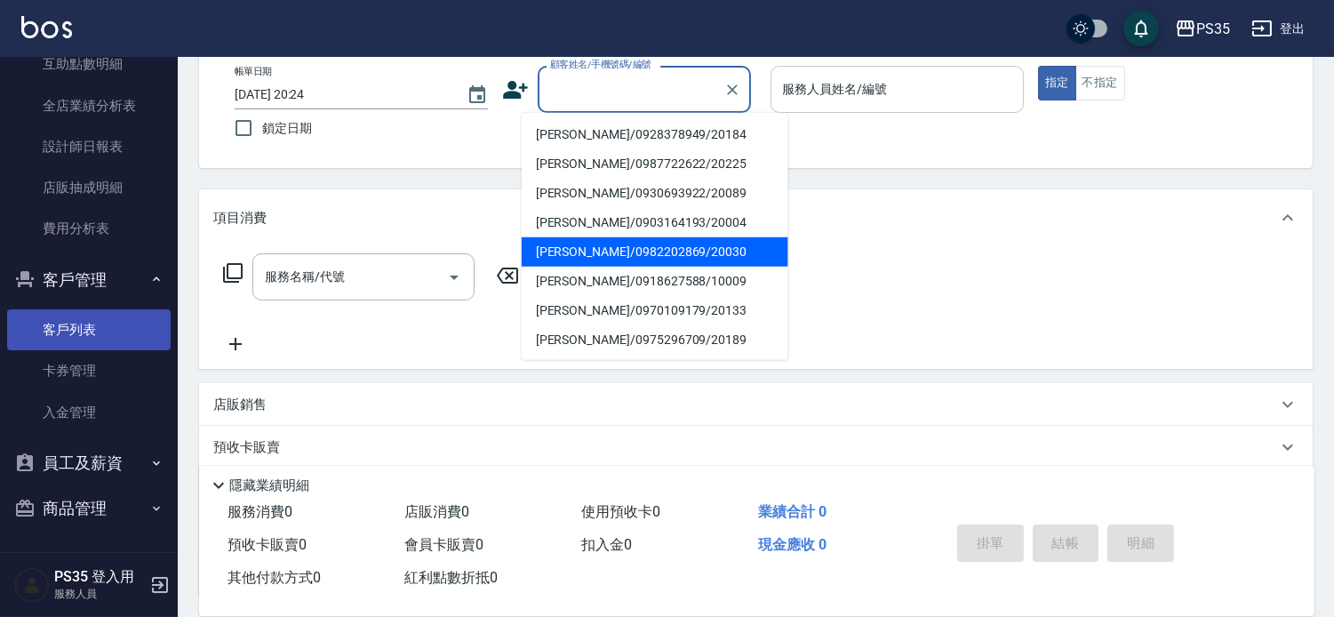
click at [92, 325] on link "客戶列表" at bounding box center [89, 329] width 164 height 41
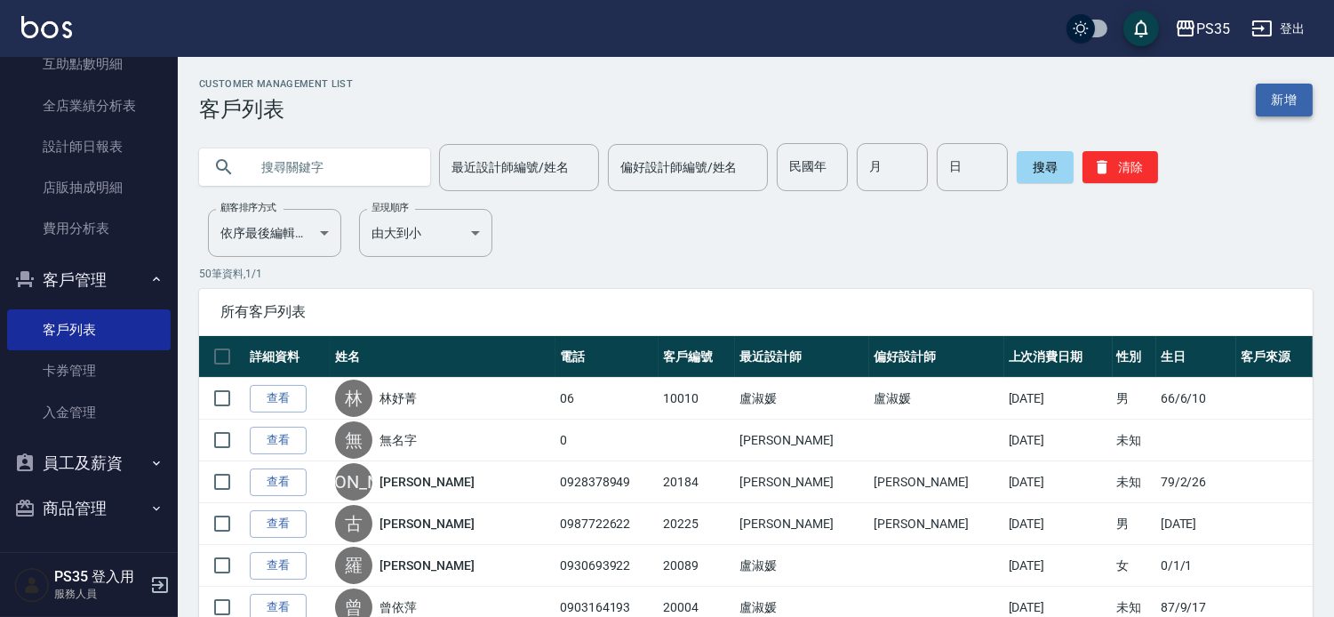
click at [1280, 95] on link "新增" at bounding box center [1284, 100] width 57 height 33
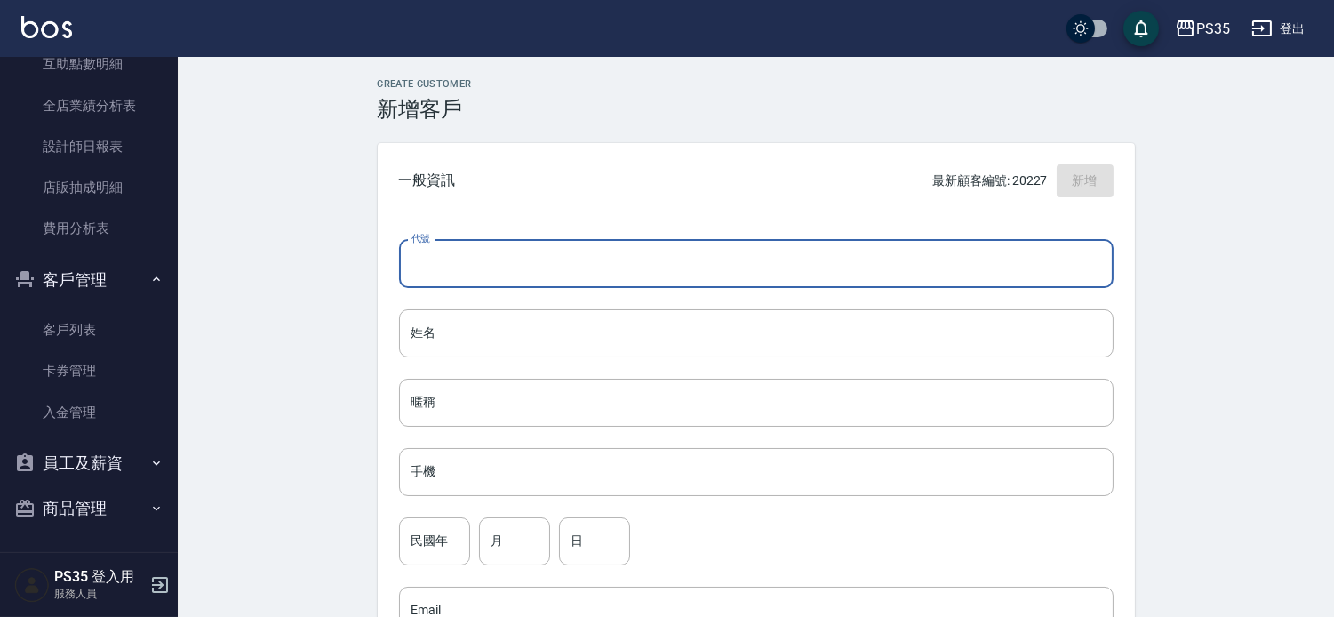
click at [471, 255] on input "代號" at bounding box center [756, 264] width 715 height 48
click at [434, 332] on input "姓名" at bounding box center [756, 333] width 715 height 48
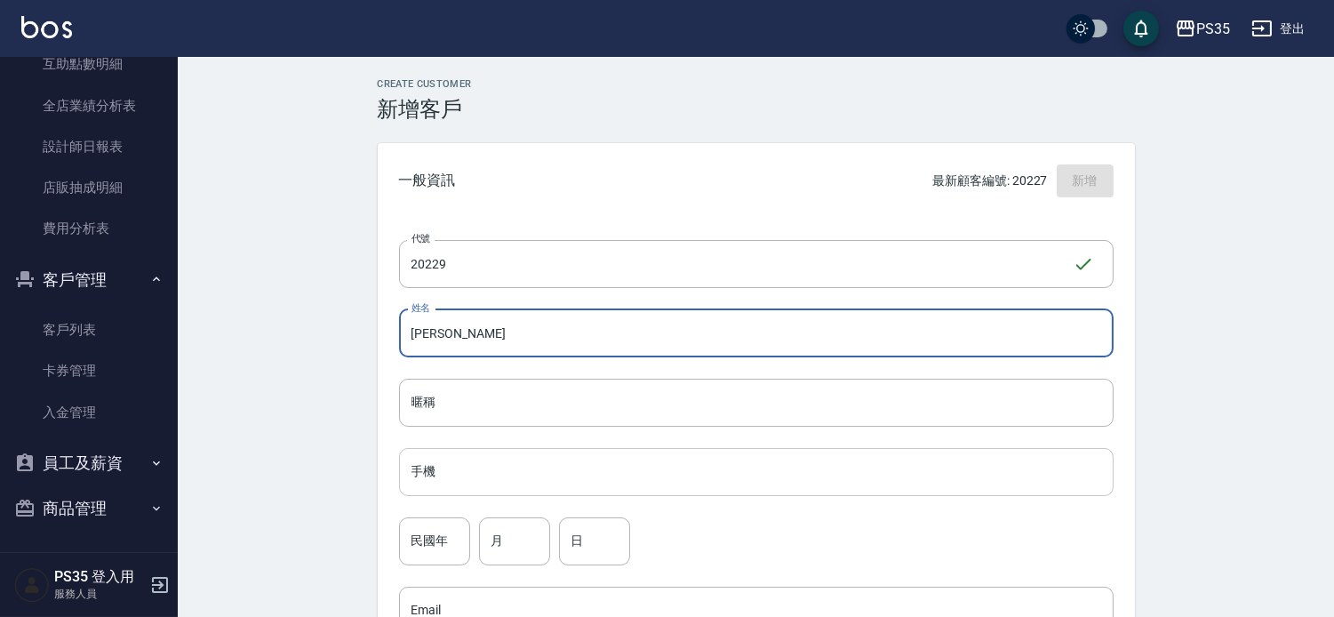
click at [439, 477] on input "手機" at bounding box center [756, 472] width 715 height 48
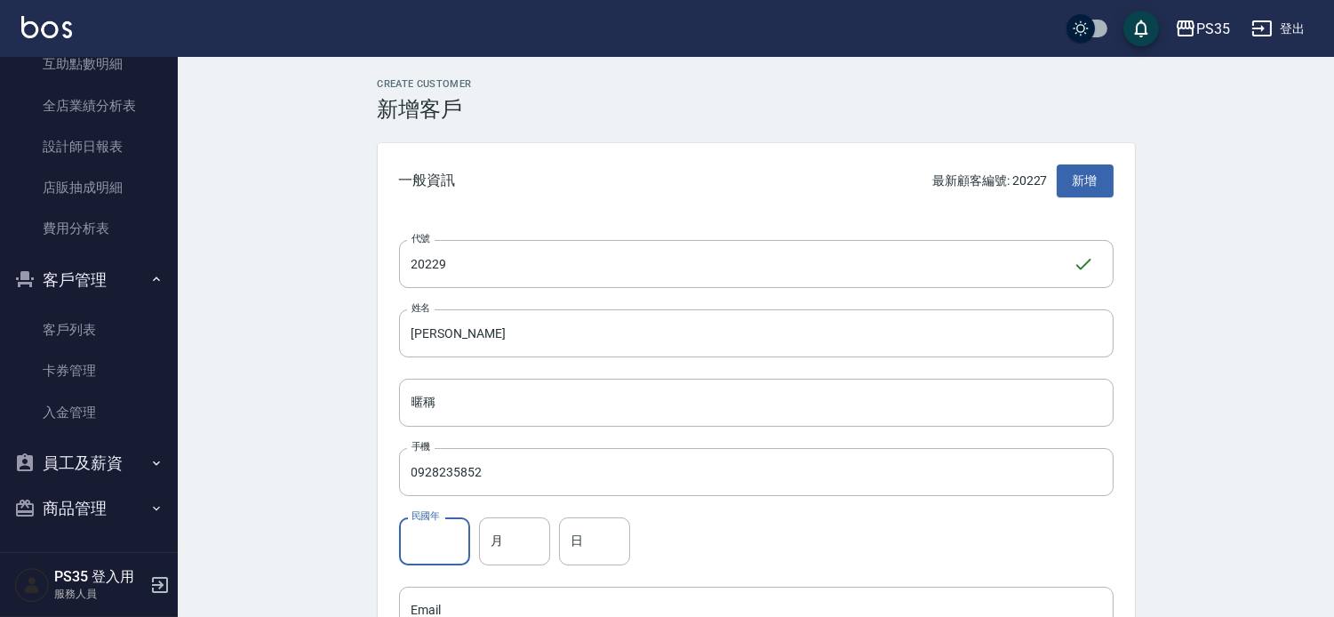
click at [421, 535] on div "民國年 民國年" at bounding box center [434, 541] width 71 height 48
click at [520, 537] on input "月" at bounding box center [514, 541] width 71 height 48
click at [581, 538] on input "日" at bounding box center [594, 541] width 71 height 48
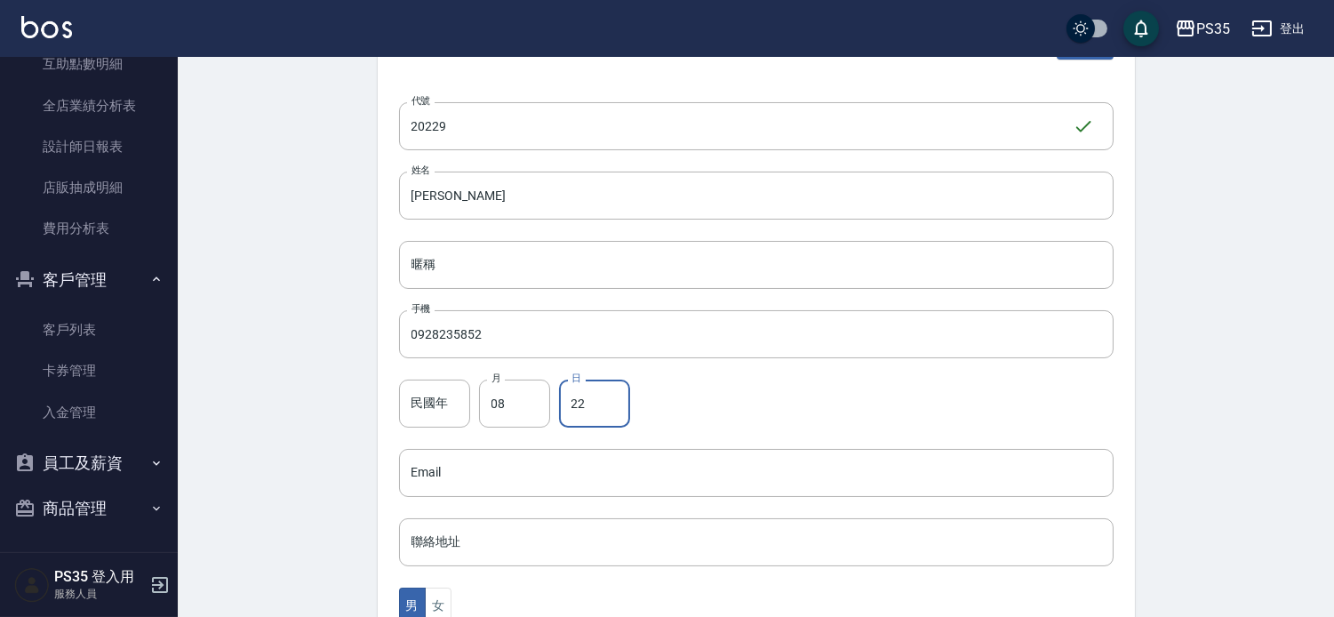
scroll to position [296, 0]
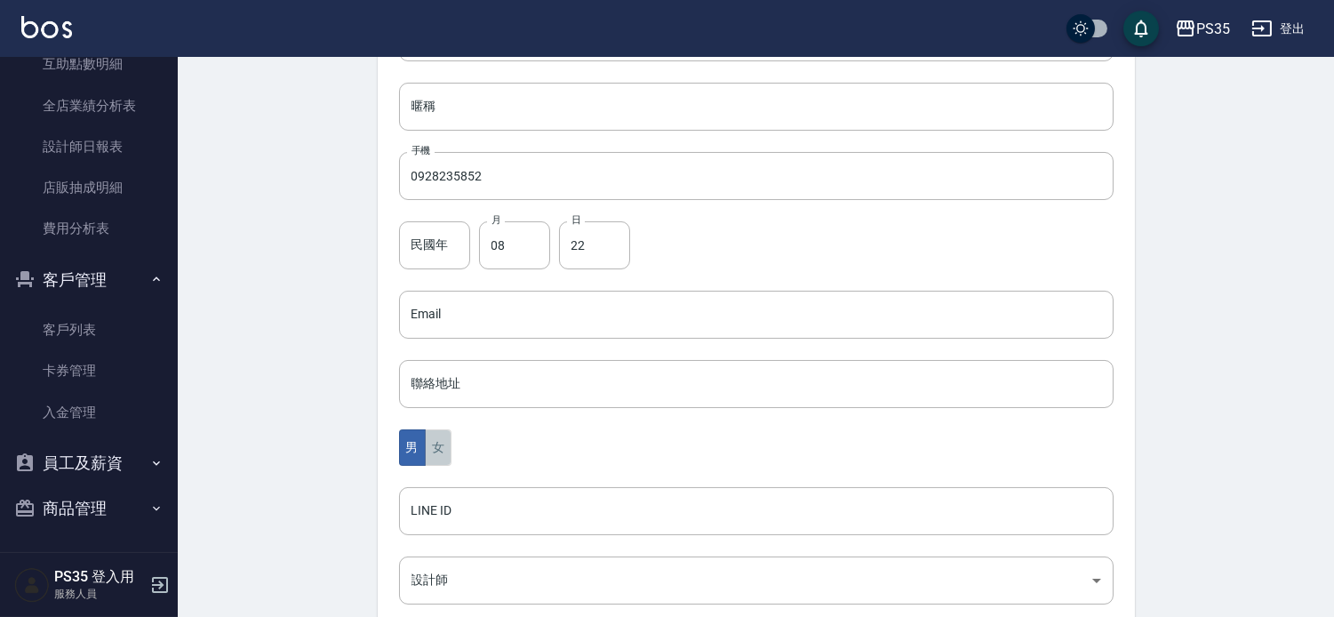
click at [434, 448] on button "女" at bounding box center [438, 447] width 27 height 36
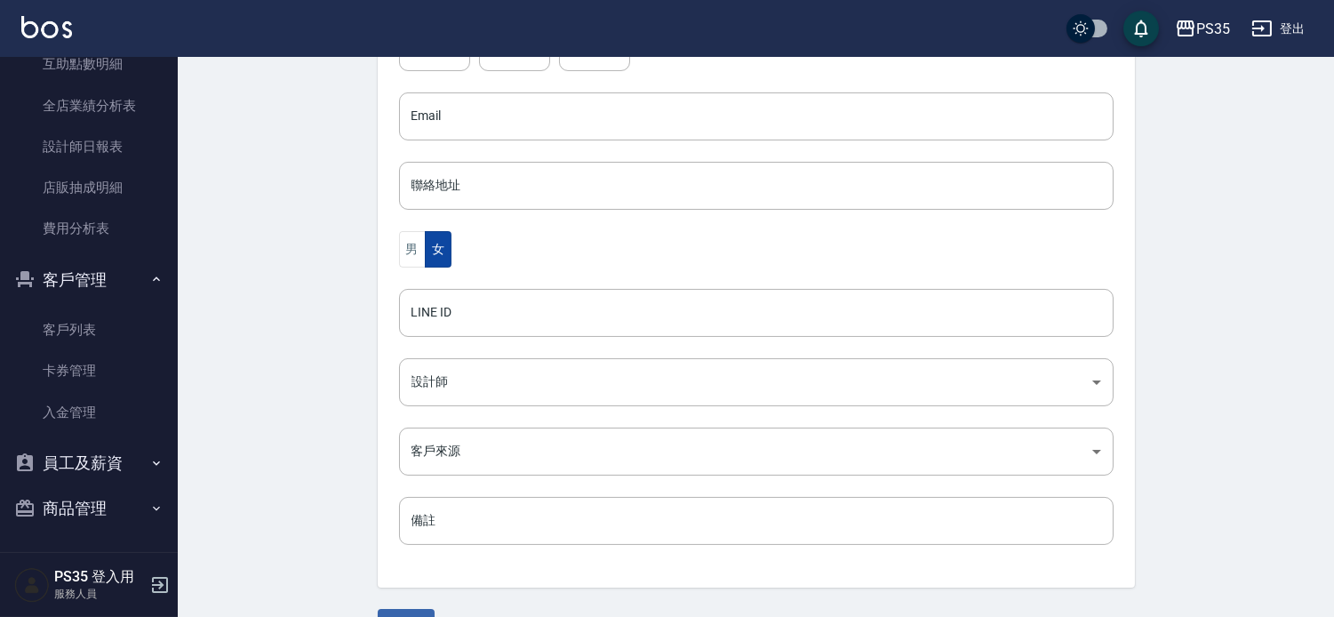
scroll to position [540, 0]
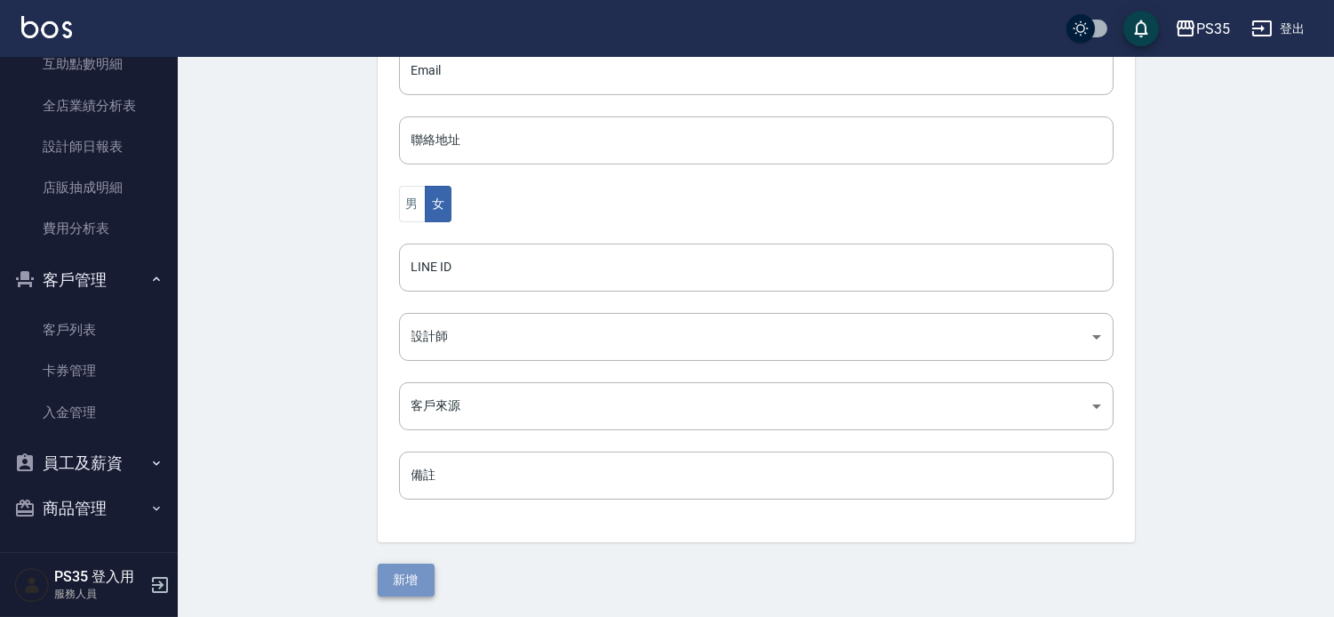
click at [395, 587] on button "新增" at bounding box center [406, 580] width 57 height 33
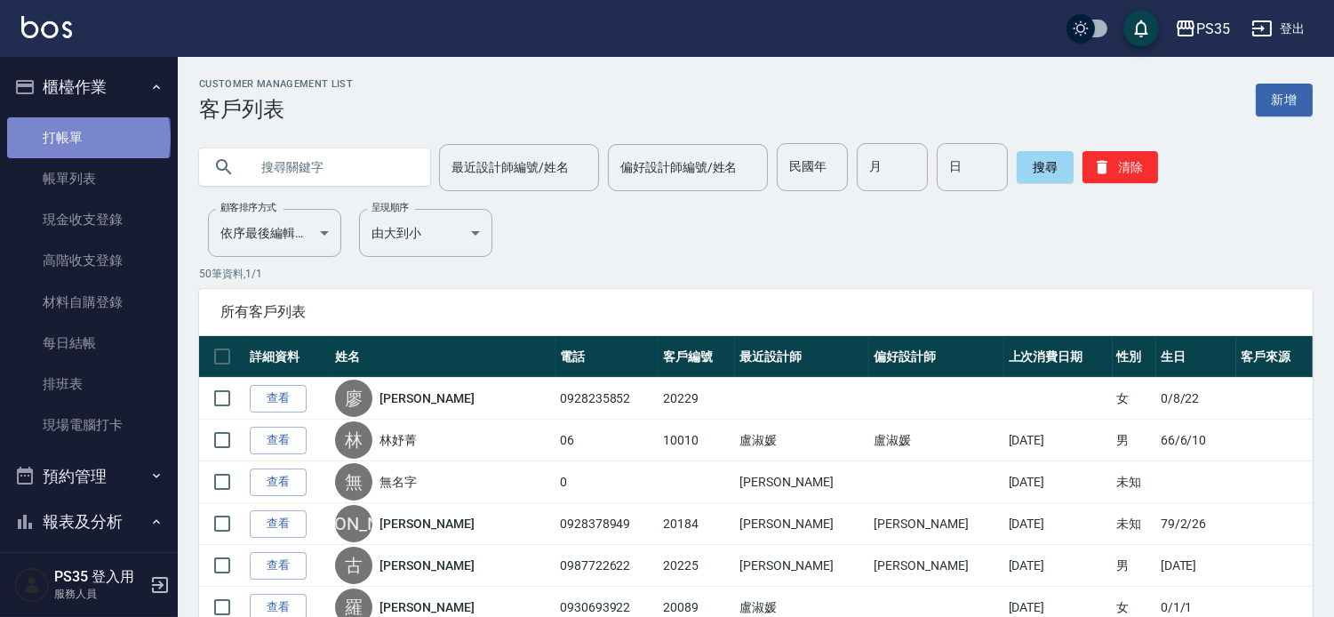
click at [87, 138] on link "打帳單" at bounding box center [89, 137] width 164 height 41
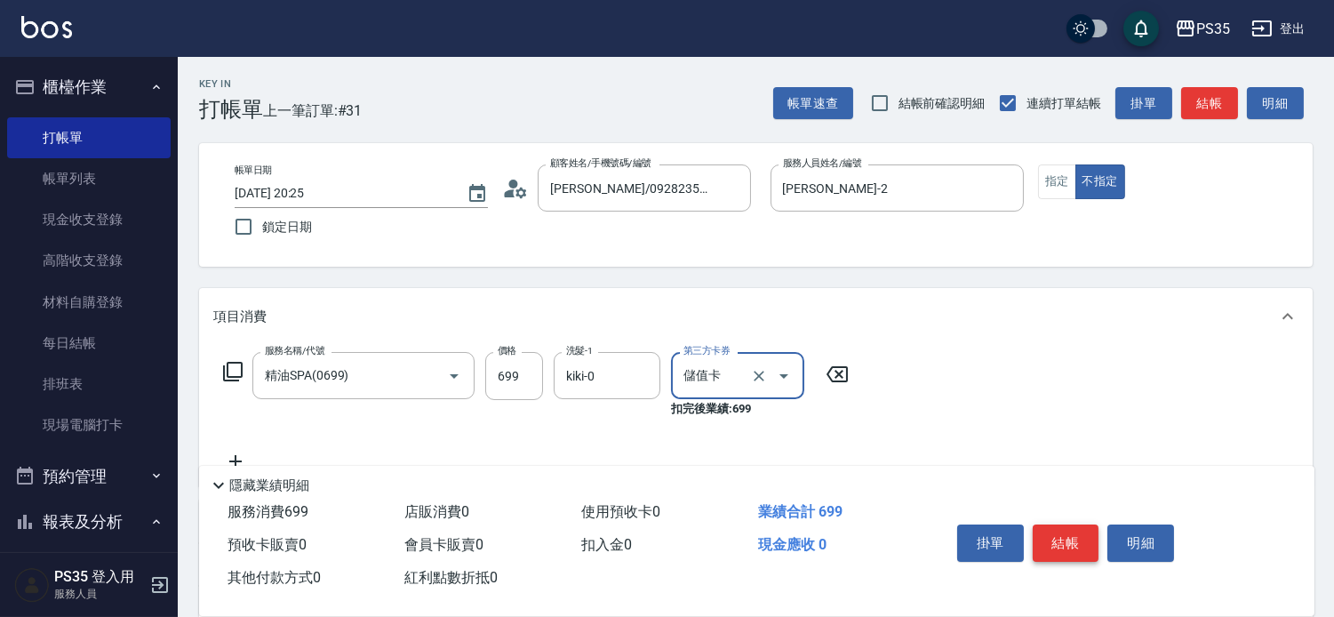
click at [1060, 525] on button "結帳" at bounding box center [1066, 543] width 67 height 37
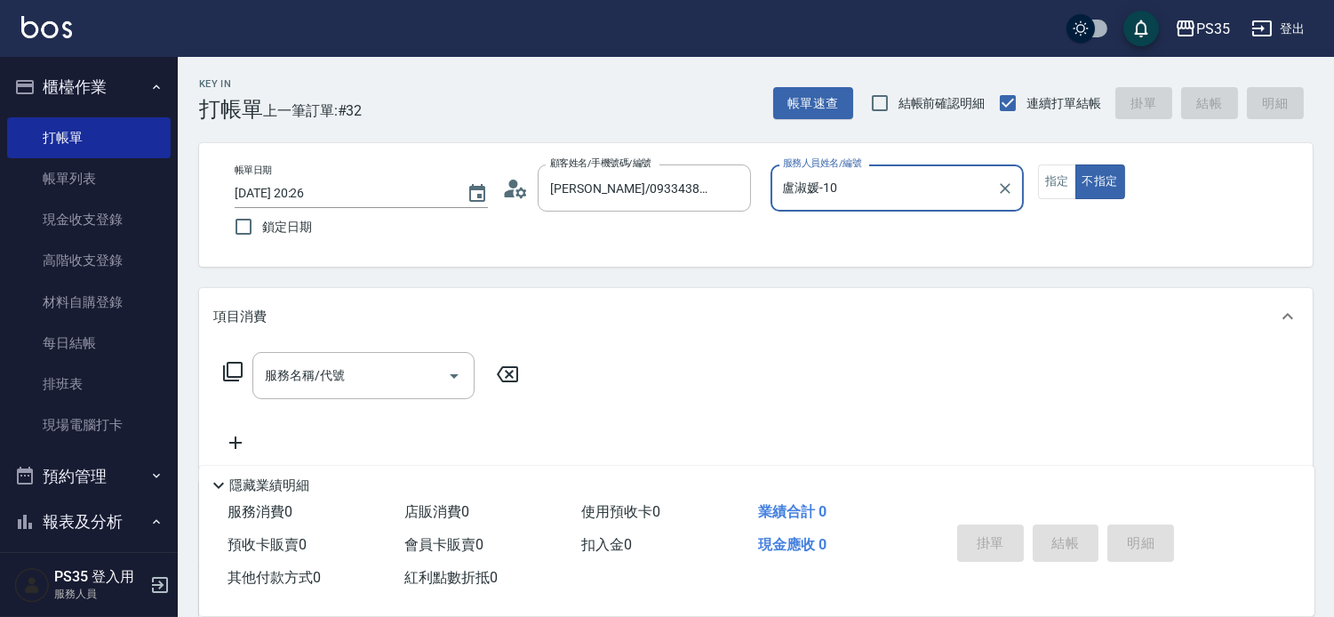
click at [1076, 164] on button "不指定" at bounding box center [1101, 181] width 50 height 35
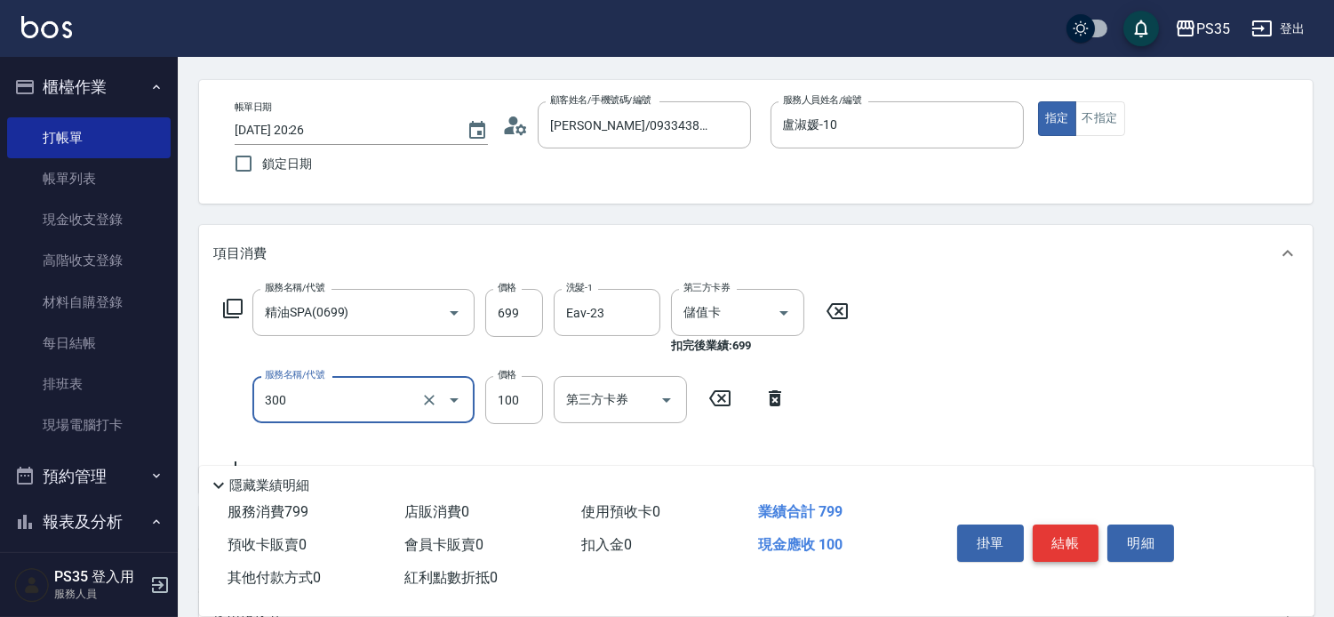
scroll to position [99, 0]
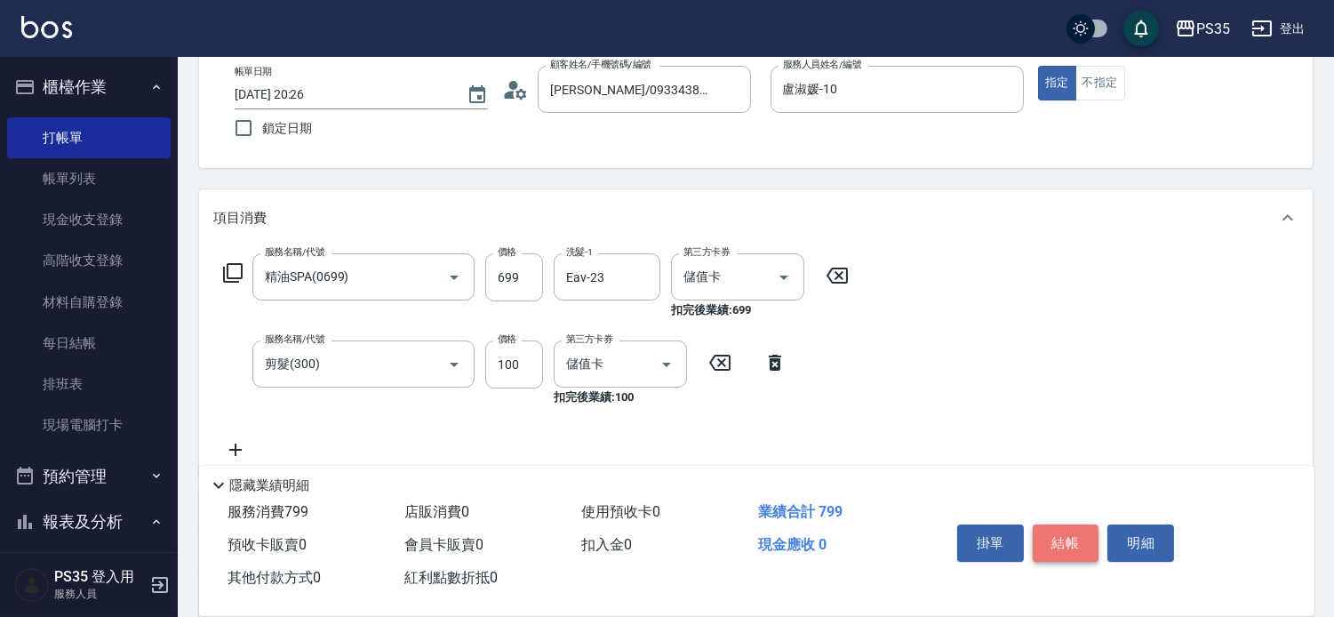
click at [1065, 527] on button "結帳" at bounding box center [1066, 543] width 67 height 37
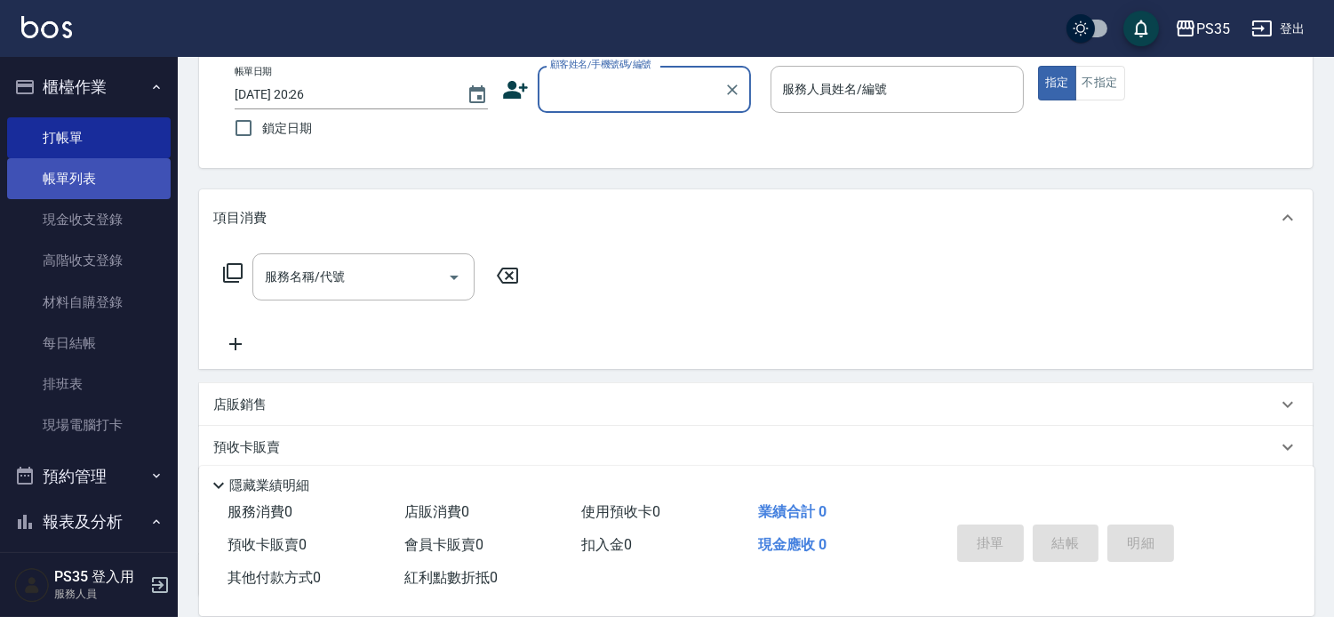
click at [113, 178] on link "帳單列表" at bounding box center [89, 178] width 164 height 41
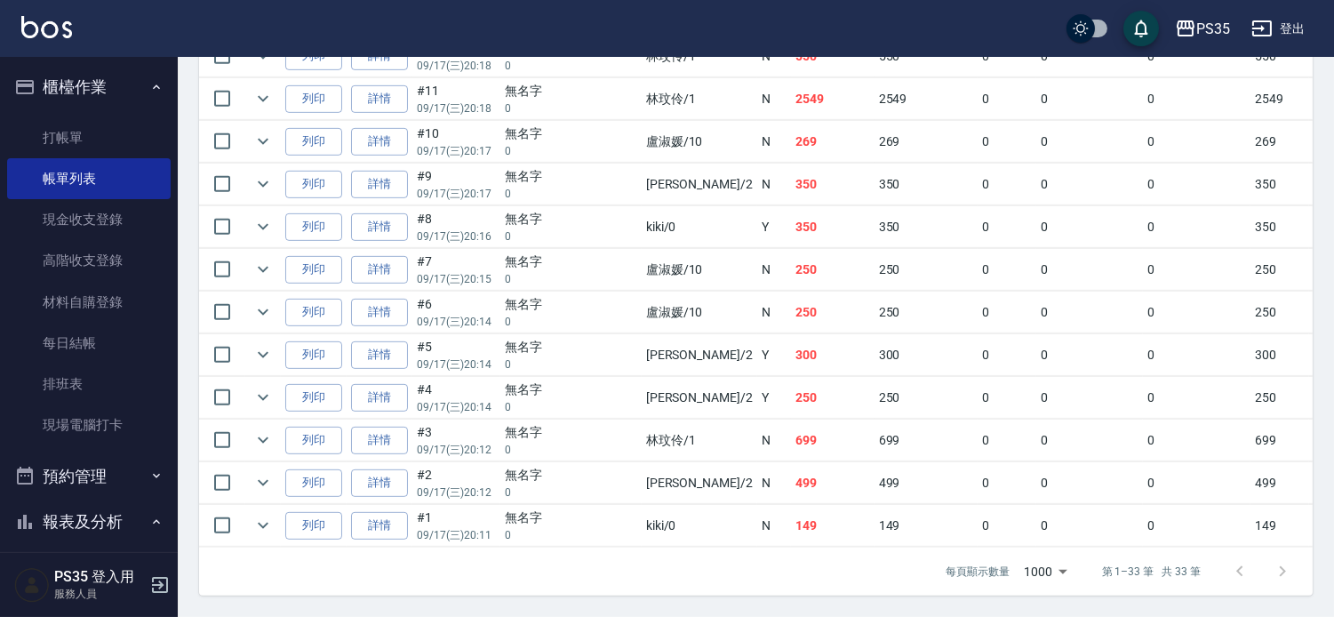
scroll to position [1670, 0]
click at [92, 136] on link "打帳單" at bounding box center [89, 137] width 164 height 41
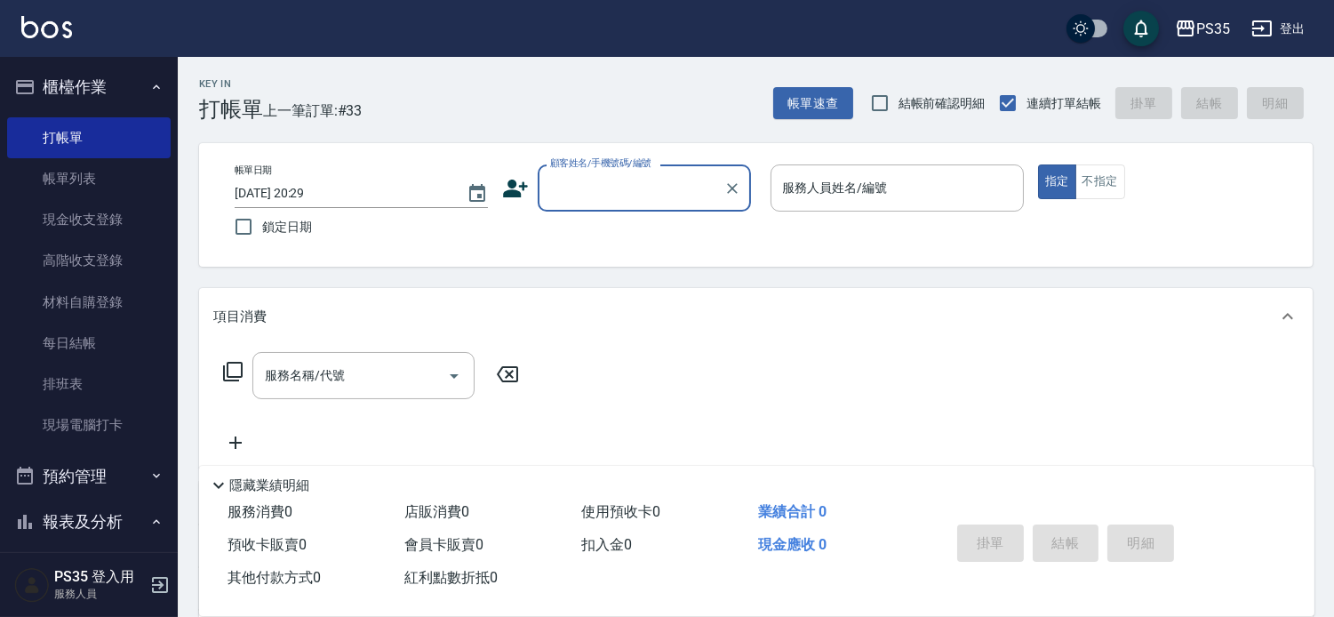
click at [607, 183] on input "顧客姓名/手機號碼/編號" at bounding box center [631, 187] width 171 height 31
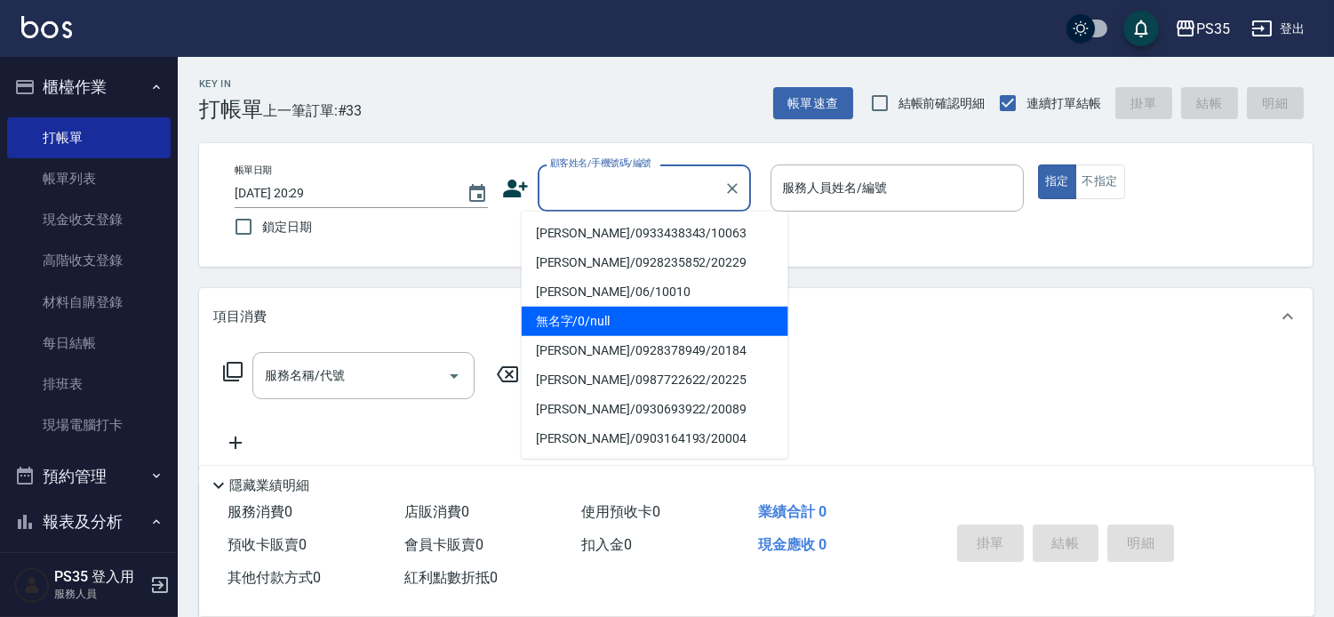
click at [572, 320] on li "無名字/0/null" at bounding box center [655, 321] width 267 height 29
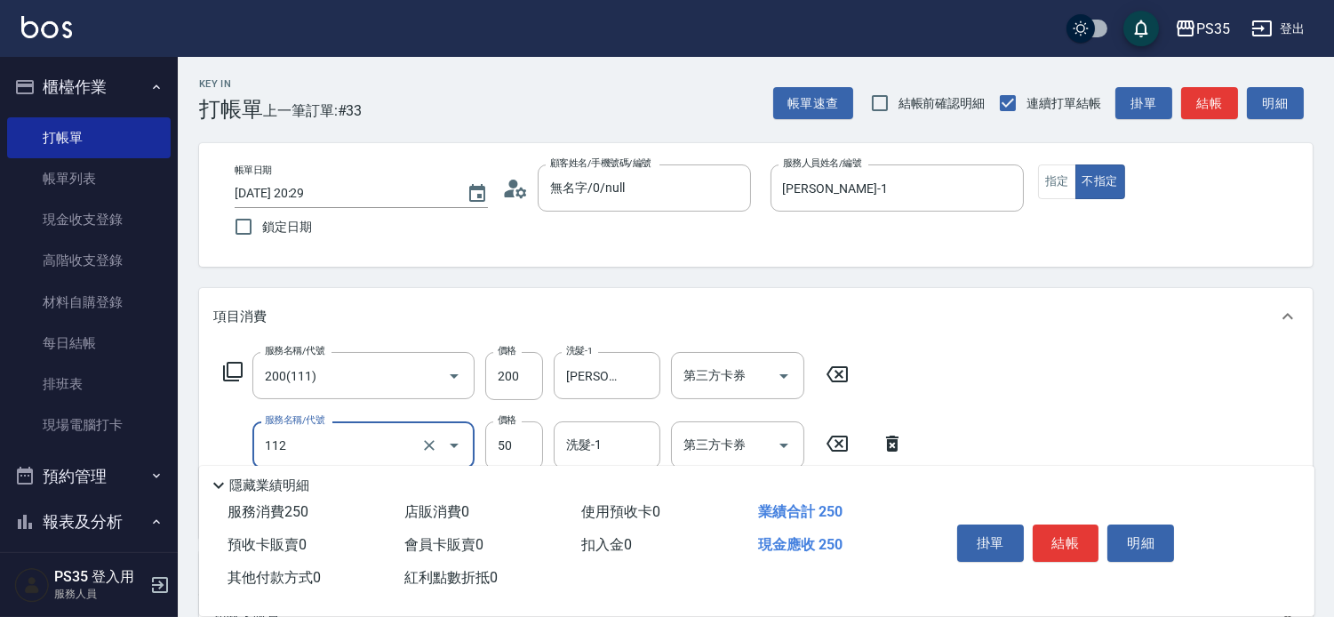
scroll to position [99, 0]
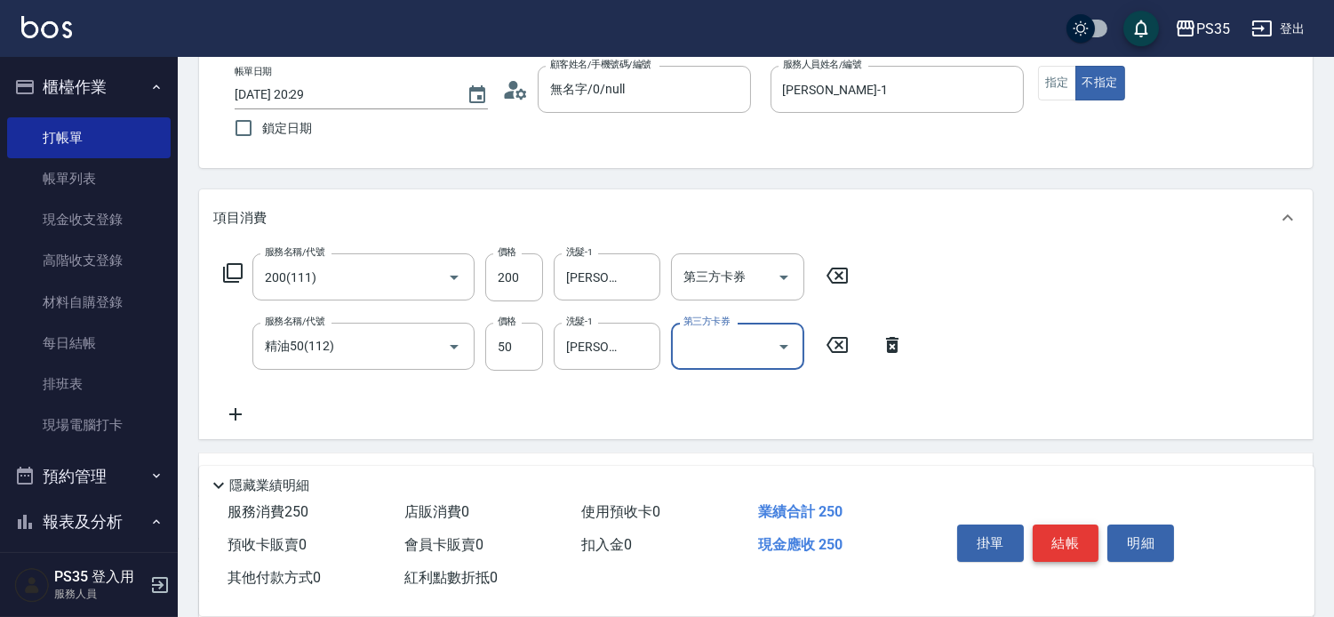
click at [1054, 525] on button "結帳" at bounding box center [1066, 543] width 67 height 37
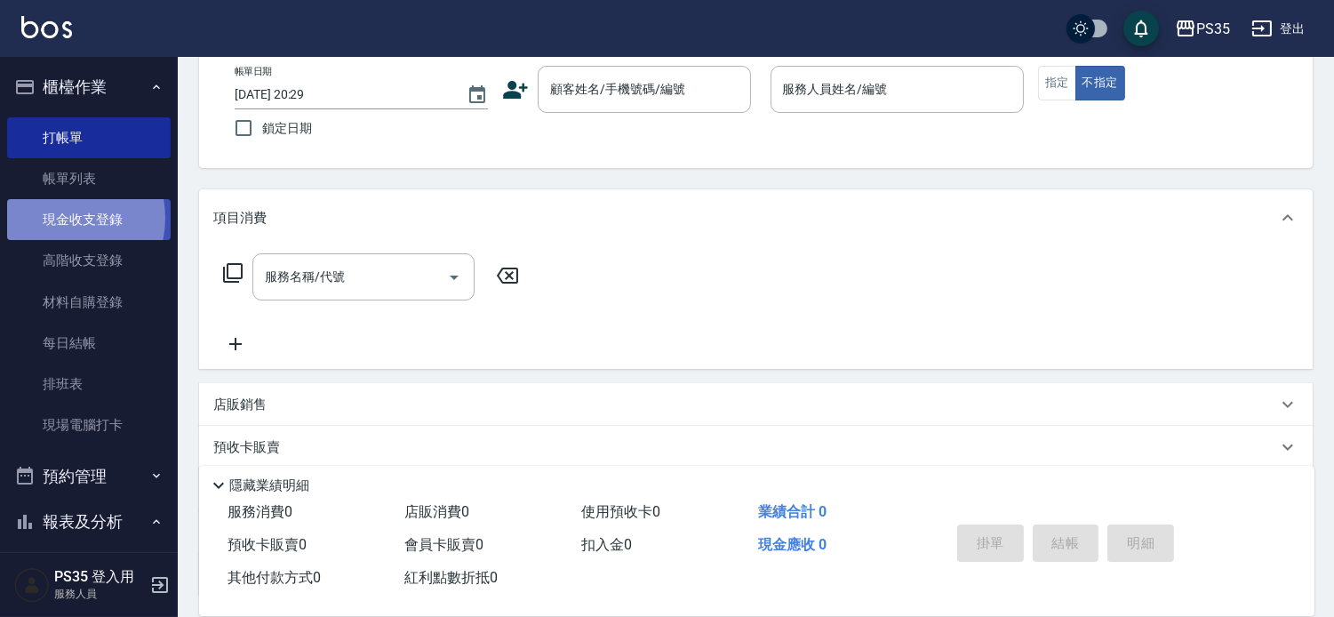
click at [62, 218] on link "現金收支登錄" at bounding box center [89, 219] width 164 height 41
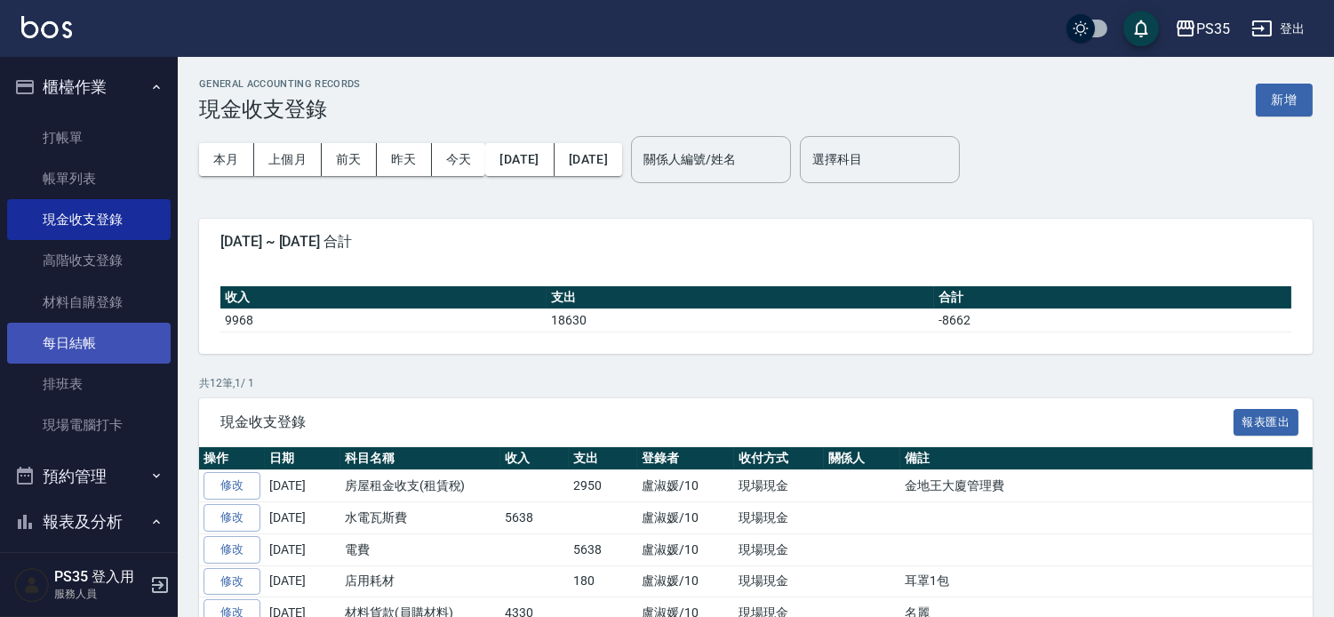
click at [104, 339] on link "每日結帳" at bounding box center [89, 343] width 164 height 41
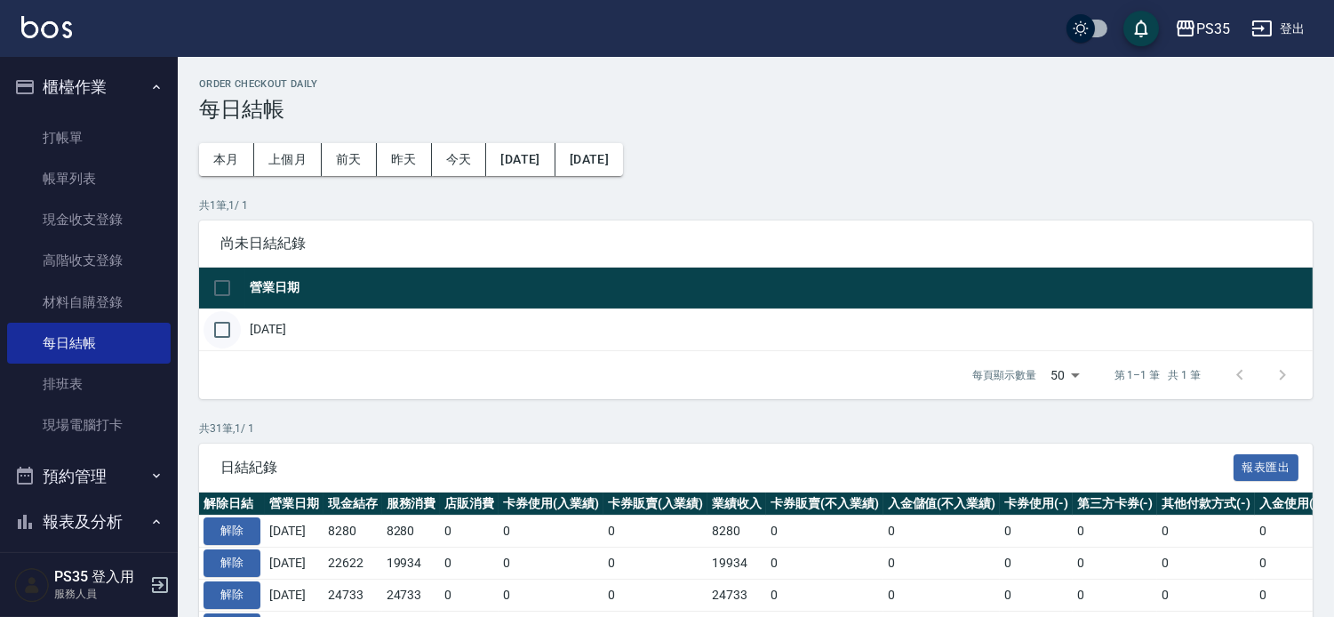
click at [228, 331] on input "checkbox" at bounding box center [222, 329] width 37 height 37
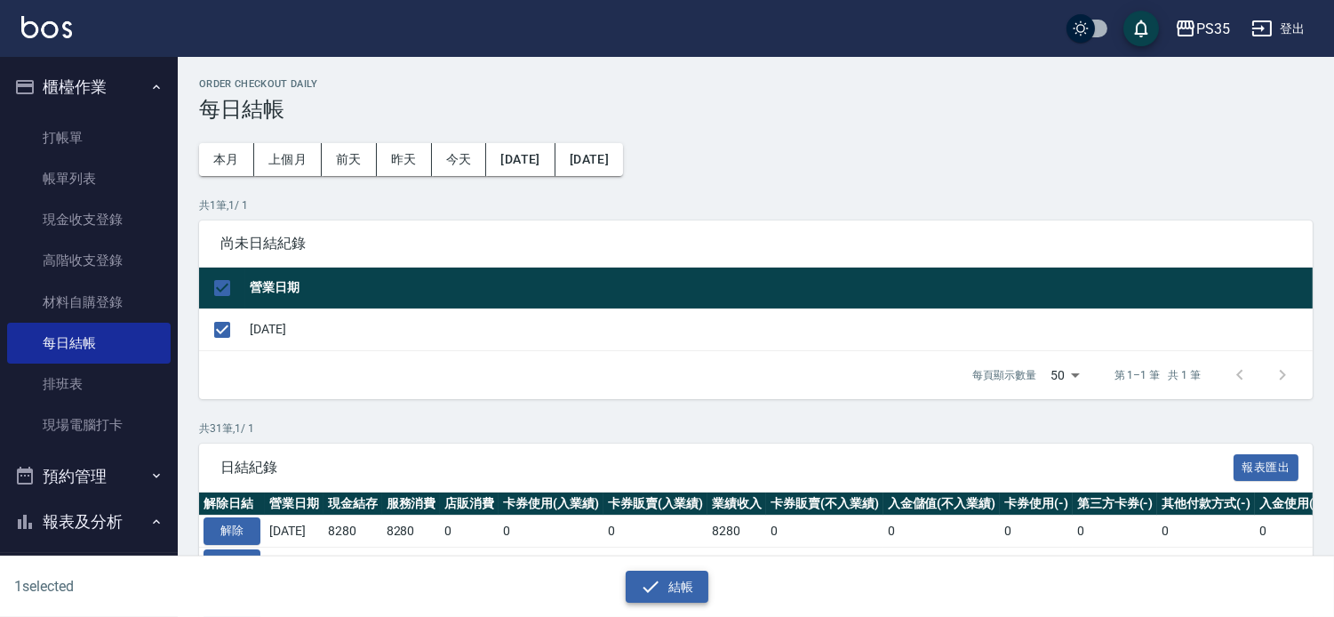
click at [668, 579] on button "結帳" at bounding box center [667, 587] width 83 height 33
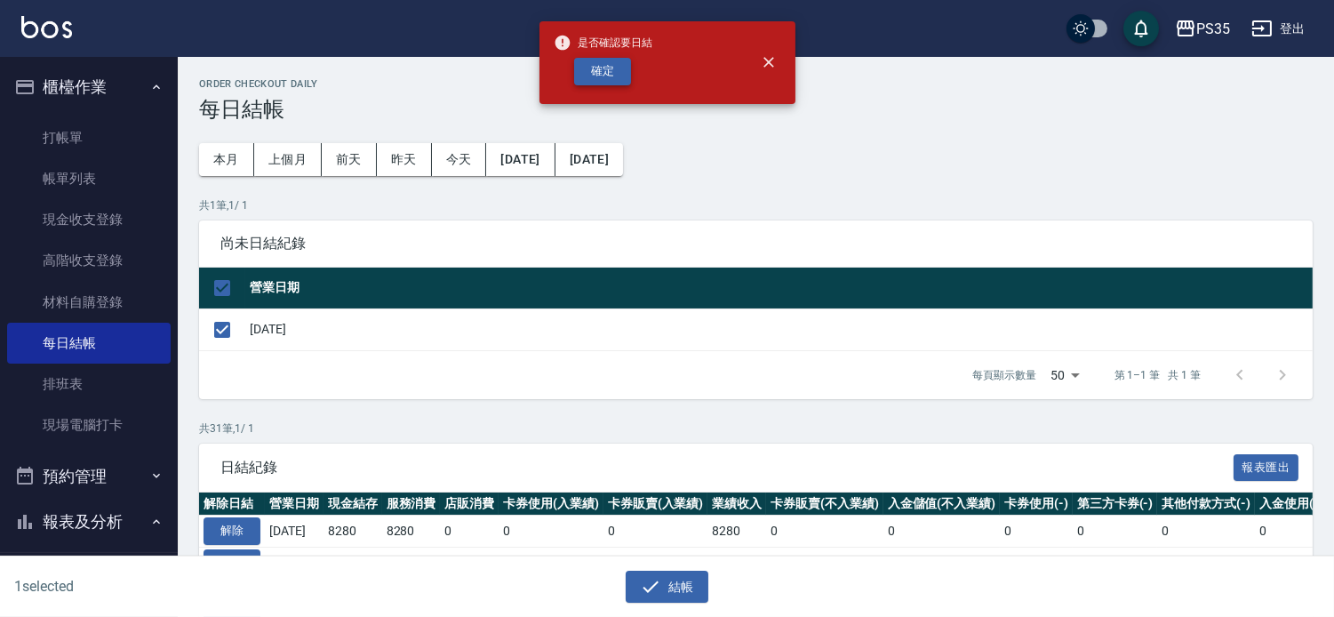
click at [597, 63] on button "確定" at bounding box center [602, 72] width 57 height 28
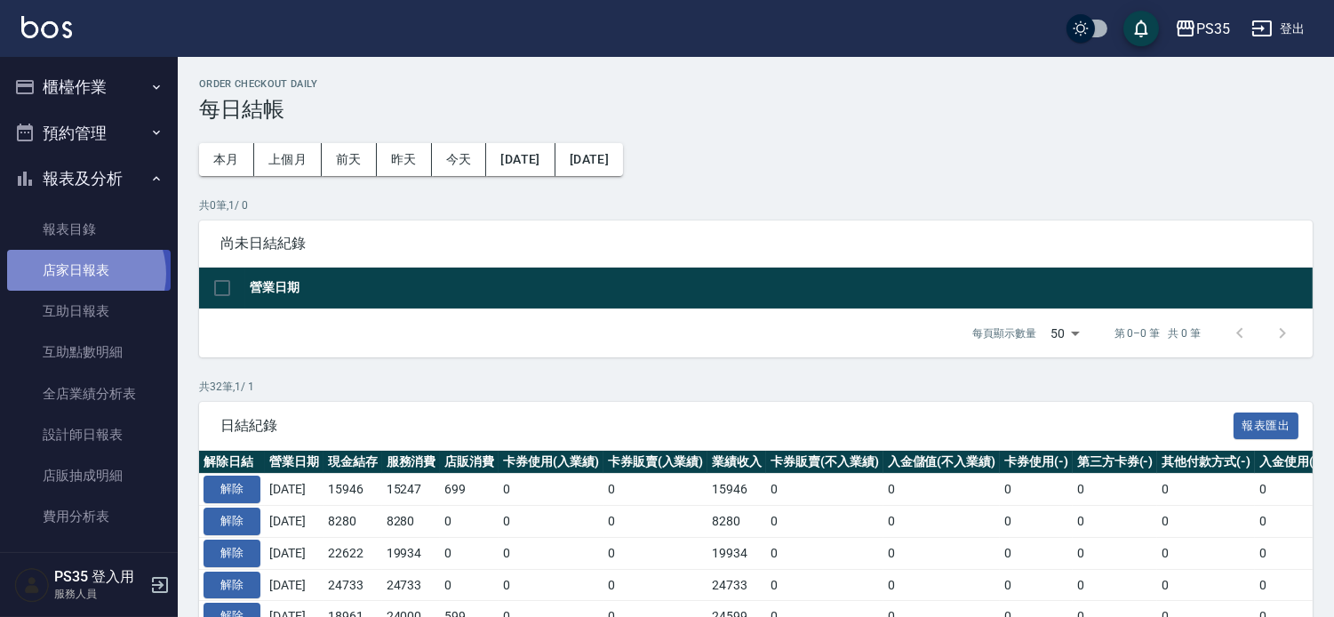
click at [83, 274] on link "店家日報表" at bounding box center [89, 270] width 164 height 41
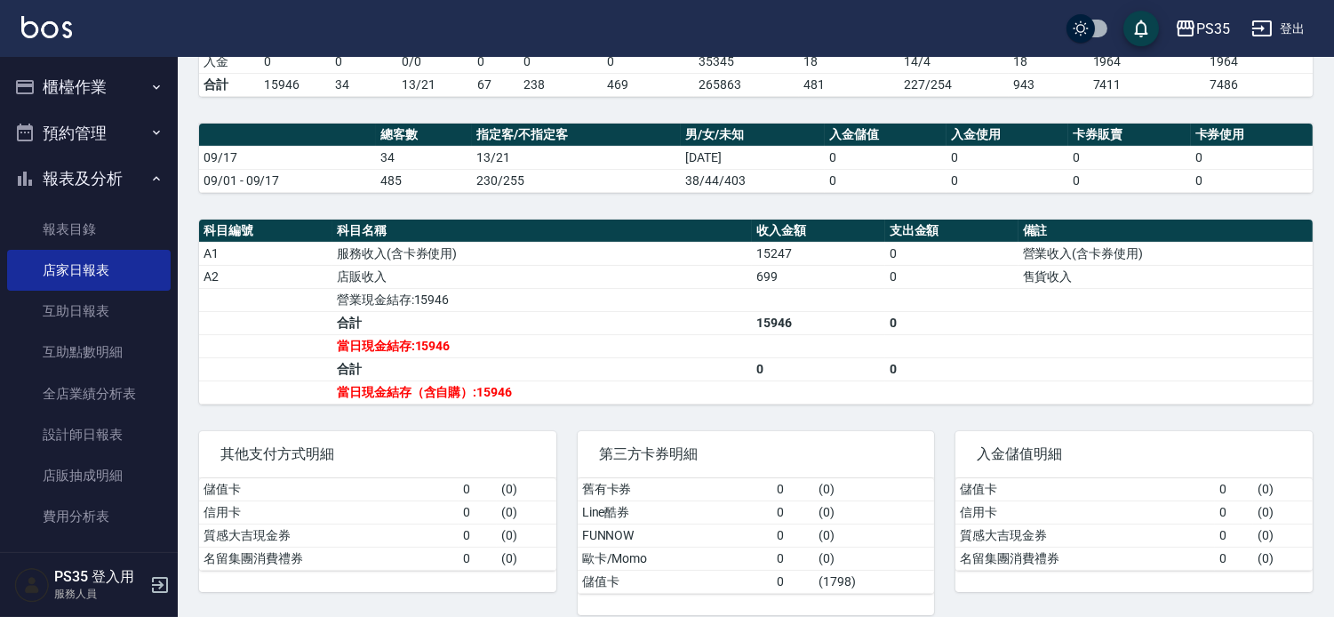
scroll to position [484, 0]
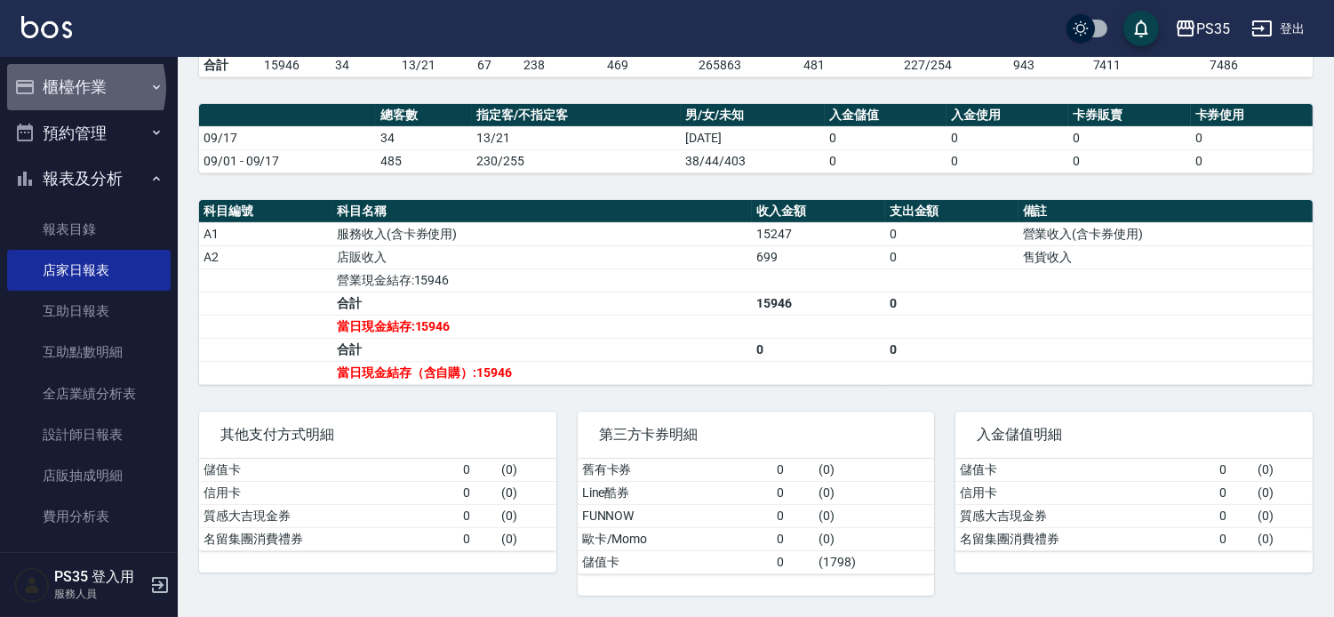
click at [72, 87] on button "櫃檯作業" at bounding box center [89, 87] width 164 height 46
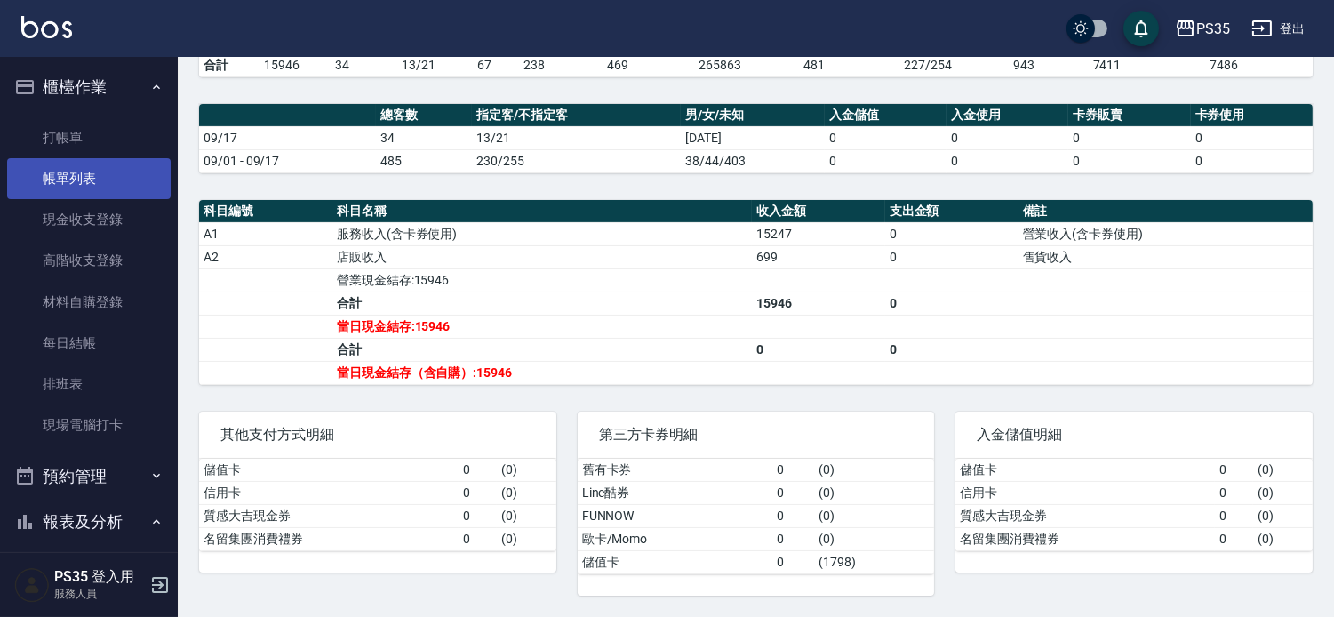
click at [62, 172] on link "帳單列表" at bounding box center [89, 178] width 164 height 41
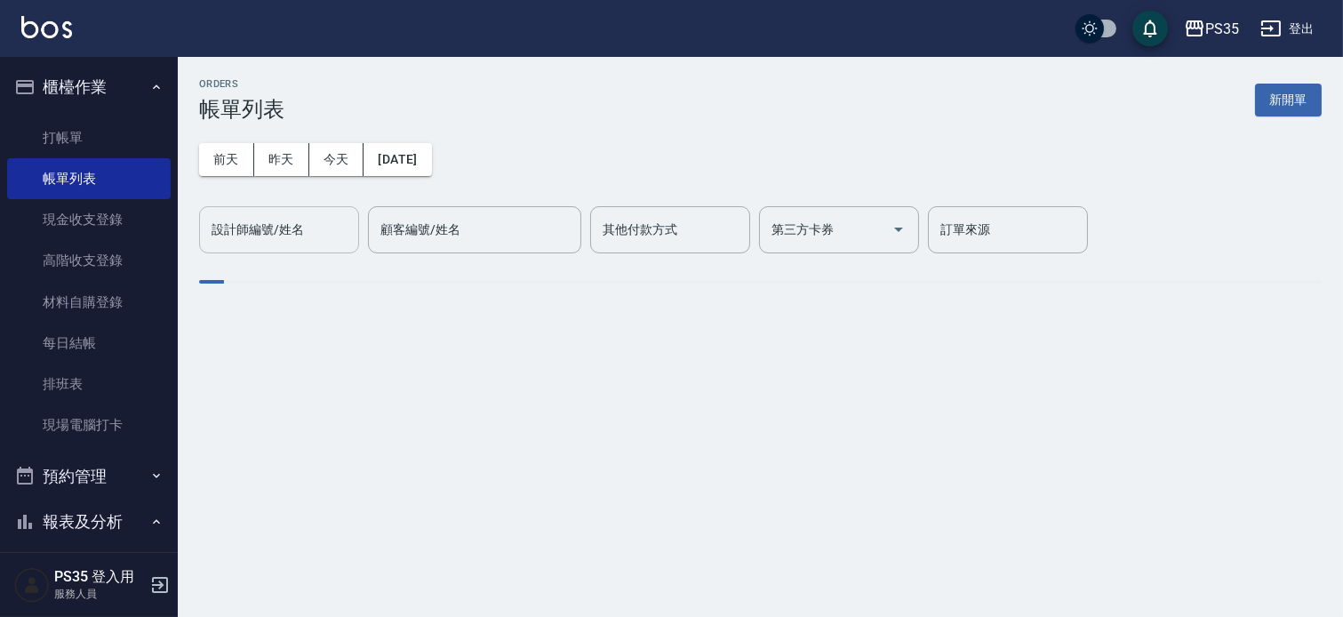
click at [288, 232] on div "設計師編號/姓名 設計師編號/姓名" at bounding box center [279, 229] width 160 height 47
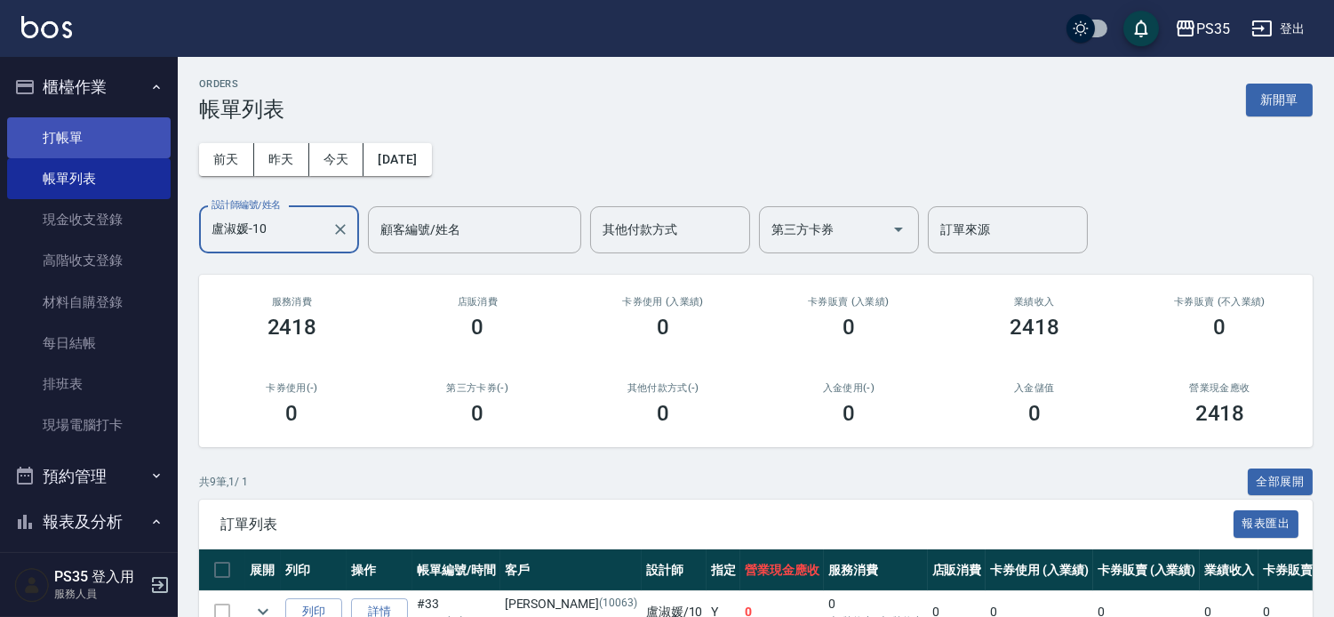
type input "盧淑媛-10"
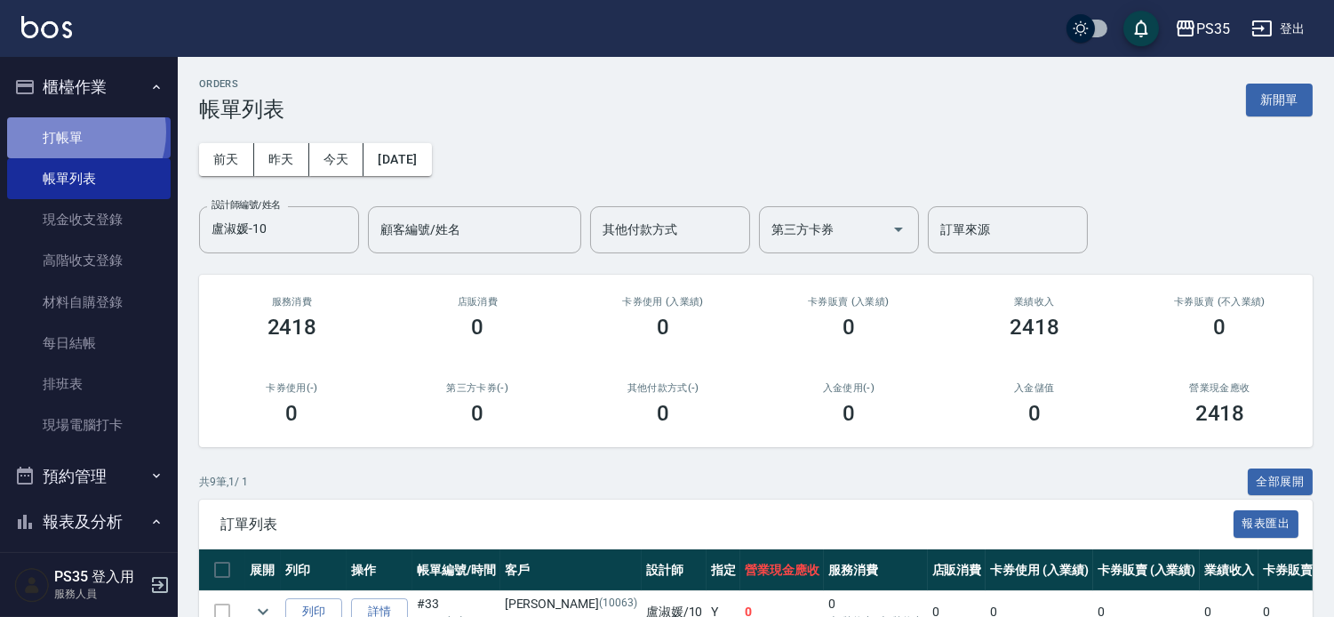
click at [74, 132] on link "打帳單" at bounding box center [89, 137] width 164 height 41
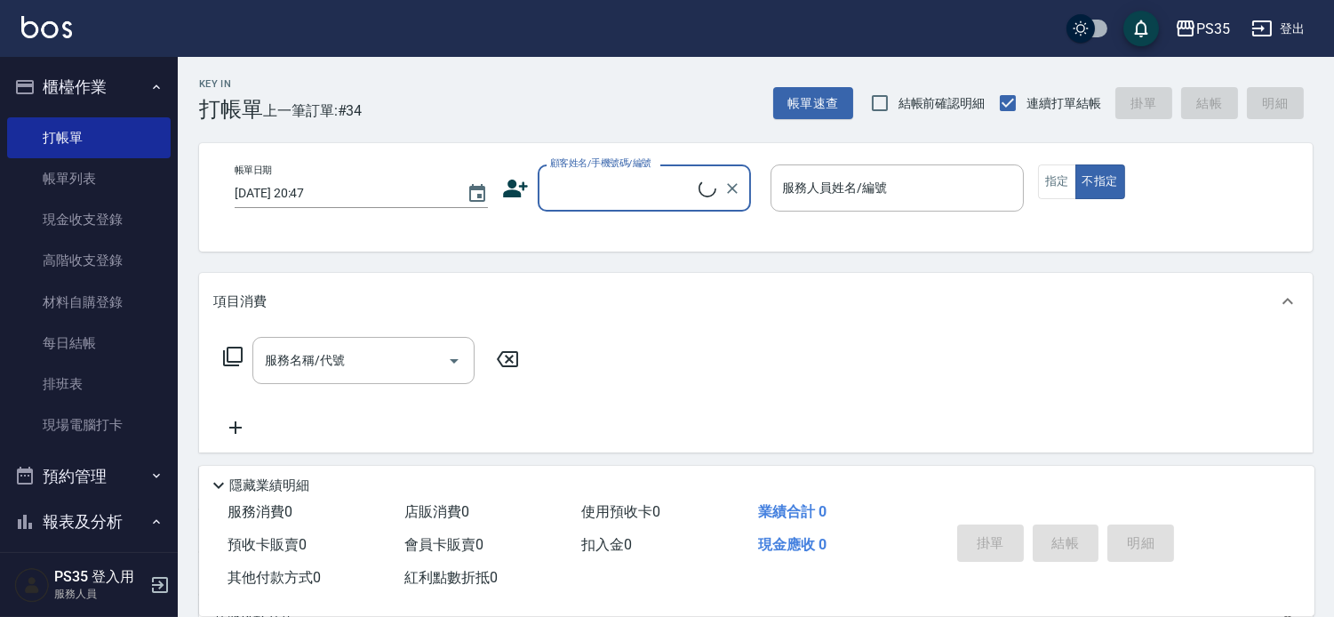
click at [638, 198] on input "顧客姓名/手機號碼/編號" at bounding box center [622, 187] width 153 height 31
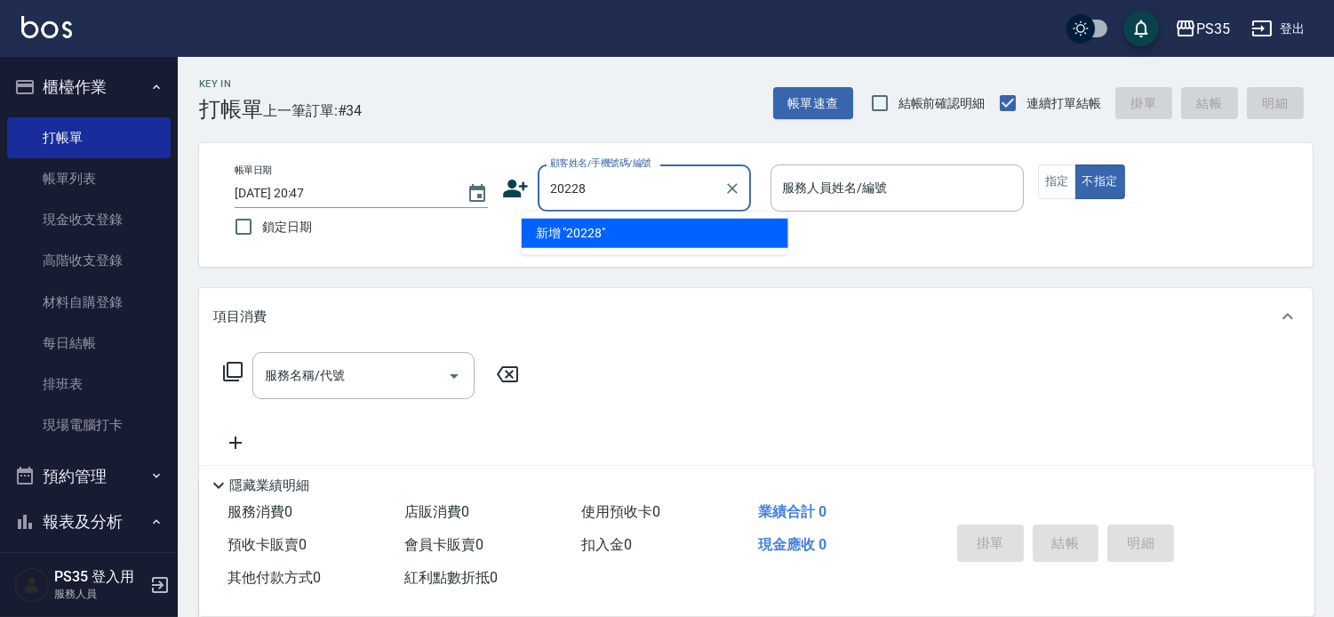
type input "20228"
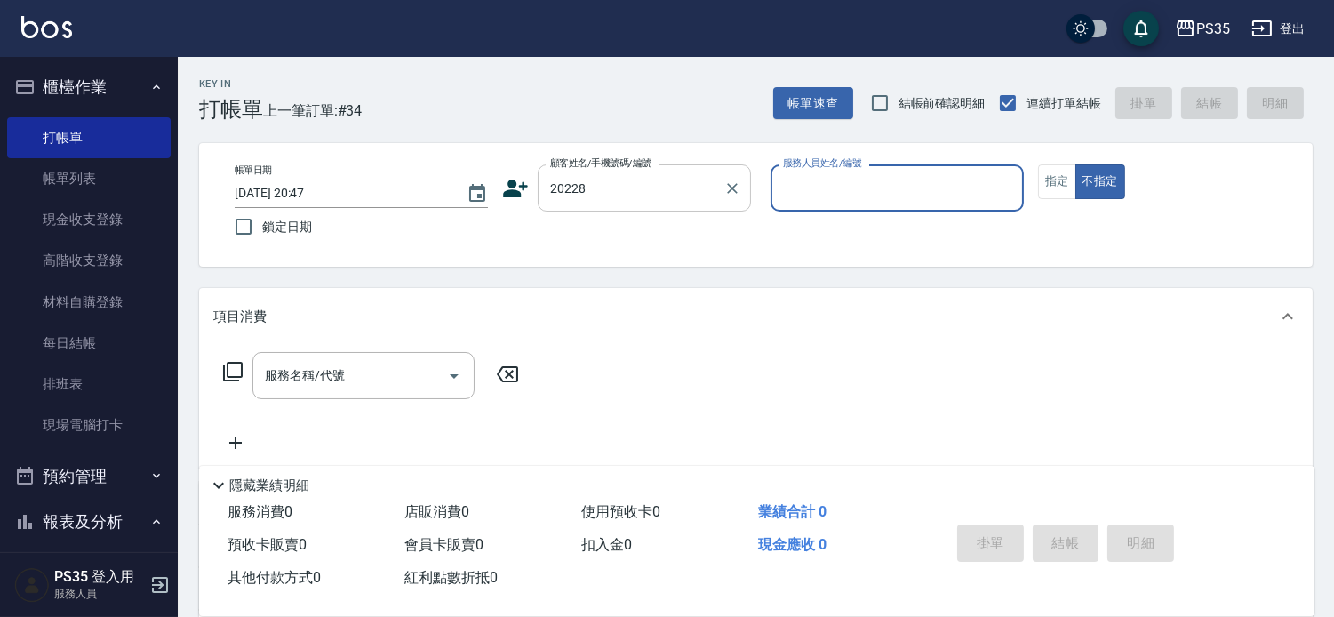
click at [610, 182] on input "20228" at bounding box center [631, 187] width 171 height 31
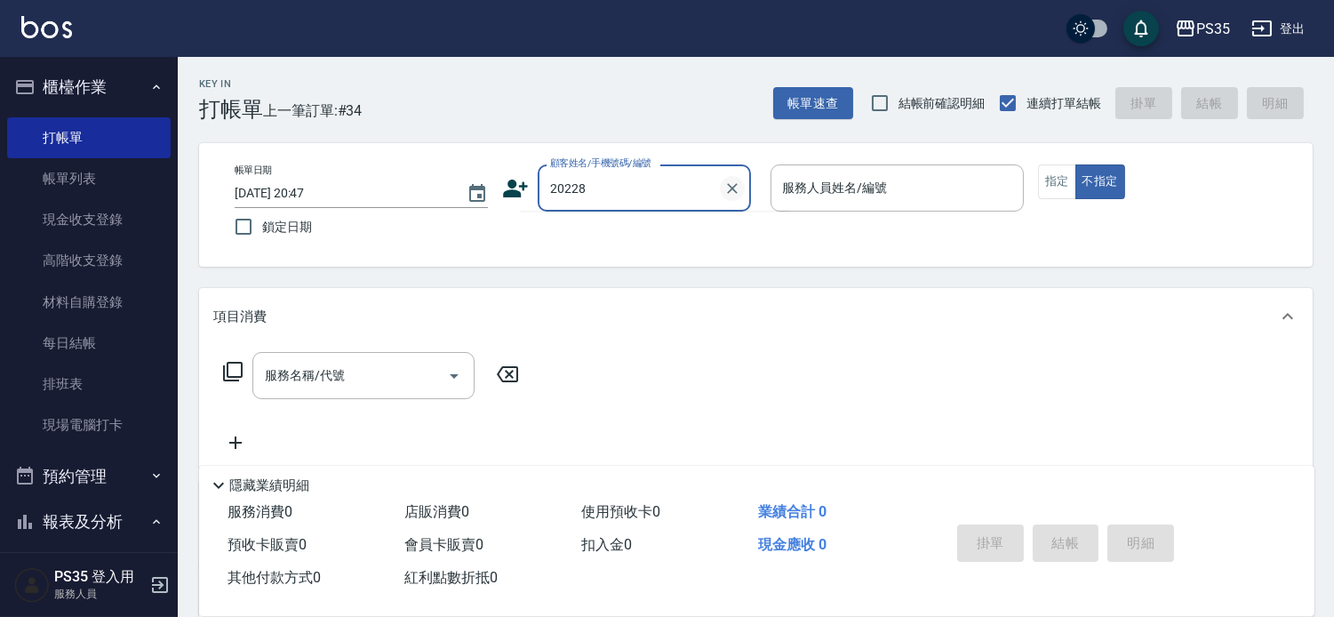
click at [741, 184] on icon "Clear" at bounding box center [733, 189] width 18 height 18
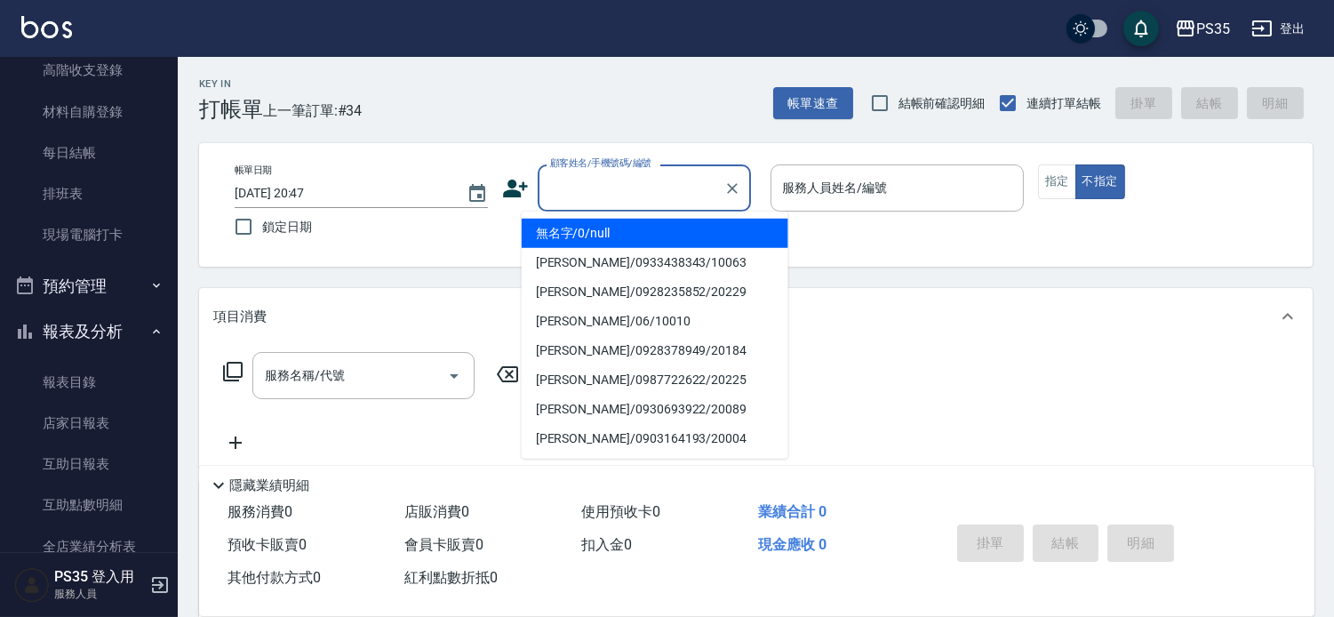
scroll to position [197, 0]
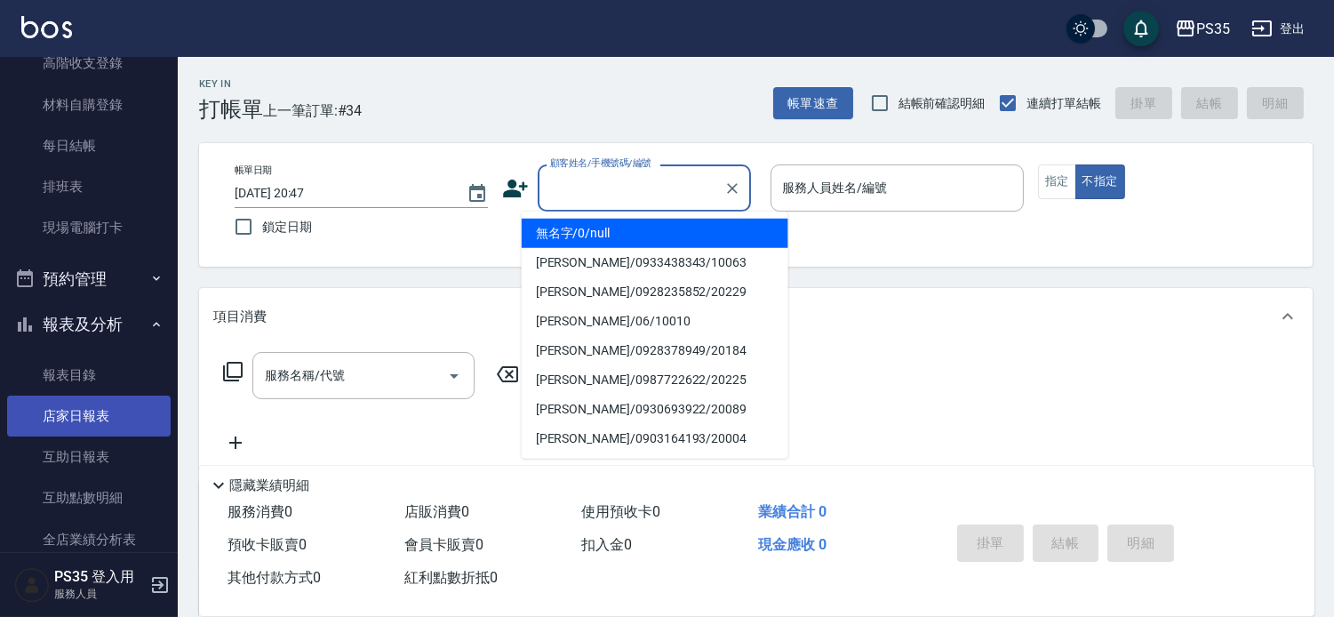
click at [101, 415] on link "店家日報表" at bounding box center [89, 416] width 164 height 41
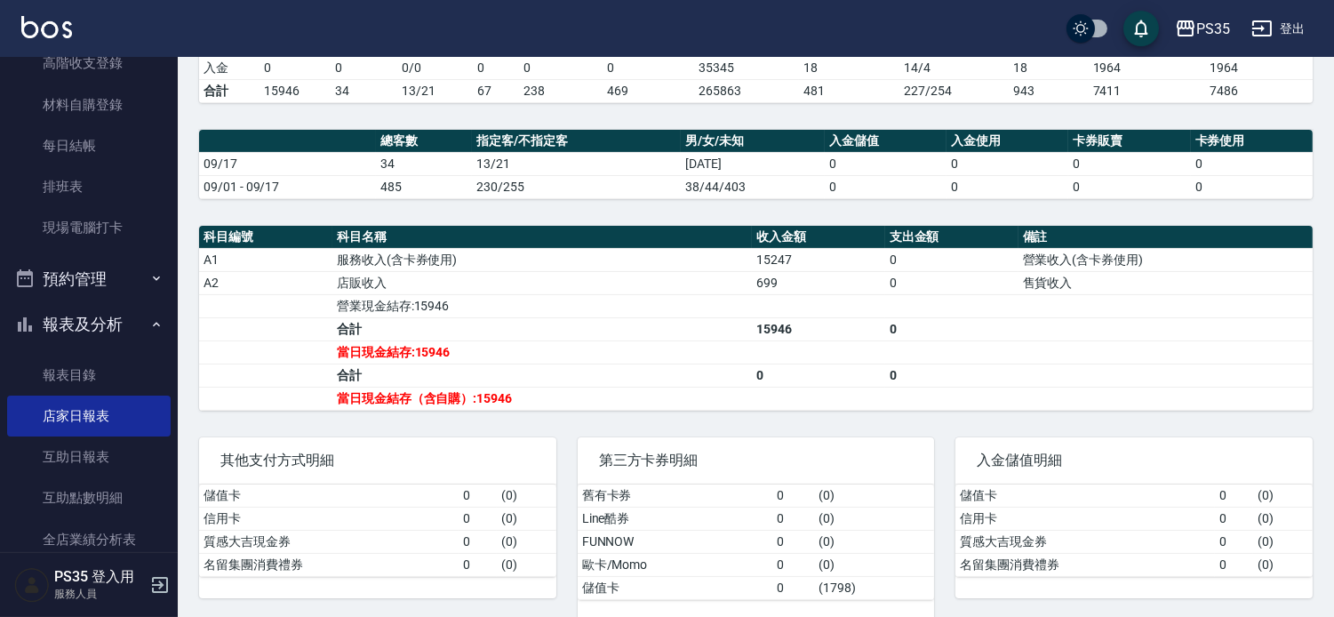
scroll to position [484, 0]
